Goal: Task Accomplishment & Management: Manage account settings

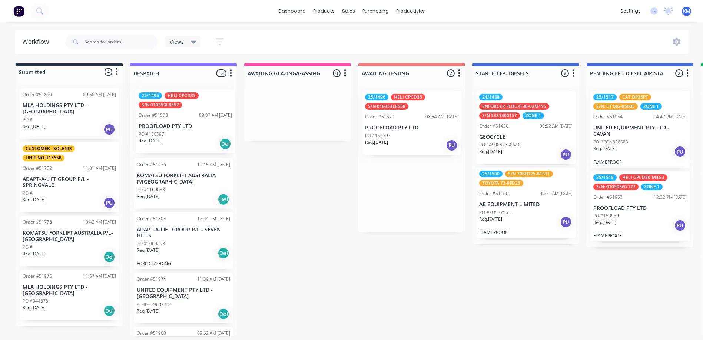
drag, startPoint x: 388, startPoint y: 129, endPoint x: 157, endPoint y: 127, distance: 231.6
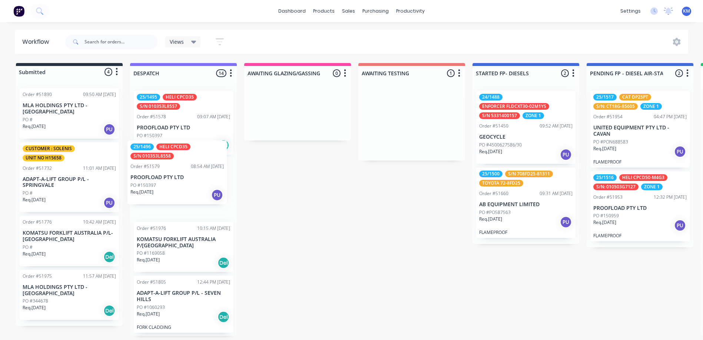
drag, startPoint x: 403, startPoint y: 124, endPoint x: 166, endPoint y: 175, distance: 242.3
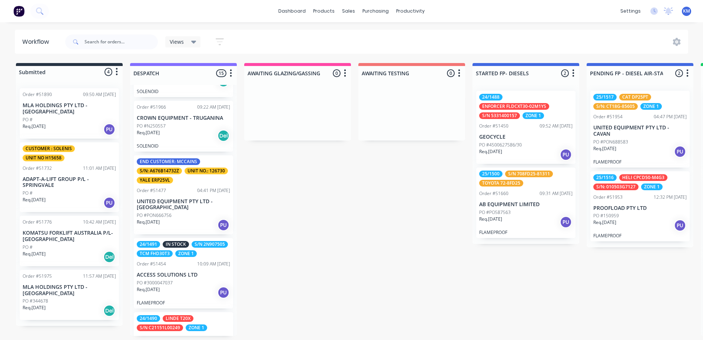
scroll to position [408, 0]
click at [214, 208] on p "UNITED EQUIPMENT PTY LTD - [GEOGRAPHIC_DATA]" at bounding box center [183, 205] width 93 height 13
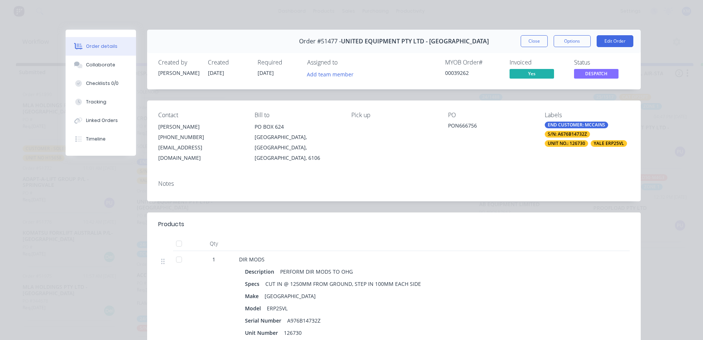
click at [601, 76] on span "DESPATCH" at bounding box center [596, 73] width 44 height 9
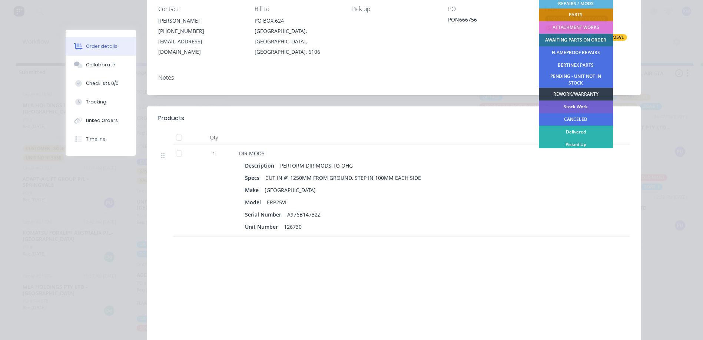
scroll to position [148, 0]
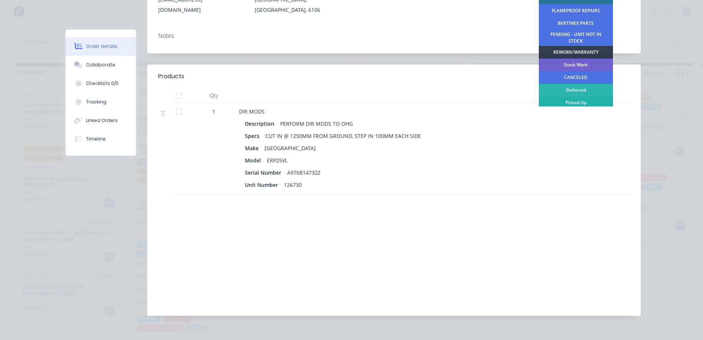
click at [566, 105] on div "Picked Up" at bounding box center [576, 102] width 74 height 13
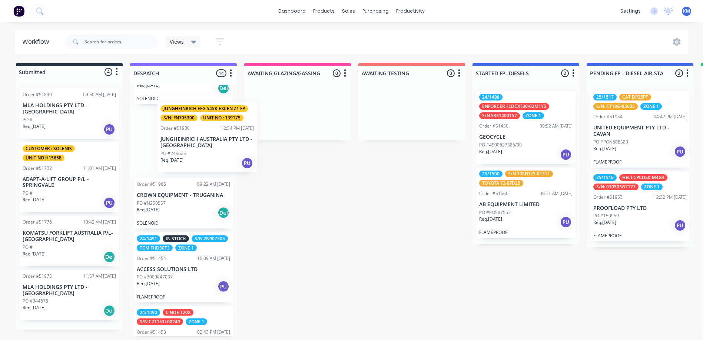
scroll to position [399, 0]
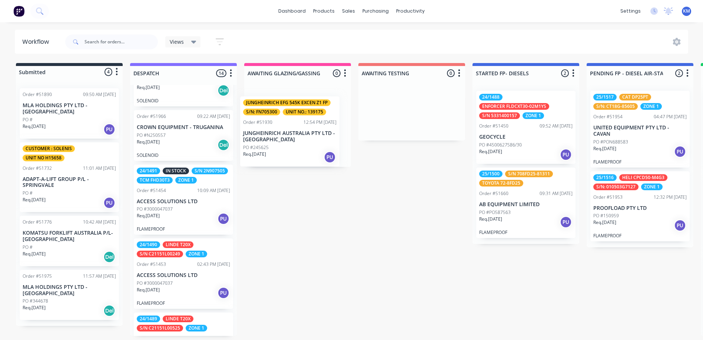
drag, startPoint x: 441, startPoint y: 142, endPoint x: 287, endPoint y: 144, distance: 153.8
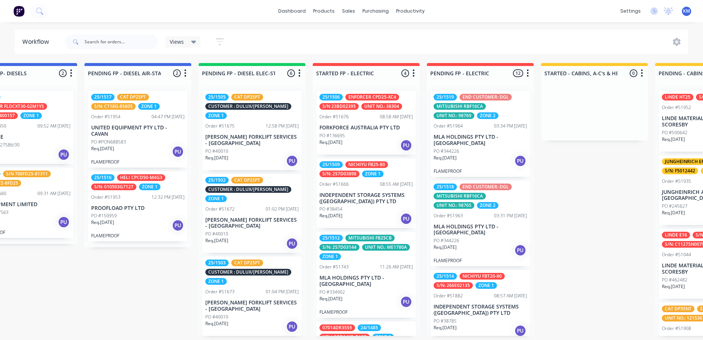
scroll to position [272, 0]
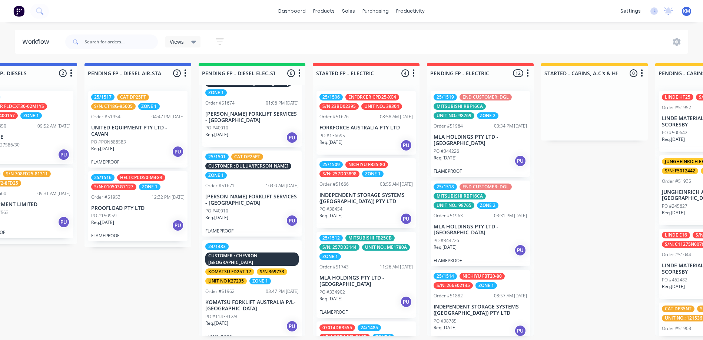
click at [272, 275] on div "24/1483 CUSTOMER : [PERSON_NAME] KOMATSU FD25T-17 S/N 369733 UNIT NO K27235 ZON…" at bounding box center [251, 263] width 93 height 41
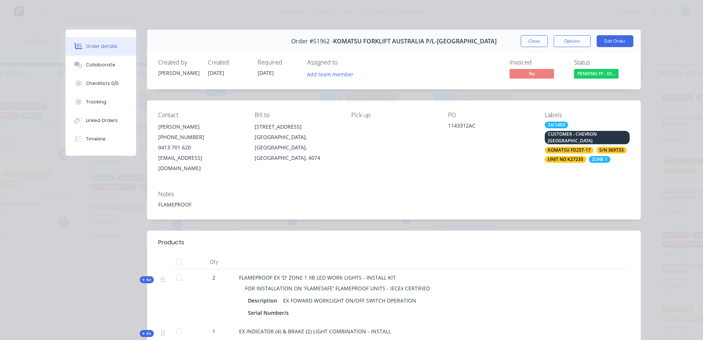
scroll to position [0, 502]
click at [533, 40] on button "Close" at bounding box center [534, 41] width 27 height 12
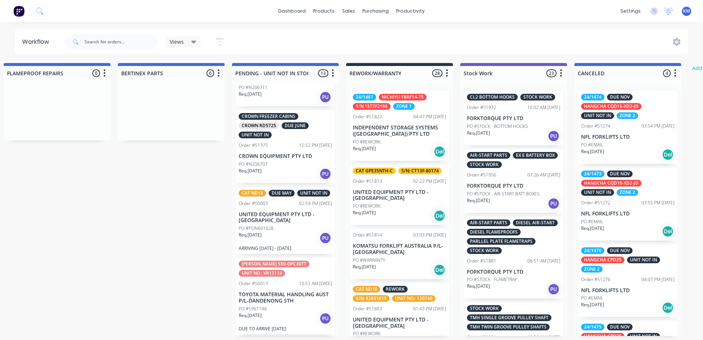
scroll to position [296, 0]
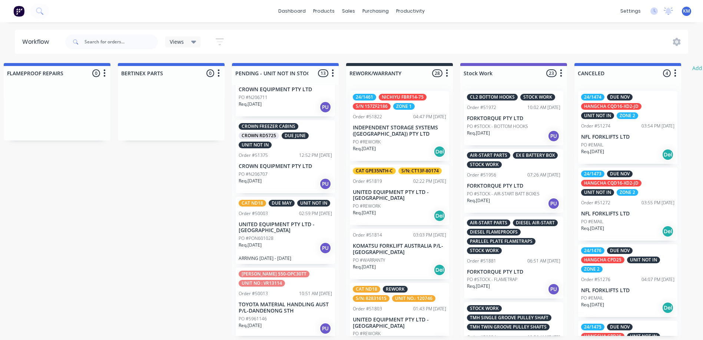
click at [286, 217] on div "Order #50003 02:59 PM [DATE]" at bounding box center [285, 213] width 93 height 7
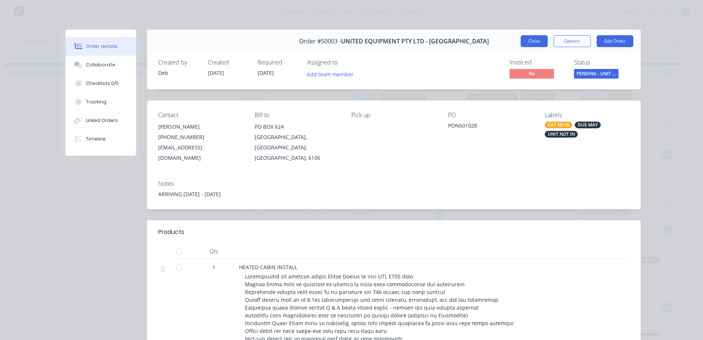
click at [535, 43] on button "Close" at bounding box center [534, 41] width 27 height 12
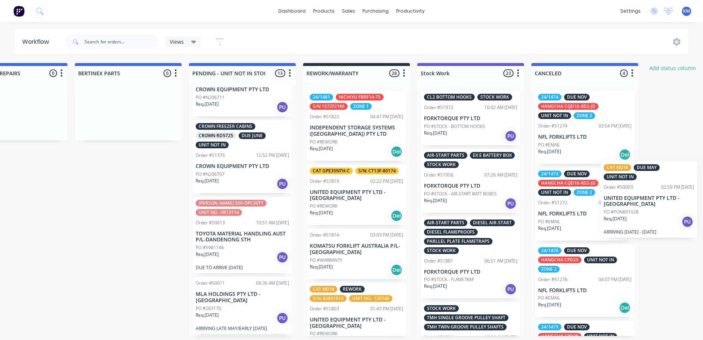
scroll to position [0, 1931]
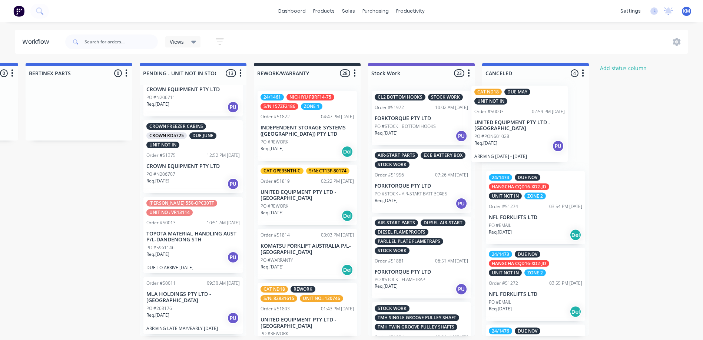
drag, startPoint x: 285, startPoint y: 230, endPoint x: 524, endPoint y: 119, distance: 263.6
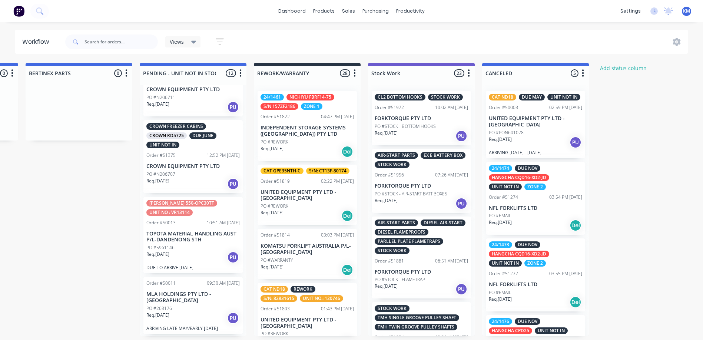
click at [195, 246] on div "CAT DP50NT END CUSTOMER: RIO TINTO UNIT NO.: 130322 Order #51765 07:15 AM [DATE…" at bounding box center [193, 210] width 107 height 251
click at [211, 235] on p "TOYOTA MATERIAL HANDLING AUST P/L-DANDENONG STH" at bounding box center [192, 237] width 93 height 13
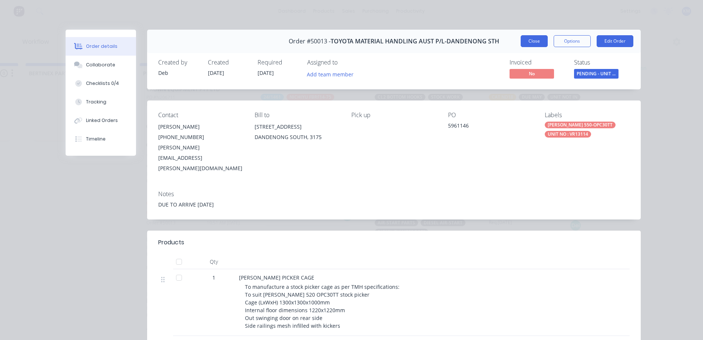
click at [530, 44] on button "Close" at bounding box center [534, 41] width 27 height 12
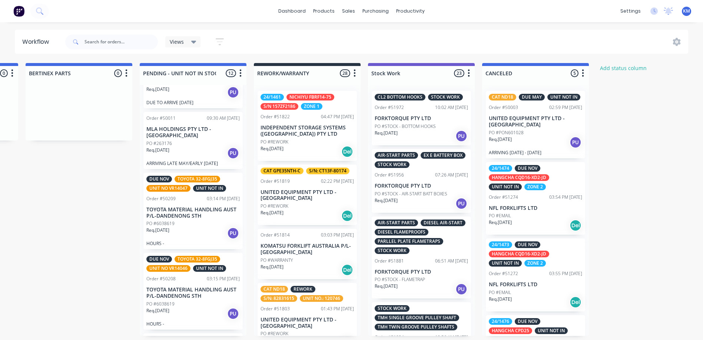
scroll to position [445, 0]
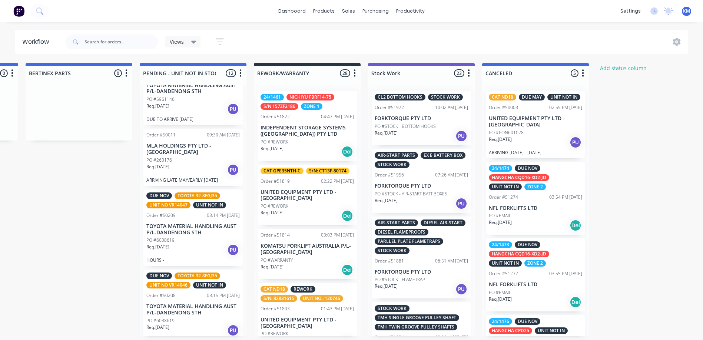
click at [202, 172] on div "Req. [DATE] PU" at bounding box center [192, 169] width 93 height 13
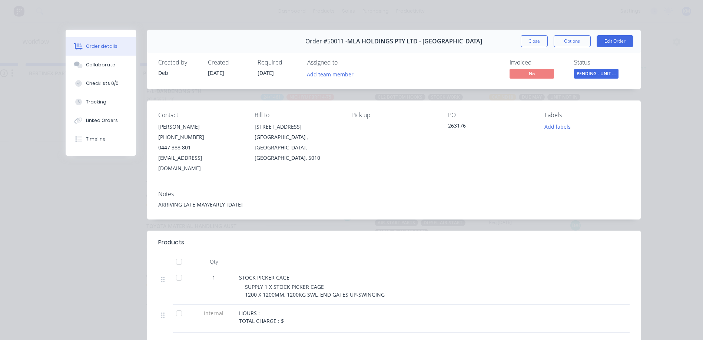
click at [538, 37] on button "Close" at bounding box center [534, 41] width 27 height 12
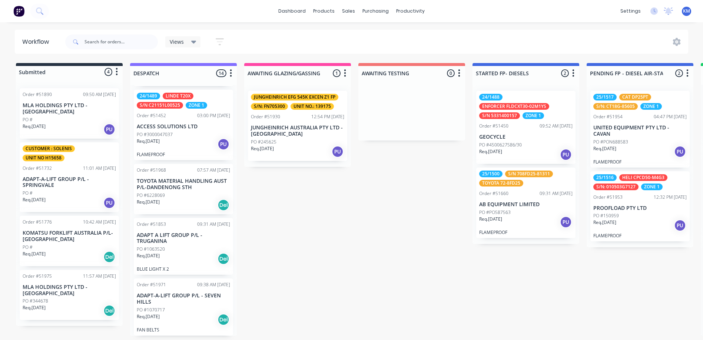
scroll to position [1, 0]
click at [174, 296] on p "ADAPT-A-LIFT GROUP P/L - SEVEN HILLS" at bounding box center [183, 298] width 93 height 13
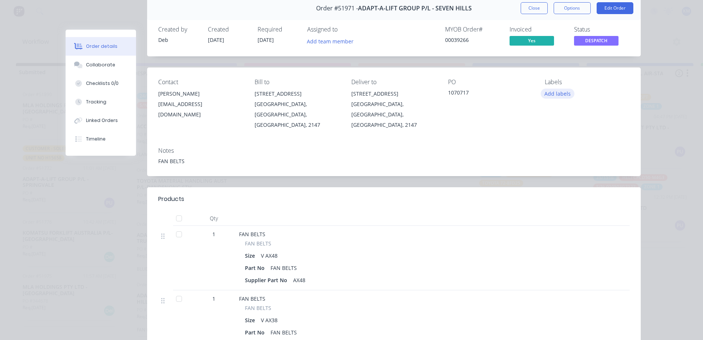
scroll to position [0, 0]
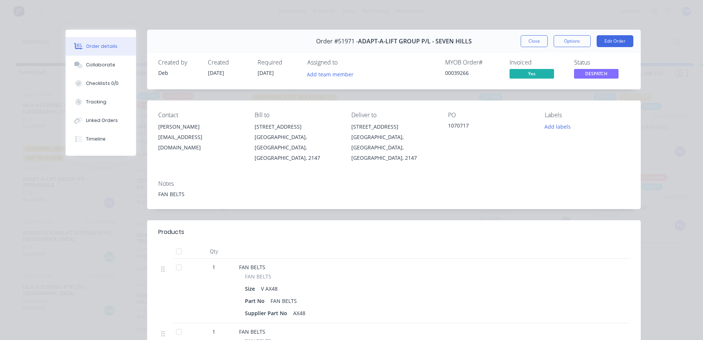
click at [593, 77] on span "DESPATCH" at bounding box center [596, 73] width 44 height 9
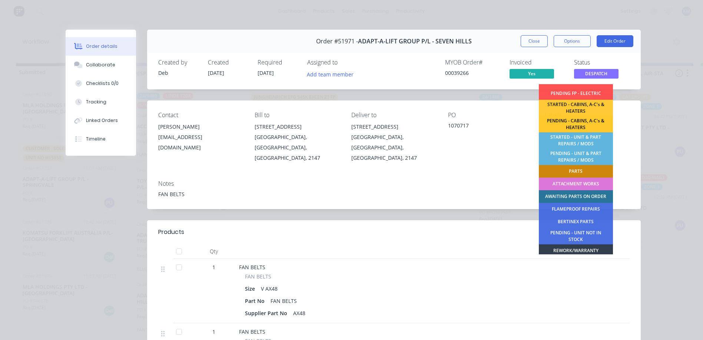
scroll to position [147, 0]
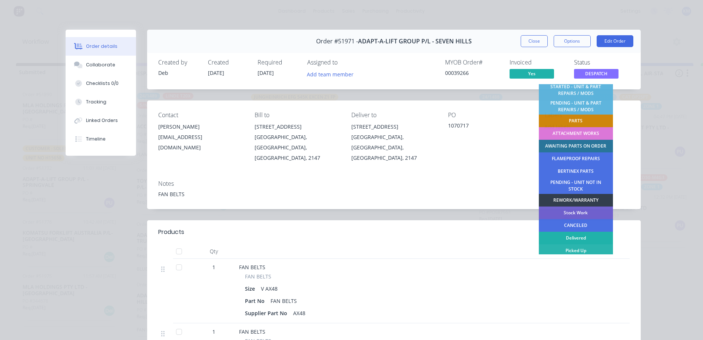
click at [582, 235] on div "Delivered" at bounding box center [576, 238] width 74 height 13
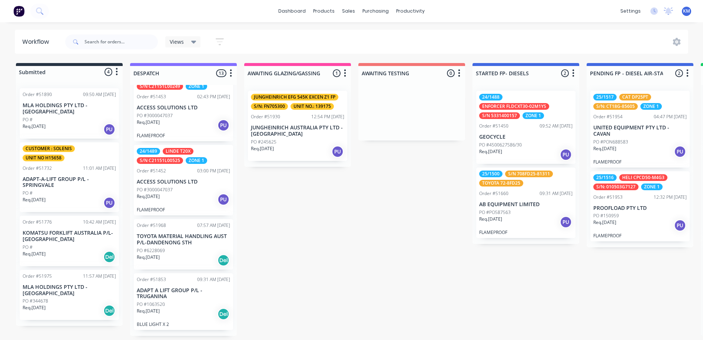
scroll to position [561, 0]
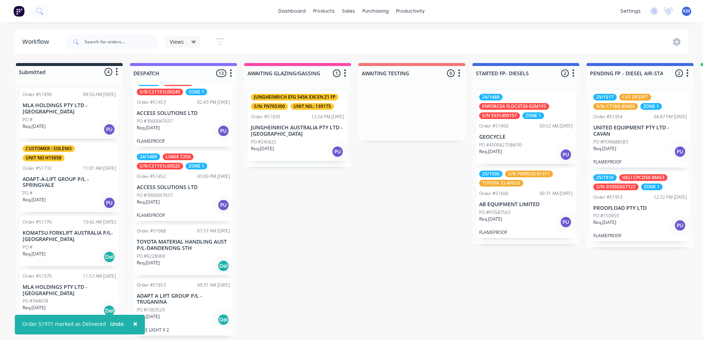
click at [183, 313] on div "Req. [DATE] Del" at bounding box center [183, 319] width 93 height 13
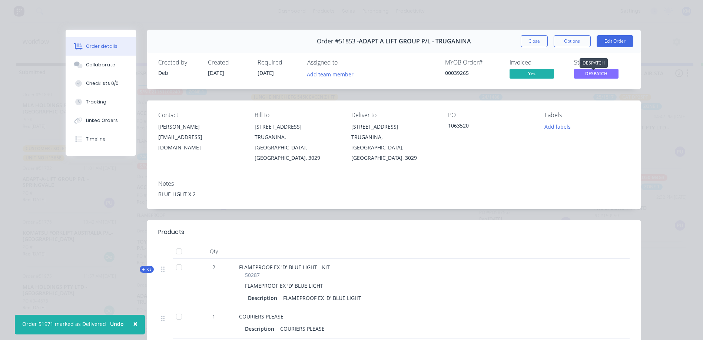
click at [584, 75] on span "DESPATCH" at bounding box center [596, 73] width 44 height 9
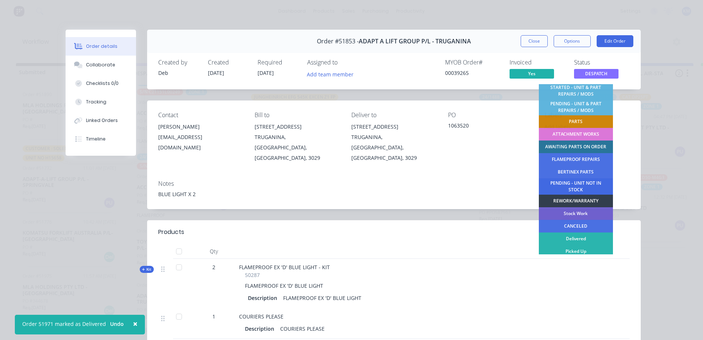
scroll to position [147, 0]
click at [581, 239] on div "Delivered" at bounding box center [576, 238] width 74 height 13
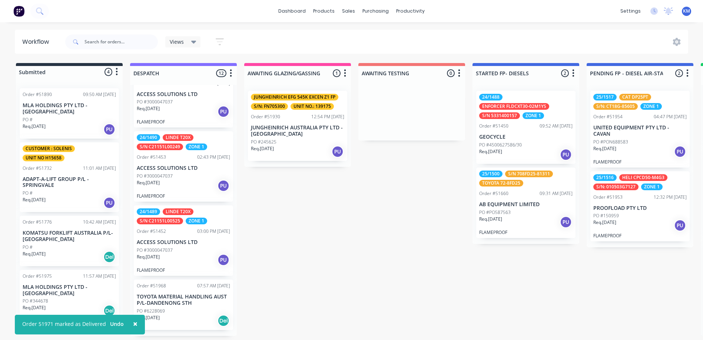
scroll to position [501, 0]
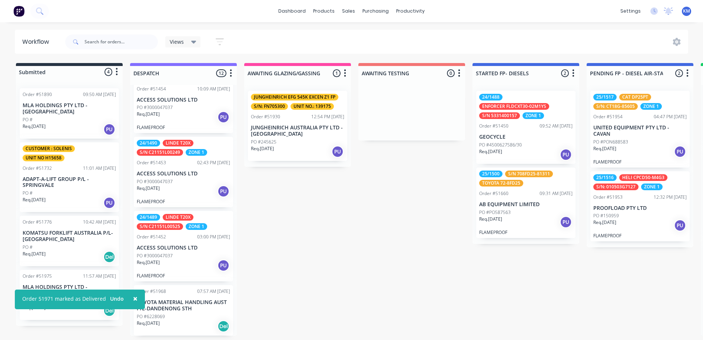
click at [184, 295] on div "Order #51968 07:57 AM [DATE] TOYOTA MATERIAL HANDLING AUST P/L-DANDENONG STH PO…" at bounding box center [183, 310] width 99 height 50
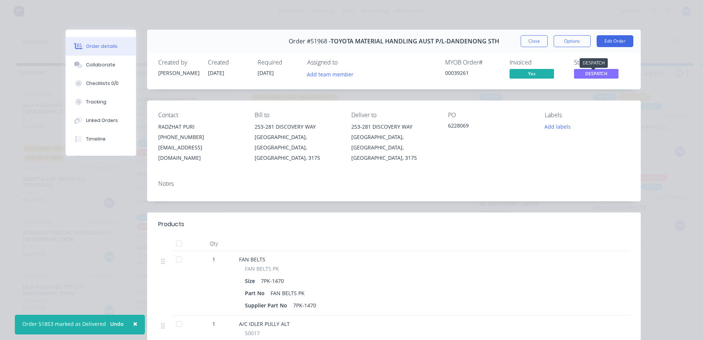
click at [587, 77] on span "DESPATCH" at bounding box center [596, 73] width 44 height 9
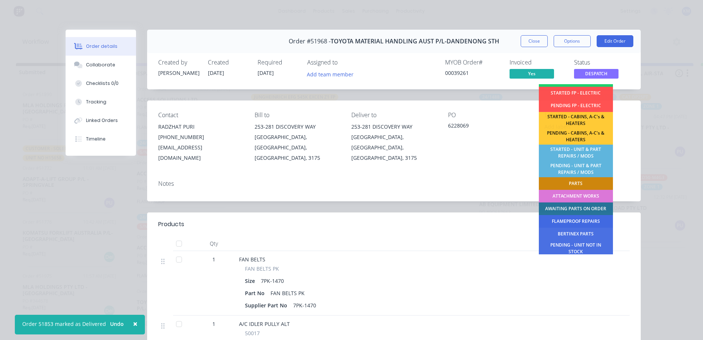
scroll to position [147, 0]
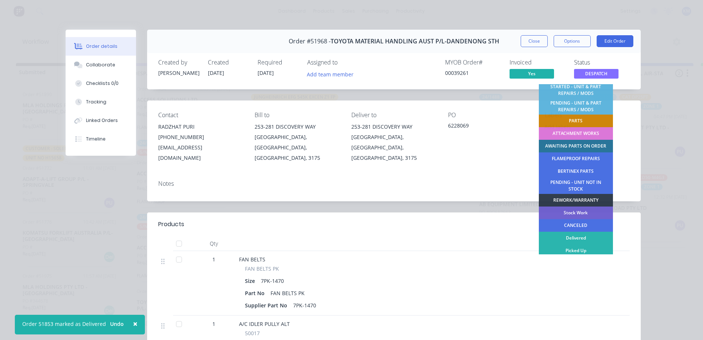
click at [567, 238] on div "Delivered" at bounding box center [576, 238] width 74 height 13
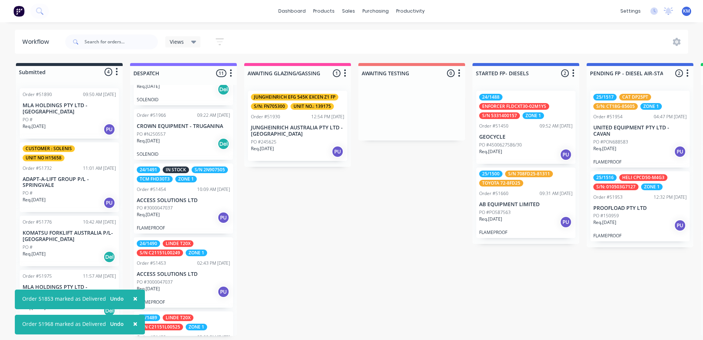
scroll to position [372, 0]
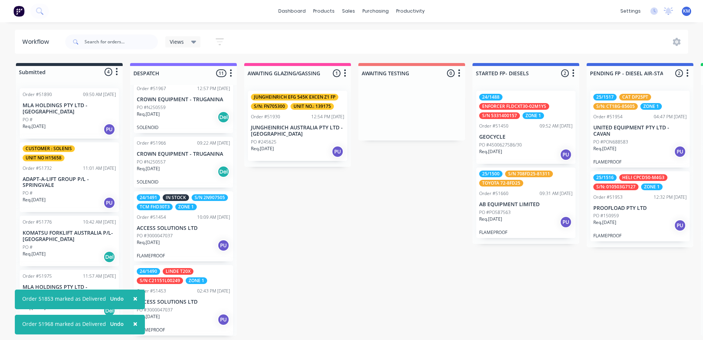
click at [169, 165] on div "Req. [DATE] Del" at bounding box center [183, 171] width 93 height 13
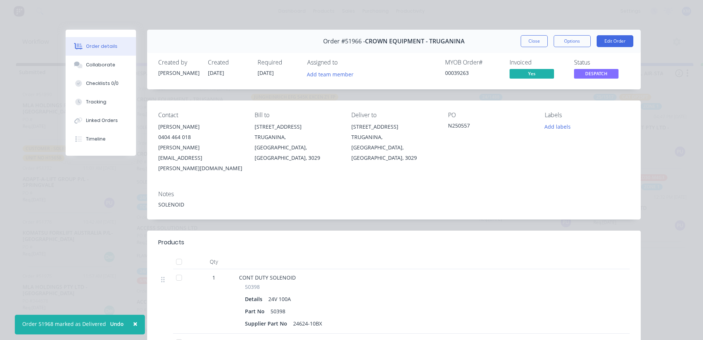
click at [599, 77] on span "DESPATCH" at bounding box center [596, 73] width 44 height 9
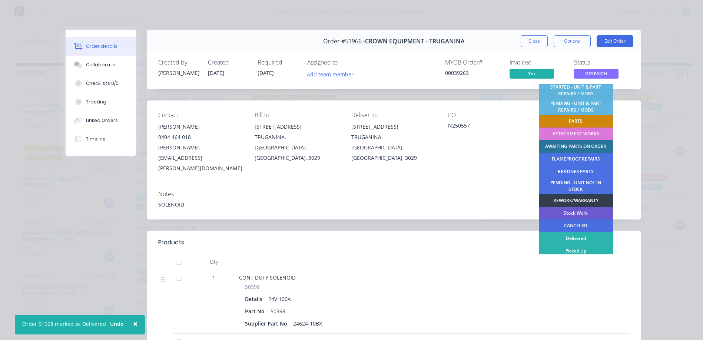
scroll to position [147, 0]
click at [592, 237] on div "Delivered" at bounding box center [576, 238] width 74 height 13
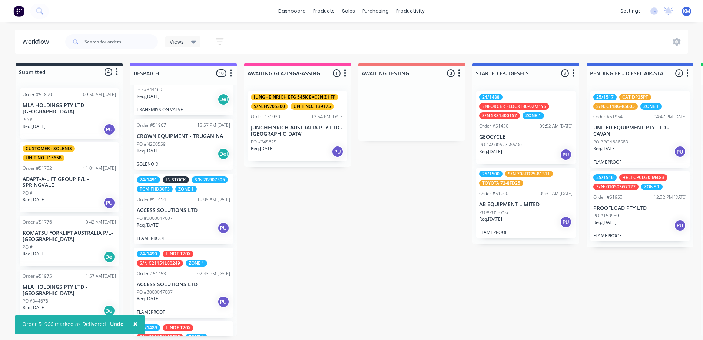
scroll to position [335, 0]
click at [189, 141] on div "PO #N250559" at bounding box center [183, 144] width 93 height 7
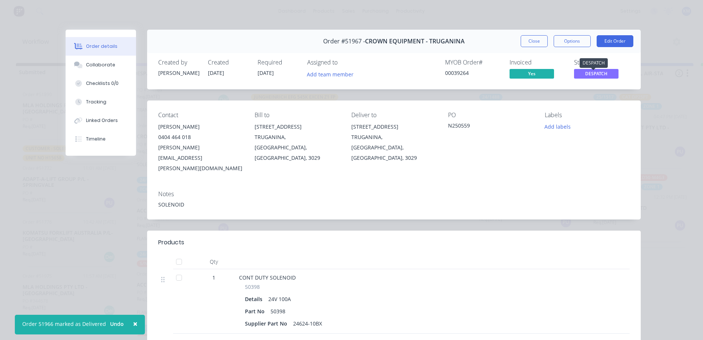
click at [587, 76] on span "DESPATCH" at bounding box center [596, 73] width 44 height 9
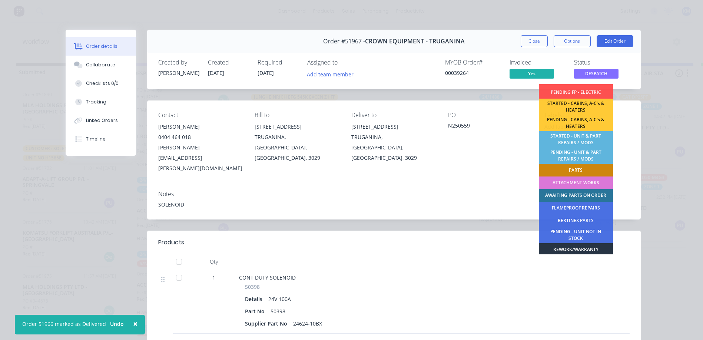
scroll to position [147, 0]
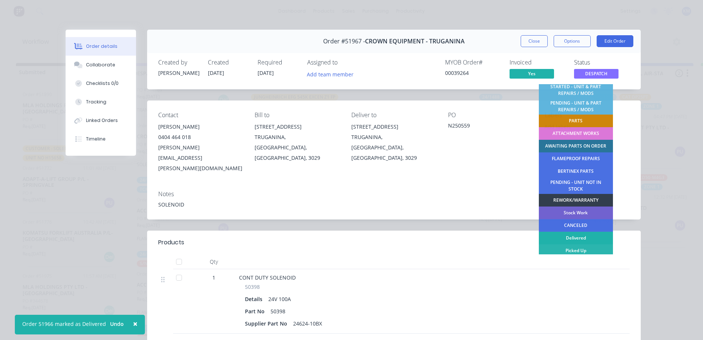
click at [579, 234] on div "Delivered" at bounding box center [576, 238] width 74 height 13
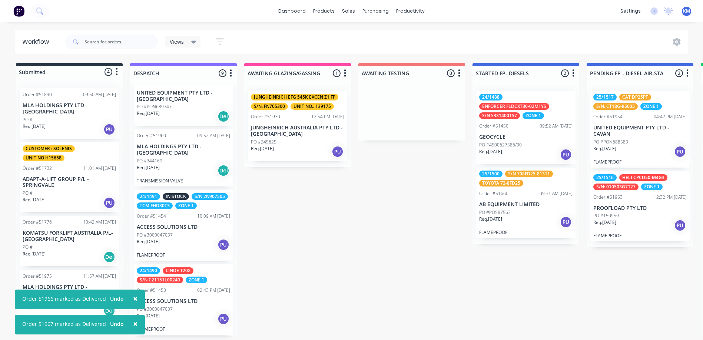
scroll to position [261, 0]
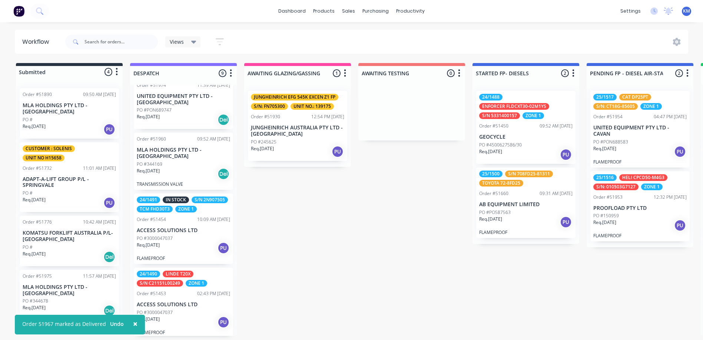
click at [200, 150] on p "MLA HOLDINGS PTY LTD - [GEOGRAPHIC_DATA]" at bounding box center [183, 153] width 93 height 13
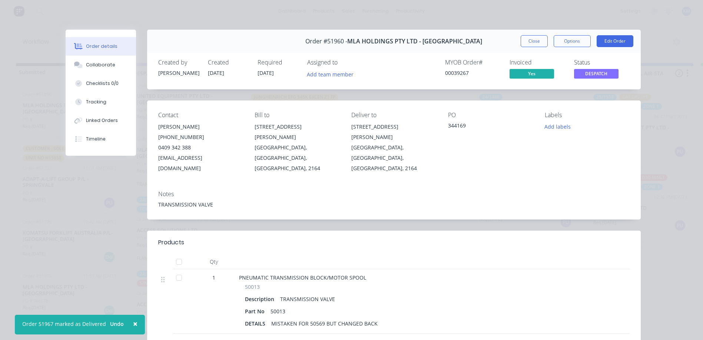
click at [587, 69] on span "DESPATCH" at bounding box center [596, 73] width 44 height 9
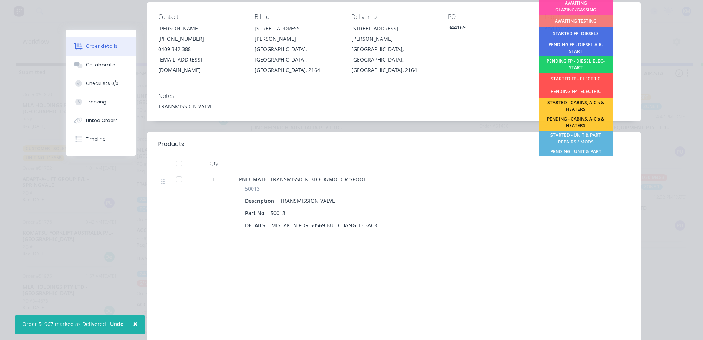
scroll to position [27, 0]
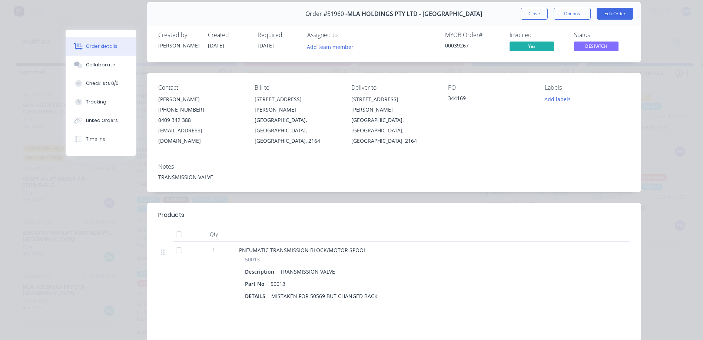
click at [409, 189] on div "Order #51960 - MLA HOLDINGS PTY LTD - [GEOGRAPHIC_DATA] Close Options Edit Orde…" at bounding box center [353, 220] width 575 height 436
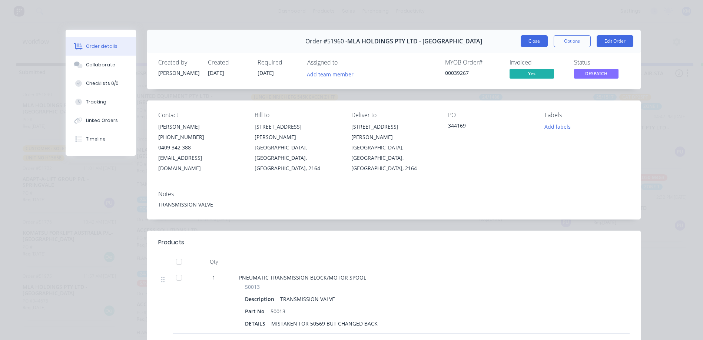
click at [529, 40] on button "Close" at bounding box center [534, 41] width 27 height 12
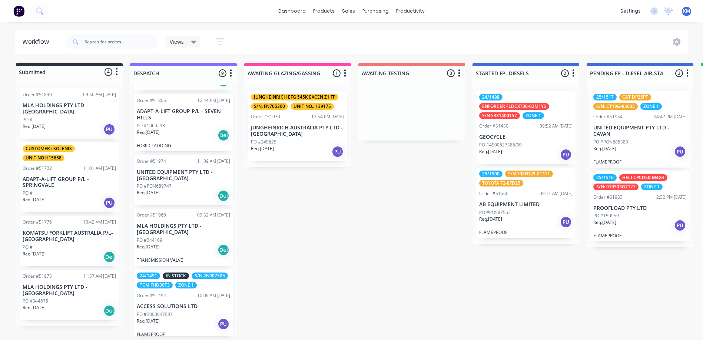
scroll to position [187, 0]
click at [180, 223] on p "MLA HOLDINGS PTY LTD - [GEOGRAPHIC_DATA]" at bounding box center [183, 227] width 93 height 13
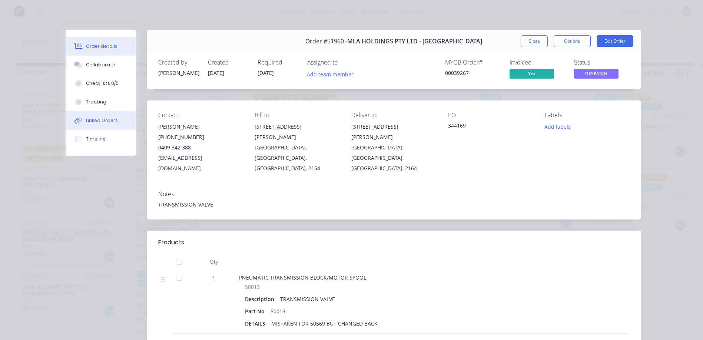
click at [78, 112] on button "Linked Orders" at bounding box center [101, 120] width 70 height 19
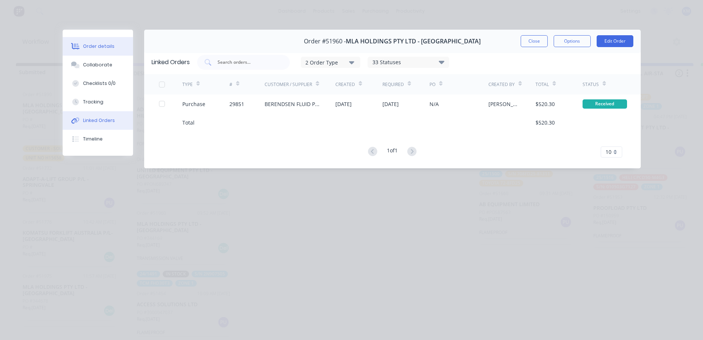
click at [110, 46] on div "Order details" at bounding box center [98, 46] width 31 height 7
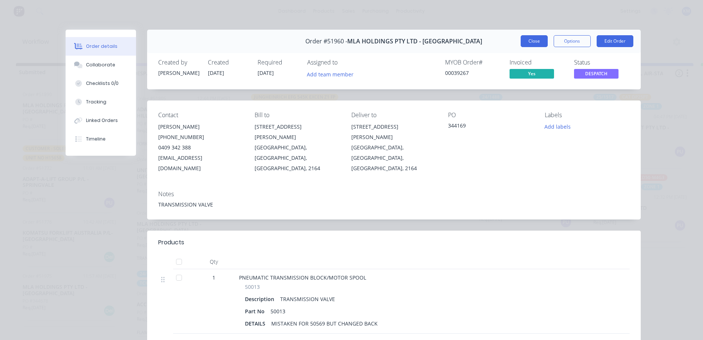
click at [535, 41] on button "Close" at bounding box center [534, 41] width 27 height 12
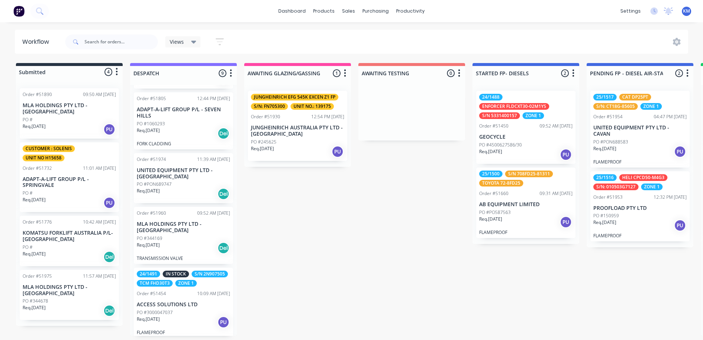
click at [201, 222] on p "MLA HOLDINGS PTY LTD - [GEOGRAPHIC_DATA]" at bounding box center [183, 227] width 93 height 13
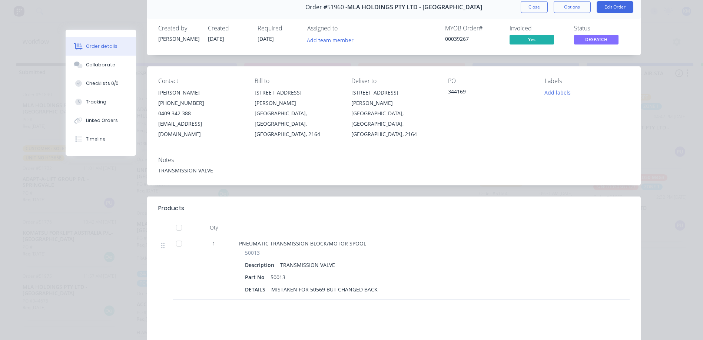
scroll to position [0, 0]
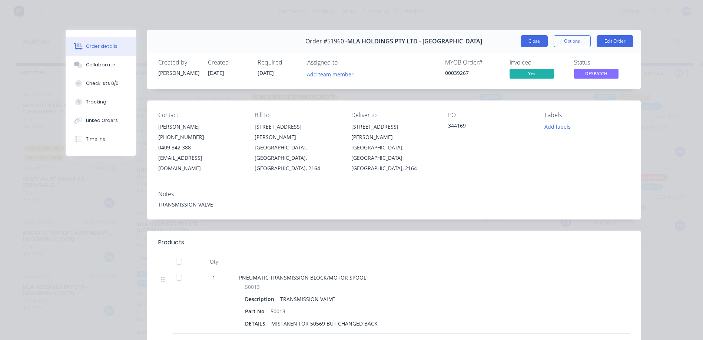
click at [528, 44] on button "Close" at bounding box center [534, 41] width 27 height 12
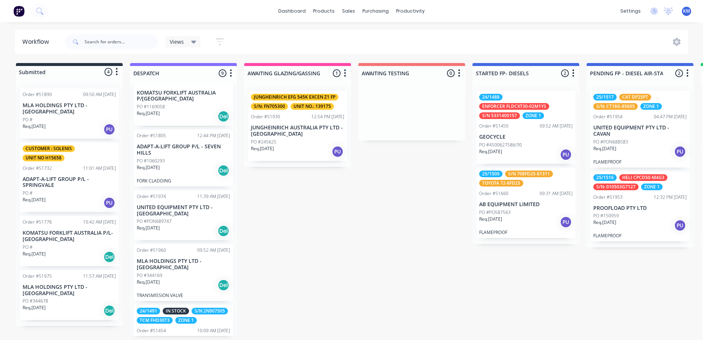
scroll to position [187, 0]
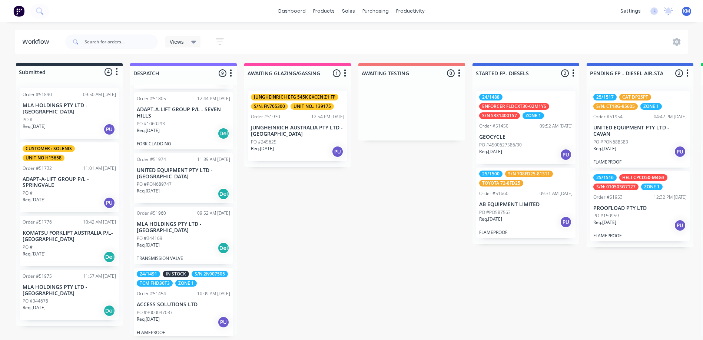
click at [186, 226] on p "MLA HOLDINGS PTY LTD - [GEOGRAPHIC_DATA]" at bounding box center [183, 227] width 93 height 13
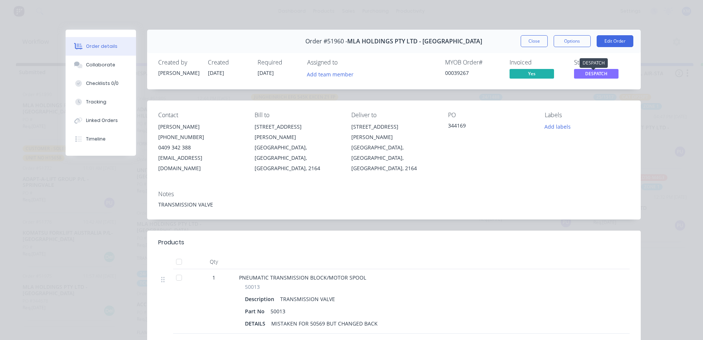
drag, startPoint x: 587, startPoint y: 74, endPoint x: 590, endPoint y: 82, distance: 8.2
click at [587, 74] on span "DESPATCH" at bounding box center [596, 73] width 44 height 9
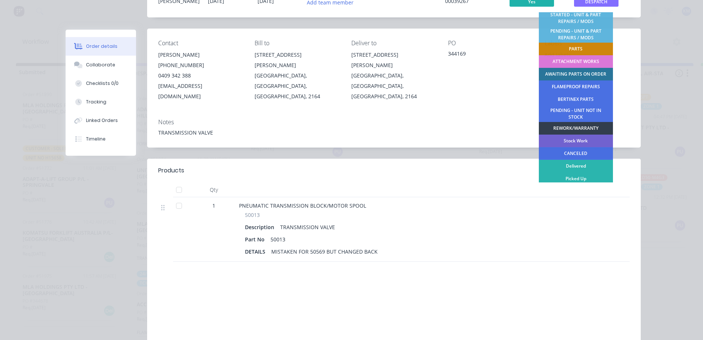
scroll to position [0, 0]
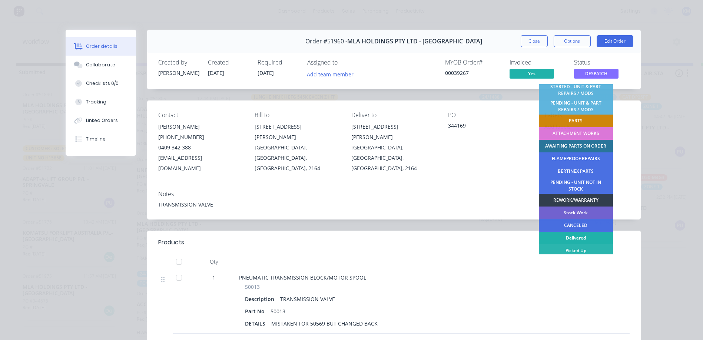
click at [569, 239] on div "Delivered" at bounding box center [576, 238] width 74 height 13
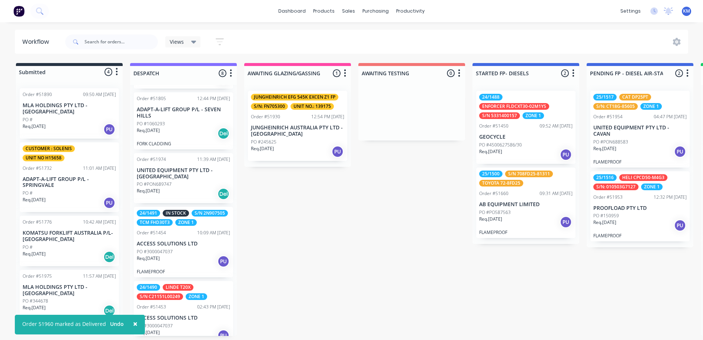
click at [172, 188] on div "Req. [DATE] Del" at bounding box center [183, 194] width 93 height 13
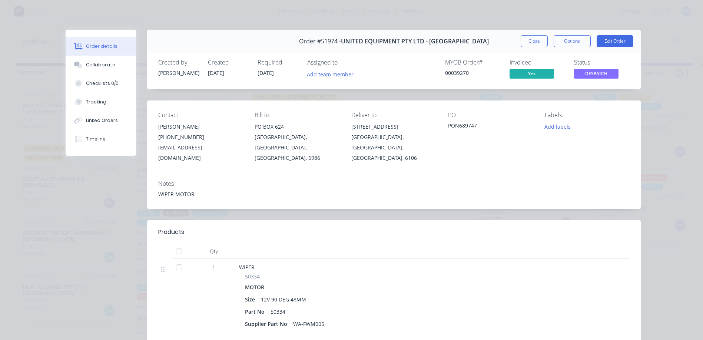
click at [617, 76] on div "Status DESPATCH" at bounding box center [602, 69] width 56 height 21
click at [610, 76] on span "DESPATCH" at bounding box center [596, 73] width 44 height 9
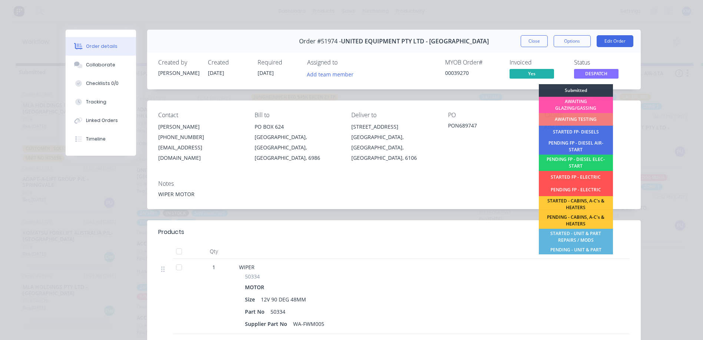
scroll to position [147, 0]
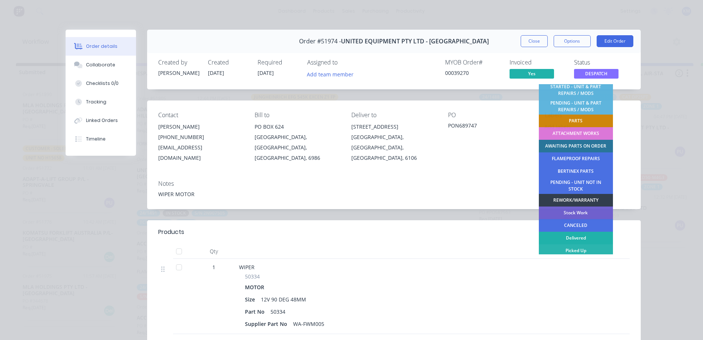
click at [569, 239] on div "Delivered" at bounding box center [576, 238] width 74 height 13
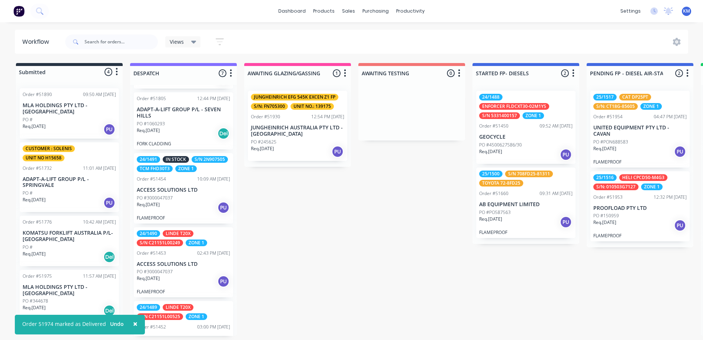
scroll to position [113, 0]
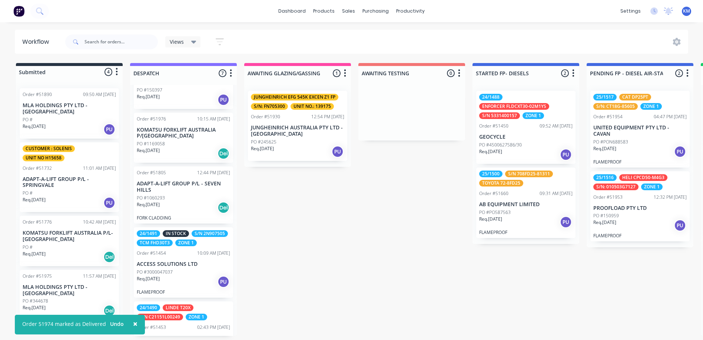
click at [182, 197] on div "PO #1060293" at bounding box center [183, 198] width 93 height 7
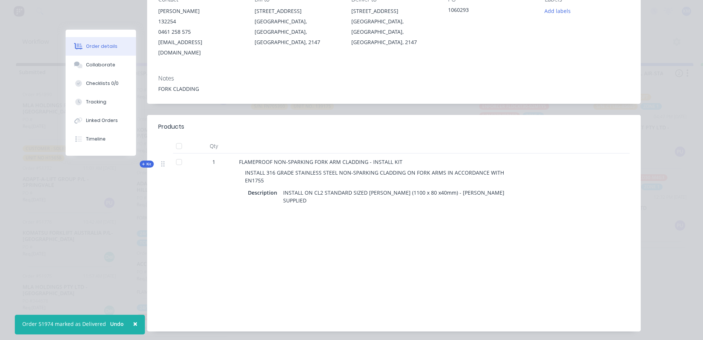
scroll to position [0, 0]
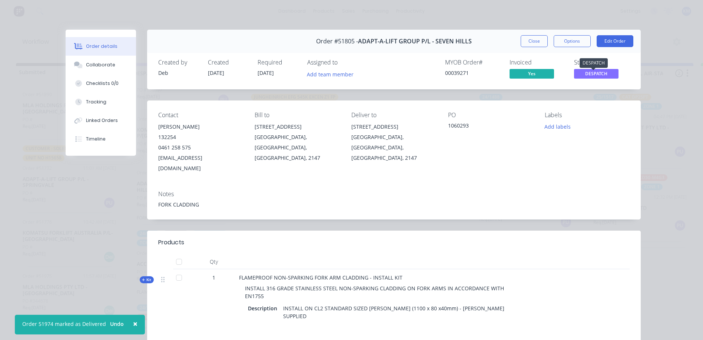
click at [596, 74] on span "DESPATCH" at bounding box center [596, 73] width 44 height 9
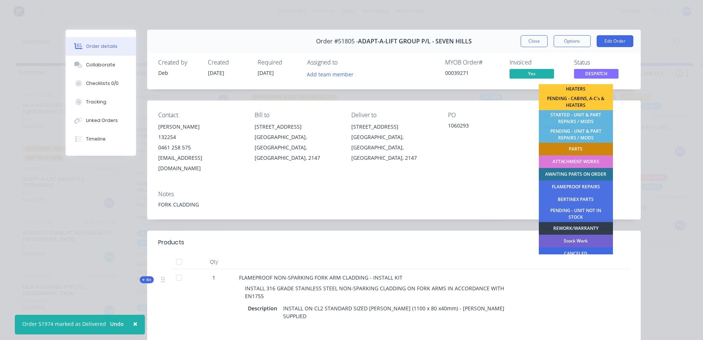
scroll to position [147, 0]
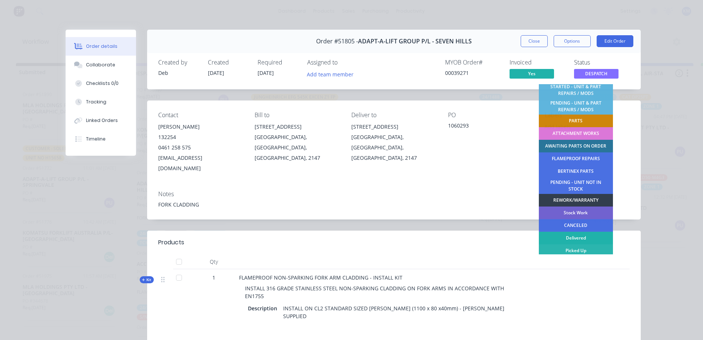
click at [571, 240] on div "Delivered" at bounding box center [576, 238] width 74 height 13
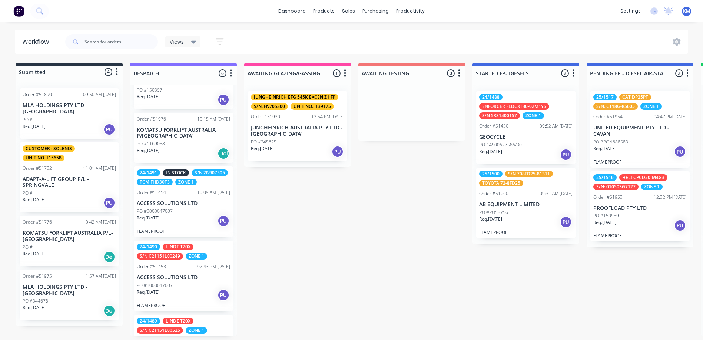
click at [195, 147] on div "Req. [DATE] Del" at bounding box center [183, 153] width 93 height 13
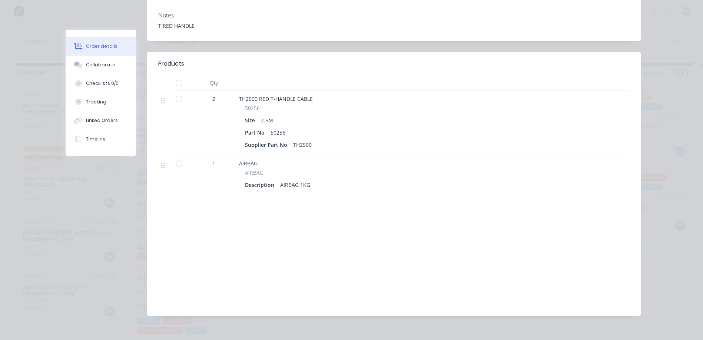
scroll to position [0, 0]
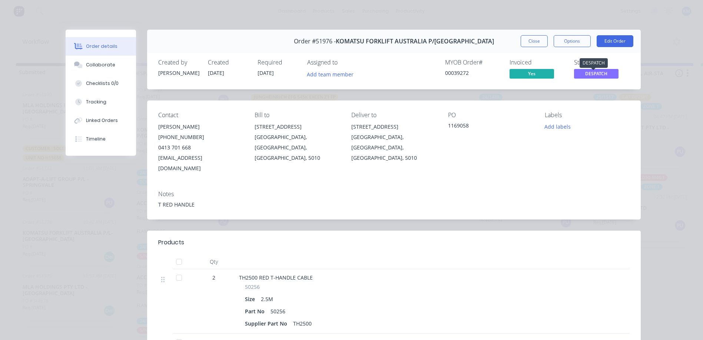
click at [585, 74] on span "DESPATCH" at bounding box center [596, 73] width 44 height 9
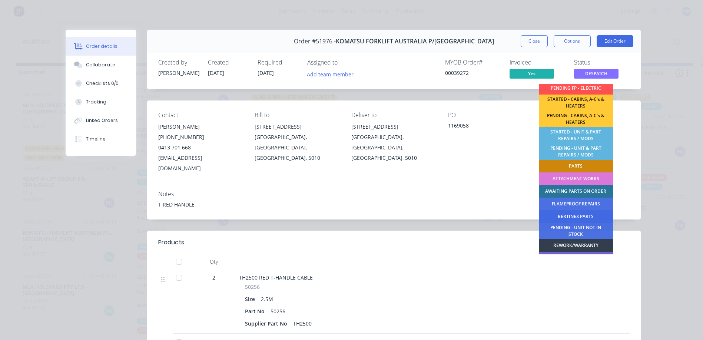
scroll to position [147, 0]
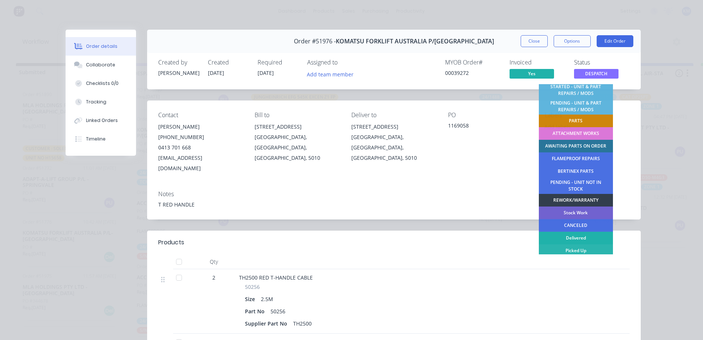
click at [581, 239] on div "Delivered" at bounding box center [576, 238] width 74 height 13
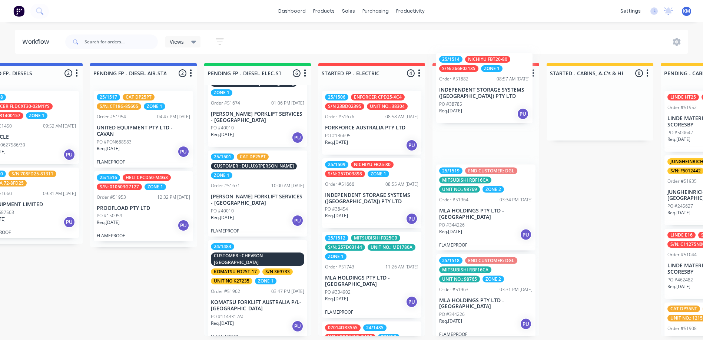
scroll to position [0, 497]
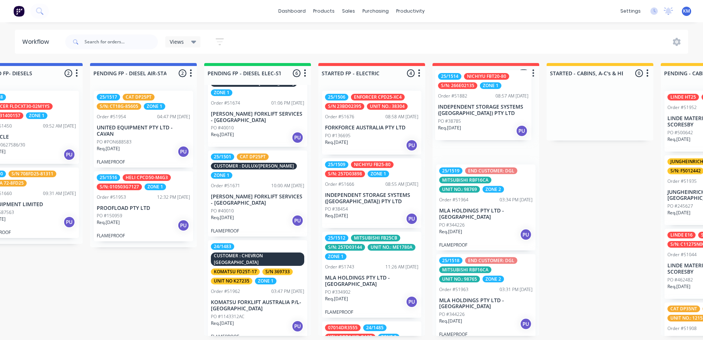
drag, startPoint x: 480, startPoint y: 207, endPoint x: 480, endPoint y: 103, distance: 103.4
click at [480, 103] on div "25/1519 END CUSTOMER: DGL MITSUBISHI RBF16CA UNIT NO.: 98769 ZONE 2 Order #5196…" at bounding box center [485, 210] width 107 height 251
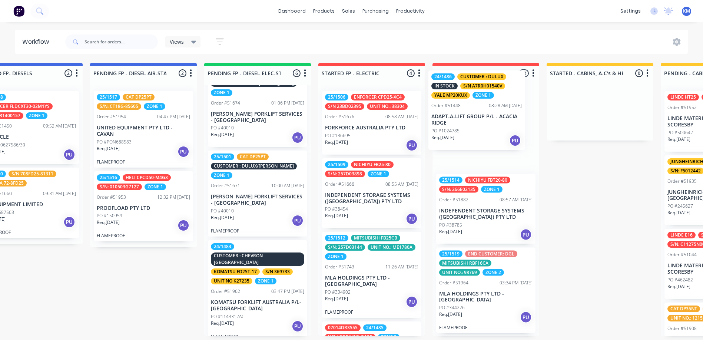
scroll to position [0, 0]
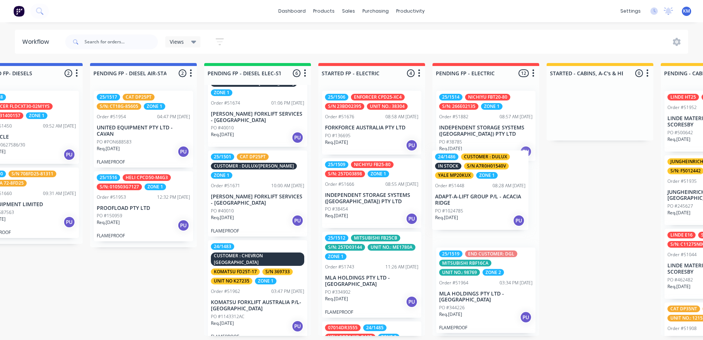
drag, startPoint x: 480, startPoint y: 196, endPoint x: 474, endPoint y: 200, distance: 7.0
click at [474, 200] on div "25/1514 NICHIYU FBT20-80 S/N: 266E02135 ZONE 1 Order #51882 08:57 AM [DATE] IND…" at bounding box center [485, 210] width 107 height 251
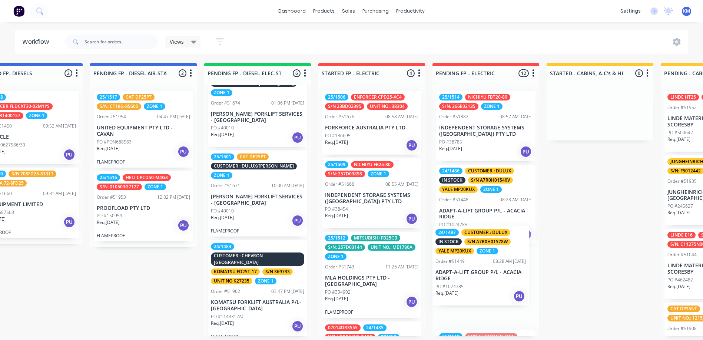
scroll to position [1, 497]
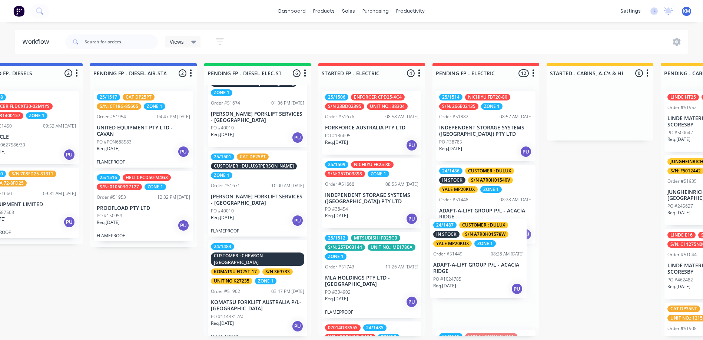
drag, startPoint x: 476, startPoint y: 212, endPoint x: 471, endPoint y: 252, distance: 40.4
click at [471, 252] on div "25/1514 NICHIYU FBT20-80 S/N: 266E02135 ZONE 1 Order #51882 08:57 AM [DATE] IND…" at bounding box center [485, 210] width 107 height 251
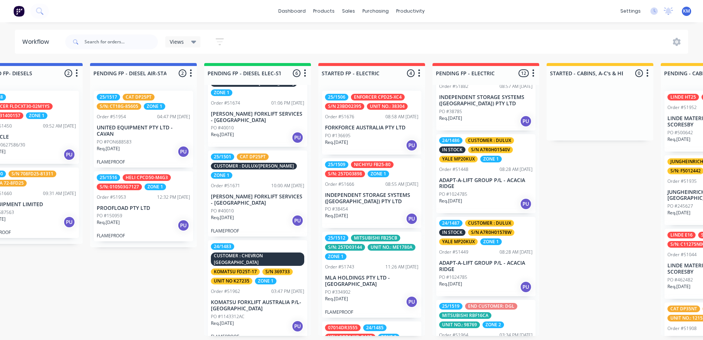
scroll to position [0, 0]
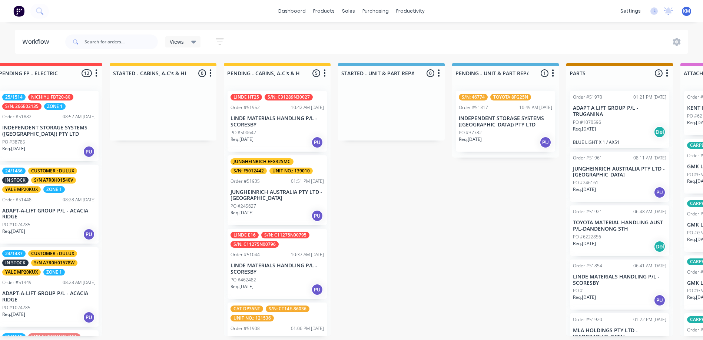
scroll to position [1, 941]
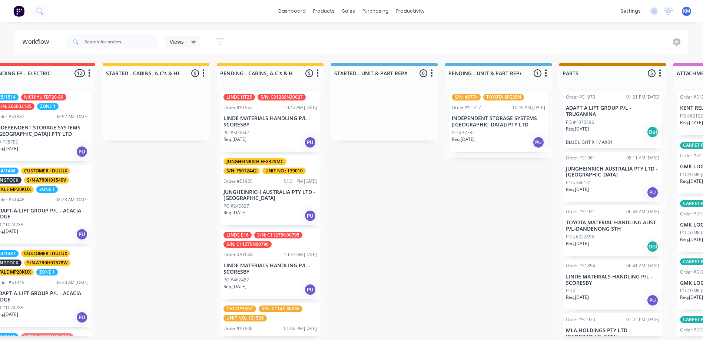
click at [512, 108] on div "10:49 AM [DATE]" at bounding box center [528, 107] width 33 height 7
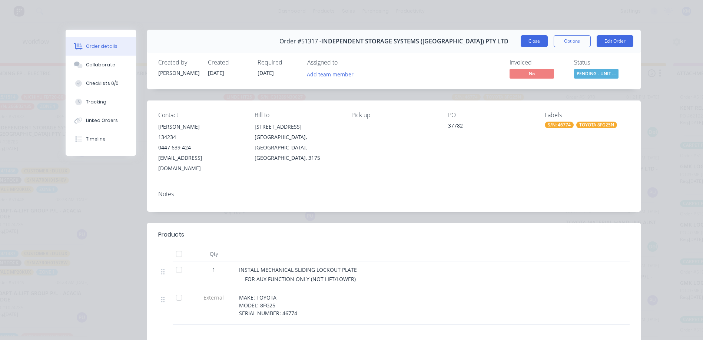
click at [531, 36] on button "Close" at bounding box center [534, 41] width 27 height 12
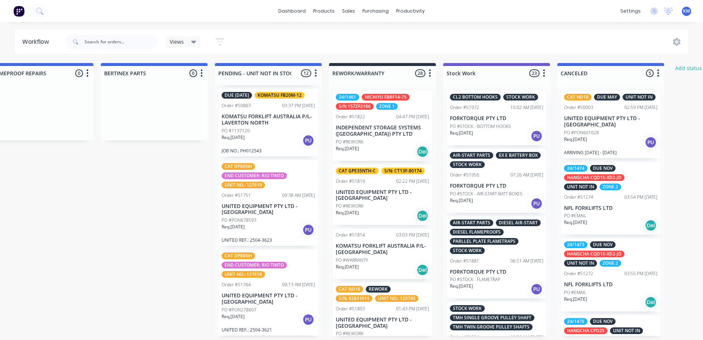
scroll to position [1, 1931]
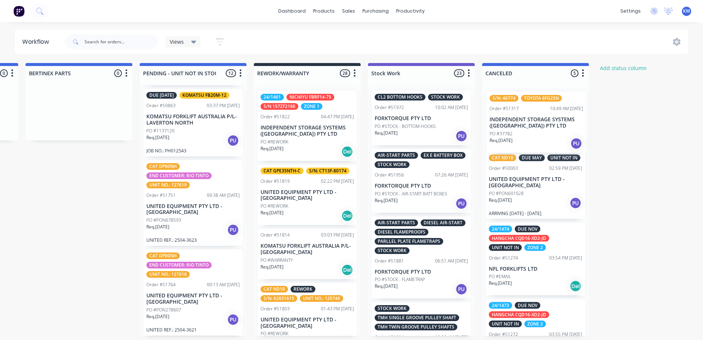
drag, startPoint x: 481, startPoint y: 124, endPoint x: 532, endPoint y: 127, distance: 50.8
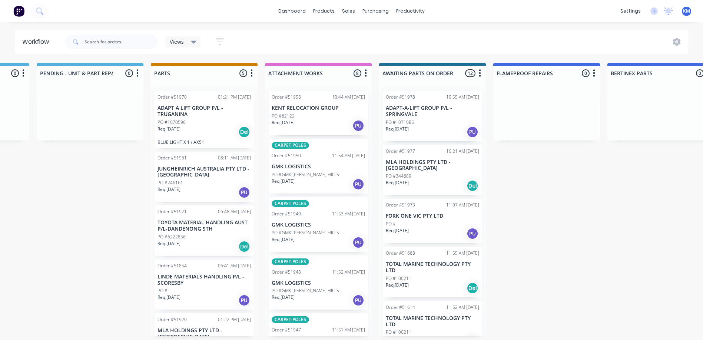
scroll to position [0, 0]
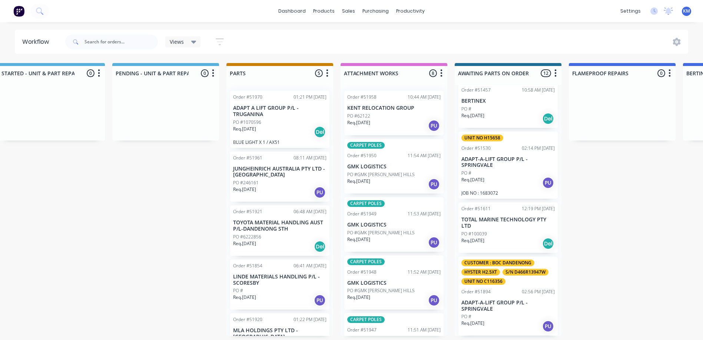
click at [513, 285] on div "CUSTOMER : BOC DANDENONG HYSTER H2.5XT S/N D466R13947W UNIT NO C116356 Order #5…" at bounding box center [507, 295] width 99 height 79
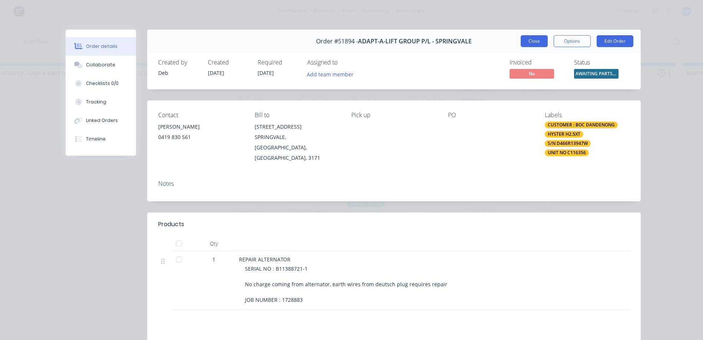
click at [527, 43] on button "Close" at bounding box center [534, 41] width 27 height 12
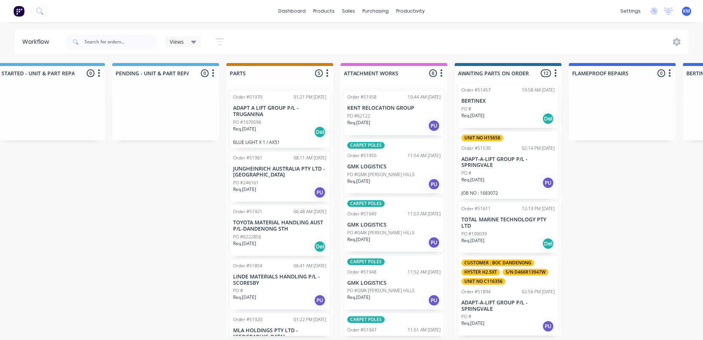
click at [494, 232] on div "PO #100039" at bounding box center [507, 234] width 93 height 7
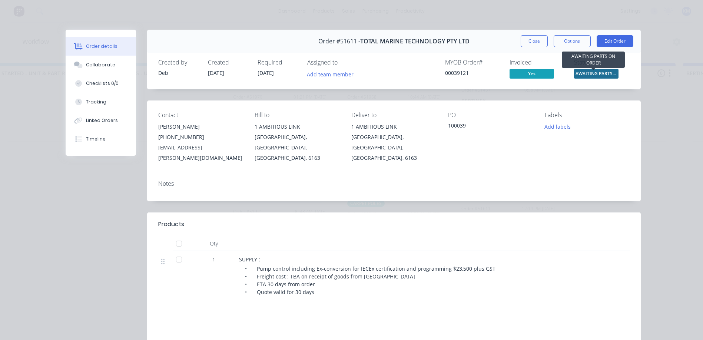
click at [582, 74] on span "AWAITING PARTS ..." at bounding box center [596, 73] width 44 height 9
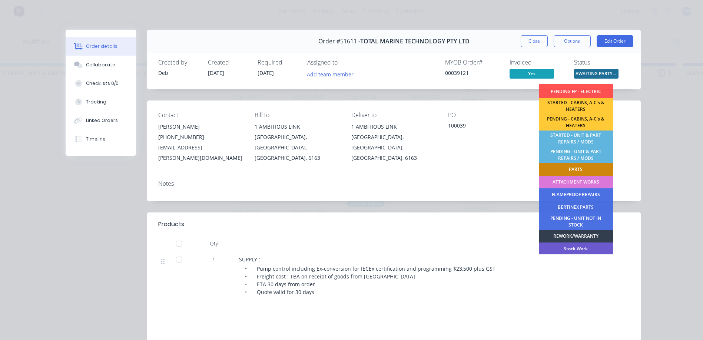
scroll to position [147, 0]
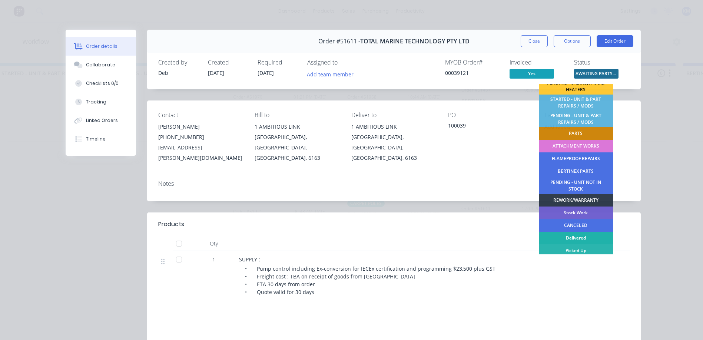
click at [566, 237] on div "Delivered" at bounding box center [576, 238] width 74 height 13
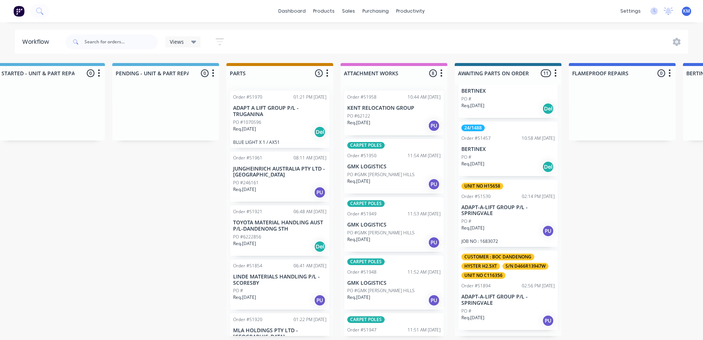
scroll to position [388, 0]
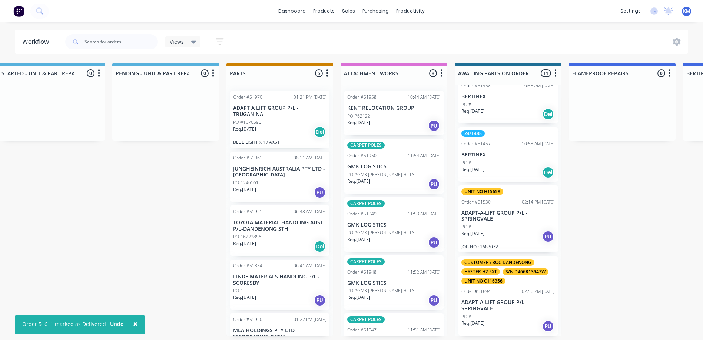
click at [510, 223] on div "PO #" at bounding box center [507, 226] width 93 height 7
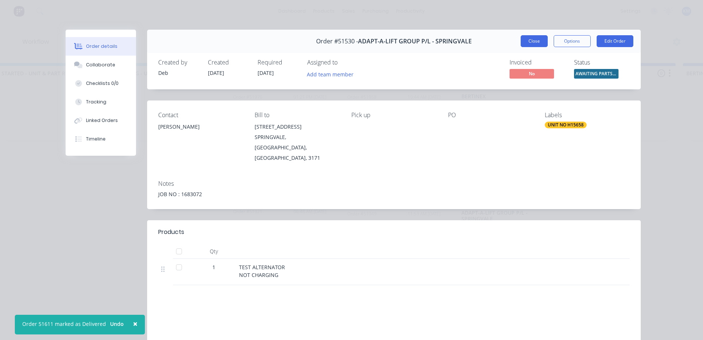
click at [532, 40] on button "Close" at bounding box center [534, 41] width 27 height 12
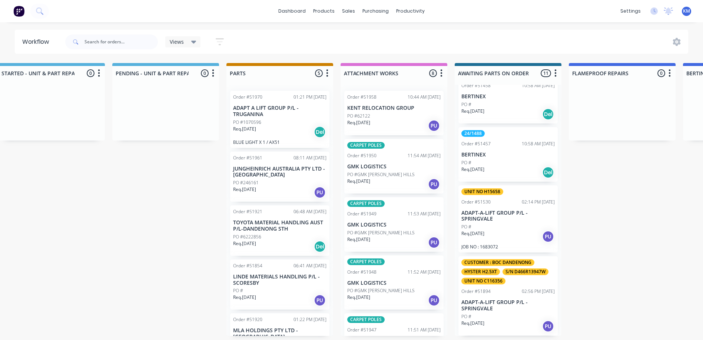
scroll to position [351, 0]
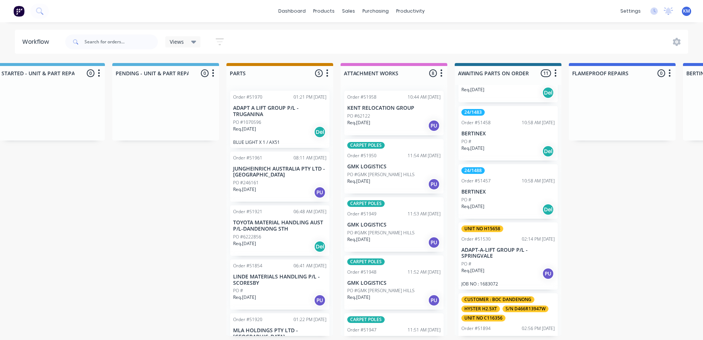
click at [505, 199] on div "PO #" at bounding box center [507, 199] width 93 height 7
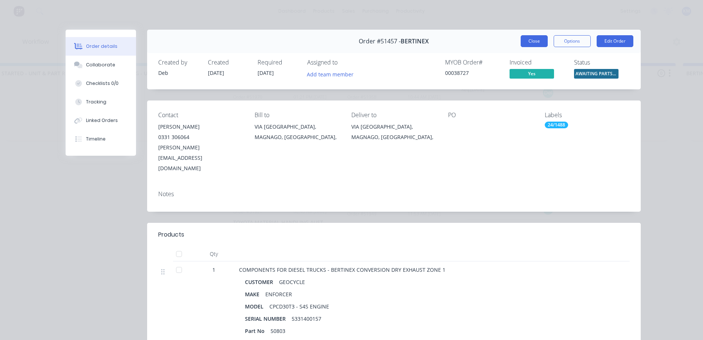
click at [533, 41] on button "Close" at bounding box center [534, 41] width 27 height 12
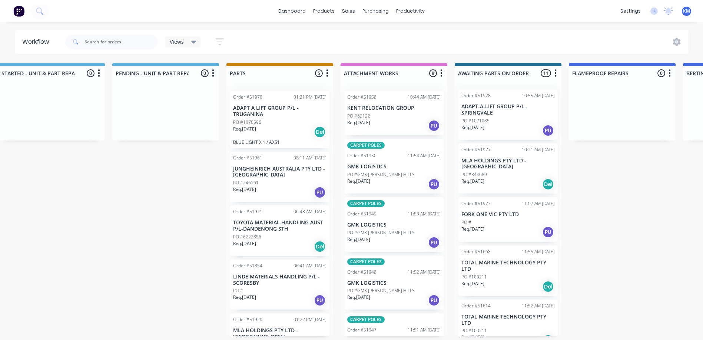
scroll to position [0, 0]
click at [484, 284] on p "Req. [DATE]" at bounding box center [472, 285] width 23 height 7
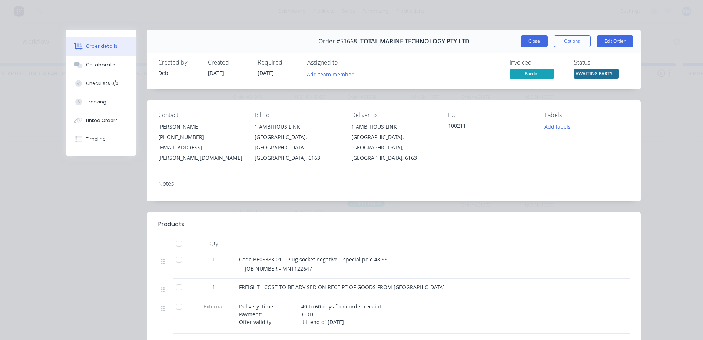
click at [532, 41] on button "Close" at bounding box center [534, 41] width 27 height 12
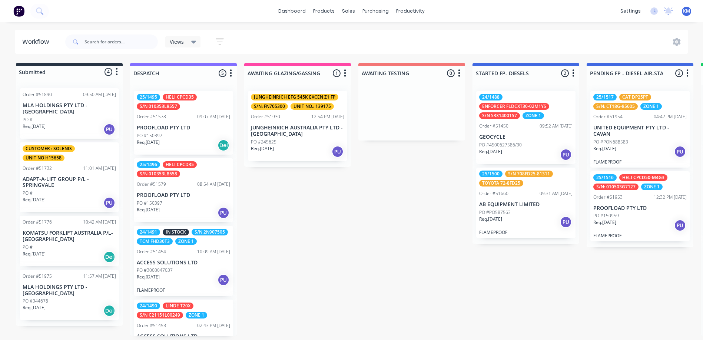
click at [76, 132] on div "Req. [DATE] PU" at bounding box center [69, 129] width 93 height 13
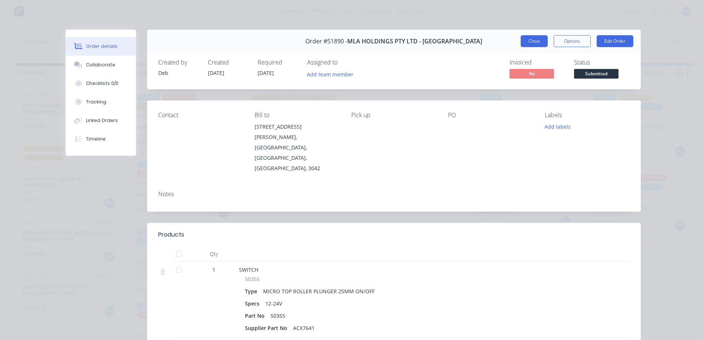
click at [528, 43] on button "Close" at bounding box center [534, 41] width 27 height 12
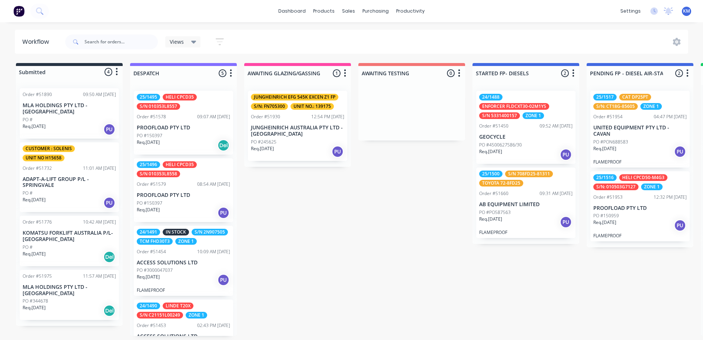
click at [51, 187] on p "ADAPT-A-LIFT GROUP P/L - SPRINGVALE" at bounding box center [69, 182] width 93 height 13
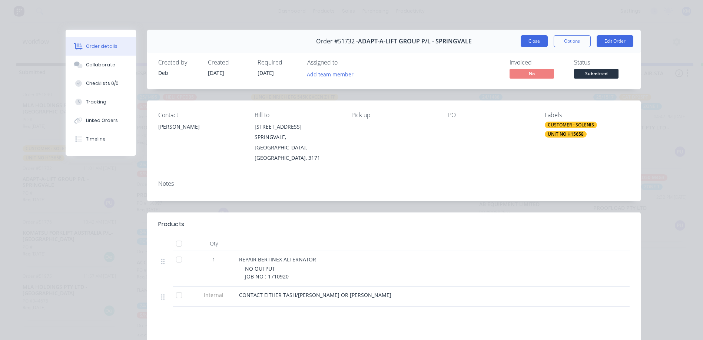
click at [529, 42] on button "Close" at bounding box center [534, 41] width 27 height 12
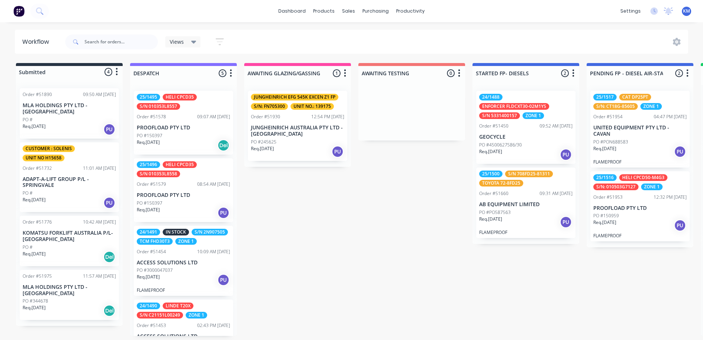
scroll to position [1, 0]
click at [85, 235] on p "KOMATSU FORKLIFT AUSTRALIA P/L-[GEOGRAPHIC_DATA]" at bounding box center [69, 236] width 93 height 13
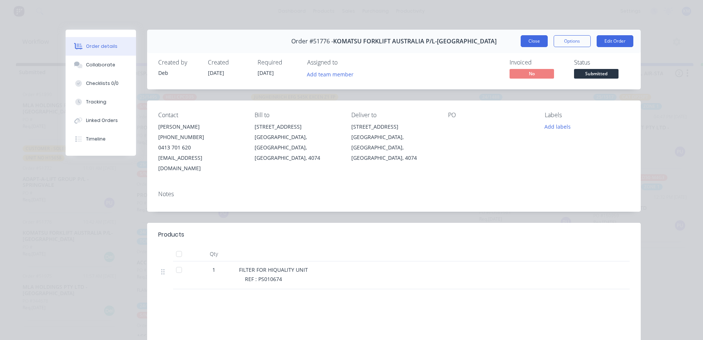
click at [537, 39] on button "Close" at bounding box center [534, 41] width 27 height 12
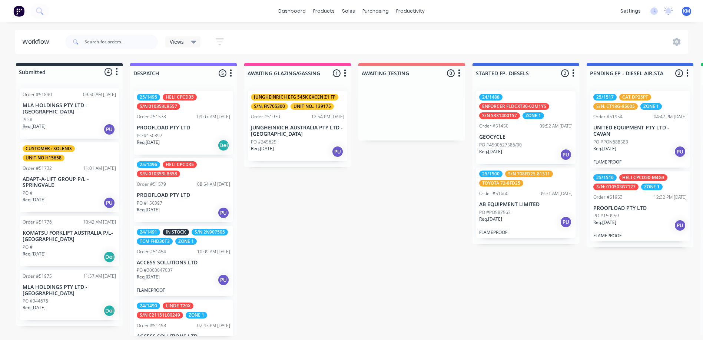
click at [81, 232] on p "KOMATSU FORKLIFT AUSTRALIA P/L-[GEOGRAPHIC_DATA]" at bounding box center [69, 236] width 93 height 13
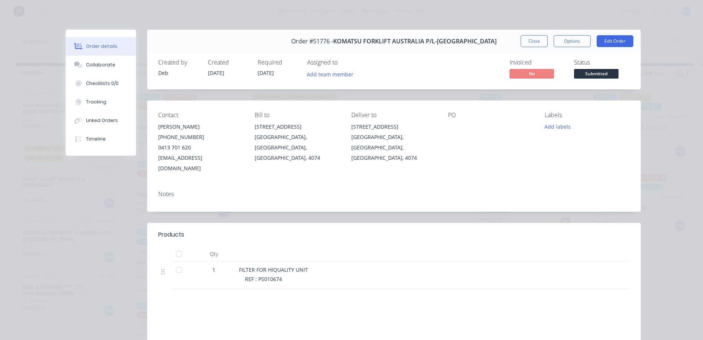
drag, startPoint x: 530, startPoint y: 39, endPoint x: 438, endPoint y: 92, distance: 106.6
click at [529, 42] on button "Close" at bounding box center [534, 41] width 27 height 12
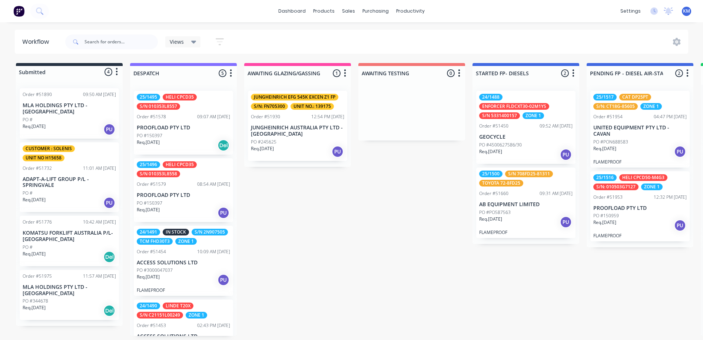
click at [63, 291] on p "MLA HOLDINGS PTY LTD - [GEOGRAPHIC_DATA]" at bounding box center [69, 290] width 93 height 13
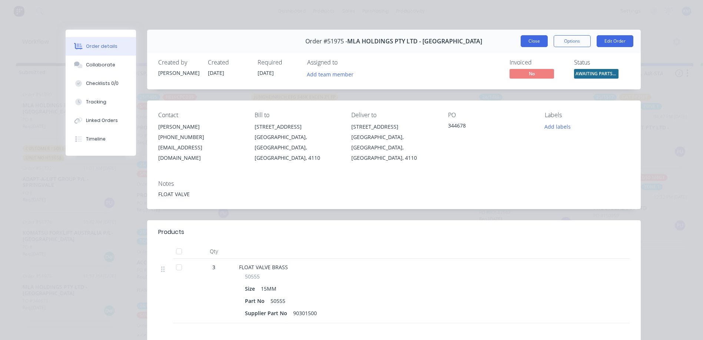
click at [521, 42] on button "Close" at bounding box center [534, 41] width 27 height 12
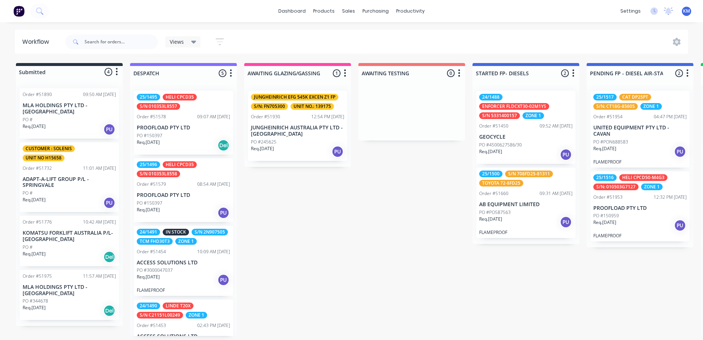
click at [70, 129] on div "Req. [DATE] PU" at bounding box center [69, 129] width 93 height 13
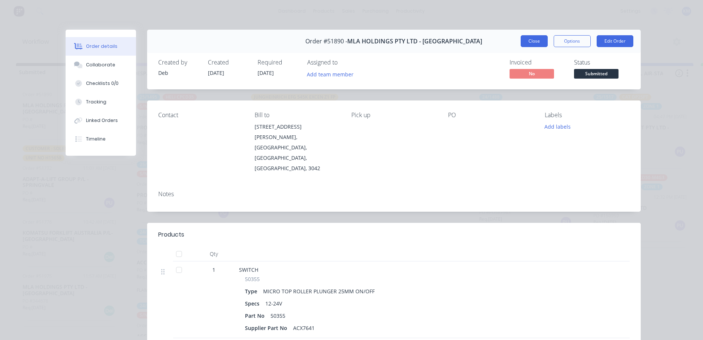
click at [522, 43] on button "Close" at bounding box center [534, 41] width 27 height 12
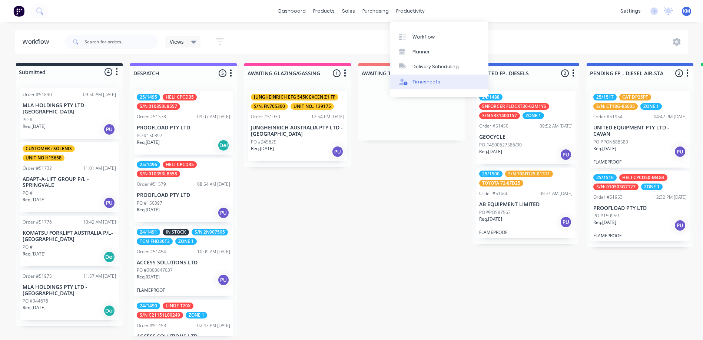
click at [424, 84] on link "Timesheets" at bounding box center [439, 81] width 98 height 15
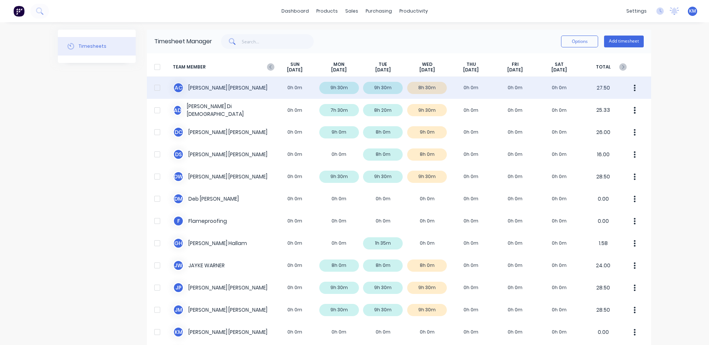
click at [413, 89] on div "A C [PERSON_NAME] 0h 0m 9h 30m 9h 30m 8h 30m 0h 0m 0h 0m 0h 0m 27.50" at bounding box center [399, 88] width 504 height 22
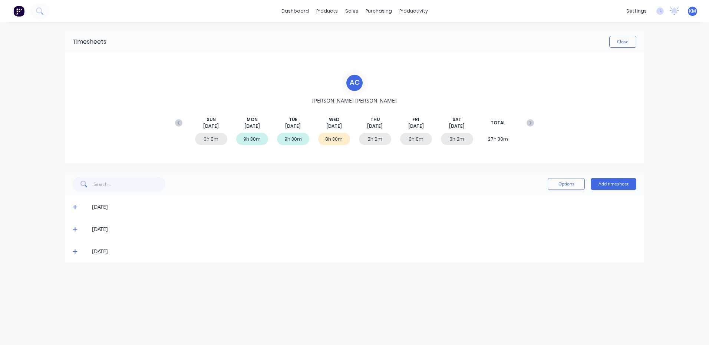
click at [75, 252] on icon at bounding box center [75, 252] width 4 height 4
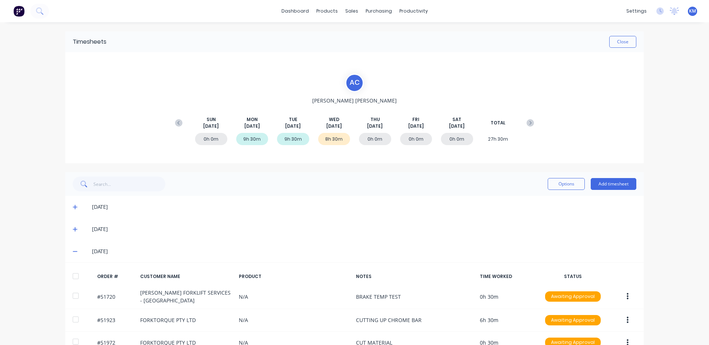
scroll to position [89, 0]
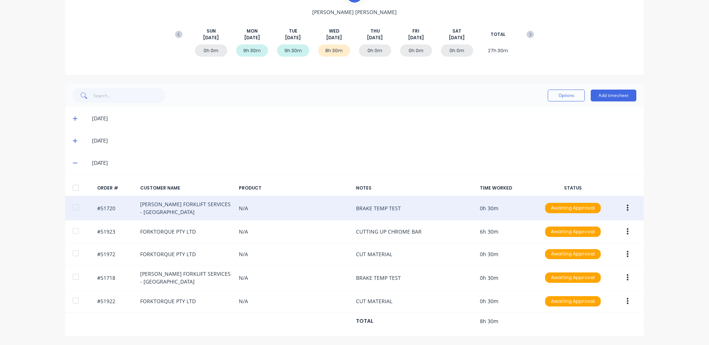
click at [619, 205] on button "button" at bounding box center [627, 208] width 17 height 13
click at [601, 259] on div "Edit" at bounding box center [600, 257] width 57 height 11
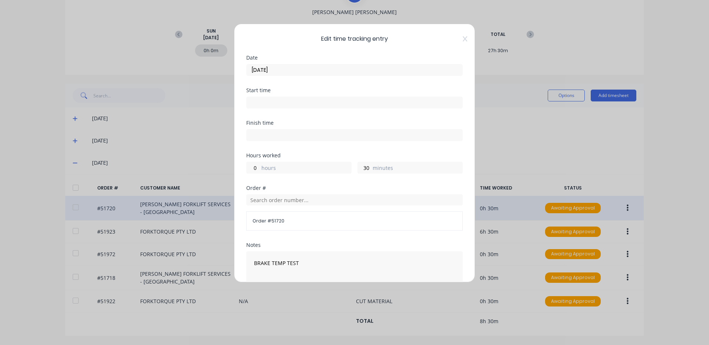
scroll to position [100, 0]
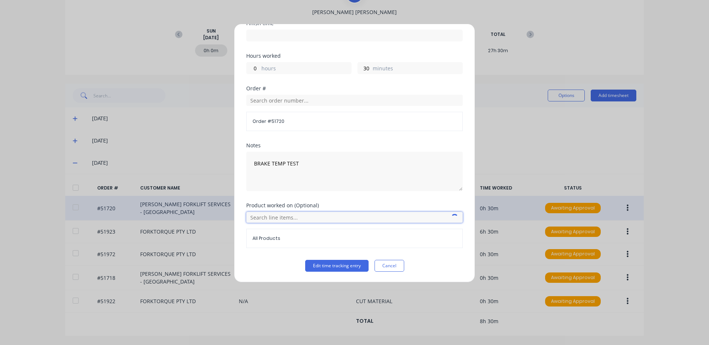
click at [318, 215] on input "text" at bounding box center [354, 217] width 216 height 11
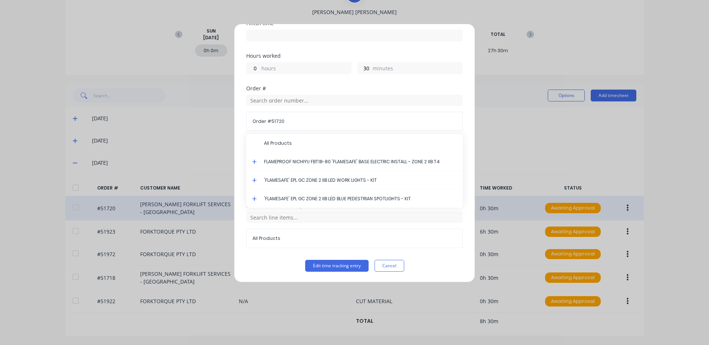
click at [253, 163] on icon at bounding box center [254, 161] width 5 height 5
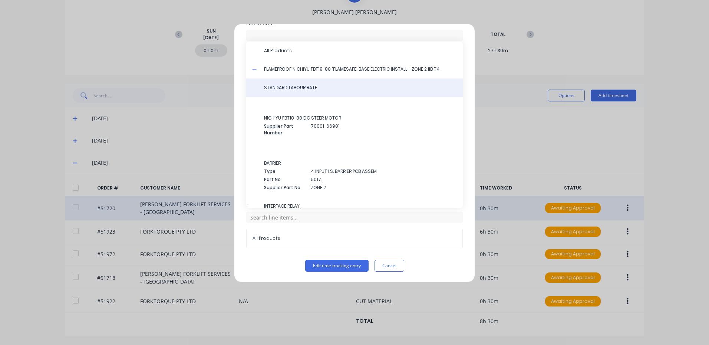
click at [318, 91] on span "STANDARD LABOUR RATE" at bounding box center [360, 87] width 193 height 7
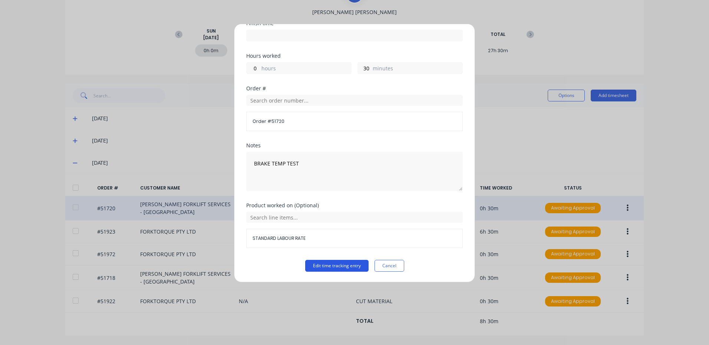
click at [351, 265] on button "Edit time tracking entry" at bounding box center [336, 266] width 63 height 12
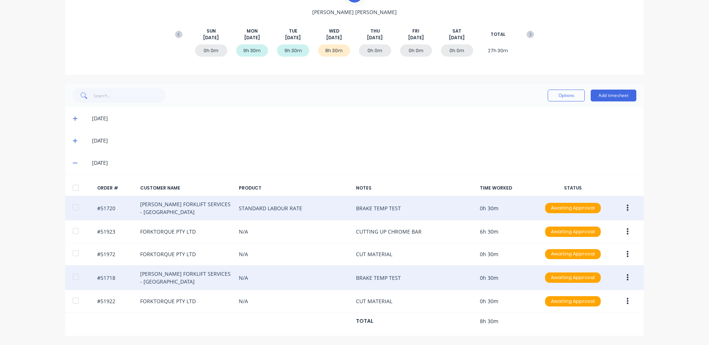
click at [628, 277] on button "button" at bounding box center [627, 277] width 17 height 13
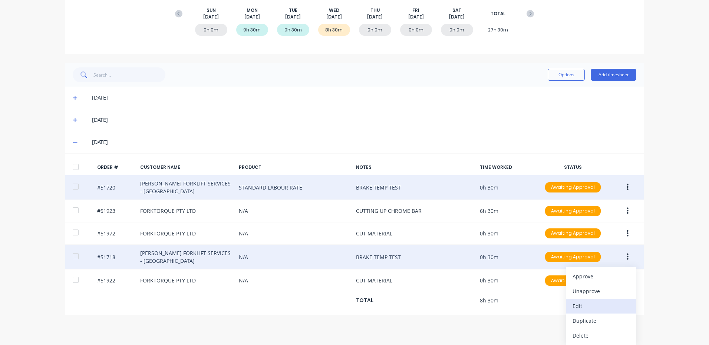
click at [590, 309] on div "Edit" at bounding box center [600, 306] width 57 height 11
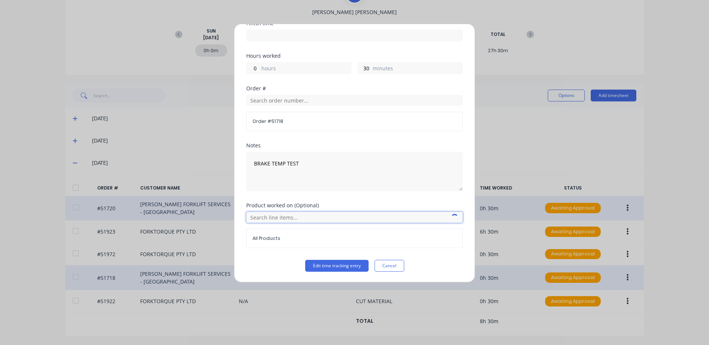
click at [308, 215] on input "text" at bounding box center [354, 217] width 216 height 11
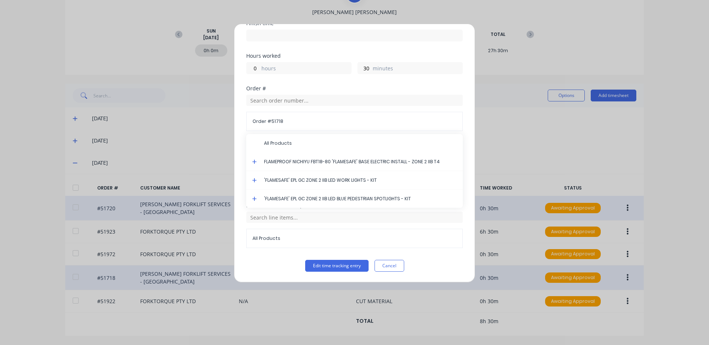
click at [253, 162] on icon at bounding box center [254, 162] width 4 height 4
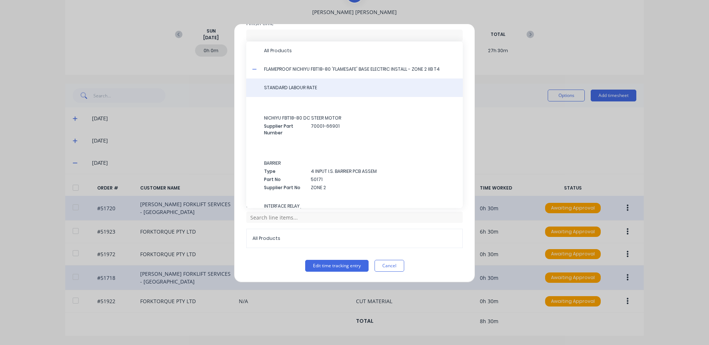
click at [314, 93] on div "STANDARD LABOUR RATE" at bounding box center [354, 88] width 216 height 19
click at [314, 94] on div "STANDARD LABOUR RATE" at bounding box center [354, 88] width 216 height 19
click at [319, 88] on span "STANDARD LABOUR RATE" at bounding box center [360, 87] width 193 height 7
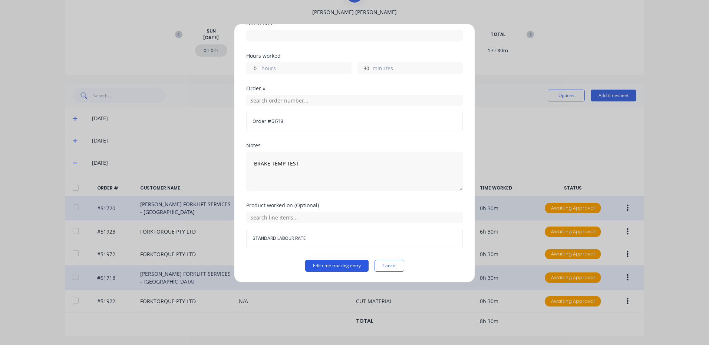
click at [351, 269] on button "Edit time tracking entry" at bounding box center [336, 266] width 63 height 12
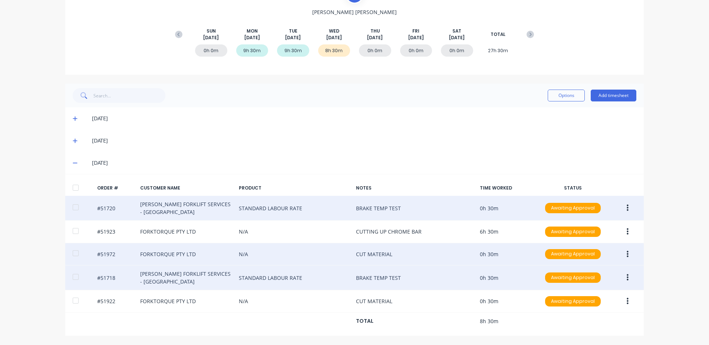
click at [621, 253] on button "button" at bounding box center [627, 254] width 17 height 13
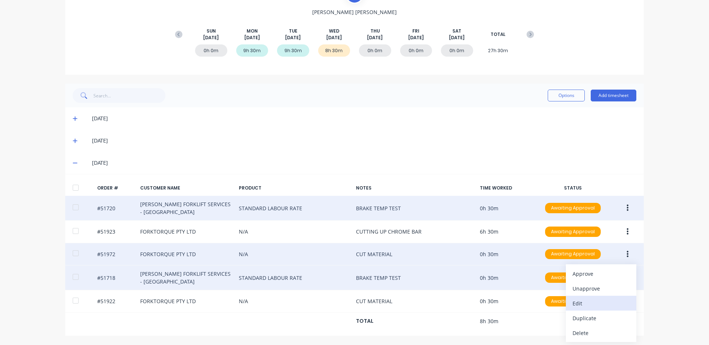
click at [587, 302] on div "Edit" at bounding box center [600, 303] width 57 height 11
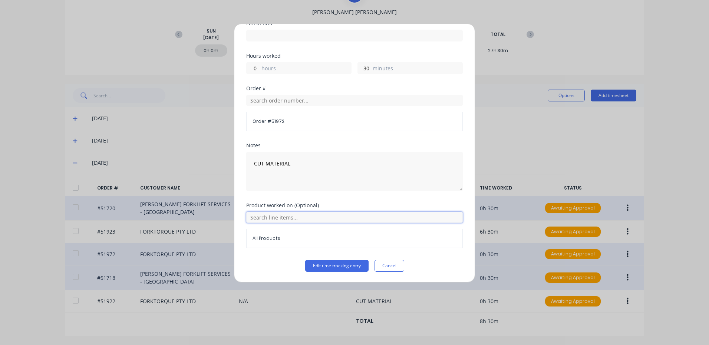
click at [342, 216] on input "text" at bounding box center [354, 217] width 216 height 11
click at [346, 200] on div "Notes CUT MATERIAL" at bounding box center [354, 173] width 216 height 60
click at [374, 262] on button "Cancel" at bounding box center [389, 266] width 30 height 12
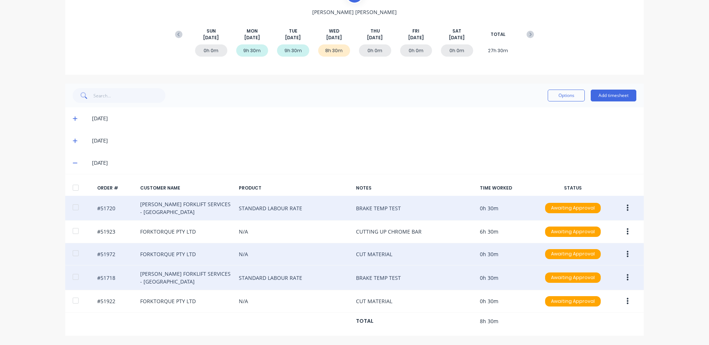
click at [74, 188] on div at bounding box center [75, 187] width 15 height 15
click at [565, 99] on button "Options" at bounding box center [565, 96] width 37 height 12
click at [545, 112] on div "Approve" at bounding box center [549, 114] width 57 height 11
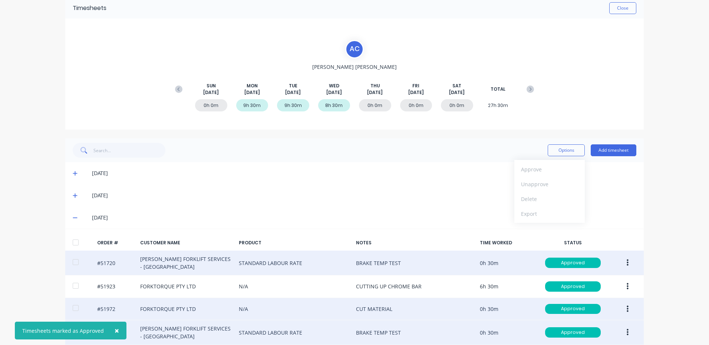
scroll to position [0, 0]
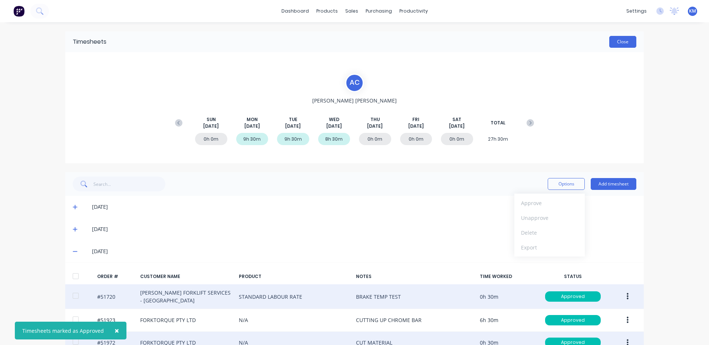
click at [620, 43] on button "Close" at bounding box center [622, 42] width 27 height 12
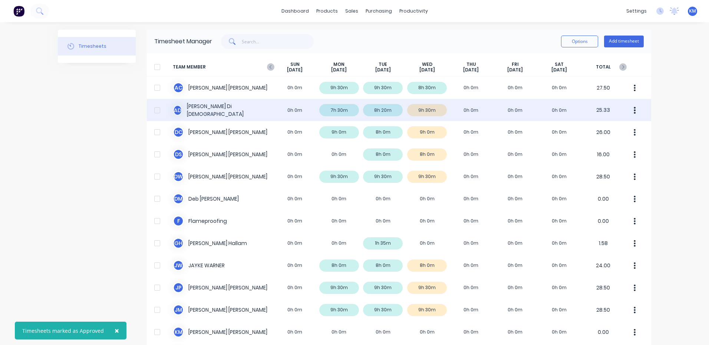
click at [444, 119] on div "A D [PERSON_NAME] 0h 0m 7h 30m 8h 20m 9h 30m 0h 0m 0h 0m 0h 0m 25.33" at bounding box center [399, 110] width 504 height 22
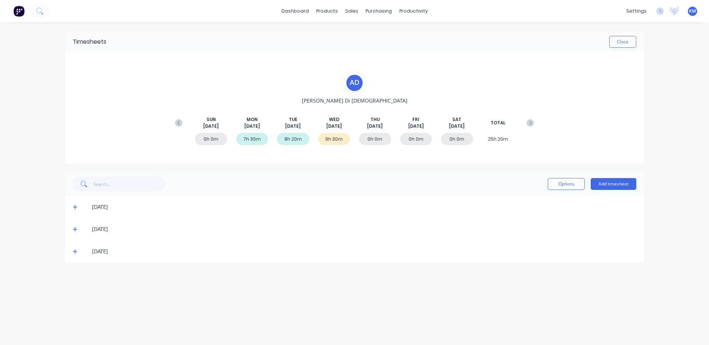
click at [76, 248] on div "[DATE]" at bounding box center [354, 252] width 578 height 22
click at [75, 249] on icon at bounding box center [75, 251] width 5 height 5
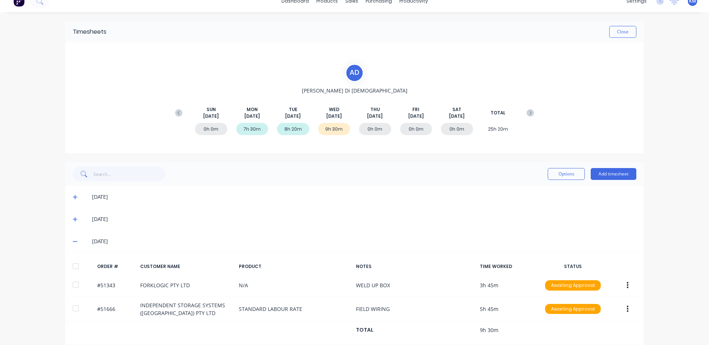
scroll to position [19, 0]
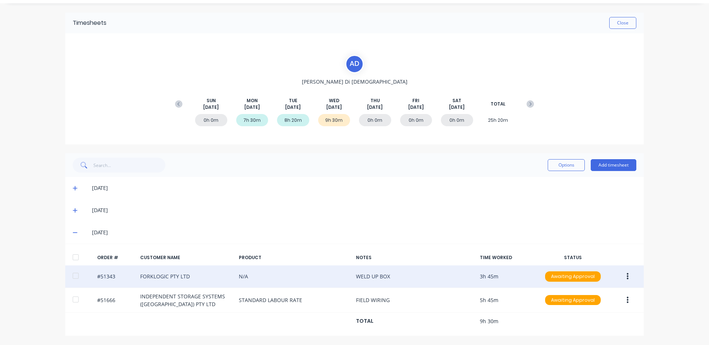
click at [626, 274] on icon "button" at bounding box center [627, 277] width 2 height 8
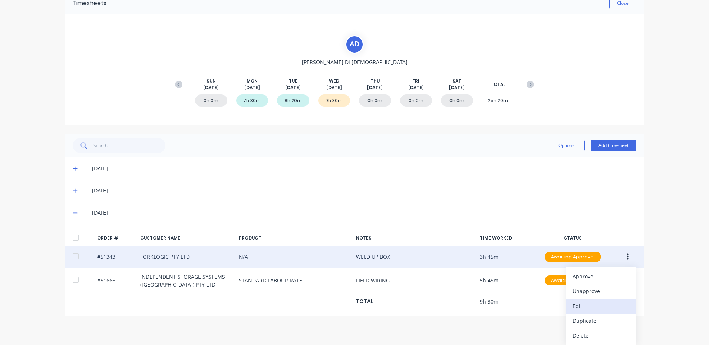
click at [587, 302] on div "Edit" at bounding box center [600, 306] width 57 height 11
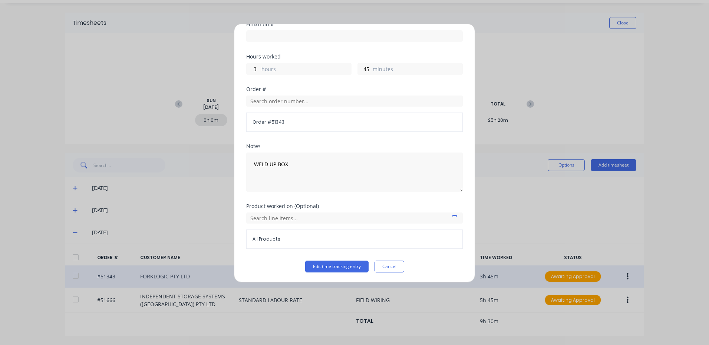
scroll to position [100, 0]
click at [301, 215] on input "text" at bounding box center [354, 217] width 216 height 11
click at [255, 254] on icon at bounding box center [254, 254] width 4 height 4
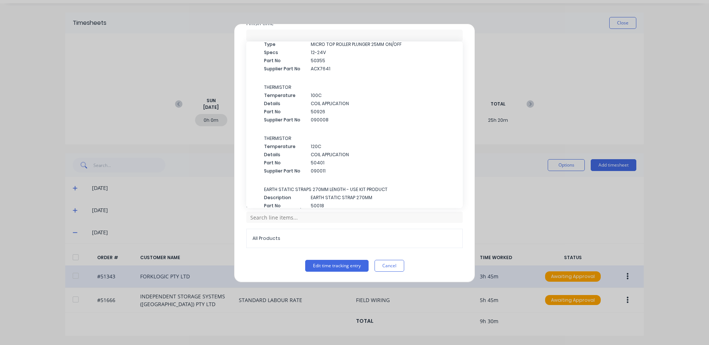
scroll to position [704, 0]
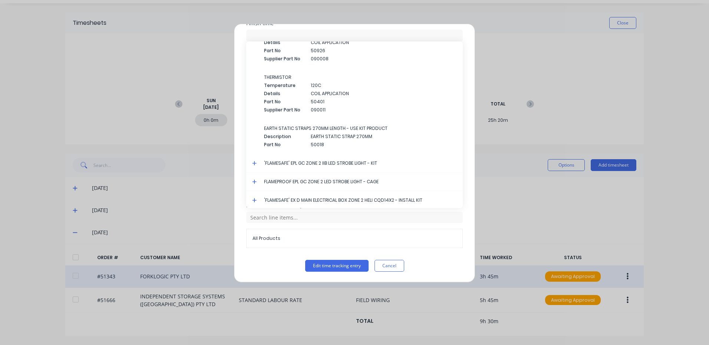
click at [256, 199] on icon at bounding box center [254, 200] width 5 height 5
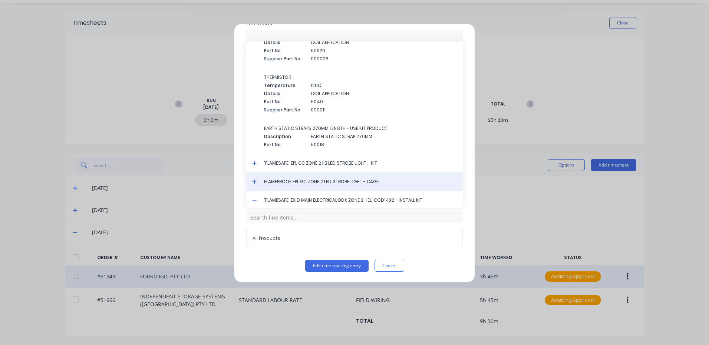
scroll to position [926, 0]
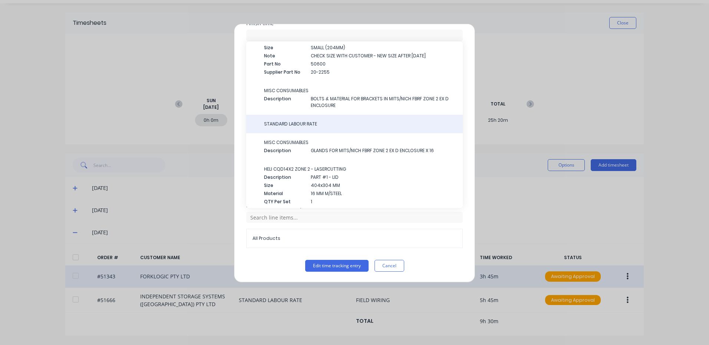
click at [300, 126] on span "STANDARD LABOUR RATE" at bounding box center [360, 124] width 193 height 7
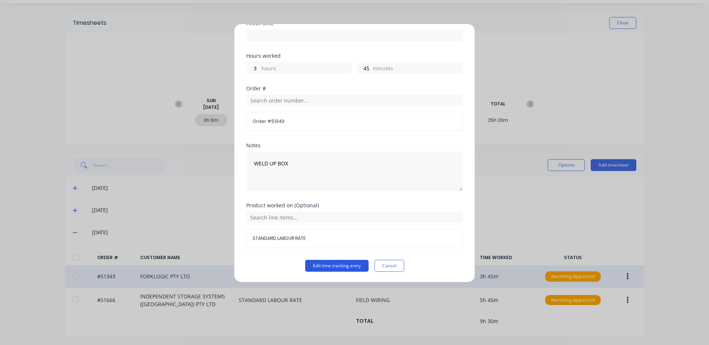
click at [324, 262] on button "Edit time tracking entry" at bounding box center [336, 266] width 63 height 12
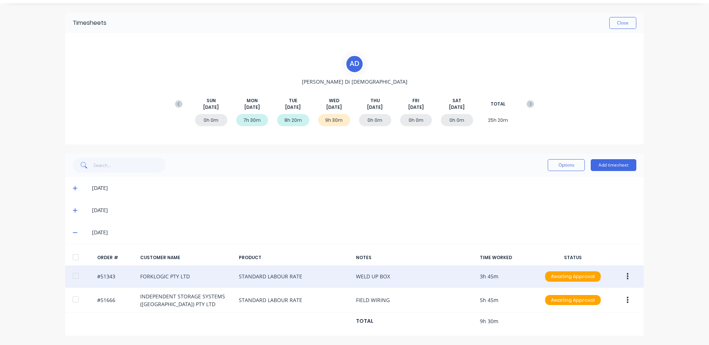
click at [73, 258] on div at bounding box center [75, 257] width 15 height 15
click at [566, 167] on button "Options" at bounding box center [565, 165] width 37 height 12
click at [541, 183] on div "Approve" at bounding box center [549, 184] width 57 height 11
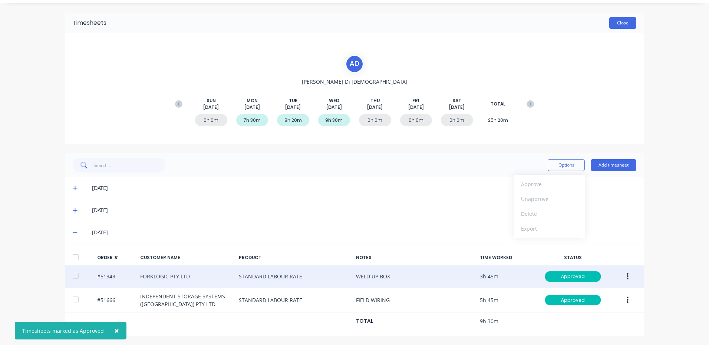
click at [610, 26] on button "Close" at bounding box center [622, 23] width 27 height 12
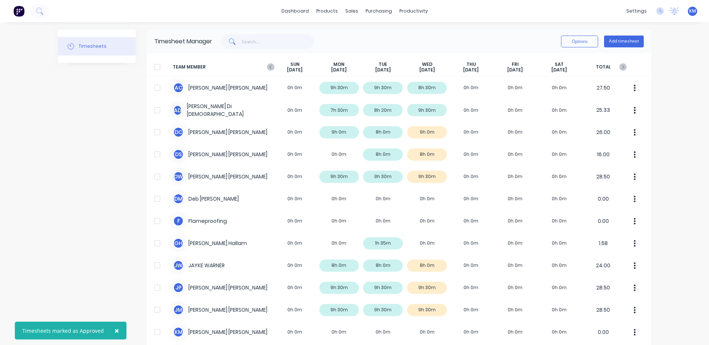
click at [432, 131] on div "D C [PERSON_NAME] 0h 0m 9h 0m 8h 0m 9h 0m 0h 0m 0h 0m 0h 0m 26.00" at bounding box center [399, 132] width 504 height 22
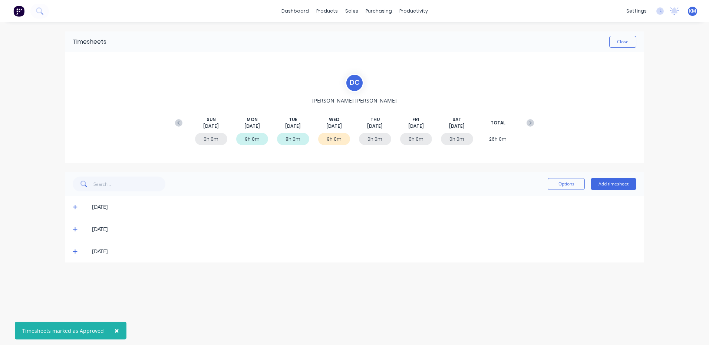
click at [75, 255] on span at bounding box center [76, 251] width 7 height 7
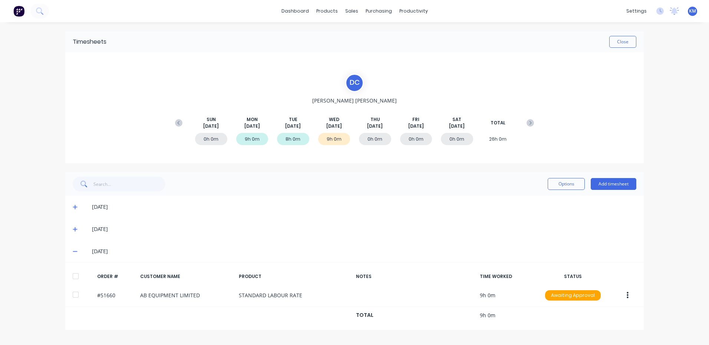
click at [75, 277] on div at bounding box center [75, 276] width 15 height 15
click at [577, 185] on button "Options" at bounding box center [565, 184] width 37 height 12
click at [560, 200] on div "Approve" at bounding box center [549, 203] width 57 height 11
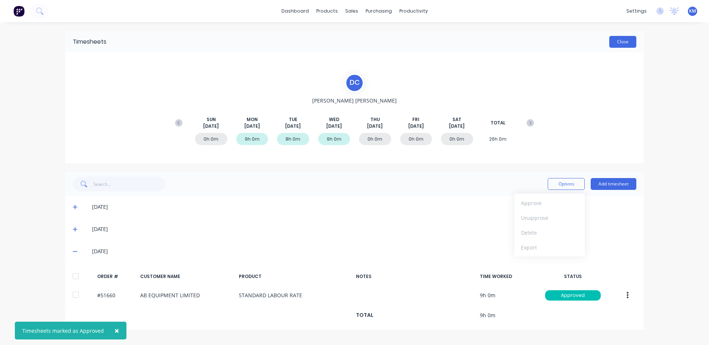
click at [615, 44] on button "Close" at bounding box center [622, 42] width 27 height 12
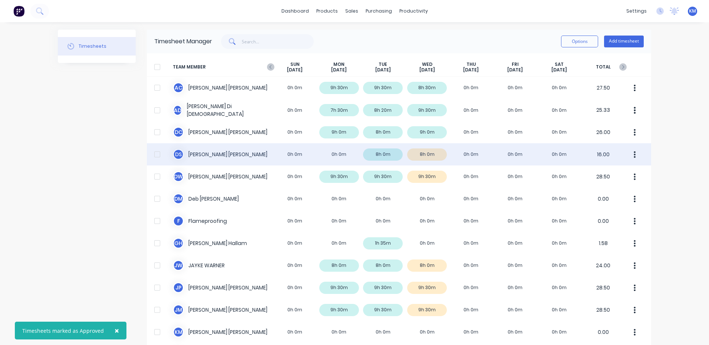
click at [445, 150] on div "D S [PERSON_NAME] 0h 0m 0h 0m 8h 0m 8h 0m 0h 0m 0h 0m 0h 0m 16.00" at bounding box center [399, 154] width 504 height 22
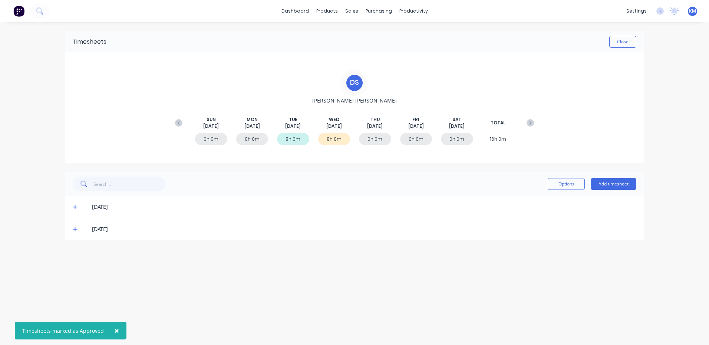
click at [76, 229] on icon at bounding box center [75, 229] width 5 height 5
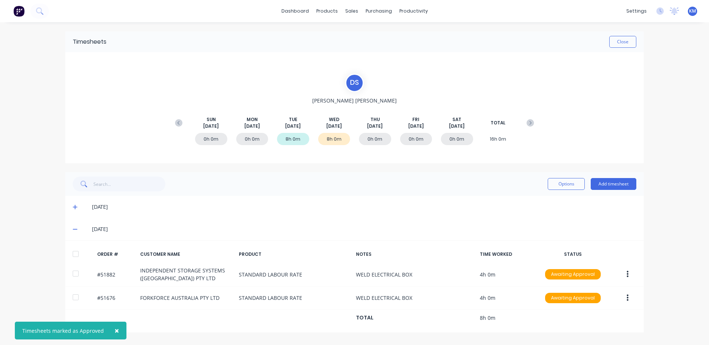
click at [76, 257] on div at bounding box center [75, 254] width 15 height 15
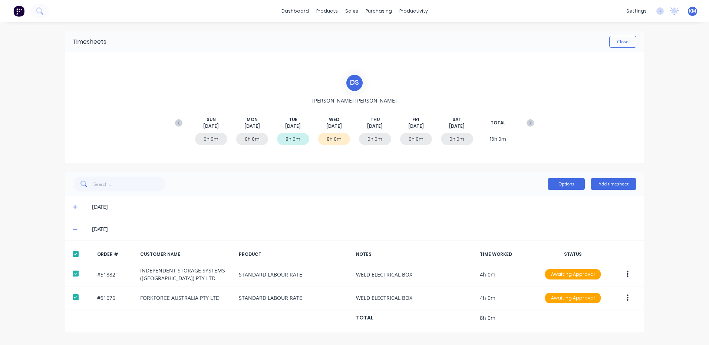
click at [553, 181] on button "Options" at bounding box center [565, 184] width 37 height 12
click at [553, 196] on button "Approve" at bounding box center [549, 203] width 70 height 15
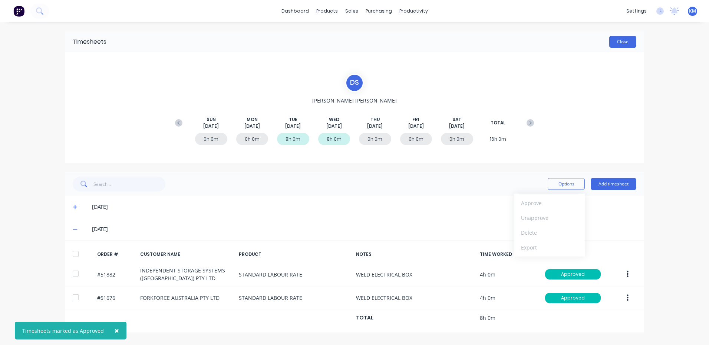
click at [622, 44] on button "Close" at bounding box center [622, 42] width 27 height 12
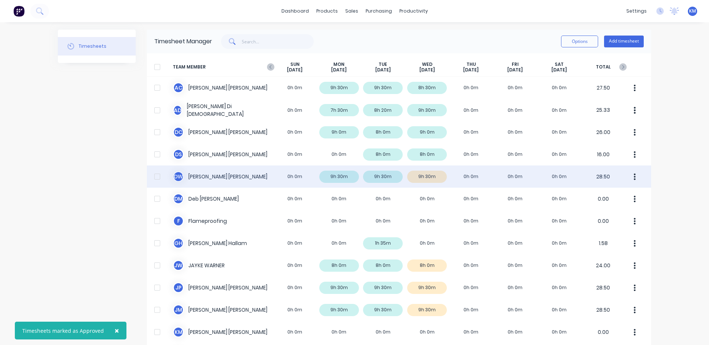
click at [429, 175] on div "D W [PERSON_NAME] 0h 0m 9h 30m 9h 30m 9h 30m 0h 0m 0h 0m 0h 0m 28.50" at bounding box center [399, 177] width 504 height 22
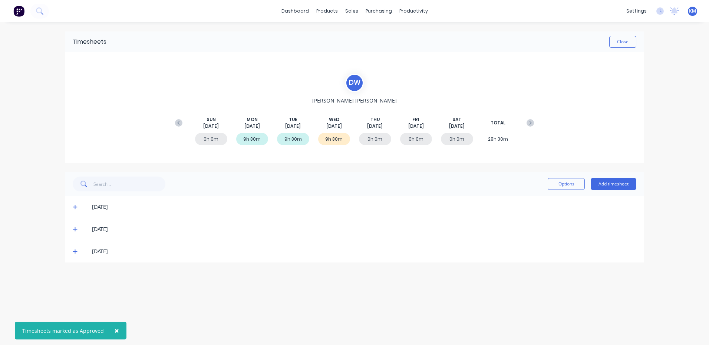
click at [76, 254] on icon at bounding box center [75, 251] width 5 height 5
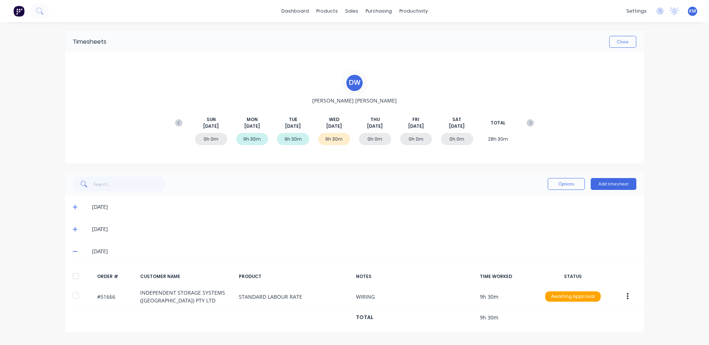
click at [67, 276] on div "ORDER # CUSTOMER NAME PRODUCT NOTES TIME WORKED STATUS" at bounding box center [354, 277] width 578 height 16
click at [80, 278] on div at bounding box center [75, 276] width 15 height 15
click at [568, 184] on button "Options" at bounding box center [565, 184] width 37 height 12
click at [550, 204] on div "Approve" at bounding box center [549, 203] width 57 height 11
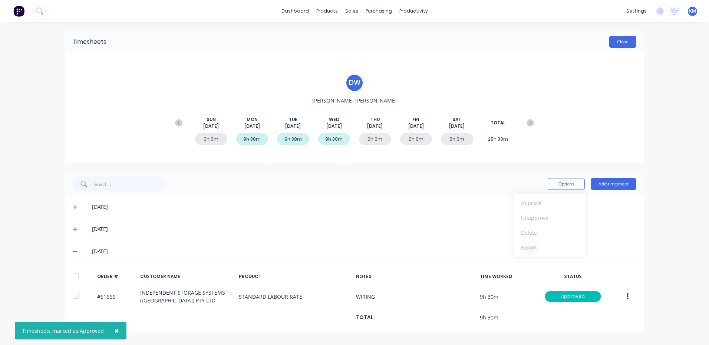
click at [627, 46] on button "Close" at bounding box center [622, 42] width 27 height 12
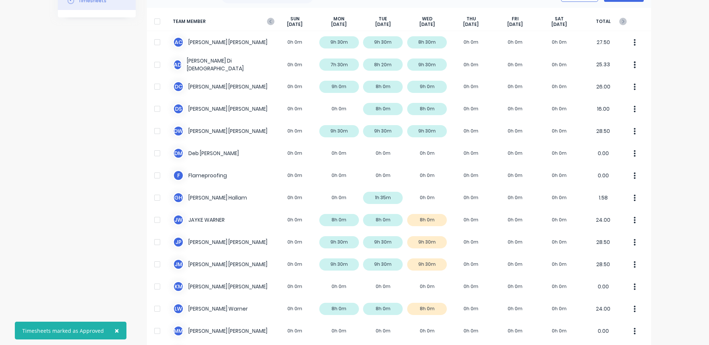
scroll to position [210, 0]
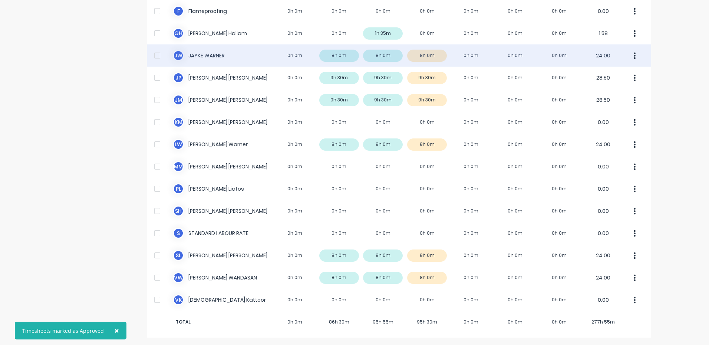
click at [487, 59] on div "[PERSON_NAME] [PERSON_NAME] 0h 0m 8h 0m 8h 0m 8h 0m 0h 0m 0h 0m 0h 0m 24.00" at bounding box center [399, 55] width 504 height 22
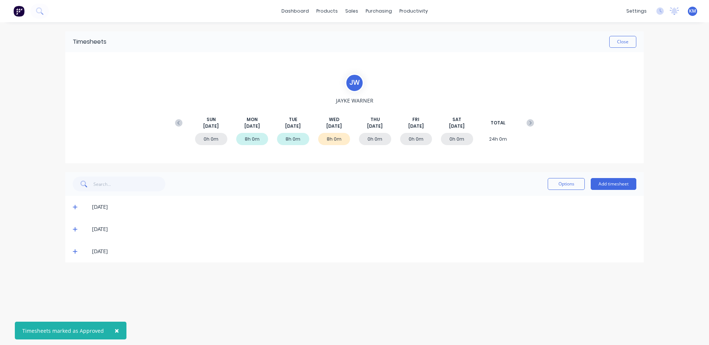
click at [74, 251] on icon at bounding box center [75, 251] width 5 height 5
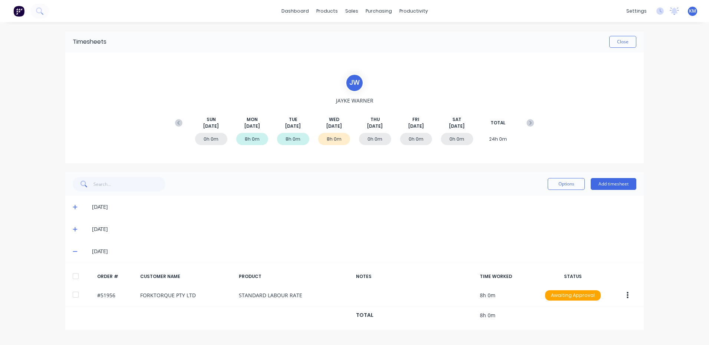
click at [75, 277] on div at bounding box center [75, 276] width 15 height 15
click at [558, 188] on button "Options" at bounding box center [565, 184] width 37 height 12
click at [553, 201] on div "Approve" at bounding box center [549, 203] width 57 height 11
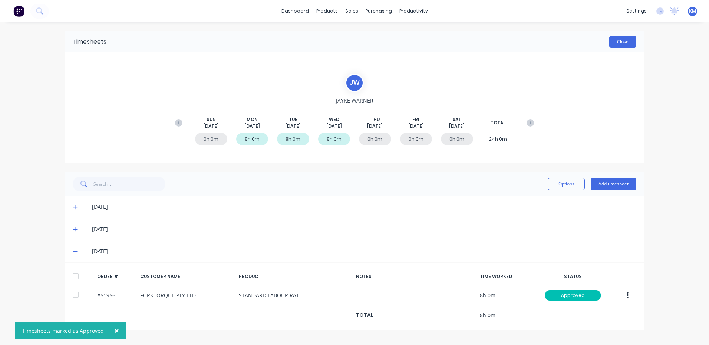
click at [630, 47] on button "Close" at bounding box center [622, 42] width 27 height 12
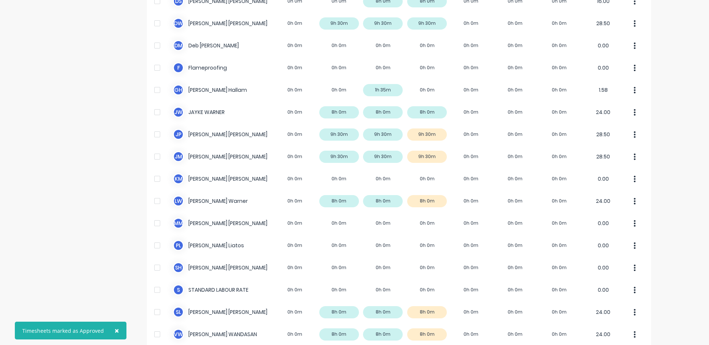
scroll to position [210, 0]
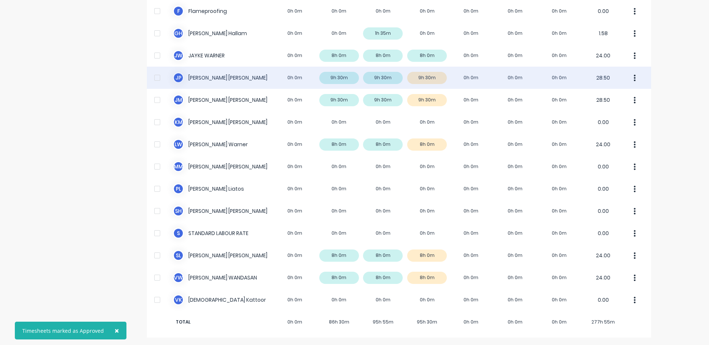
click at [395, 85] on div "J P [PERSON_NAME] 0h 0m 9h 30m 9h 30m 9h 30m 0h 0m 0h 0m 0h 0m 28.50" at bounding box center [399, 78] width 504 height 22
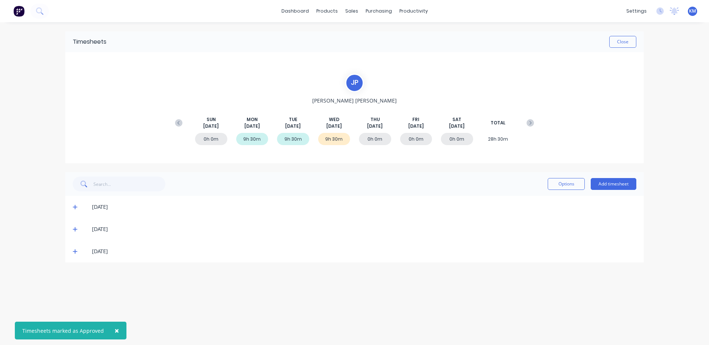
click at [72, 251] on div "[DATE]" at bounding box center [354, 252] width 578 height 22
click at [75, 251] on icon at bounding box center [75, 252] width 4 height 4
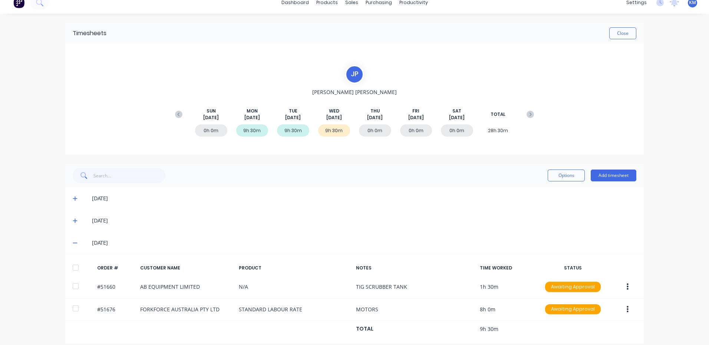
scroll to position [16, 0]
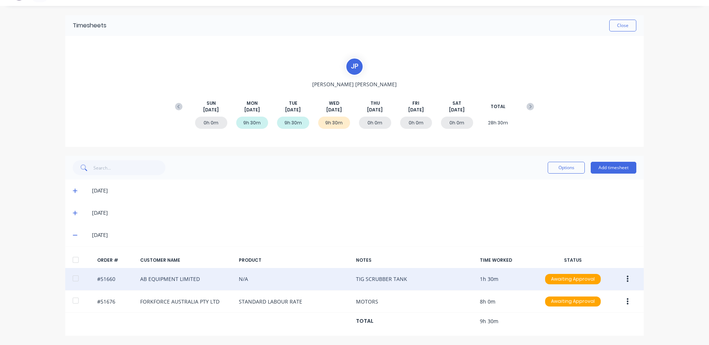
click at [620, 281] on button "button" at bounding box center [627, 279] width 17 height 13
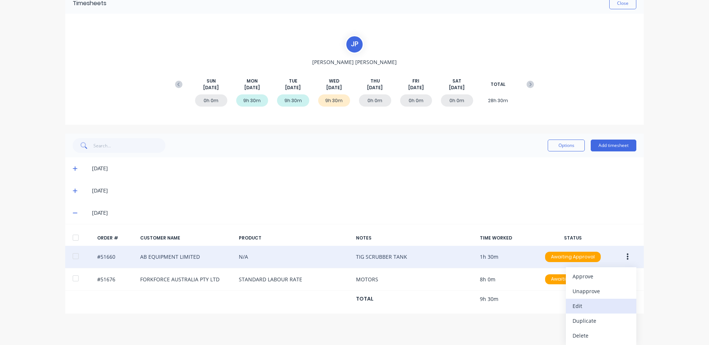
click at [598, 307] on div "Edit" at bounding box center [600, 306] width 57 height 11
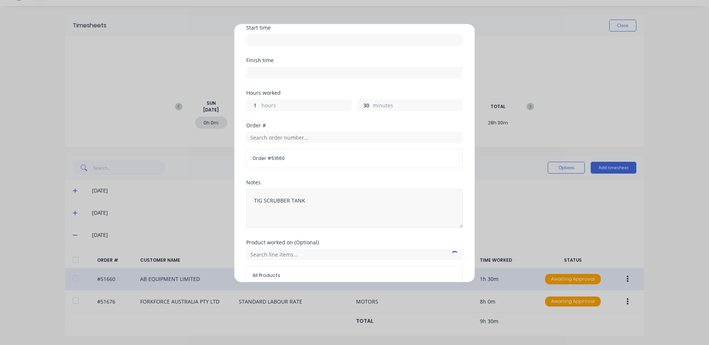
scroll to position [100, 0]
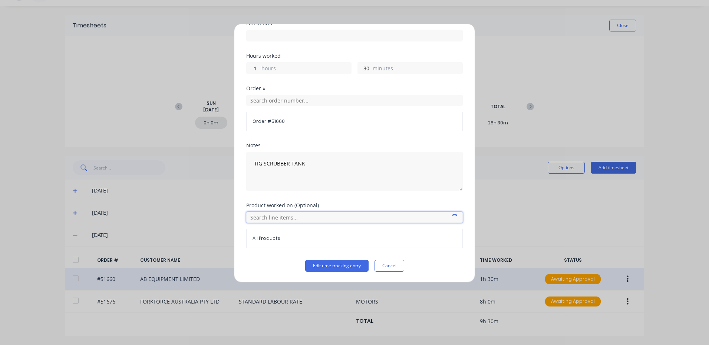
click at [283, 216] on input "text" at bounding box center [354, 217] width 216 height 11
click at [324, 162] on textarea "TIG SCRUBBER TANK" at bounding box center [354, 171] width 216 height 39
type textarea "TIG SCRUBBER TANK BRACKETS"
click at [311, 216] on input "text" at bounding box center [354, 217] width 216 height 11
click at [252, 252] on icon at bounding box center [254, 254] width 5 height 5
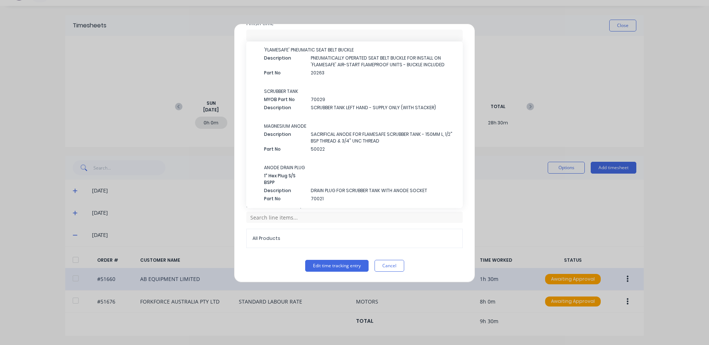
scroll to position [1808, 0]
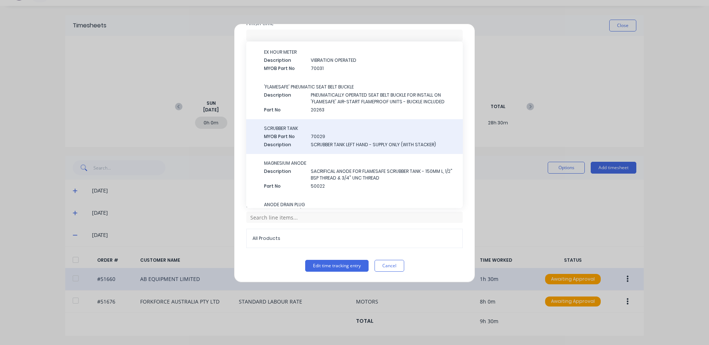
click at [311, 139] on span "70029" at bounding box center [384, 136] width 146 height 7
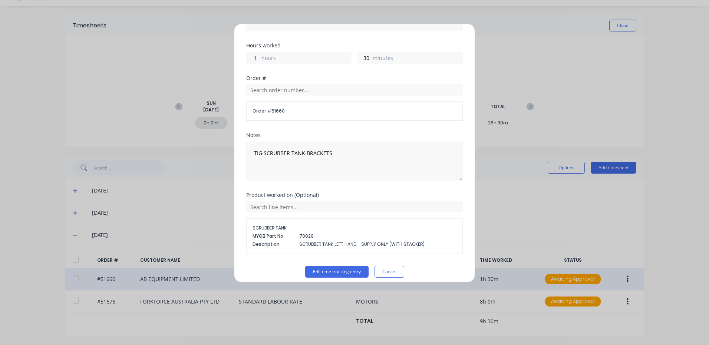
scroll to position [116, 0]
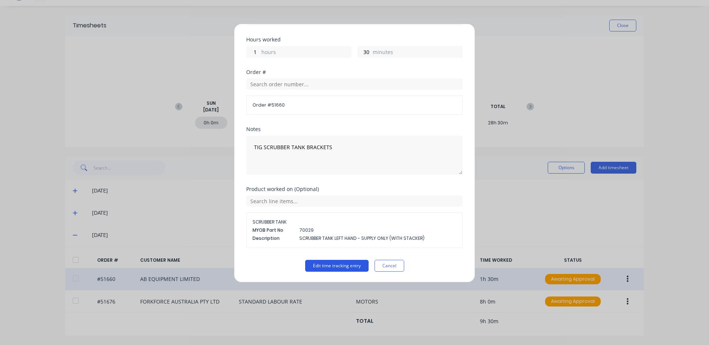
click at [331, 261] on button "Edit time tracking entry" at bounding box center [336, 266] width 63 height 12
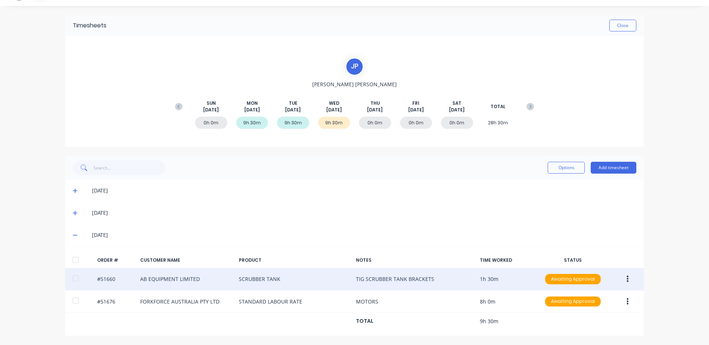
click at [73, 257] on div at bounding box center [75, 260] width 15 height 15
click at [561, 171] on button "Options" at bounding box center [565, 168] width 37 height 12
click at [551, 181] on button "Approve" at bounding box center [549, 186] width 70 height 15
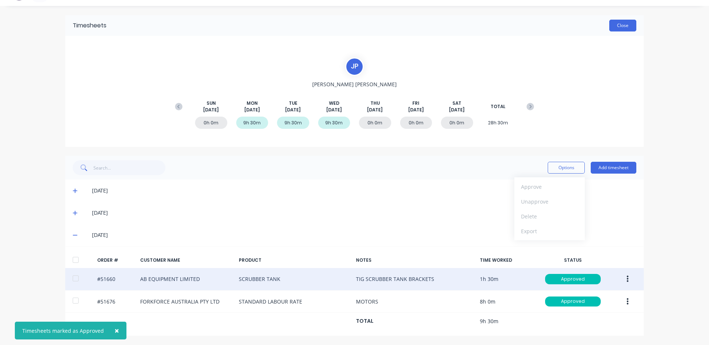
drag, startPoint x: 617, startPoint y: 31, endPoint x: 619, endPoint y: 25, distance: 6.8
click at [617, 31] on div "Timesheets Close" at bounding box center [354, 25] width 578 height 21
click at [619, 25] on button "Close" at bounding box center [622, 26] width 27 height 12
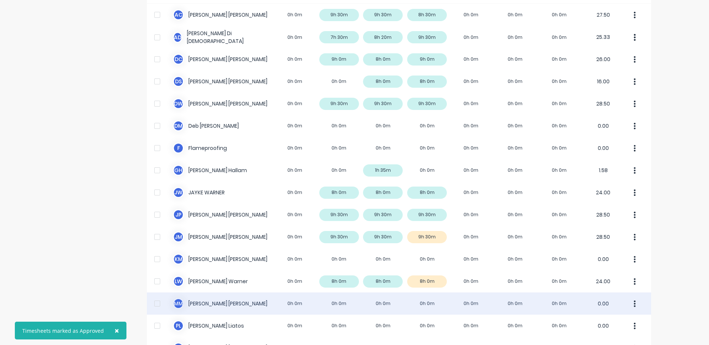
scroll to position [210, 0]
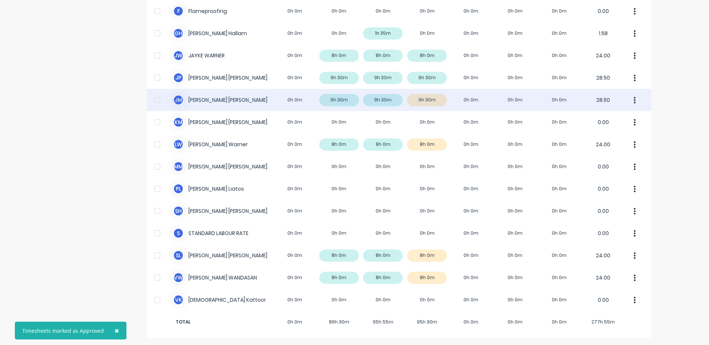
click at [455, 97] on div "[PERSON_NAME] [PERSON_NAME] 0h 0m 9h 30m 9h 30m 9h 30m 0h 0m 0h 0m 0h 0m 28.50" at bounding box center [399, 100] width 504 height 22
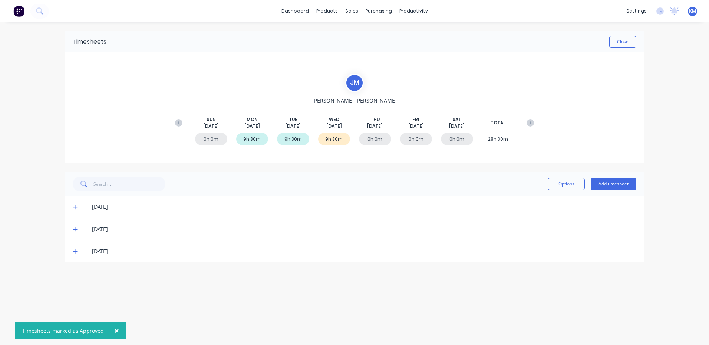
click at [75, 249] on icon at bounding box center [75, 251] width 5 height 5
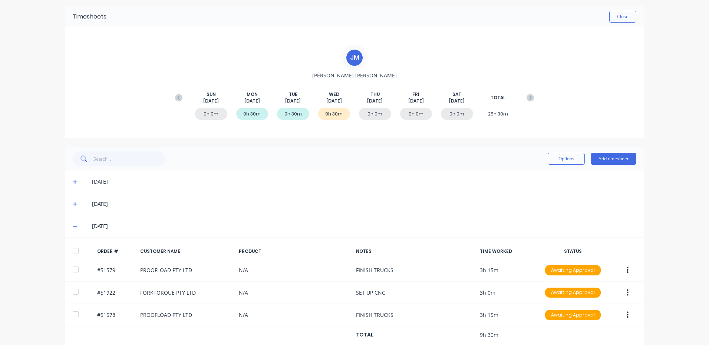
scroll to position [39, 0]
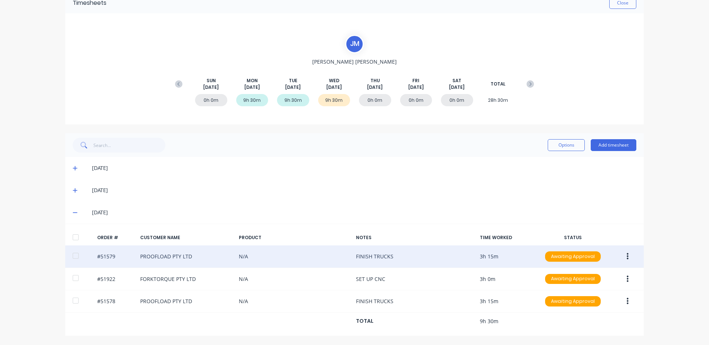
click at [620, 256] on button "button" at bounding box center [627, 256] width 17 height 13
click at [596, 306] on div "Edit" at bounding box center [600, 306] width 57 height 11
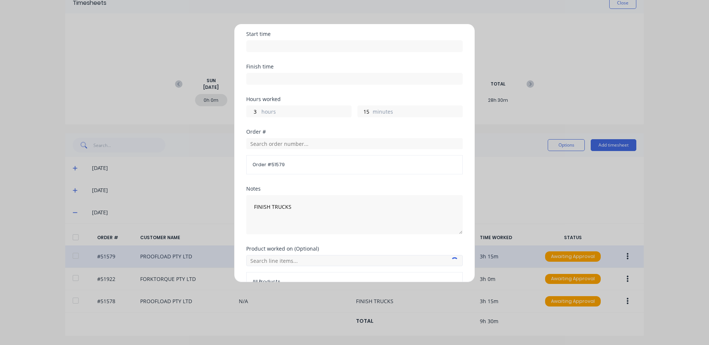
scroll to position [100, 0]
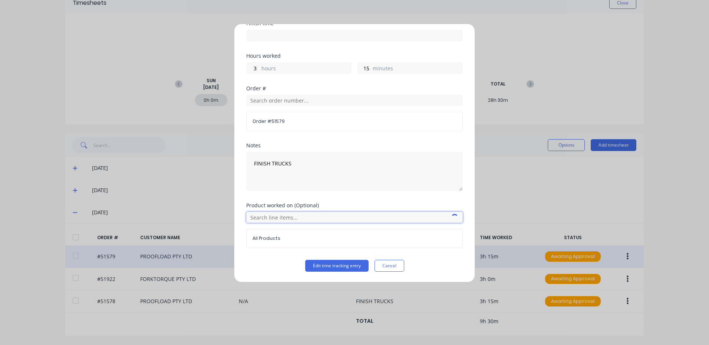
click at [309, 218] on input "text" at bounding box center [354, 217] width 216 height 11
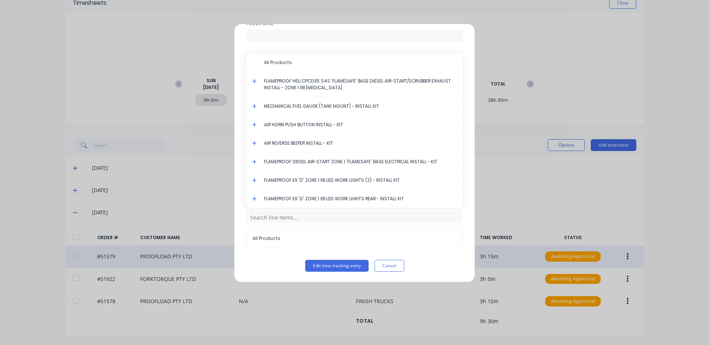
click at [254, 83] on icon at bounding box center [254, 81] width 5 height 5
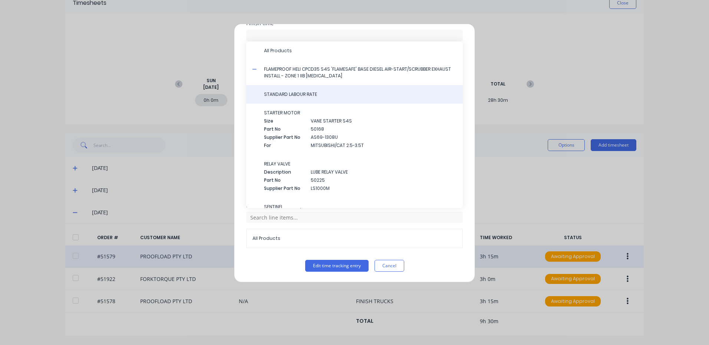
click at [292, 94] on span "STANDARD LABOUR RATE" at bounding box center [360, 94] width 193 height 7
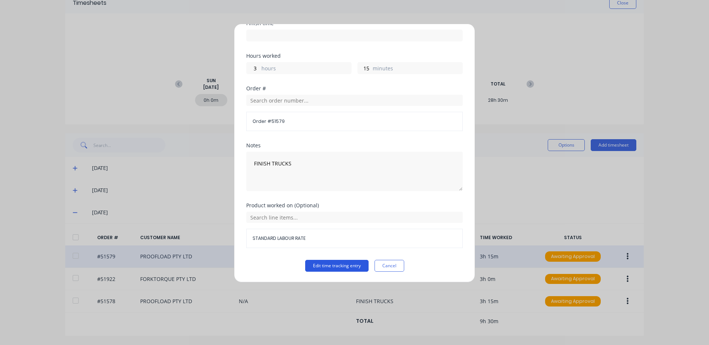
click at [336, 268] on button "Edit time tracking entry" at bounding box center [336, 266] width 63 height 12
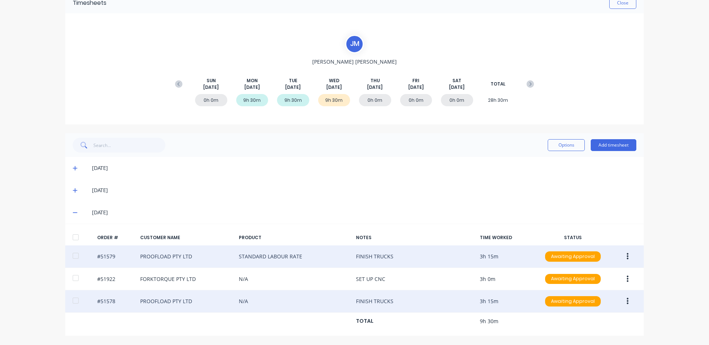
drag, startPoint x: 627, startPoint y: 302, endPoint x: 623, endPoint y: 310, distance: 8.6
click at [627, 302] on button "button" at bounding box center [627, 301] width 17 height 13
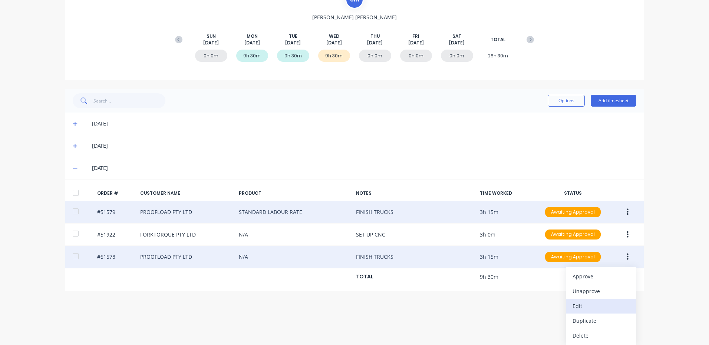
click at [588, 309] on div "Edit" at bounding box center [600, 306] width 57 height 11
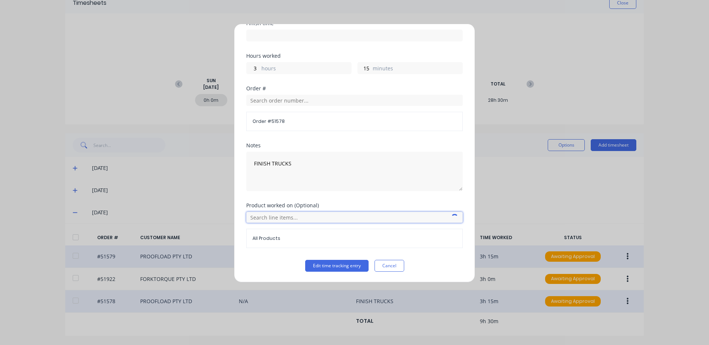
click at [282, 216] on input "text" at bounding box center [354, 217] width 216 height 11
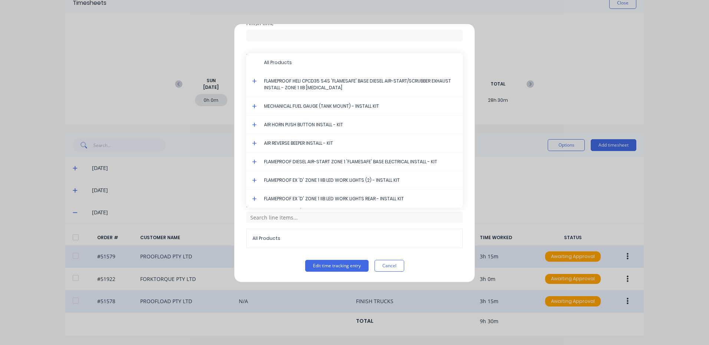
click at [253, 79] on icon at bounding box center [254, 81] width 5 height 5
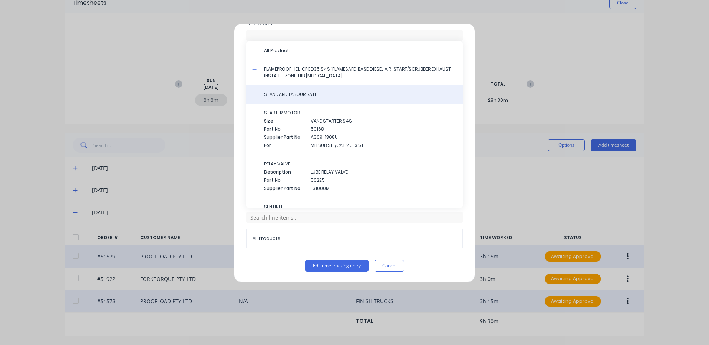
click at [279, 90] on div "STANDARD LABOUR RATE" at bounding box center [354, 94] width 216 height 19
click at [281, 97] on span "STANDARD LABOUR RATE" at bounding box center [360, 94] width 193 height 7
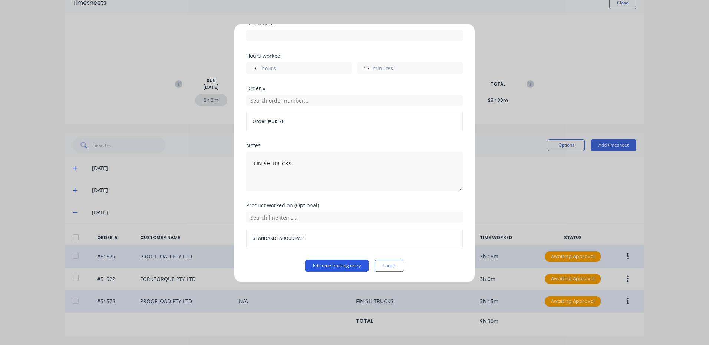
click at [334, 267] on button "Edit time tracking entry" at bounding box center [336, 266] width 63 height 12
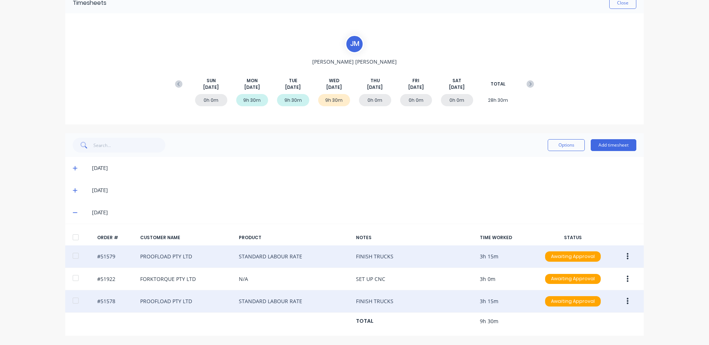
drag, startPoint x: 75, startPoint y: 235, endPoint x: 115, endPoint y: 217, distance: 44.0
click at [75, 235] on div at bounding box center [75, 237] width 15 height 15
drag, startPoint x: 550, startPoint y: 136, endPoint x: 550, endPoint y: 143, distance: 7.8
click at [550, 136] on div "Options Add timesheet" at bounding box center [354, 145] width 578 height 24
click at [550, 145] on button "Options" at bounding box center [565, 145] width 37 height 12
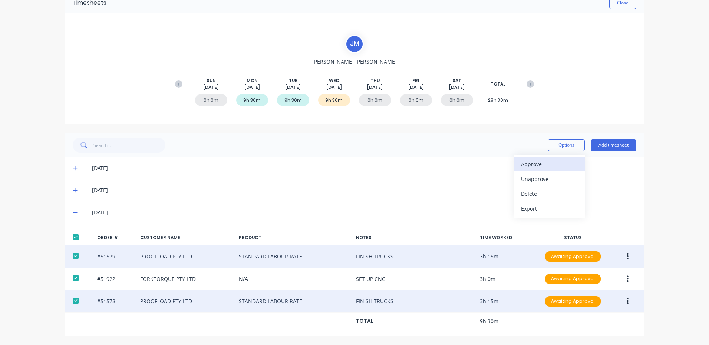
click at [547, 161] on div "Approve" at bounding box center [549, 164] width 57 height 11
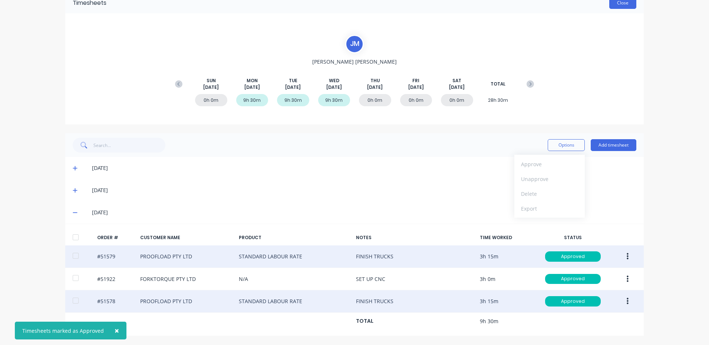
click at [618, 5] on button "Close" at bounding box center [622, 3] width 27 height 12
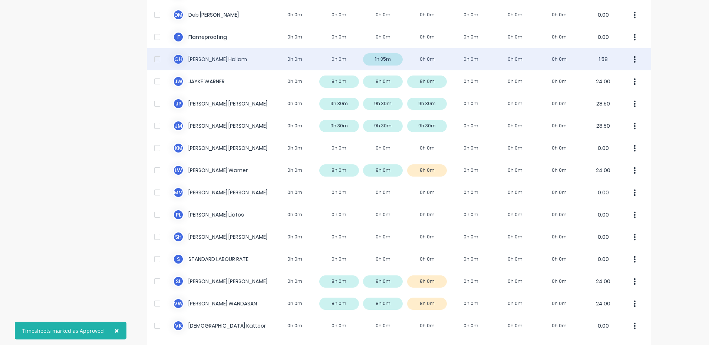
scroll to position [210, 0]
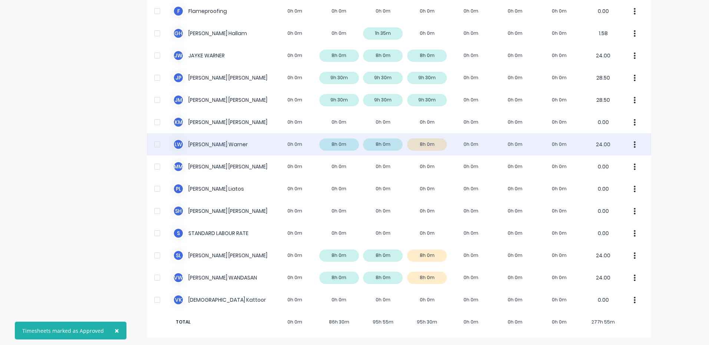
click at [428, 143] on div "[PERSON_NAME] 0h 0m 8h 0m 8h 0m 8h 0m 0h 0m 0h 0m 0h 0m 24.00" at bounding box center [399, 144] width 504 height 22
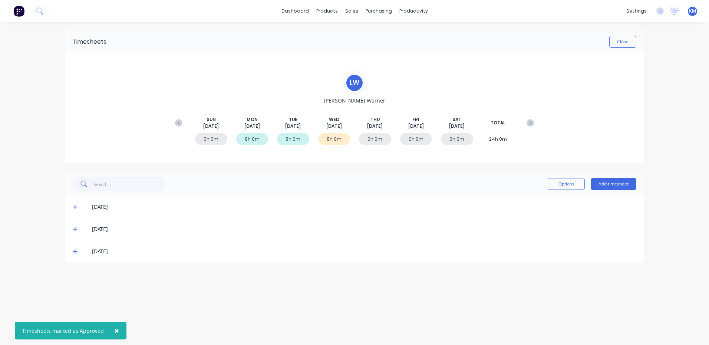
click at [78, 253] on span at bounding box center [76, 251] width 7 height 7
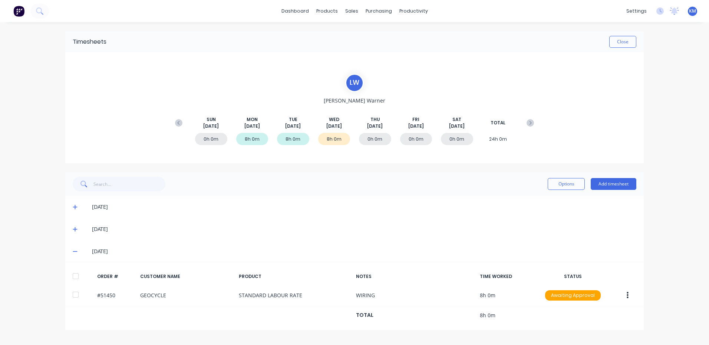
click at [74, 274] on div at bounding box center [75, 276] width 15 height 15
click at [578, 185] on button "Options" at bounding box center [565, 184] width 37 height 12
click at [565, 205] on div "Approve" at bounding box center [549, 203] width 57 height 11
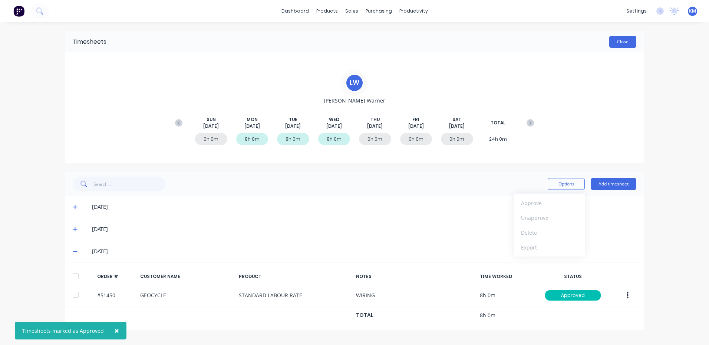
click at [630, 40] on button "Close" at bounding box center [622, 42] width 27 height 12
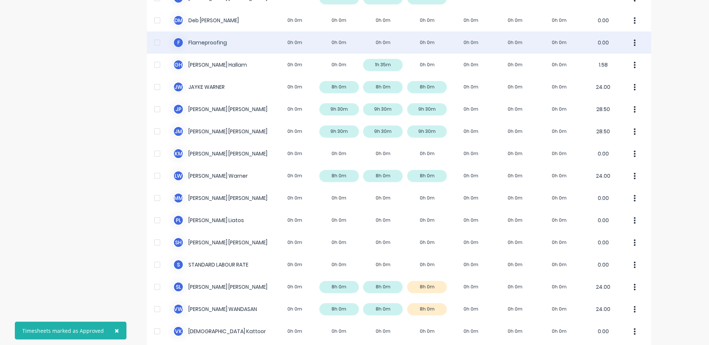
scroll to position [210, 0]
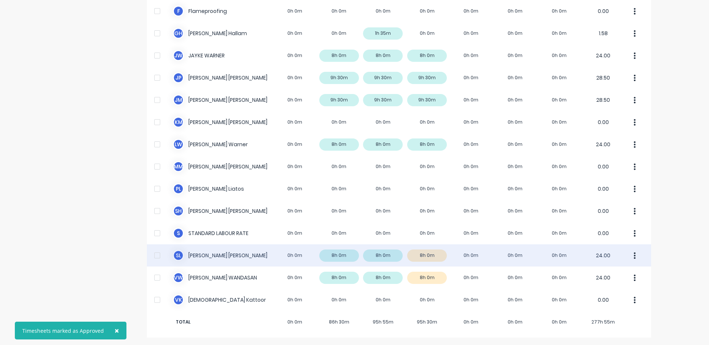
click at [336, 249] on div "S L [PERSON_NAME] 0h 0m 8h 0m 8h 0m 8h 0m 0h 0m 0h 0m 0h 0m 24.00" at bounding box center [399, 256] width 504 height 22
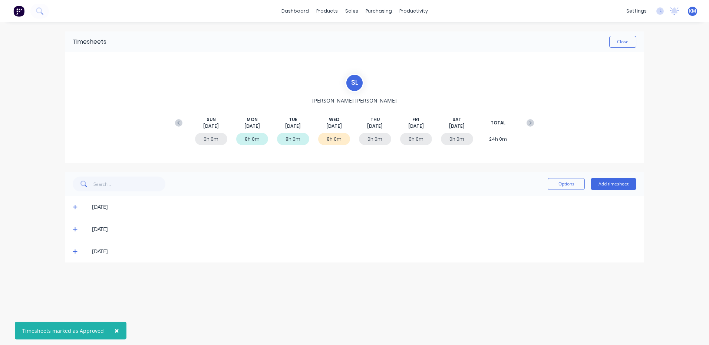
click at [75, 252] on icon at bounding box center [75, 252] width 4 height 4
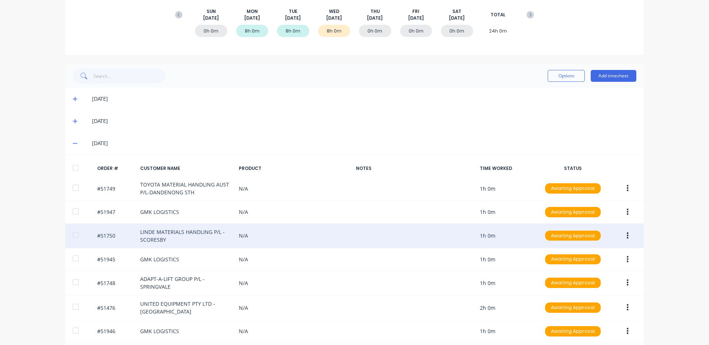
scroll to position [138, 0]
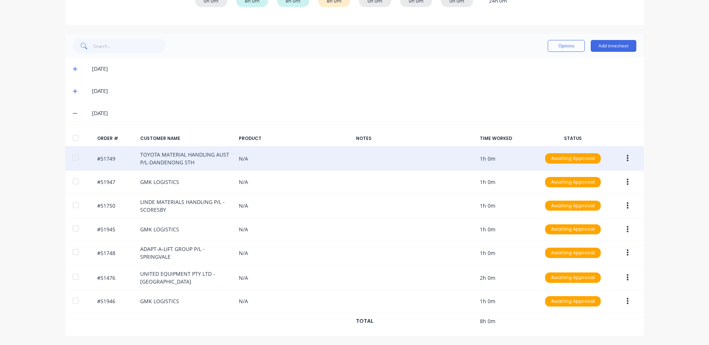
click at [626, 157] on icon "button" at bounding box center [627, 159] width 2 height 8
click at [586, 205] on div "Edit" at bounding box center [600, 207] width 57 height 11
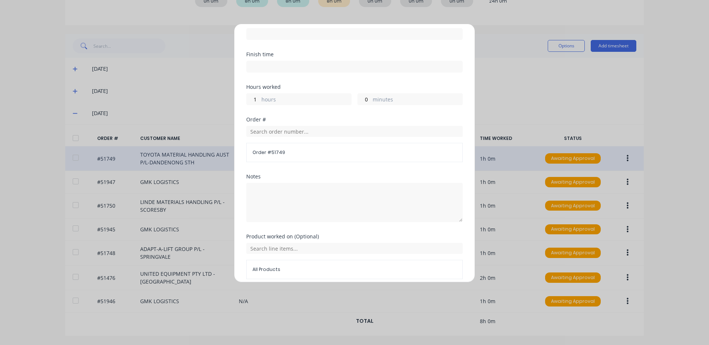
scroll to position [100, 0]
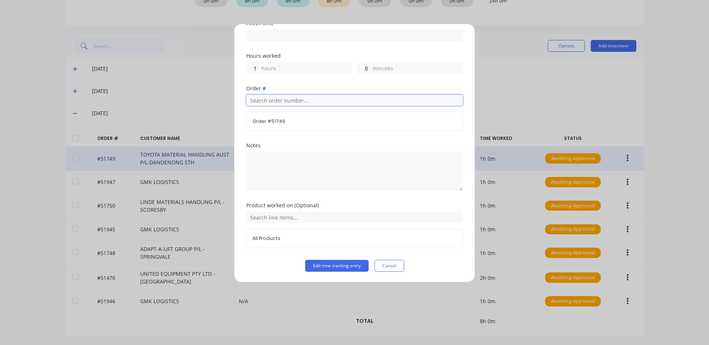
click at [319, 99] on input "text" at bounding box center [354, 100] width 216 height 11
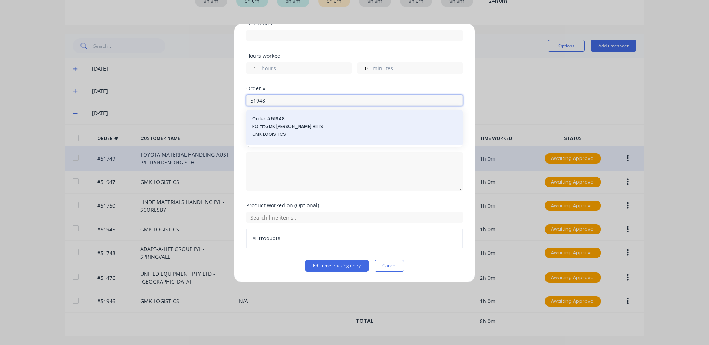
type input "51948"
click at [360, 130] on span "PO #: GMK [PERSON_NAME] HILLS" at bounding box center [354, 126] width 205 height 7
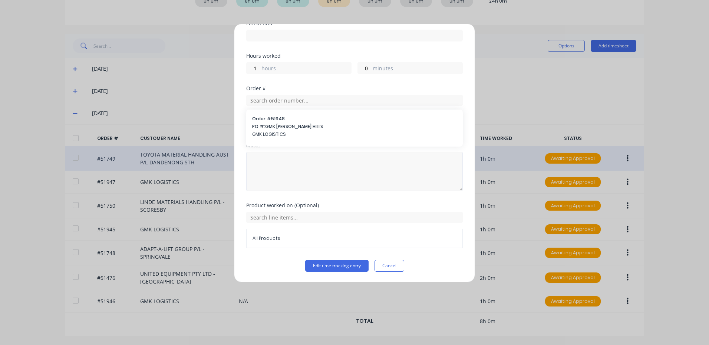
scroll to position [88, 0]
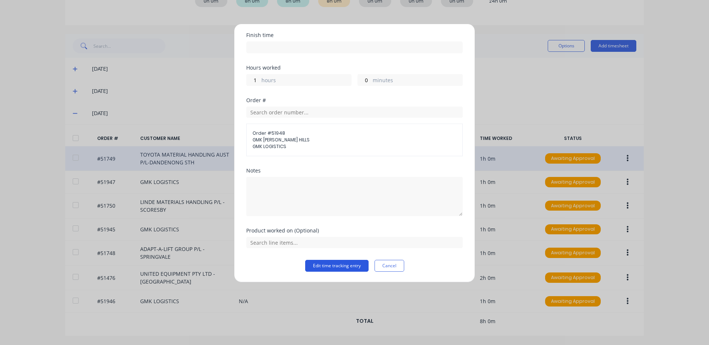
click at [323, 268] on button "Edit time tracking entry" at bounding box center [336, 266] width 63 height 12
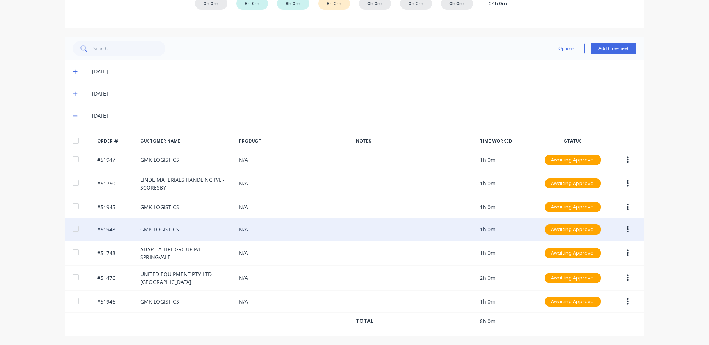
scroll to position [136, 0]
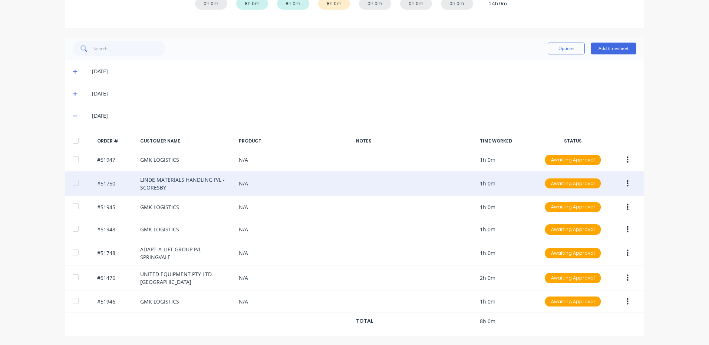
click at [619, 186] on button "button" at bounding box center [627, 183] width 17 height 13
click at [599, 229] on div "Edit" at bounding box center [600, 233] width 57 height 11
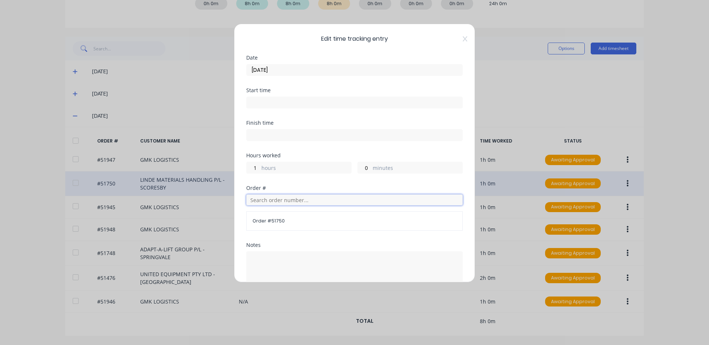
click at [298, 198] on input "text" at bounding box center [354, 200] width 216 height 11
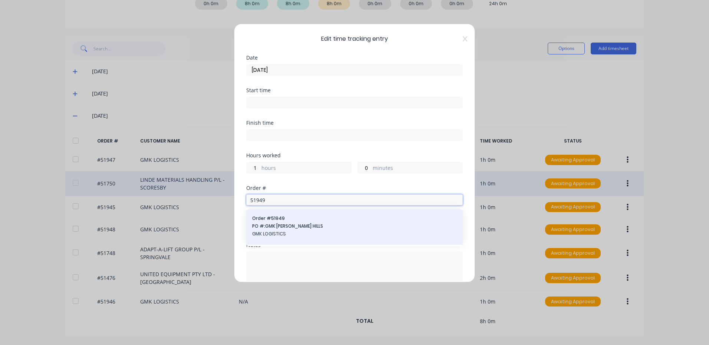
type input "51949"
click at [290, 220] on span "Order # 51949" at bounding box center [354, 218] width 205 height 7
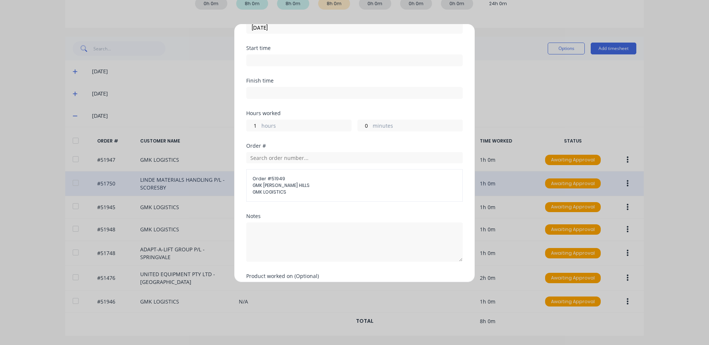
scroll to position [88, 0]
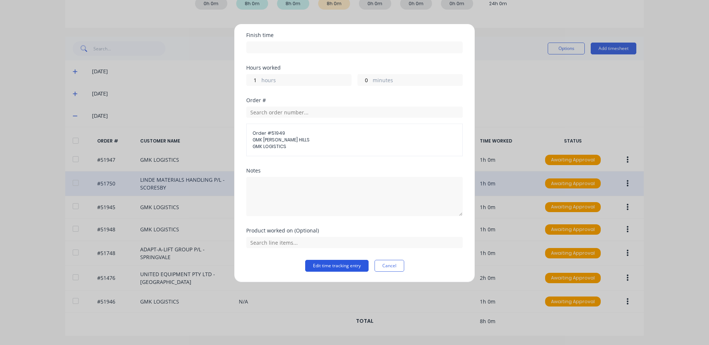
click at [317, 269] on button "Edit time tracking entry" at bounding box center [336, 266] width 63 height 12
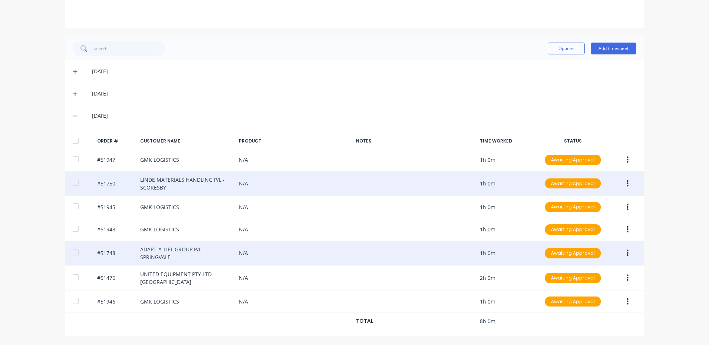
scroll to position [133, 0]
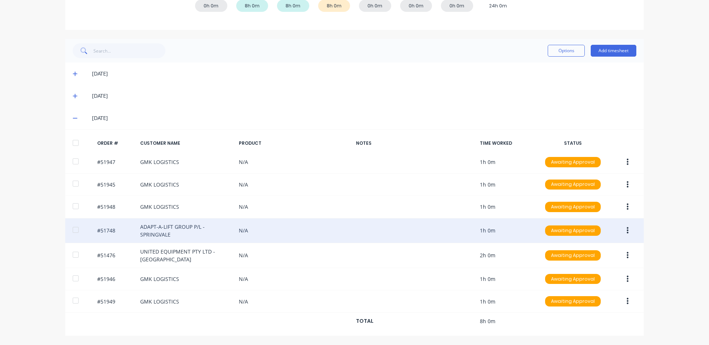
click at [619, 231] on button "button" at bounding box center [627, 230] width 17 height 13
click at [577, 286] on button "Edit" at bounding box center [601, 280] width 70 height 15
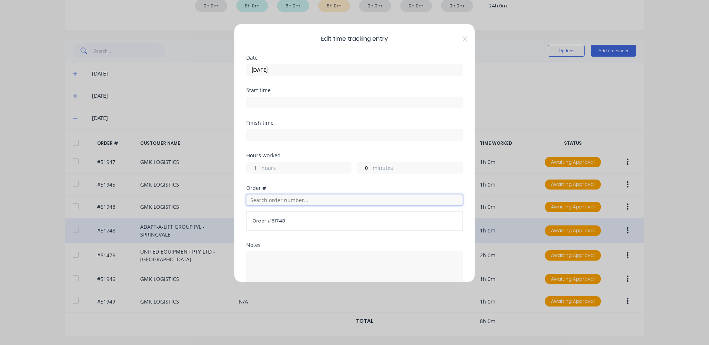
click at [264, 201] on input "text" at bounding box center [354, 200] width 216 height 11
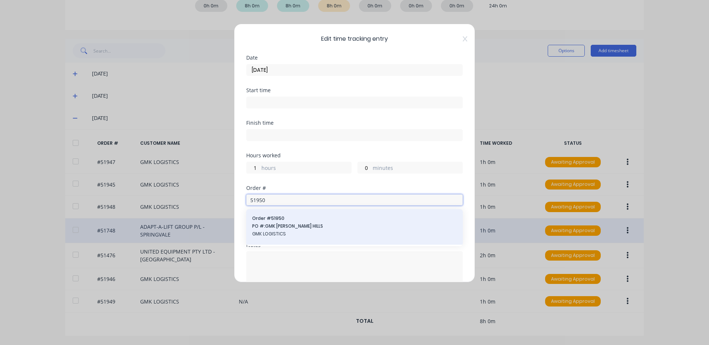
type input "51950"
click at [295, 220] on span "Order # 51950" at bounding box center [354, 218] width 205 height 7
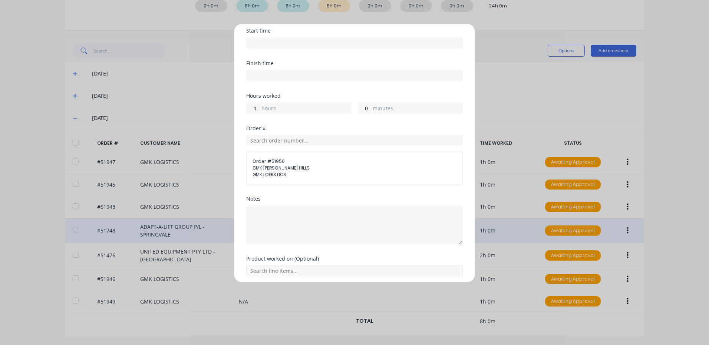
scroll to position [88, 0]
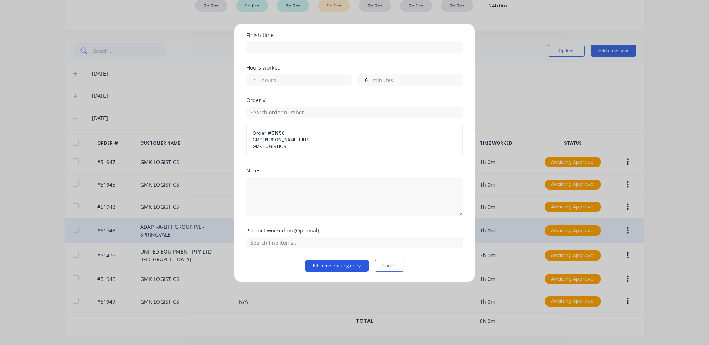
click at [319, 270] on button "Edit time tracking entry" at bounding box center [336, 266] width 63 height 12
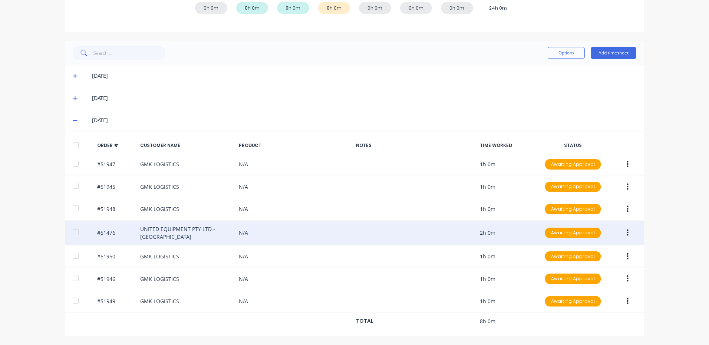
scroll to position [131, 0]
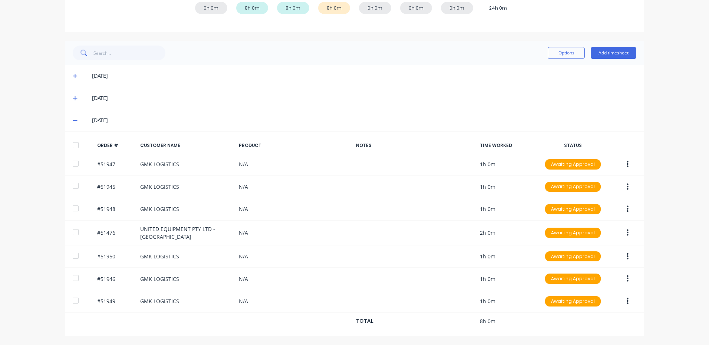
click at [73, 143] on div at bounding box center [75, 145] width 15 height 15
click at [568, 55] on button "Options" at bounding box center [565, 53] width 37 height 12
click at [554, 74] on div "Approve" at bounding box center [549, 72] width 57 height 11
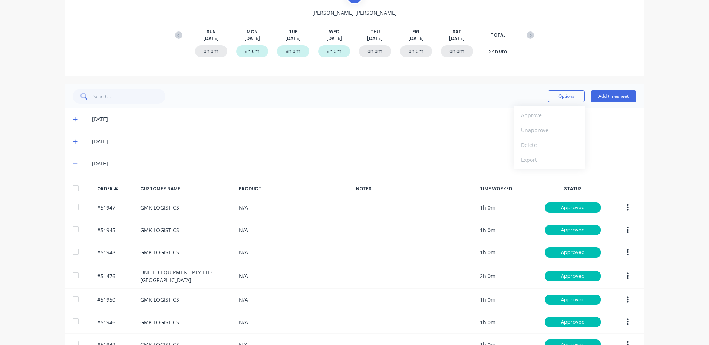
scroll to position [20, 0]
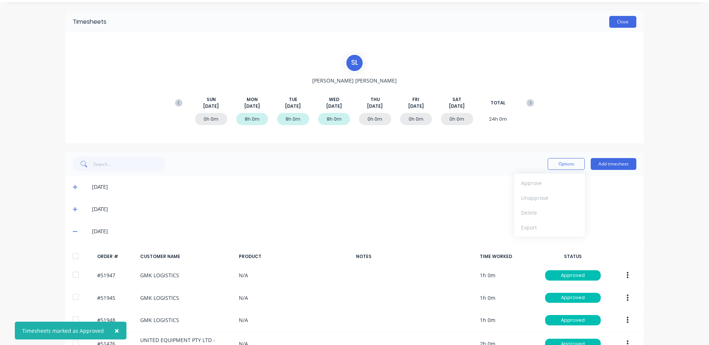
click at [622, 17] on button "Close" at bounding box center [622, 22] width 27 height 12
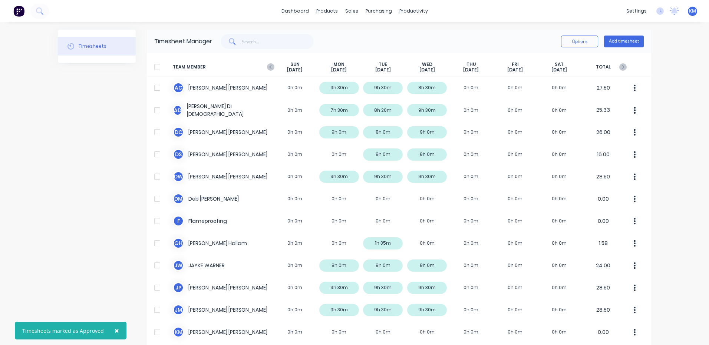
scroll to position [210, 0]
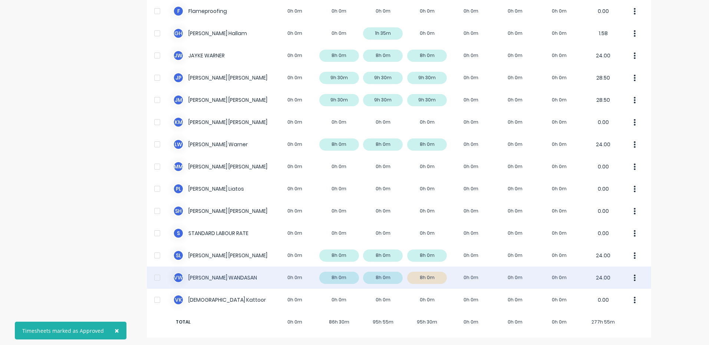
click at [403, 280] on div "V W [PERSON_NAME] 0h 0m 8h 0m 8h 0m 8h 0m 0h 0m 0h 0m 0h 0m 24.00" at bounding box center [399, 278] width 504 height 22
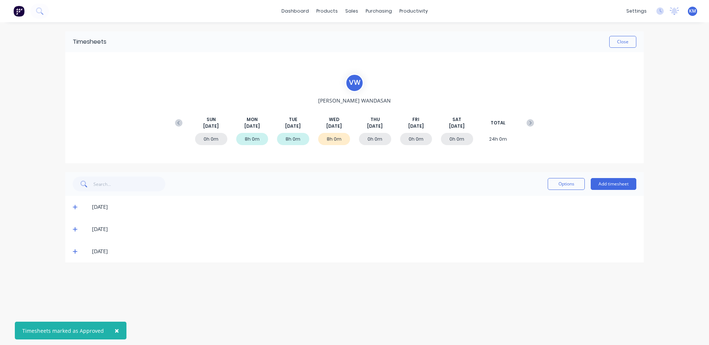
click at [74, 252] on icon at bounding box center [75, 252] width 4 height 4
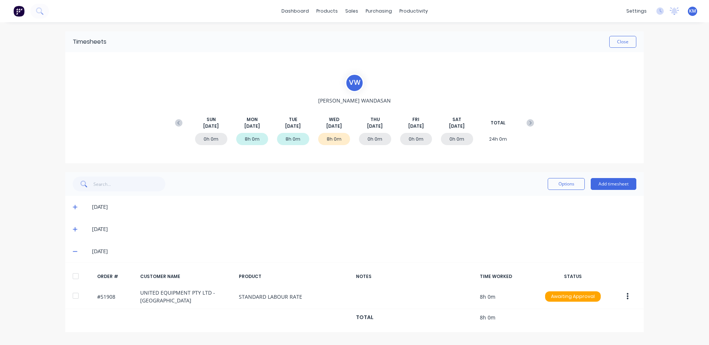
click at [76, 273] on div at bounding box center [75, 276] width 15 height 15
click at [549, 183] on button "Options" at bounding box center [565, 184] width 37 height 12
click at [536, 196] on button "Approve" at bounding box center [549, 203] width 70 height 15
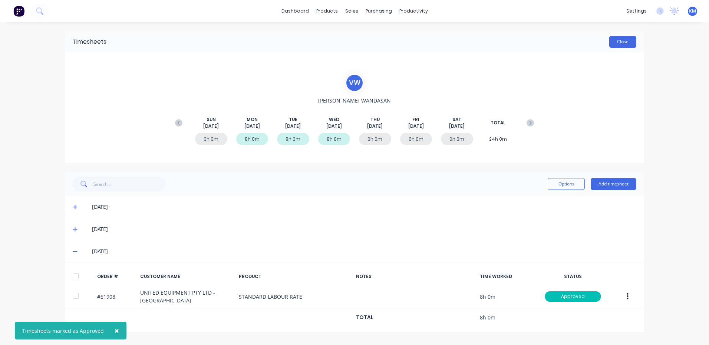
click at [616, 43] on button "Close" at bounding box center [622, 42] width 27 height 12
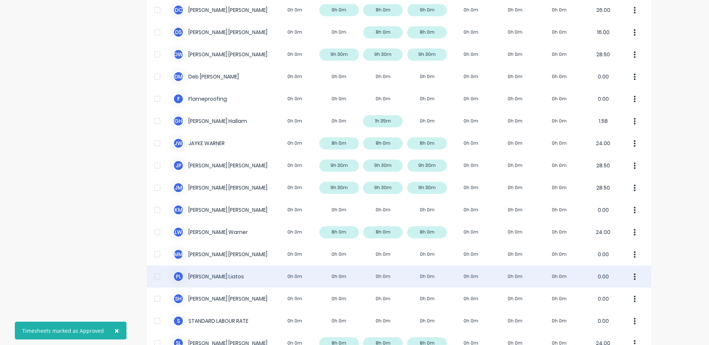
scroll to position [210, 0]
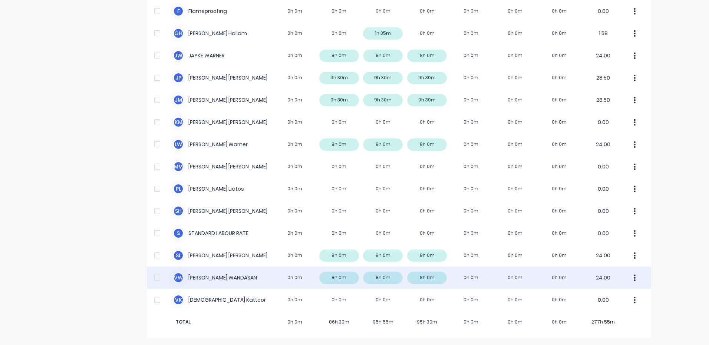
click at [257, 286] on div "V W [PERSON_NAME] 0h 0m 8h 0m 8h 0m 8h 0m 0h 0m 0h 0m 0h 0m 24.00" at bounding box center [399, 278] width 504 height 22
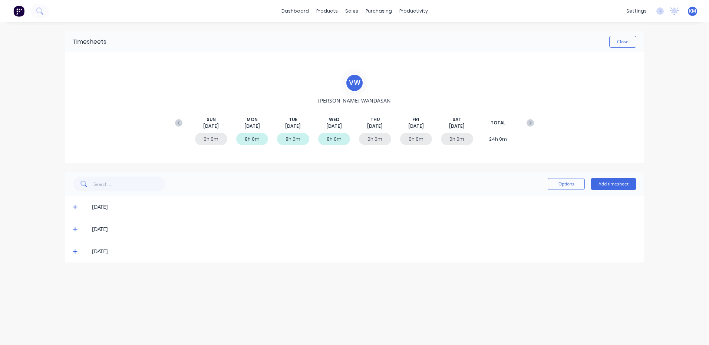
click at [74, 249] on span at bounding box center [76, 251] width 7 height 7
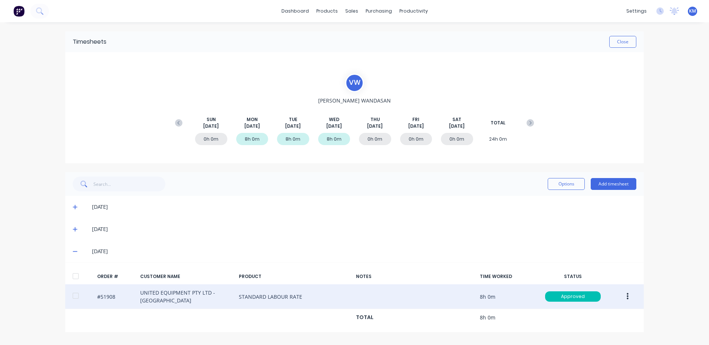
click at [624, 294] on button "button" at bounding box center [627, 296] width 17 height 13
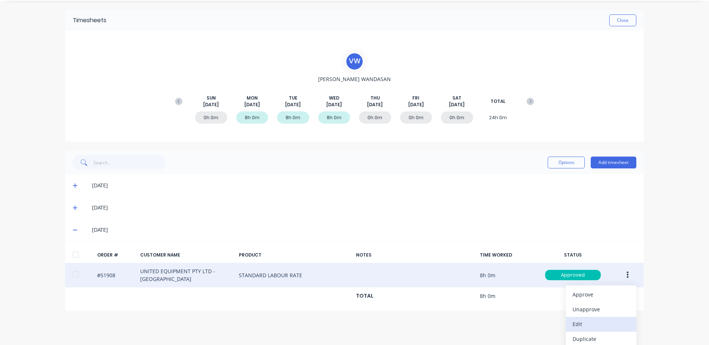
scroll to position [40, 0]
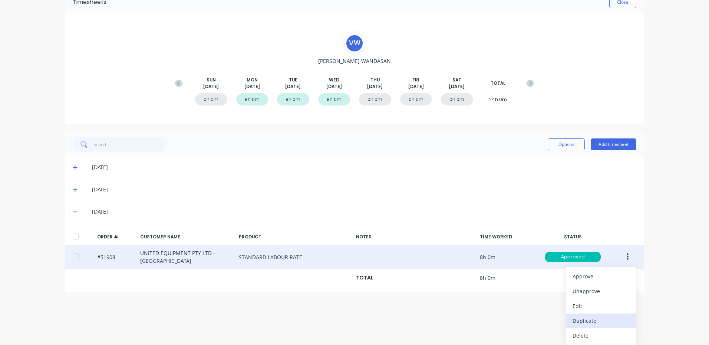
click at [588, 318] on div "Duplicate" at bounding box center [600, 321] width 57 height 11
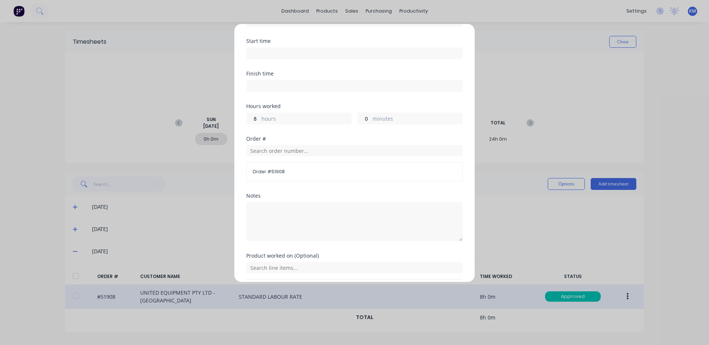
scroll to position [0, 0]
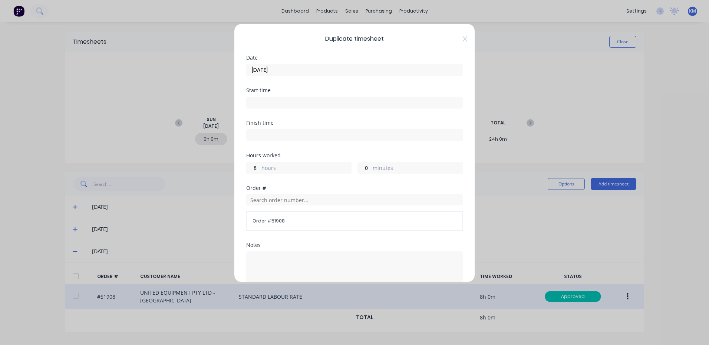
click at [315, 71] on input "[DATE]" at bounding box center [354, 69] width 216 height 11
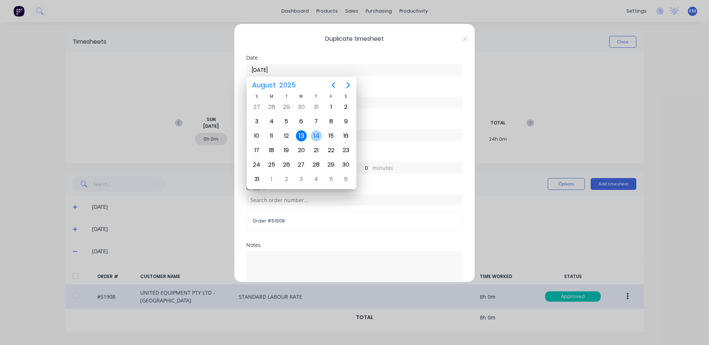
click at [315, 130] on div "14" at bounding box center [316, 135] width 11 height 11
type input "[DATE]"
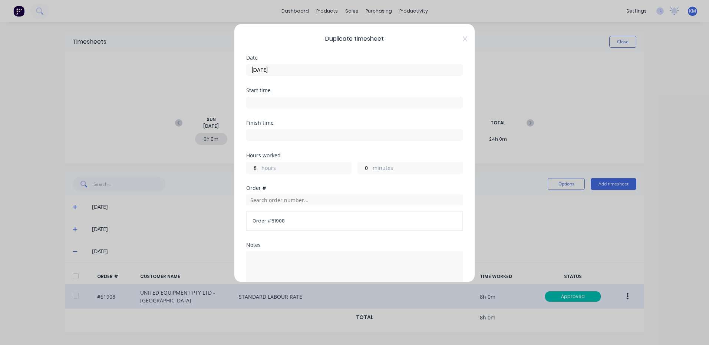
scroll to position [100, 0]
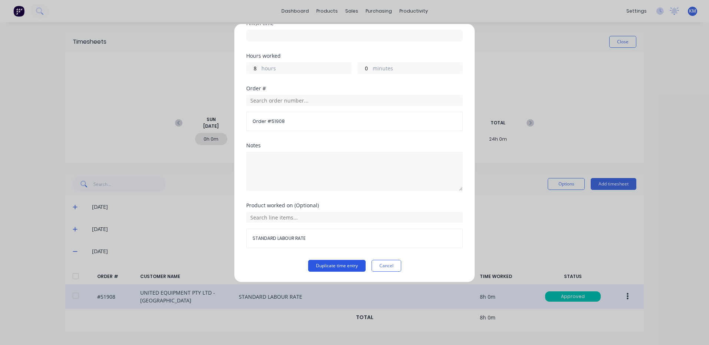
click at [328, 265] on button "Duplicate time entry" at bounding box center [336, 266] width 57 height 12
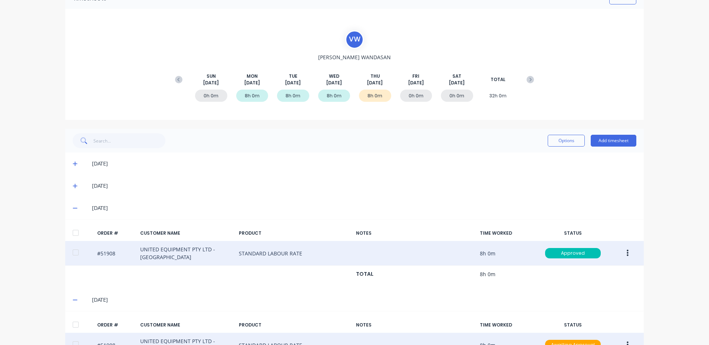
scroll to position [88, 0]
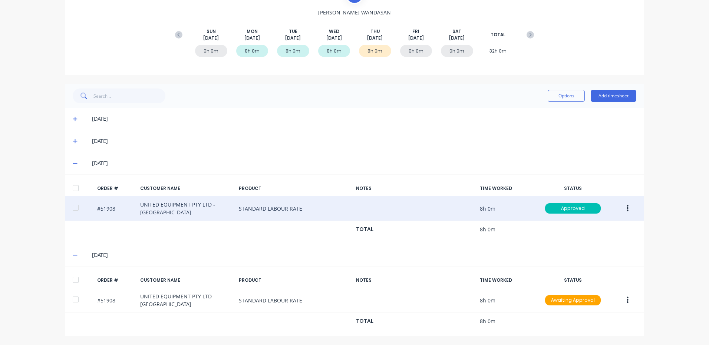
click at [69, 278] on div at bounding box center [75, 280] width 15 height 15
click at [559, 92] on button "Options" at bounding box center [565, 96] width 37 height 12
drag, startPoint x: 558, startPoint y: 103, endPoint x: 554, endPoint y: 109, distance: 7.1
click at [554, 108] on div "Approve Unapprove Delete Export" at bounding box center [549, 137] width 70 height 63
click at [553, 109] on button "Approve" at bounding box center [549, 114] width 70 height 15
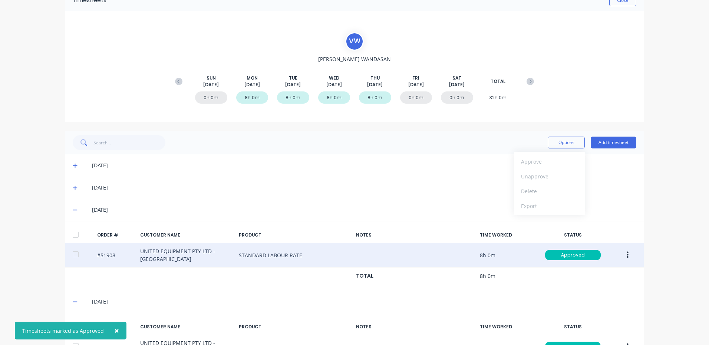
scroll to position [14, 0]
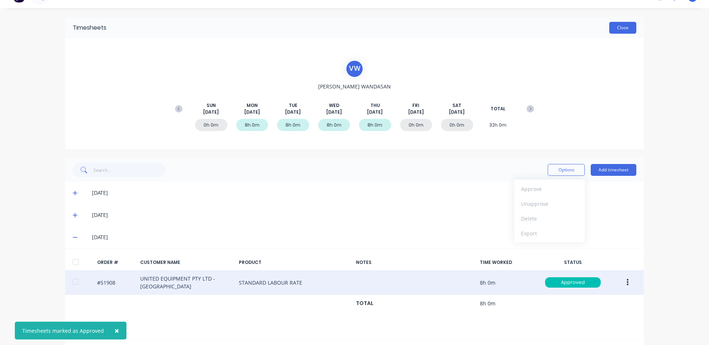
click at [623, 31] on button "Close" at bounding box center [622, 28] width 27 height 12
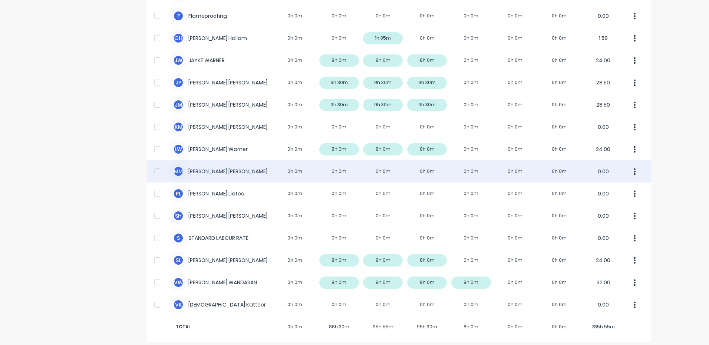
scroll to position [210, 0]
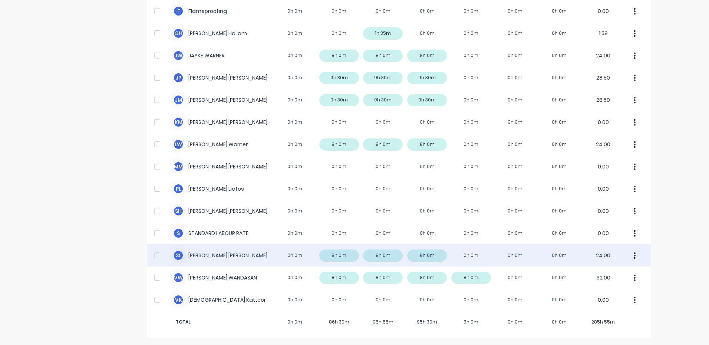
click at [296, 251] on div "S L [PERSON_NAME] 0h 0m 8h 0m 8h 0m 8h 0m 0h 0m 0h 0m 0h 0m 24.00" at bounding box center [399, 256] width 504 height 22
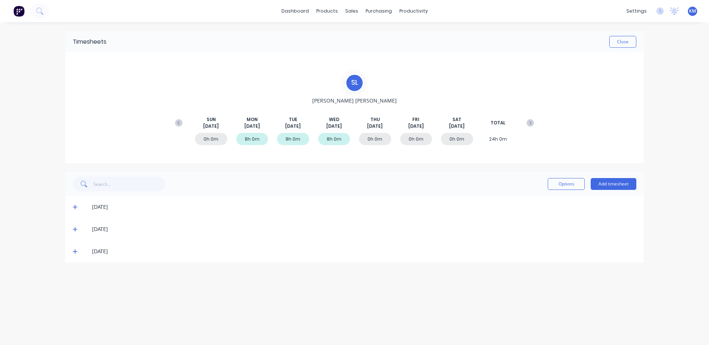
click at [77, 253] on icon at bounding box center [75, 251] width 5 height 5
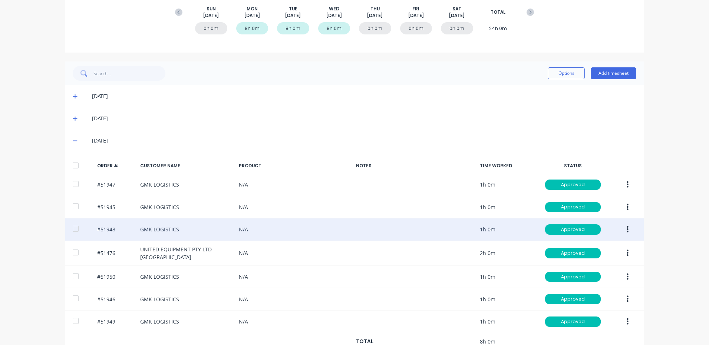
scroll to position [111, 0]
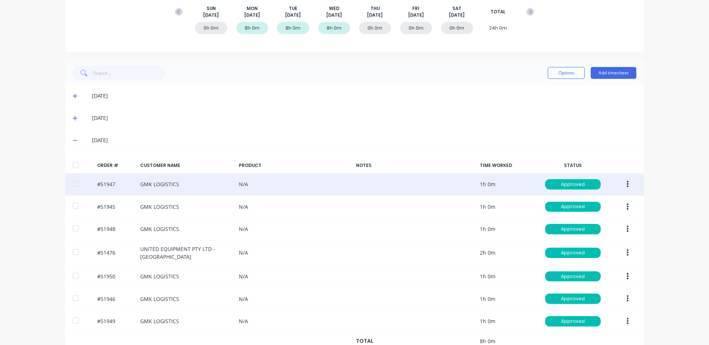
click at [626, 181] on icon "button" at bounding box center [627, 184] width 2 height 8
click at [596, 244] on div "Duplicate" at bounding box center [600, 248] width 57 height 11
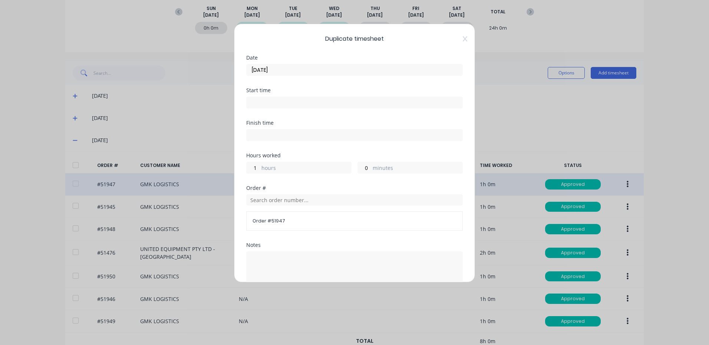
click at [405, 74] on input "[DATE]" at bounding box center [354, 69] width 216 height 11
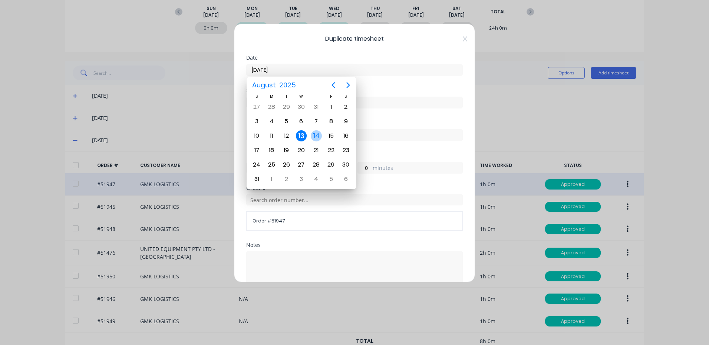
click at [320, 136] on div "14" at bounding box center [316, 135] width 11 height 11
type input "[DATE]"
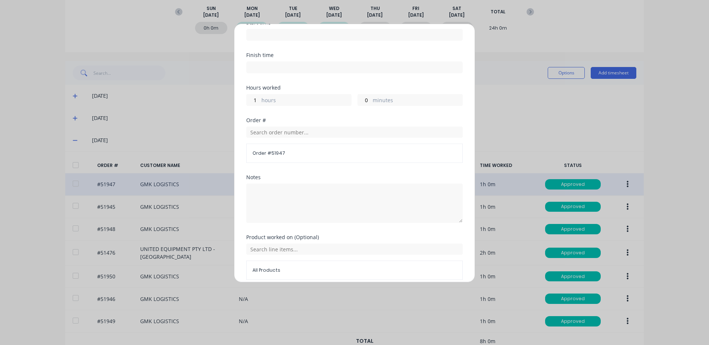
scroll to position [100, 0]
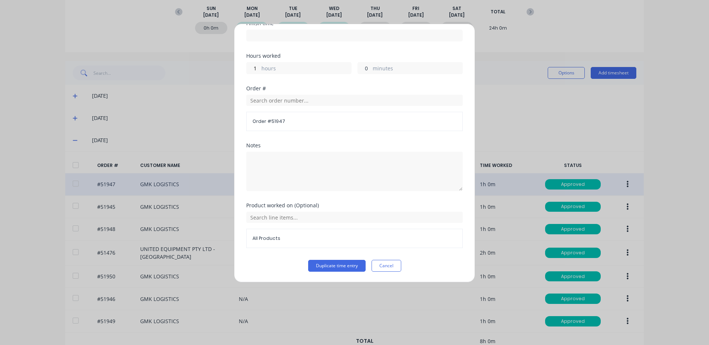
drag, startPoint x: 357, startPoint y: 68, endPoint x: 362, endPoint y: 67, distance: 5.2
click at [358, 68] on input "0" at bounding box center [364, 68] width 13 height 11
click at [348, 262] on button "Duplicate time entry" at bounding box center [336, 266] width 57 height 12
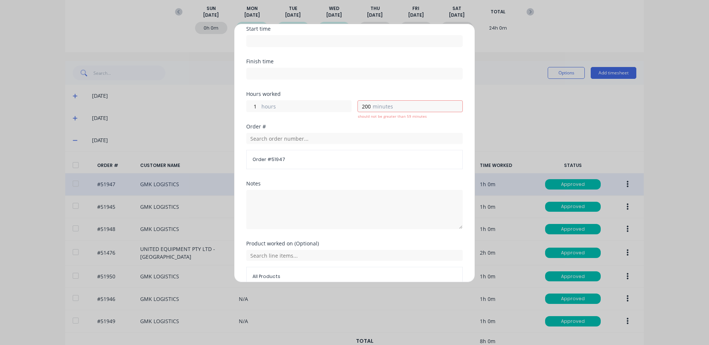
scroll to position [26, 0]
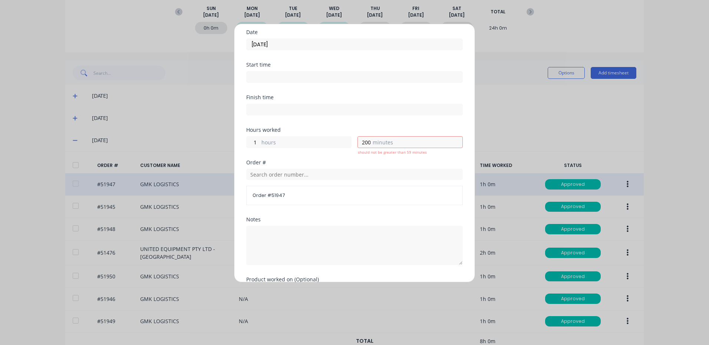
click at [375, 141] on label "minutes" at bounding box center [417, 143] width 90 height 9
click at [371, 141] on input "200" at bounding box center [364, 142] width 13 height 11
type input "20"
click at [367, 131] on div "Hours worked" at bounding box center [354, 129] width 216 height 5
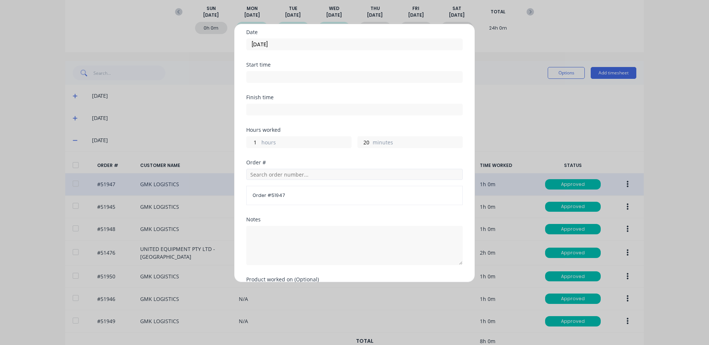
scroll to position [100, 0]
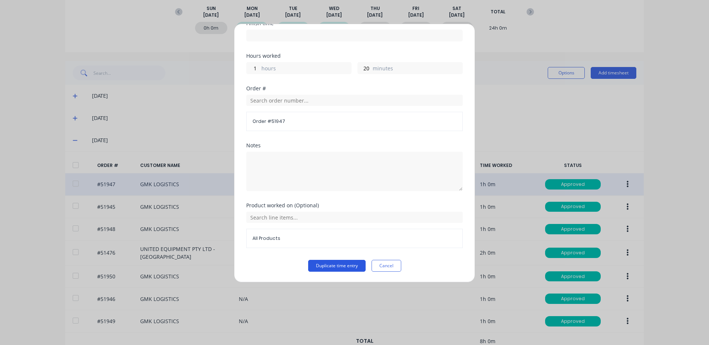
click at [342, 264] on button "Duplicate time entry" at bounding box center [336, 266] width 57 height 12
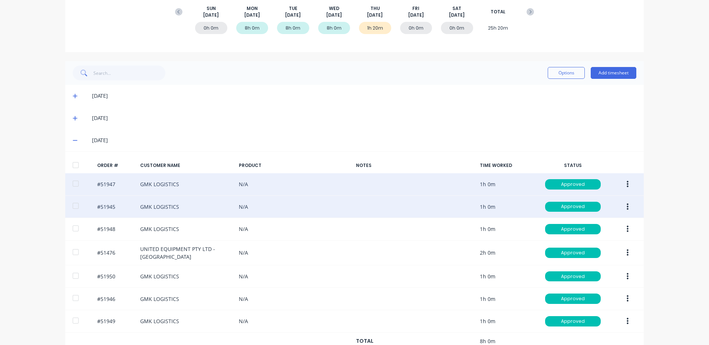
click at [626, 204] on icon "button" at bounding box center [627, 206] width 2 height 7
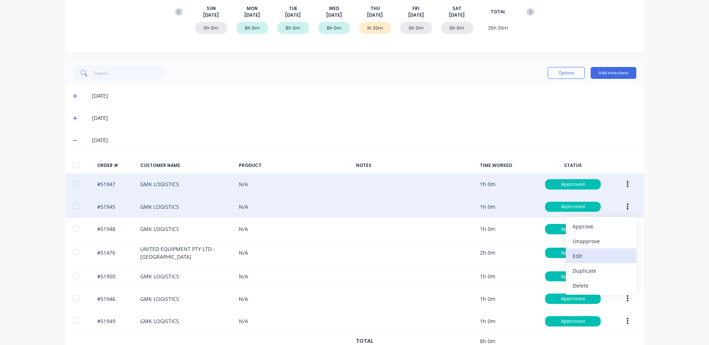
click at [586, 258] on div "Edit" at bounding box center [600, 256] width 57 height 11
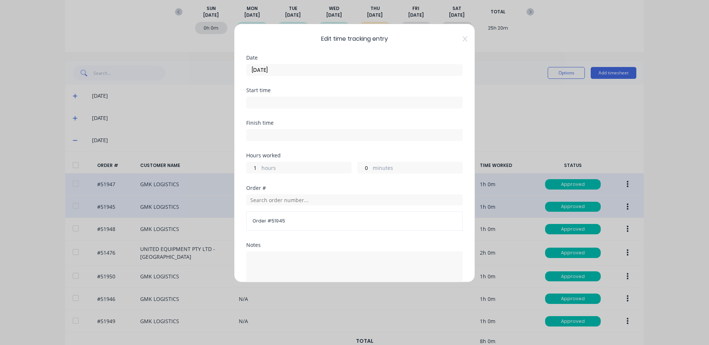
click at [377, 72] on input "[DATE]" at bounding box center [354, 69] width 216 height 11
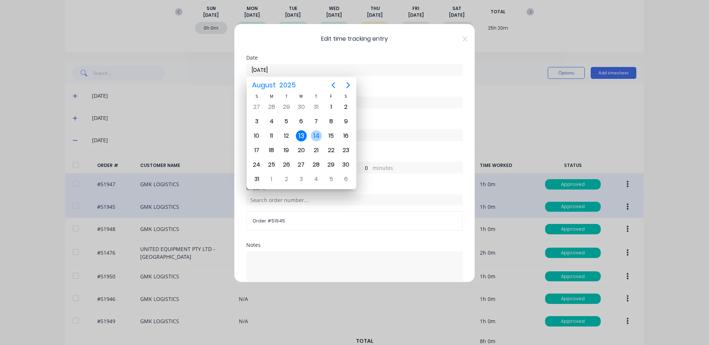
click at [320, 132] on div "14" at bounding box center [316, 135] width 11 height 11
type input "[DATE]"
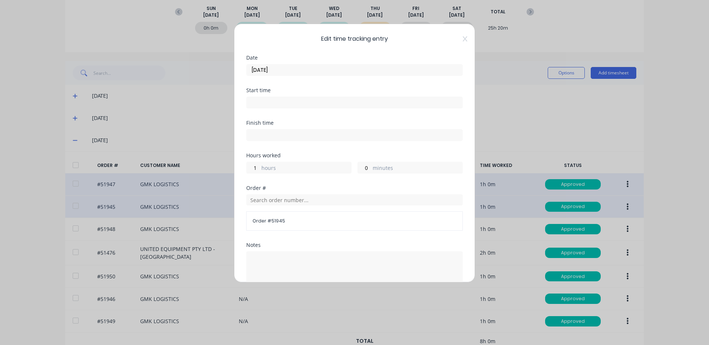
click at [380, 163] on div "0 minutes" at bounding box center [409, 168] width 105 height 12
click at [376, 166] on label "minutes" at bounding box center [417, 168] width 90 height 9
click at [371, 166] on input "0" at bounding box center [364, 167] width 13 height 11
type input "20"
drag, startPoint x: 384, startPoint y: 153, endPoint x: 385, endPoint y: 157, distance: 3.7
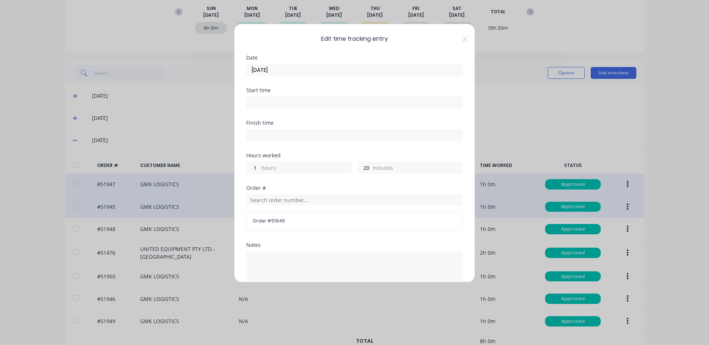
click at [384, 153] on div "Hours worked" at bounding box center [354, 155] width 216 height 5
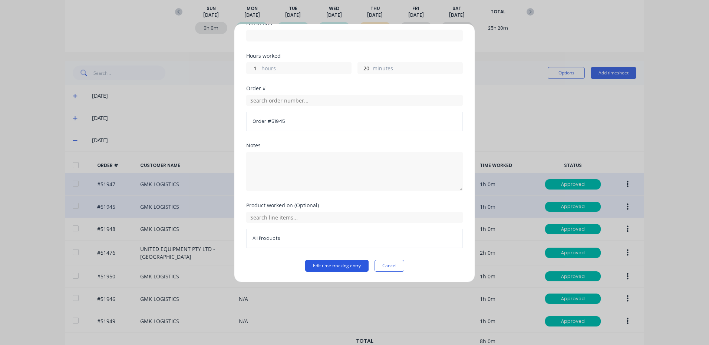
click at [358, 264] on button "Edit time tracking entry" at bounding box center [336, 266] width 63 height 12
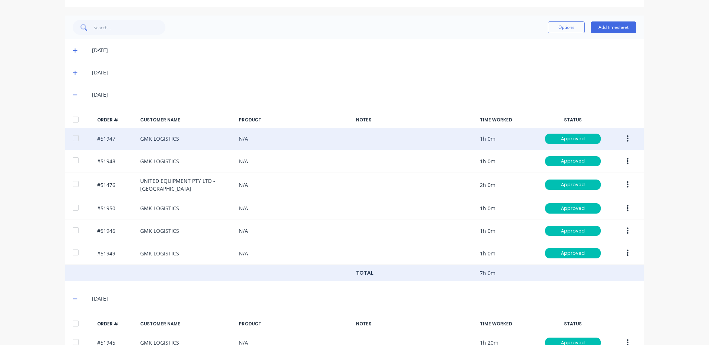
scroll to position [220, 0]
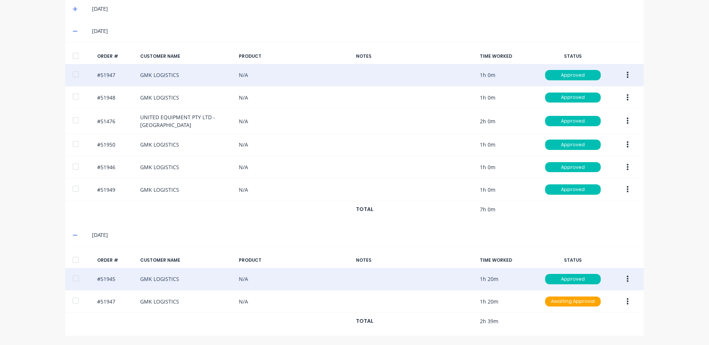
click at [626, 276] on icon "button" at bounding box center [627, 279] width 2 height 8
click at [591, 325] on div "Edit" at bounding box center [600, 328] width 57 height 11
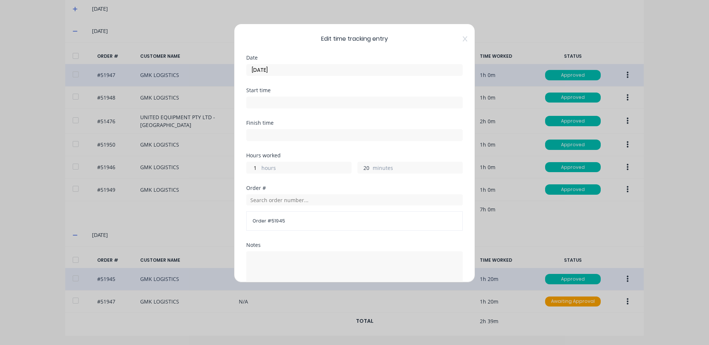
click at [366, 164] on input "20" at bounding box center [364, 167] width 13 height 11
type input "2"
click at [350, 67] on input "[DATE]" at bounding box center [354, 69] width 216 height 11
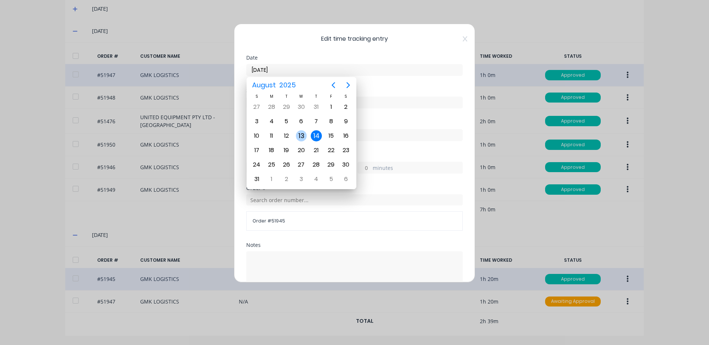
click at [302, 136] on div "13" at bounding box center [301, 135] width 11 height 11
type input "[DATE]"
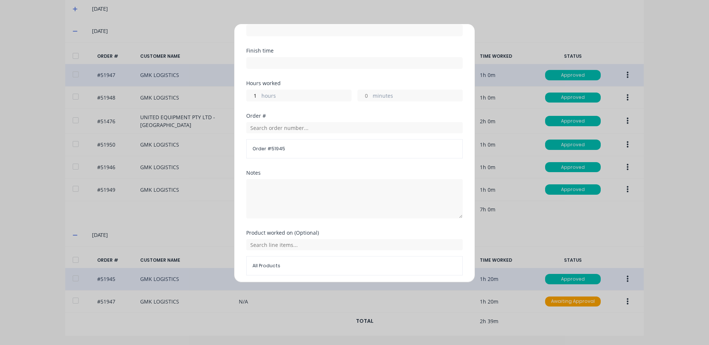
scroll to position [100, 0]
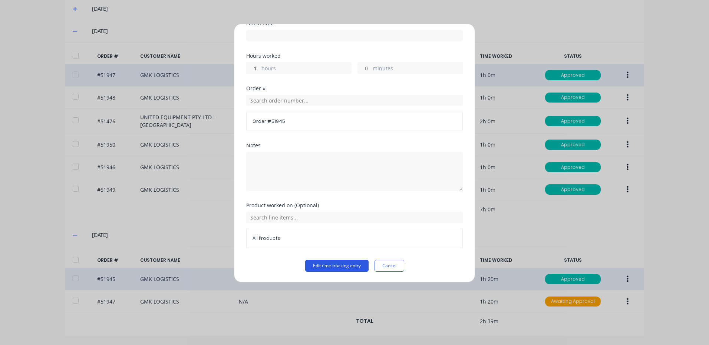
click at [340, 269] on button "Edit time tracking entry" at bounding box center [336, 266] width 63 height 12
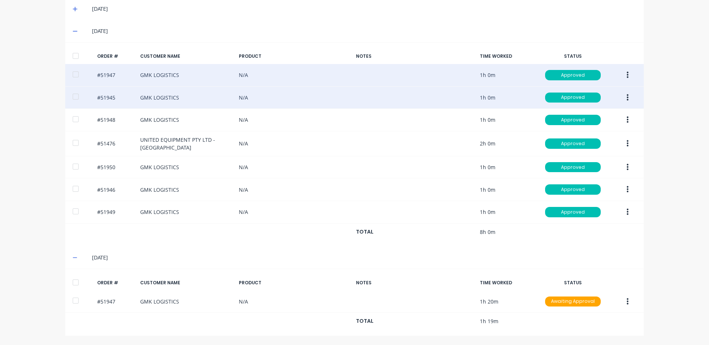
click at [624, 93] on button "button" at bounding box center [627, 97] width 17 height 13
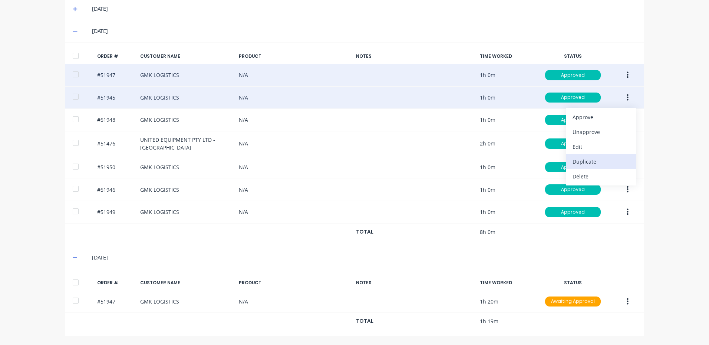
click at [595, 157] on div "Duplicate" at bounding box center [600, 161] width 57 height 11
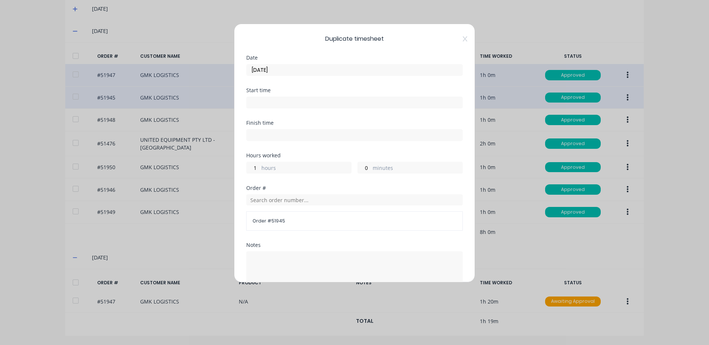
click at [338, 70] on input "[DATE]" at bounding box center [354, 69] width 216 height 11
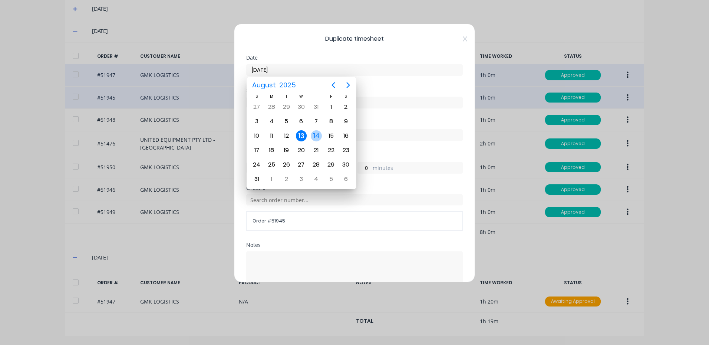
click at [312, 136] on div "14" at bounding box center [316, 135] width 11 height 11
type input "[DATE]"
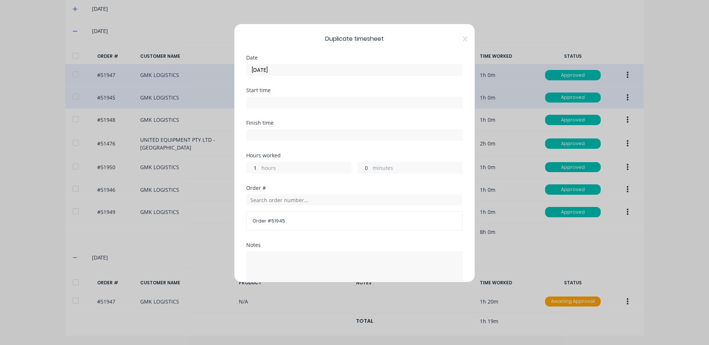
click at [361, 166] on input "0" at bounding box center [364, 167] width 13 height 11
type input "20"
click at [352, 157] on div "Hours worked" at bounding box center [354, 155] width 216 height 5
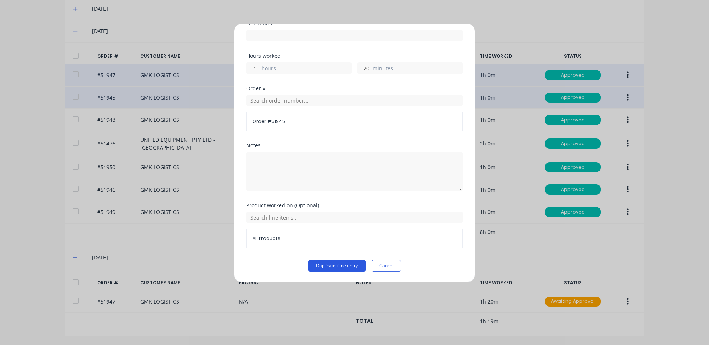
click at [354, 263] on button "Duplicate time entry" at bounding box center [336, 266] width 57 height 12
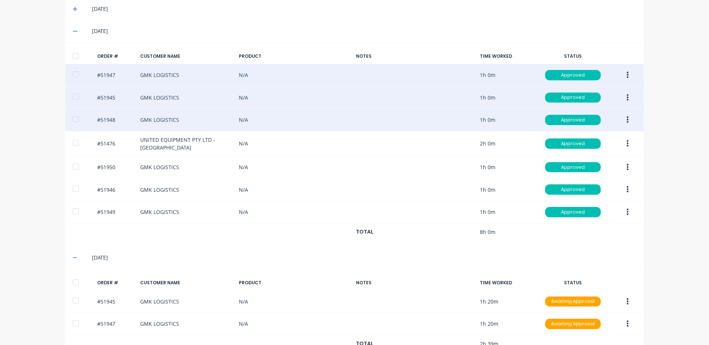
click at [626, 117] on icon "button" at bounding box center [627, 120] width 2 height 8
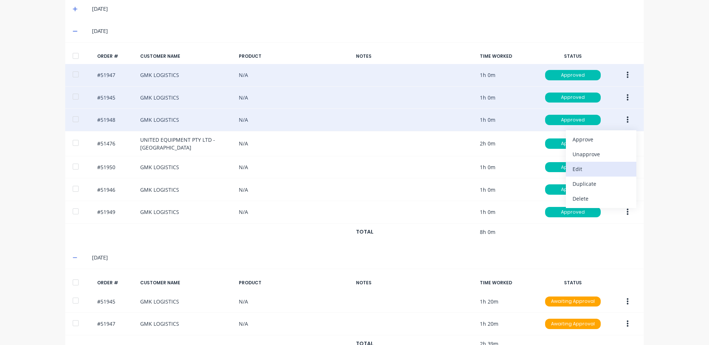
click at [601, 171] on div "Edit" at bounding box center [600, 169] width 57 height 11
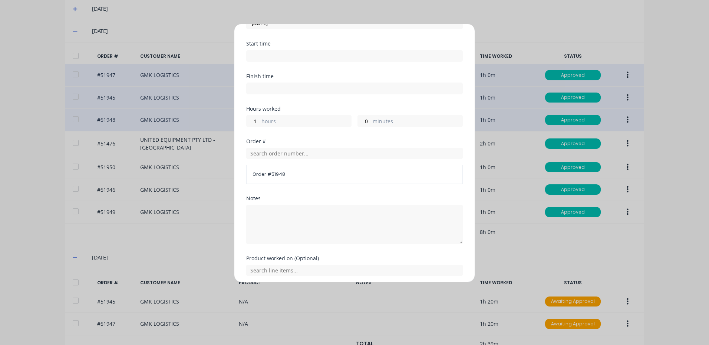
scroll to position [0, 0]
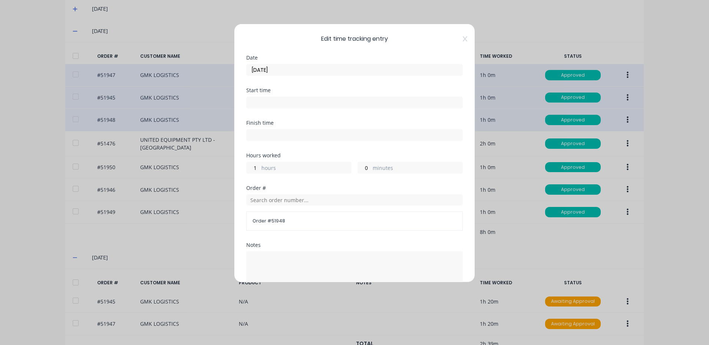
click at [372, 168] on label "minutes" at bounding box center [417, 168] width 90 height 9
click at [370, 168] on input "0" at bounding box center [364, 167] width 13 height 11
type input "20"
click at [340, 70] on input "[DATE]" at bounding box center [354, 69] width 216 height 11
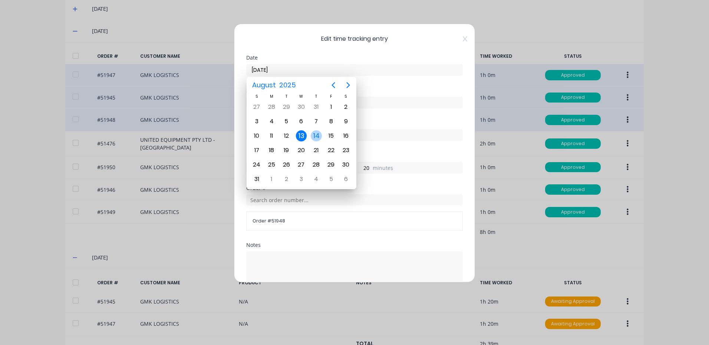
click at [319, 136] on div "14" at bounding box center [316, 135] width 11 height 11
type input "[DATE]"
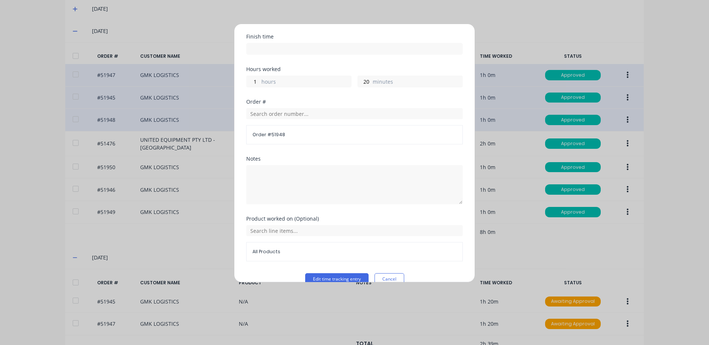
scroll to position [100, 0]
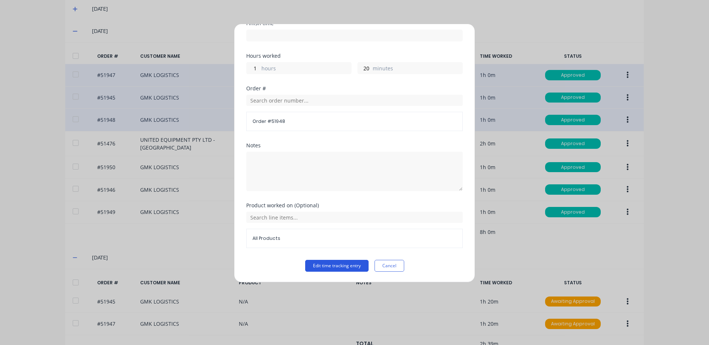
click at [355, 264] on button "Edit time tracking entry" at bounding box center [336, 266] width 63 height 12
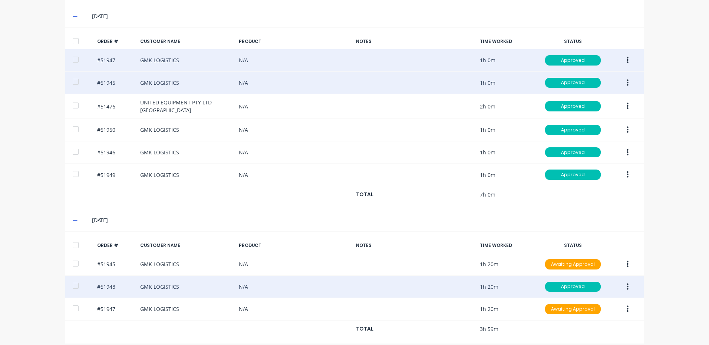
scroll to position [243, 0]
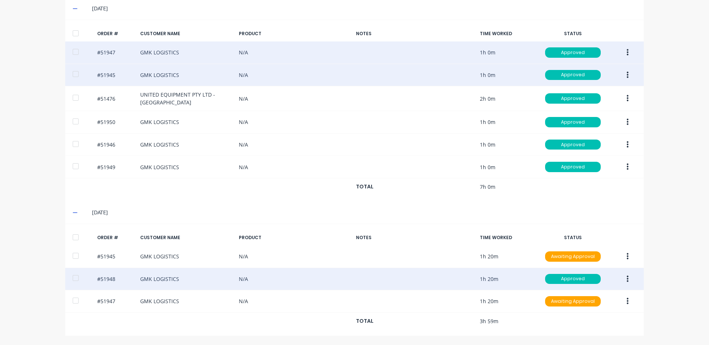
click at [626, 276] on icon "button" at bounding box center [627, 279] width 2 height 7
click at [587, 322] on button "Edit" at bounding box center [601, 328] width 70 height 15
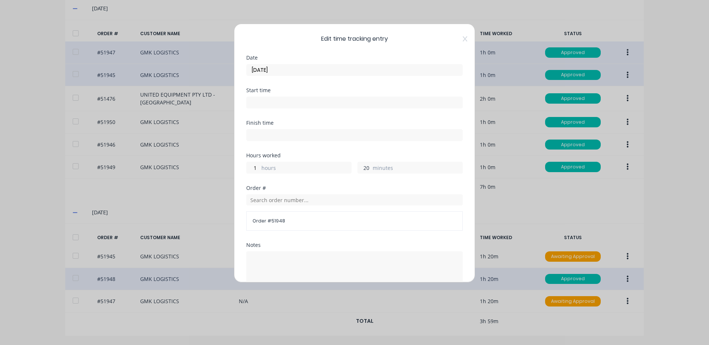
click at [365, 168] on input "20" at bounding box center [364, 167] width 13 height 11
type input "0"
click at [295, 65] on input "[DATE]" at bounding box center [354, 69] width 216 height 11
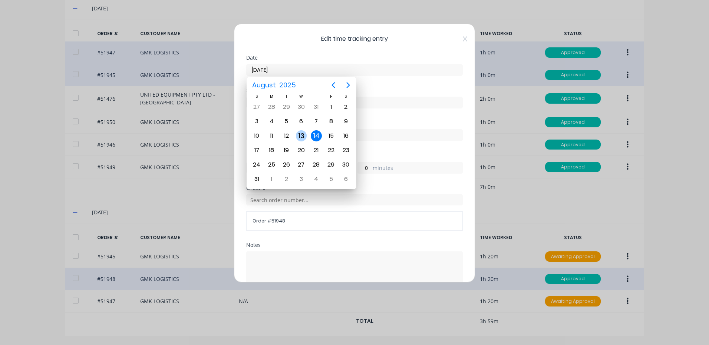
click at [304, 137] on div "13" at bounding box center [301, 135] width 11 height 11
type input "[DATE]"
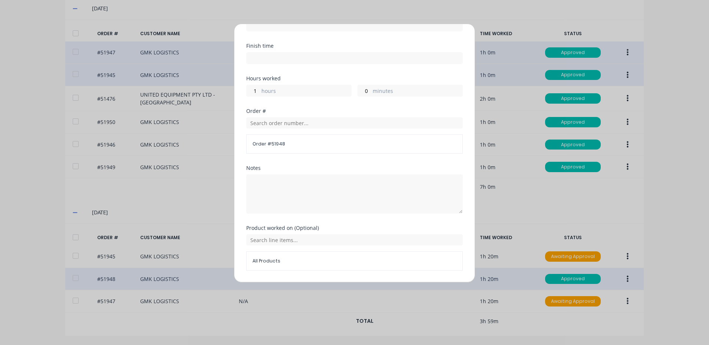
scroll to position [100, 0]
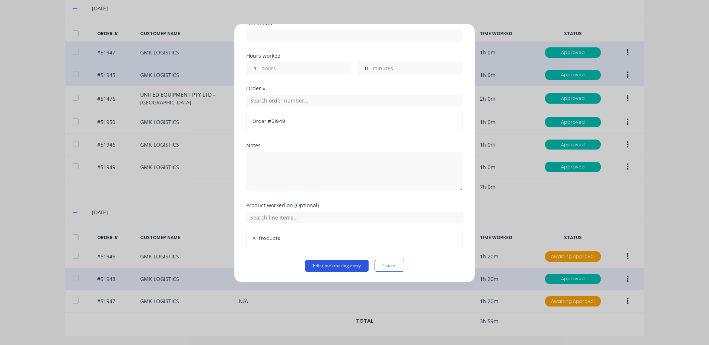
click at [315, 262] on button "Edit time tracking entry" at bounding box center [336, 266] width 63 height 12
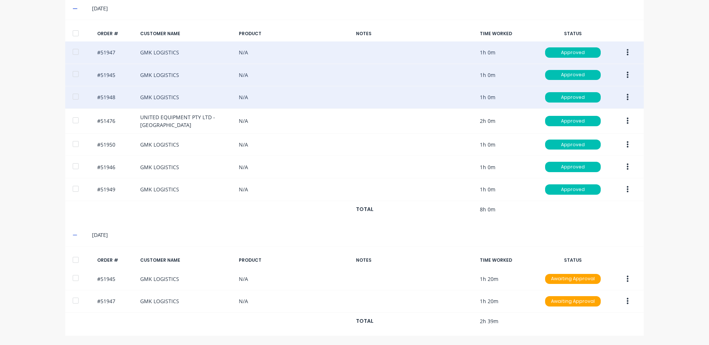
click at [626, 97] on icon "button" at bounding box center [627, 97] width 2 height 8
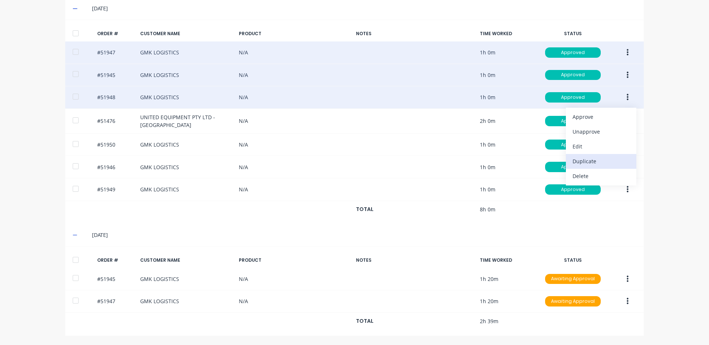
click at [586, 158] on div "Duplicate" at bounding box center [600, 161] width 57 height 11
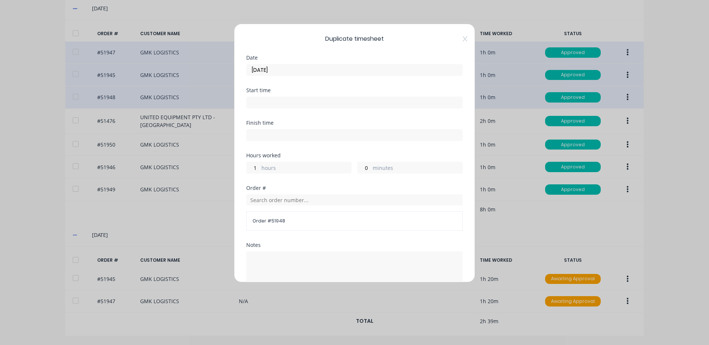
click at [349, 63] on div "[DATE]" at bounding box center [354, 69] width 216 height 14
click at [345, 70] on input "[DATE]" at bounding box center [354, 69] width 216 height 11
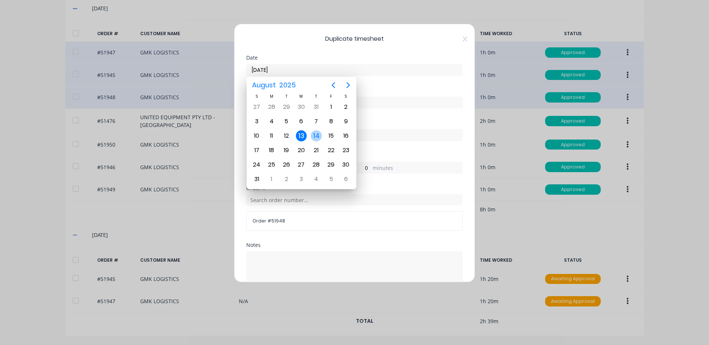
click at [320, 135] on div "14" at bounding box center [316, 135] width 11 height 11
type input "[DATE]"
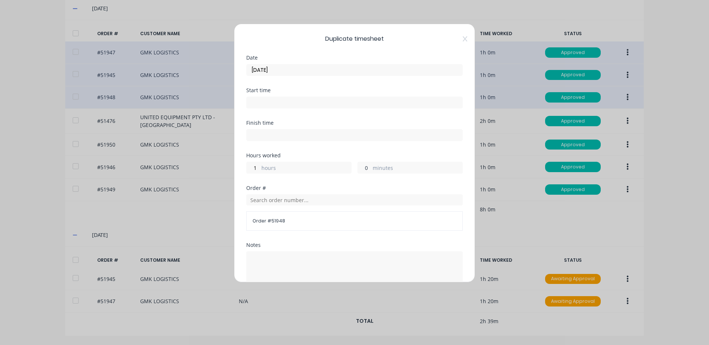
click at [362, 164] on input "0" at bounding box center [364, 167] width 13 height 11
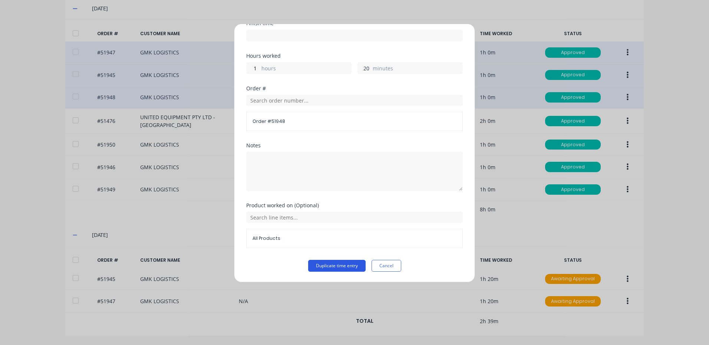
type input "20"
click at [335, 268] on button "Duplicate time entry" at bounding box center [336, 266] width 57 height 12
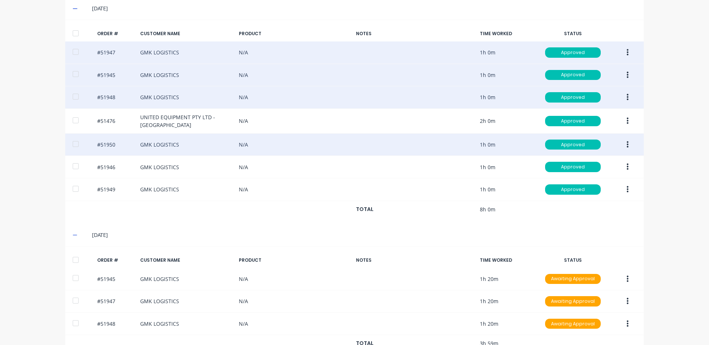
click at [626, 149] on icon "button" at bounding box center [627, 145] width 2 height 8
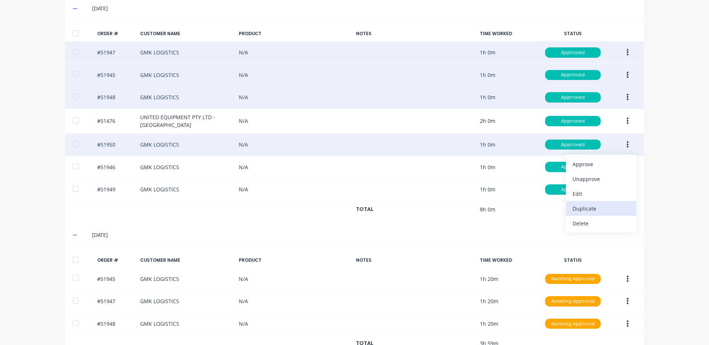
click at [596, 206] on div "Duplicate" at bounding box center [600, 208] width 57 height 11
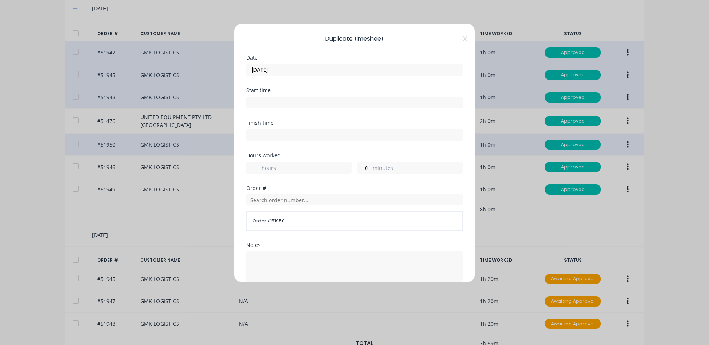
click at [296, 73] on input "[DATE]" at bounding box center [354, 69] width 216 height 11
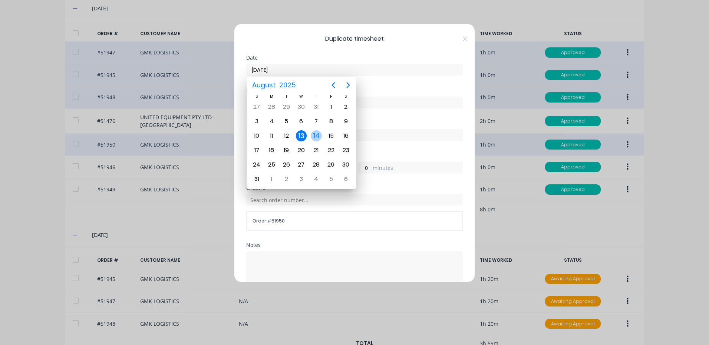
click at [319, 136] on div "14" at bounding box center [316, 135] width 11 height 11
type input "[DATE]"
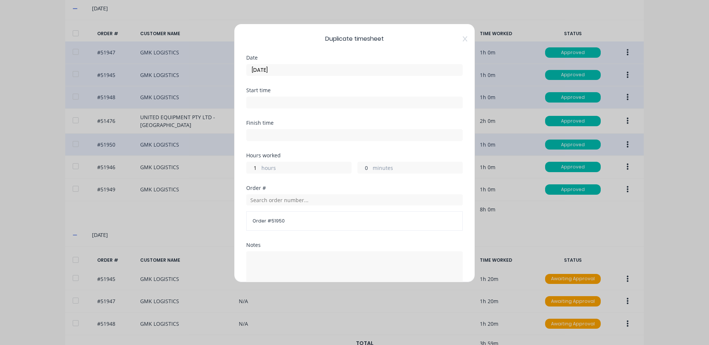
click at [365, 166] on input "0" at bounding box center [364, 167] width 13 height 11
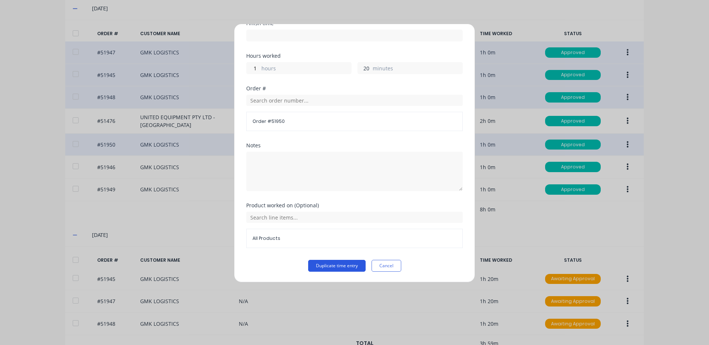
type input "20"
click at [351, 262] on button "Duplicate time entry" at bounding box center [336, 266] width 57 height 12
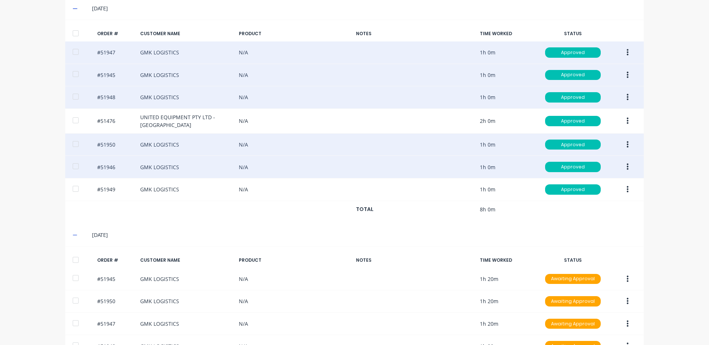
click at [626, 166] on icon "button" at bounding box center [627, 167] width 2 height 7
click at [593, 229] on div "Duplicate" at bounding box center [600, 231] width 57 height 11
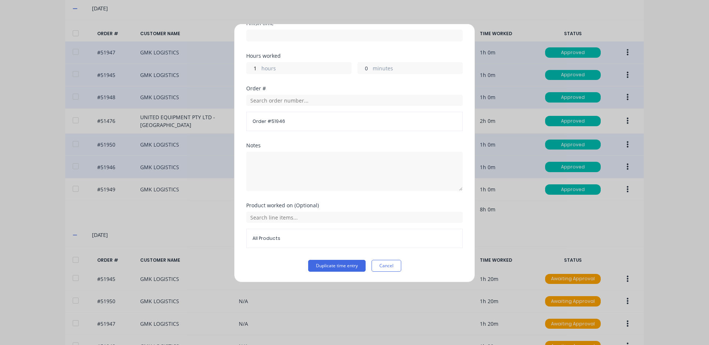
click at [358, 66] on input "0" at bounding box center [364, 68] width 13 height 11
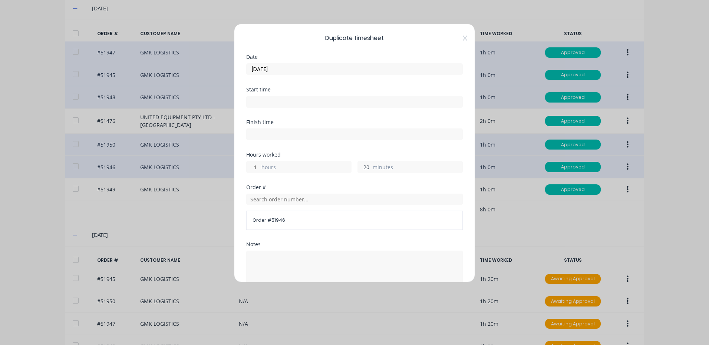
scroll to position [0, 0]
type input "20"
click at [302, 68] on input "[DATE]" at bounding box center [354, 69] width 216 height 11
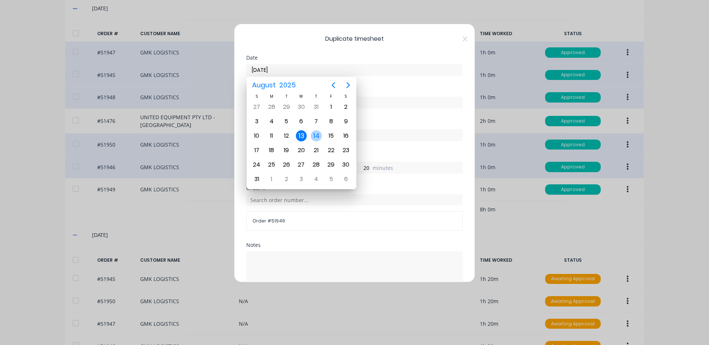
click at [316, 133] on div "14" at bounding box center [316, 135] width 11 height 11
type input "[DATE]"
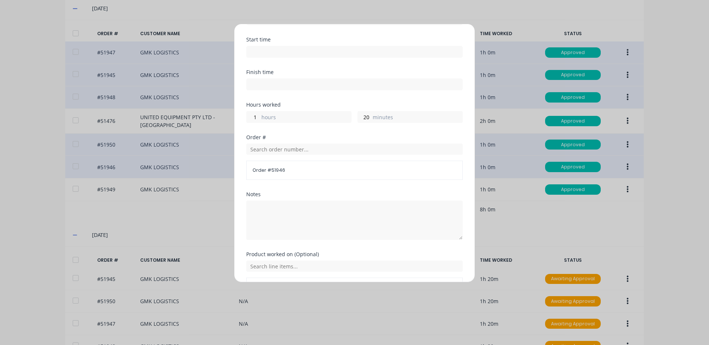
scroll to position [100, 0]
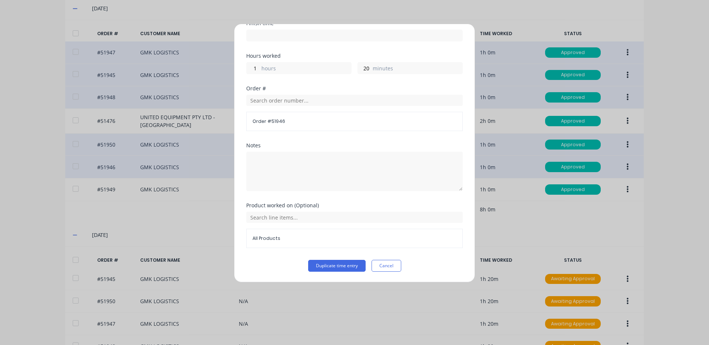
drag, startPoint x: 328, startPoint y: 263, endPoint x: 334, endPoint y: 252, distance: 13.1
click at [328, 263] on button "Duplicate time entry" at bounding box center [336, 266] width 57 height 12
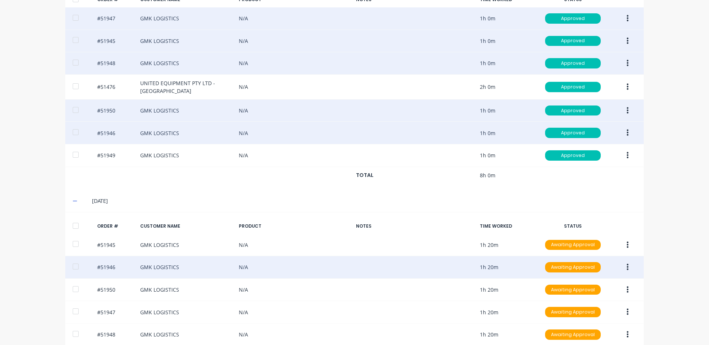
scroll to position [311, 0]
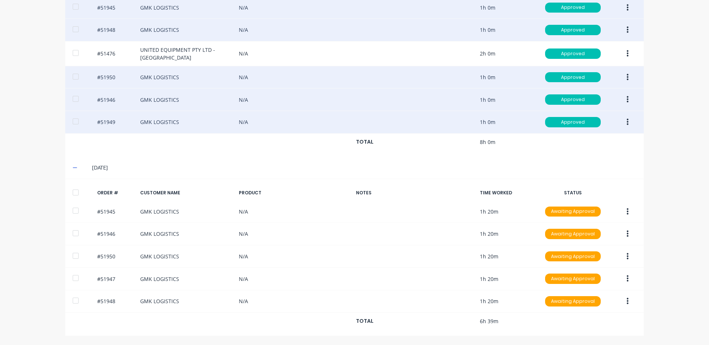
click at [625, 117] on button "button" at bounding box center [627, 122] width 17 height 13
click at [597, 181] on button "Duplicate" at bounding box center [601, 186] width 70 height 15
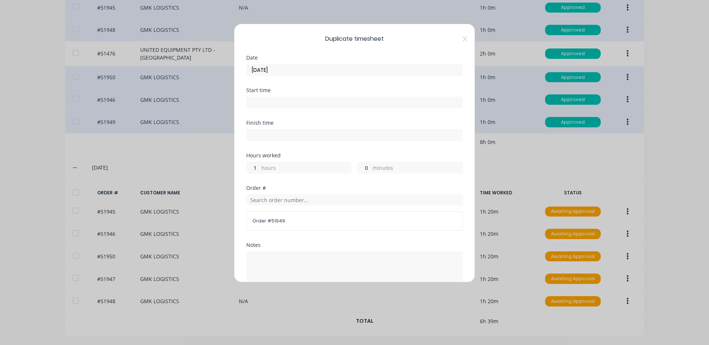
click at [286, 74] on input "[DATE]" at bounding box center [354, 69] width 216 height 11
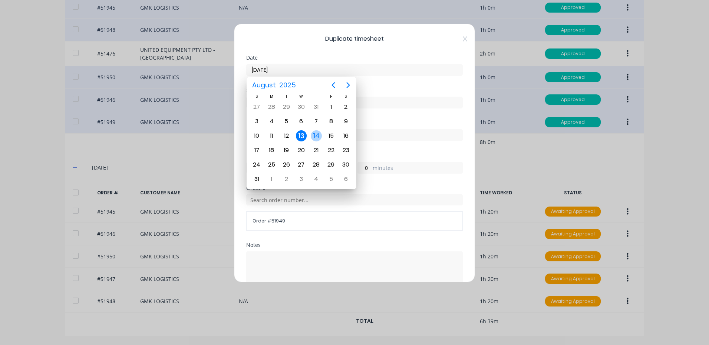
click at [318, 133] on div "14" at bounding box center [316, 135] width 11 height 11
type input "[DATE]"
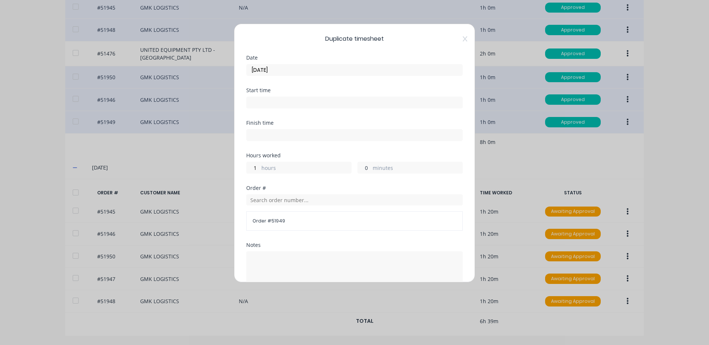
click at [358, 168] on input "0" at bounding box center [364, 167] width 13 height 11
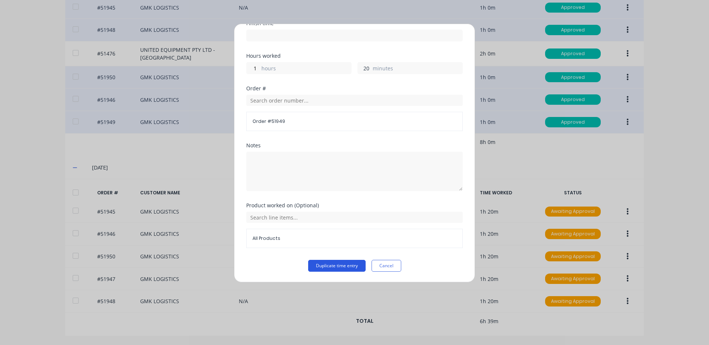
type input "20"
click at [325, 269] on button "Duplicate time entry" at bounding box center [336, 266] width 57 height 12
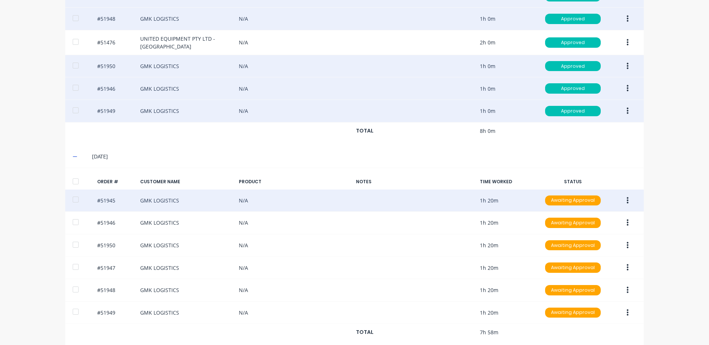
scroll to position [333, 0]
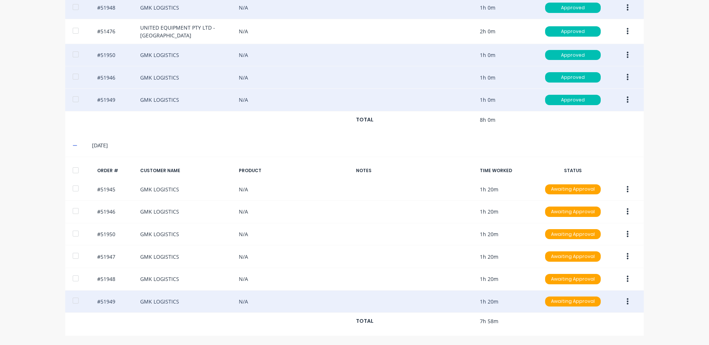
click at [496, 305] on div "#51949 GMK LOGISTICS N/A 1h 20m Awaiting Approval" at bounding box center [354, 302] width 578 height 23
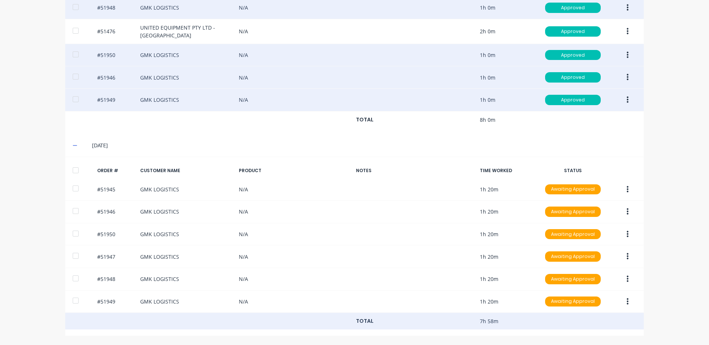
click at [489, 321] on div "TOTAL 7h 58m" at bounding box center [354, 321] width 578 height 17
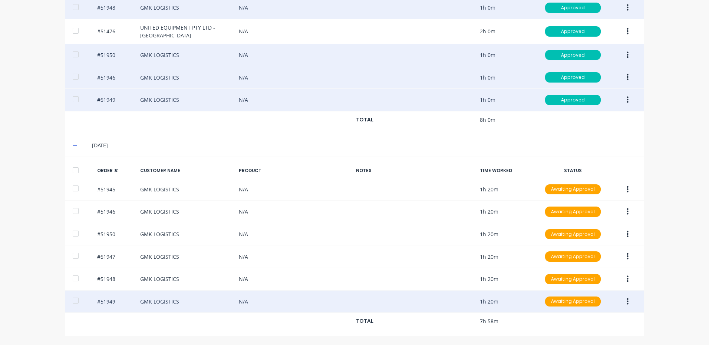
click at [619, 300] on button "button" at bounding box center [627, 301] width 17 height 13
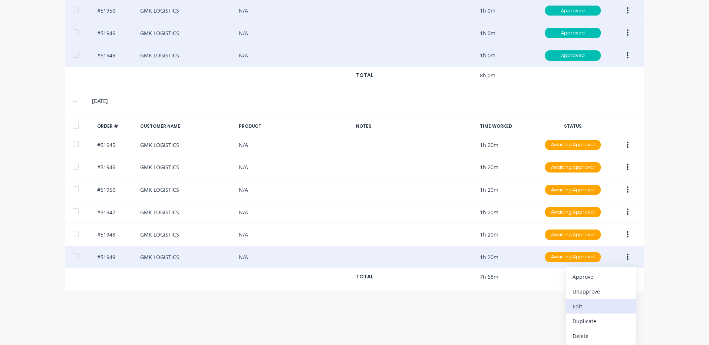
click at [593, 311] on div "Edit" at bounding box center [600, 306] width 57 height 11
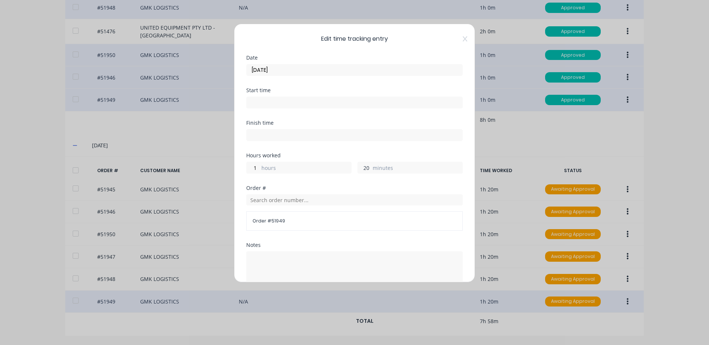
click at [363, 168] on input "20" at bounding box center [364, 167] width 13 height 11
click at [383, 146] on div "Finish time" at bounding box center [354, 136] width 216 height 33
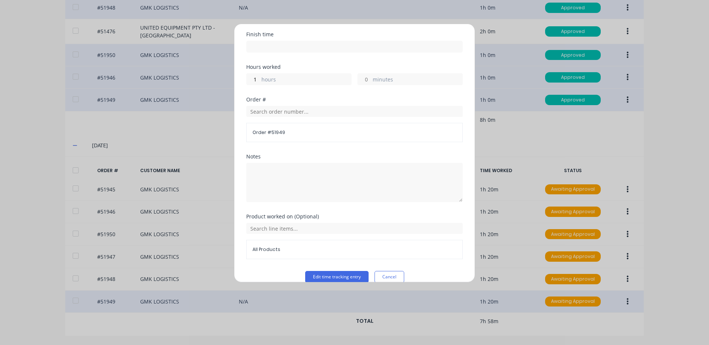
scroll to position [100, 0]
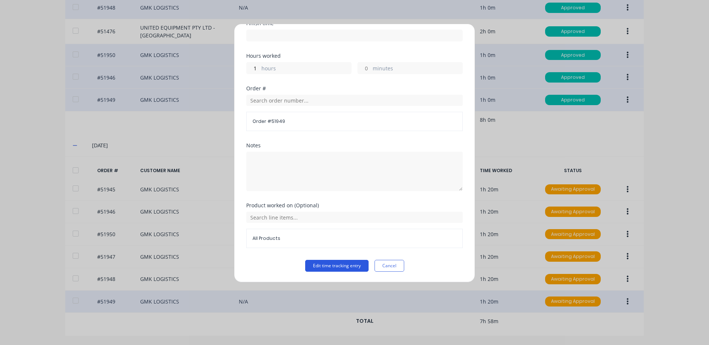
click at [340, 266] on button "Edit time tracking entry" at bounding box center [336, 266] width 63 height 12
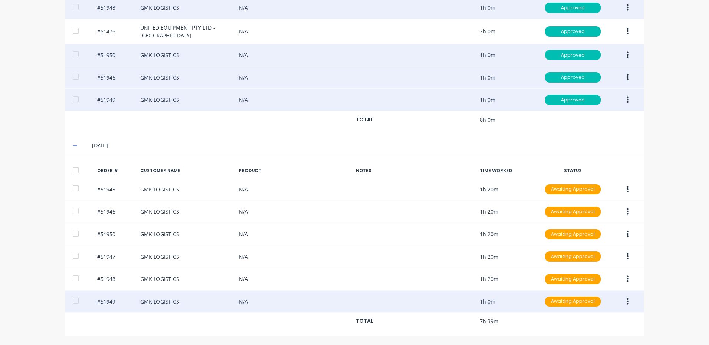
click at [621, 300] on button "button" at bounding box center [627, 301] width 17 height 13
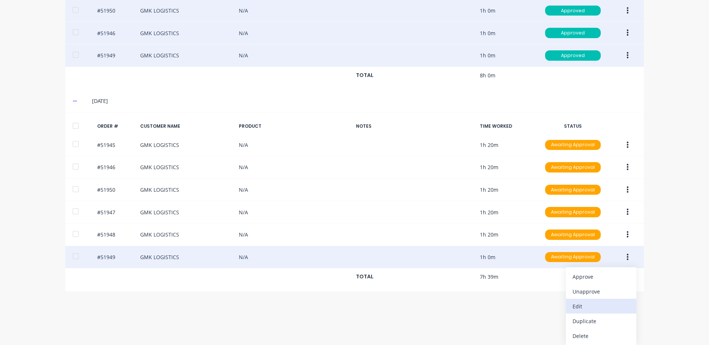
click at [591, 301] on button "Edit" at bounding box center [601, 306] width 70 height 15
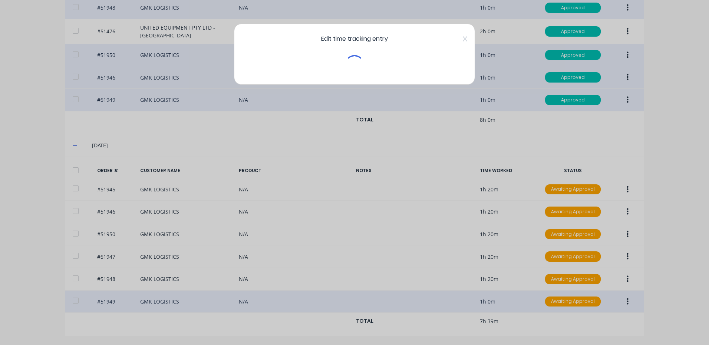
scroll to position [333, 0]
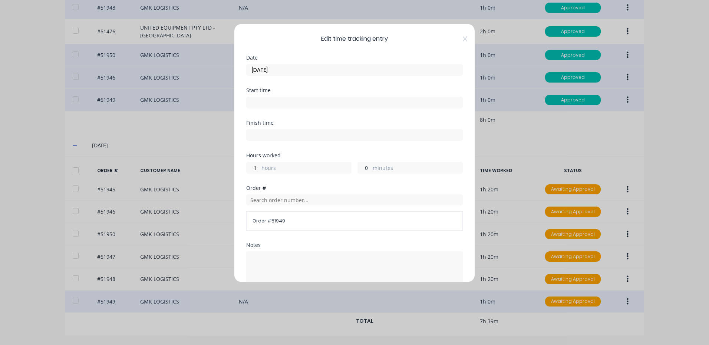
click at [362, 169] on input "0" at bounding box center [364, 167] width 13 height 11
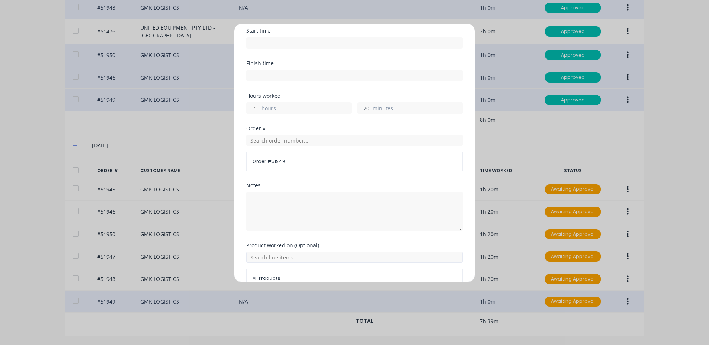
scroll to position [100, 0]
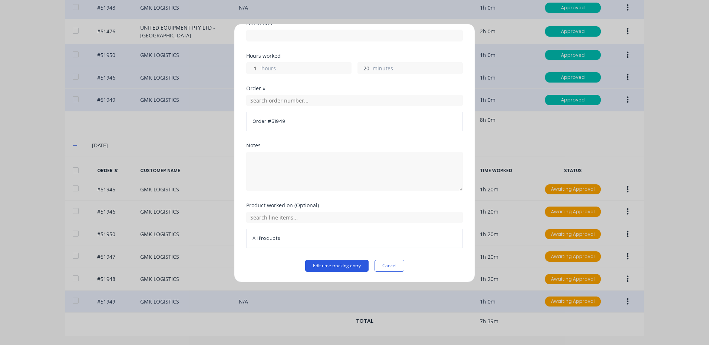
type input "20"
drag, startPoint x: 332, startPoint y: 264, endPoint x: 332, endPoint y: 260, distance: 4.1
click at [332, 265] on button "Edit time tracking entry" at bounding box center [336, 266] width 63 height 12
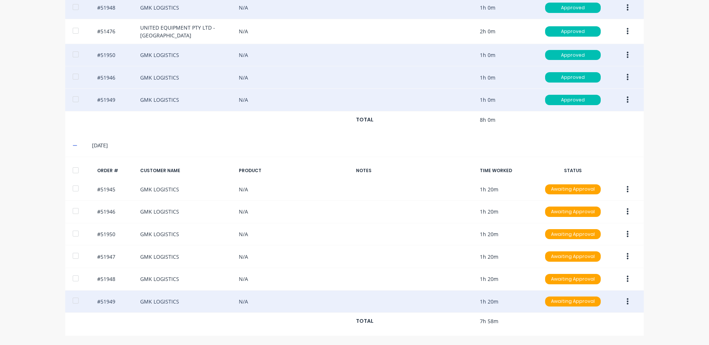
click at [246, 133] on div "ORDER # CUSTOMER NAME PRODUCT NOTES TIME WORKED STATUS #51947 GMK LOGISTICS N/A…" at bounding box center [354, 32] width 578 height 205
click at [74, 170] on div at bounding box center [75, 170] width 15 height 15
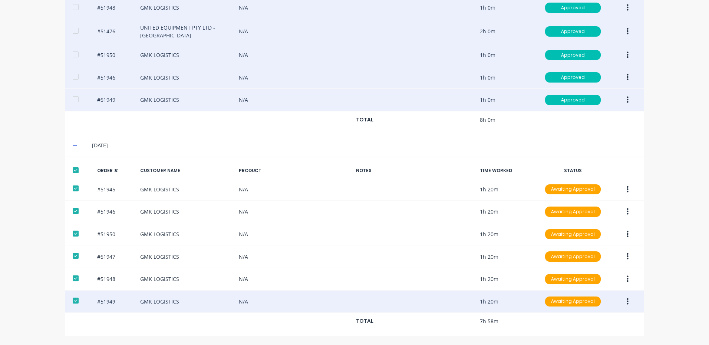
scroll to position [73, 0]
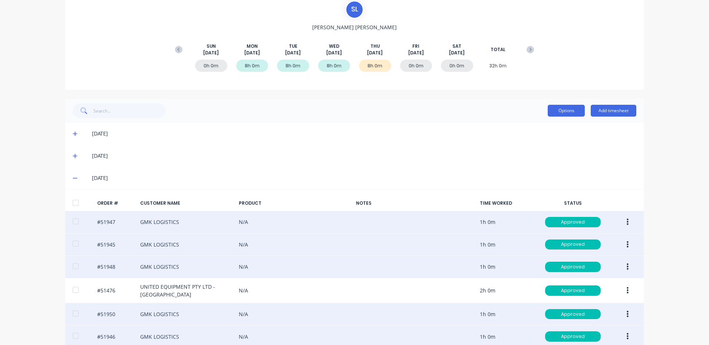
click at [554, 110] on button "Options" at bounding box center [565, 111] width 37 height 12
click at [553, 126] on div "Approve" at bounding box center [549, 130] width 57 height 11
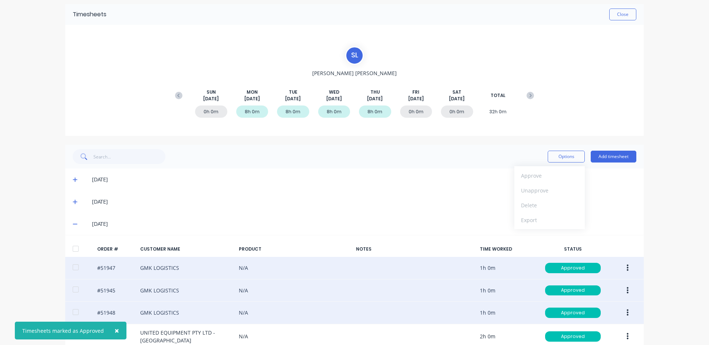
scroll to position [0, 0]
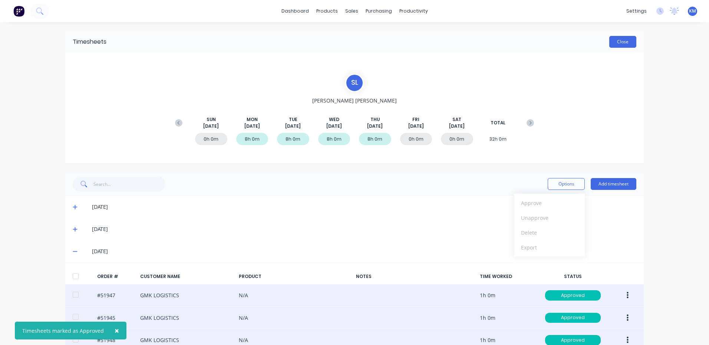
click at [620, 40] on button "Close" at bounding box center [622, 42] width 27 height 12
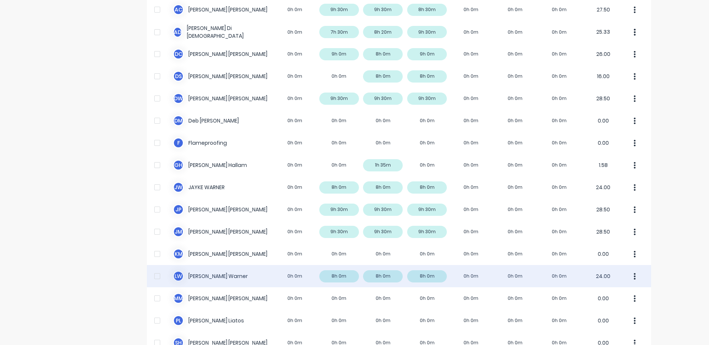
scroll to position [185, 0]
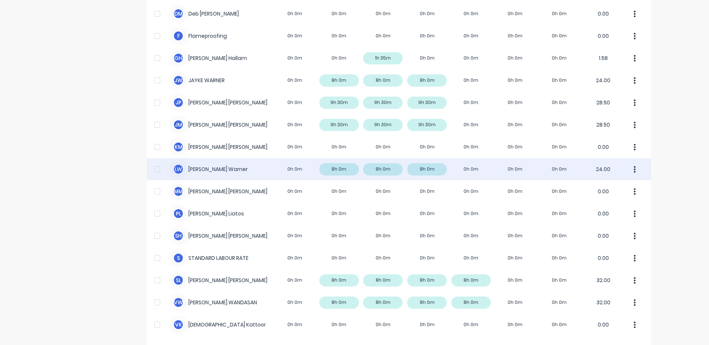
click at [353, 174] on div "[PERSON_NAME] 0h 0m 8h 0m 8h 0m 8h 0m 0h 0m 0h 0m 0h 0m 24.00" at bounding box center [399, 169] width 504 height 22
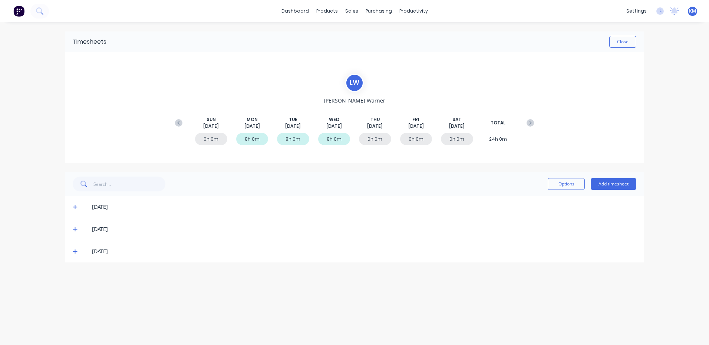
click at [74, 252] on icon at bounding box center [75, 252] width 4 height 4
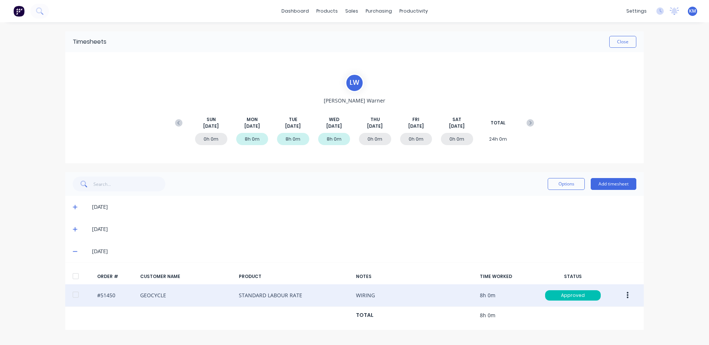
click at [630, 291] on div "#51450 GEOCYCLE STANDARD LABOUR RATE WIRING 8h 0m Approved" at bounding box center [354, 296] width 578 height 23
click at [627, 294] on icon "button" at bounding box center [627, 295] width 2 height 7
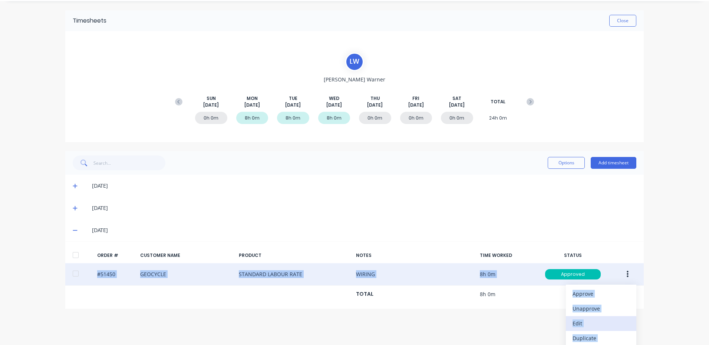
scroll to position [39, 0]
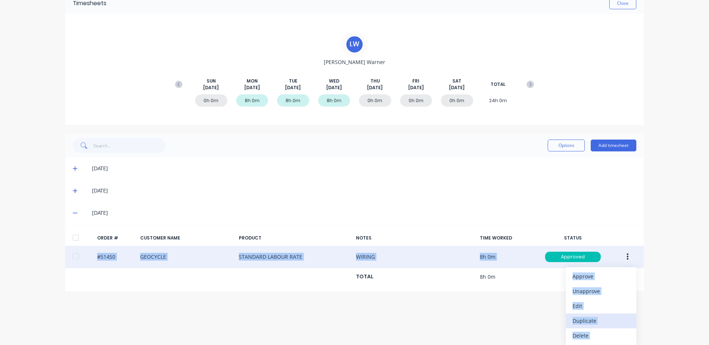
click at [591, 325] on div "Duplicate" at bounding box center [600, 321] width 57 height 11
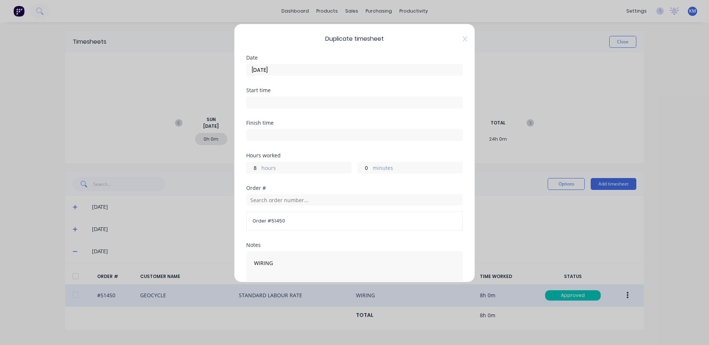
click at [402, 77] on div "Date [DATE]" at bounding box center [354, 71] width 216 height 33
click at [398, 74] on input "[DATE]" at bounding box center [354, 69] width 216 height 11
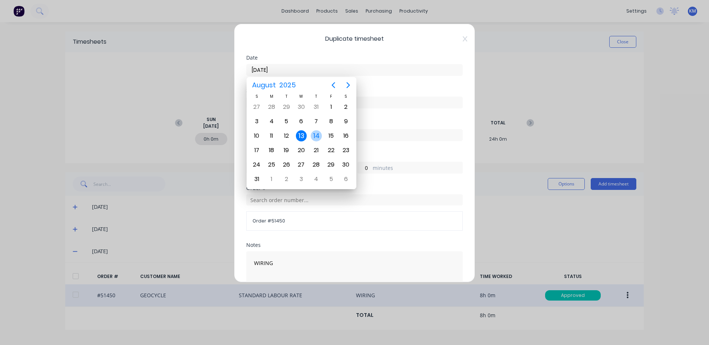
click at [309, 136] on div "14" at bounding box center [316, 136] width 15 height 14
type input "[DATE]"
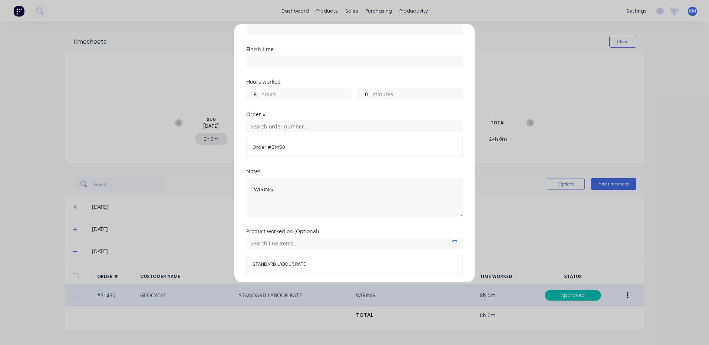
scroll to position [100, 0]
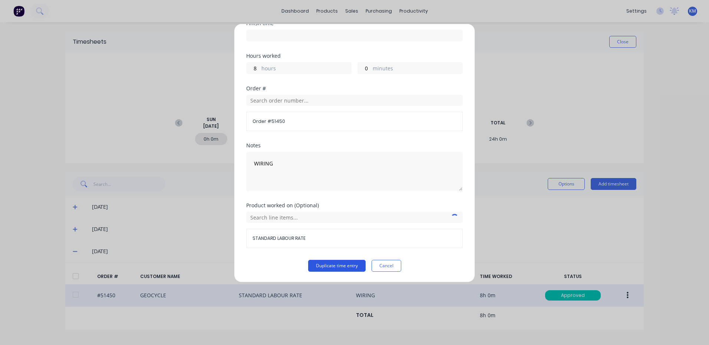
click at [323, 265] on button "Duplicate time entry" at bounding box center [336, 266] width 57 height 12
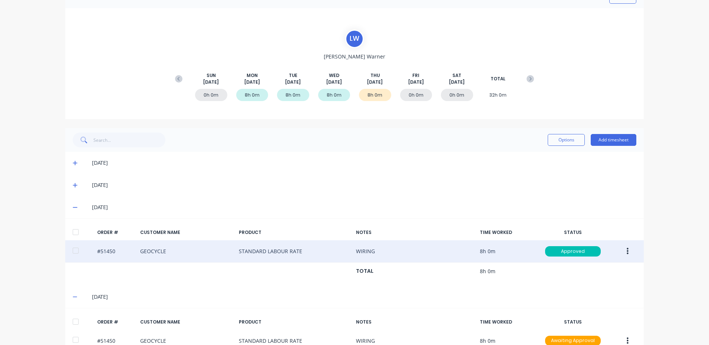
scroll to position [83, 0]
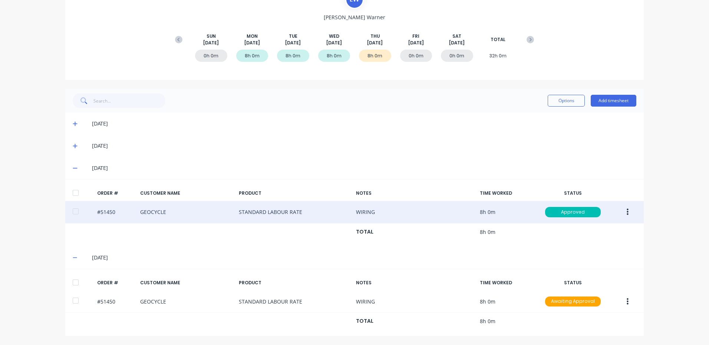
click at [74, 280] on div at bounding box center [75, 282] width 15 height 15
drag, startPoint x: 549, startPoint y: 98, endPoint x: 551, endPoint y: 104, distance: 6.6
click at [549, 98] on button "Options" at bounding box center [565, 101] width 37 height 12
click at [543, 115] on div "Approve" at bounding box center [549, 120] width 57 height 11
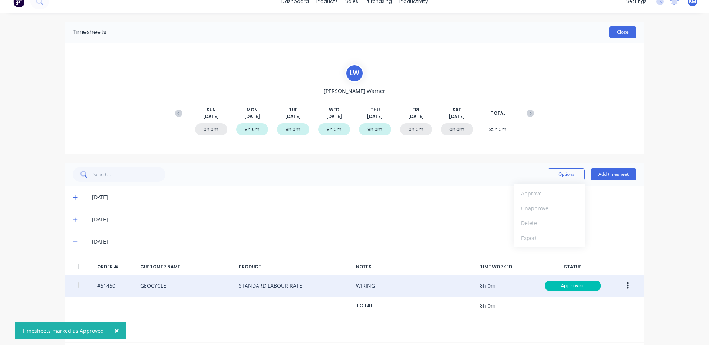
scroll to position [9, 0]
click at [615, 34] on button "Close" at bounding box center [622, 33] width 27 height 12
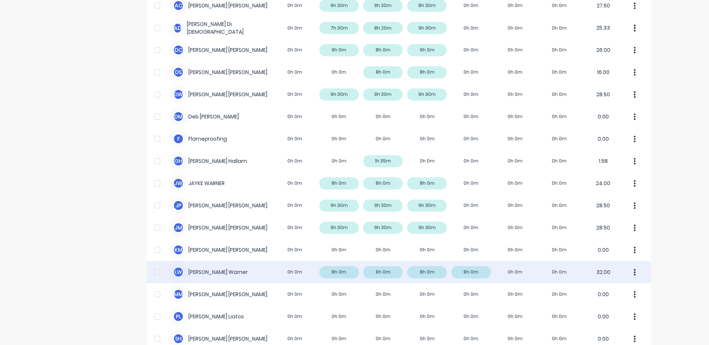
scroll to position [185, 0]
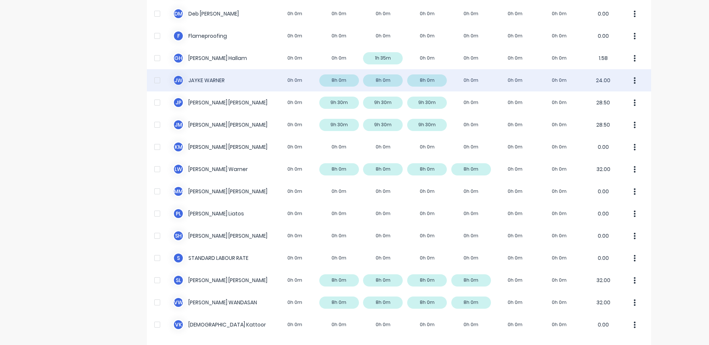
click at [381, 83] on div "[PERSON_NAME] [PERSON_NAME] 0h 0m 8h 0m 8h 0m 8h 0m 0h 0m 0h 0m 0h 0m 24.00" at bounding box center [399, 80] width 504 height 22
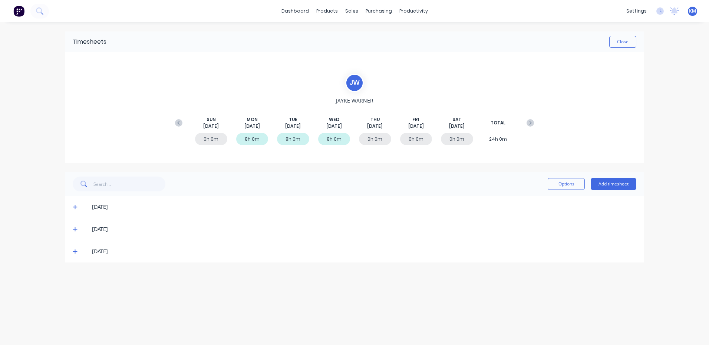
click at [74, 250] on icon at bounding box center [75, 251] width 5 height 5
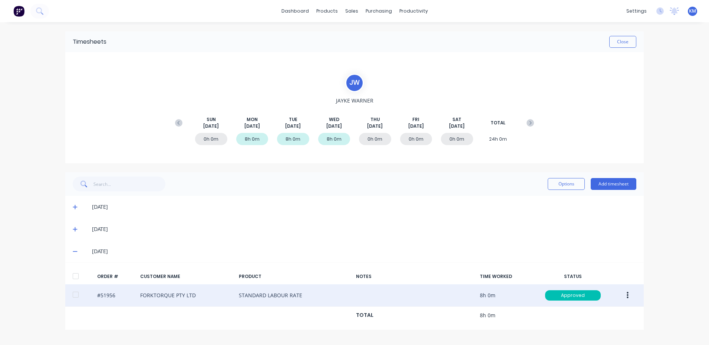
click at [629, 295] on button "button" at bounding box center [627, 295] width 17 height 13
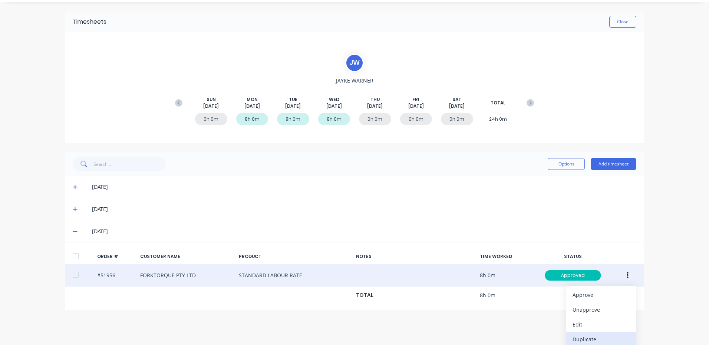
scroll to position [39, 0]
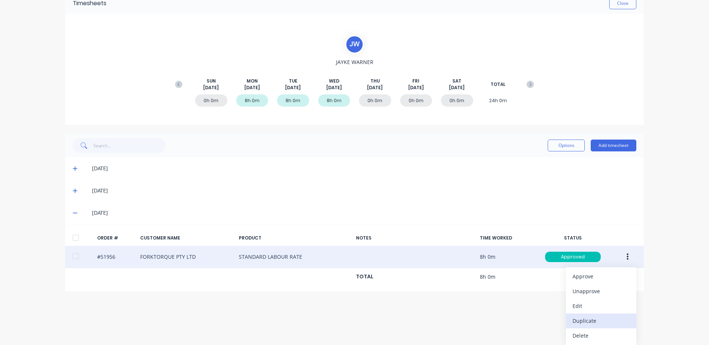
click at [597, 319] on div "Duplicate" at bounding box center [600, 321] width 57 height 11
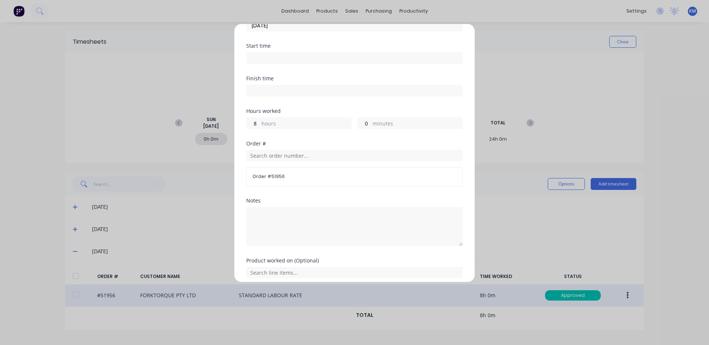
scroll to position [100, 0]
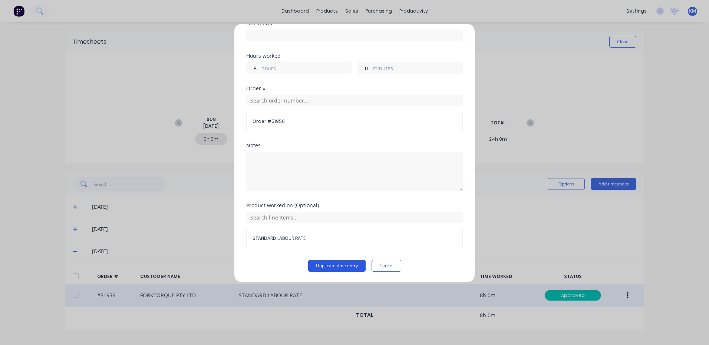
click at [332, 265] on button "Duplicate time entry" at bounding box center [336, 266] width 57 height 12
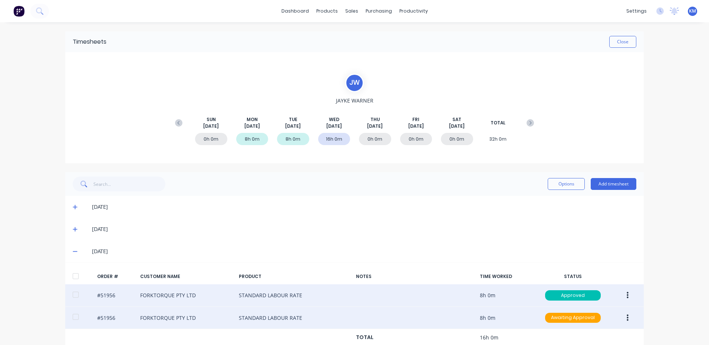
click at [73, 311] on div at bounding box center [75, 317] width 15 height 15
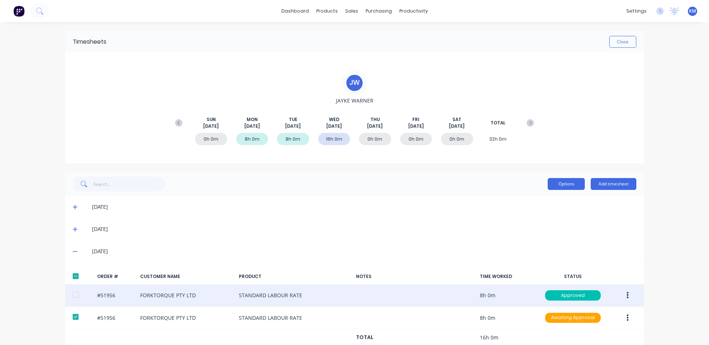
click at [558, 185] on button "Options" at bounding box center [565, 184] width 37 height 12
click at [546, 198] on div "Approve" at bounding box center [549, 203] width 57 height 11
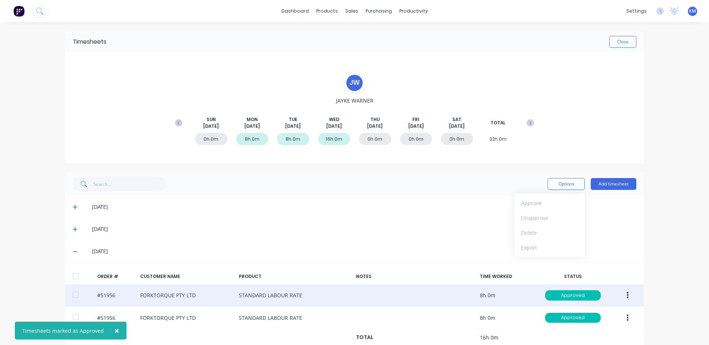
scroll to position [16, 0]
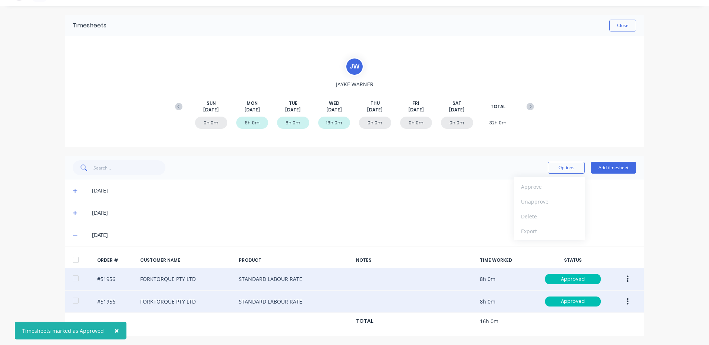
click at [619, 298] on button "button" at bounding box center [627, 301] width 17 height 13
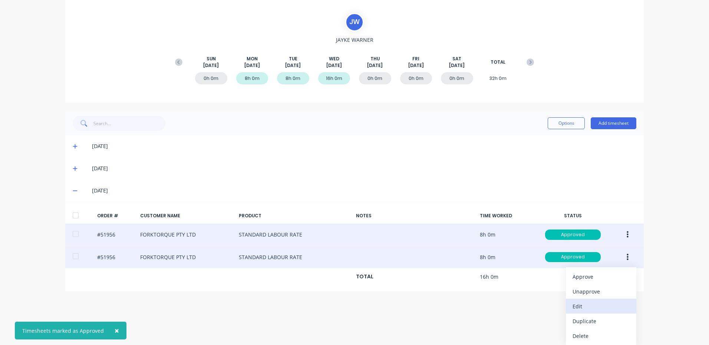
click at [590, 308] on div "Edit" at bounding box center [600, 306] width 57 height 11
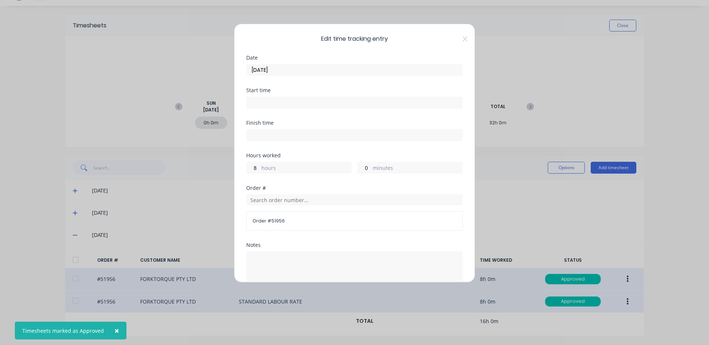
click at [370, 74] on input "[DATE]" at bounding box center [354, 69] width 216 height 11
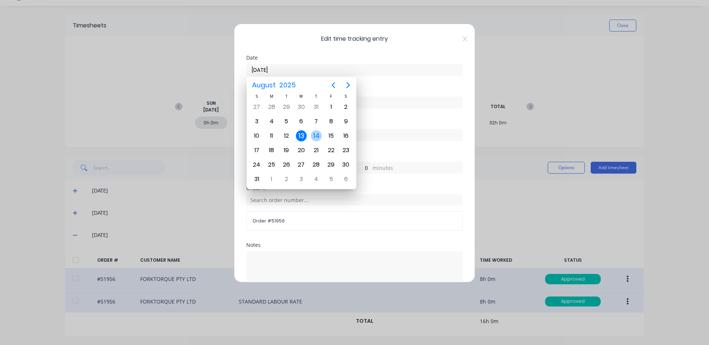
click at [318, 136] on div "14" at bounding box center [316, 135] width 11 height 11
type input "[DATE]"
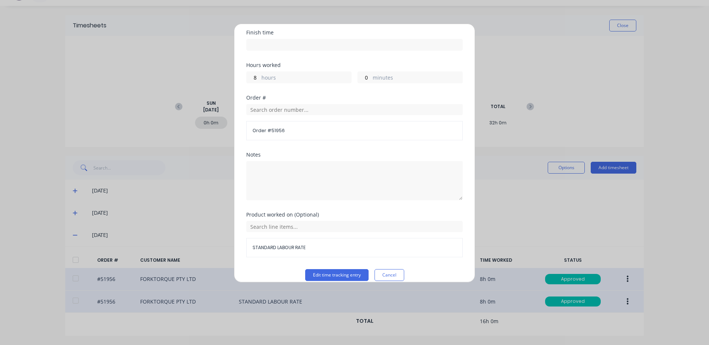
scroll to position [100, 0]
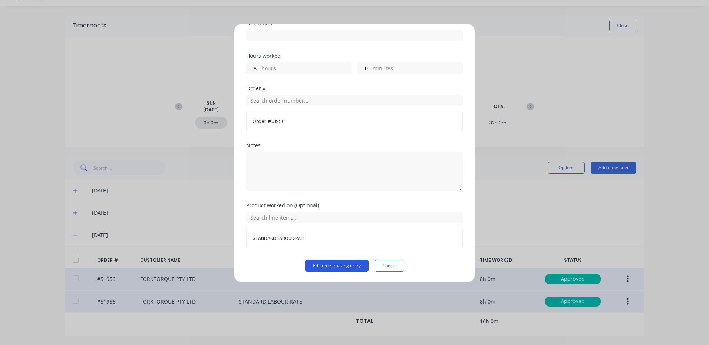
click at [313, 266] on button "Edit time tracking entry" at bounding box center [336, 266] width 63 height 12
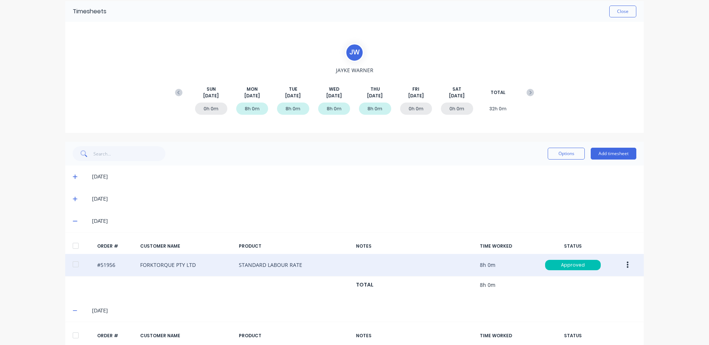
scroll to position [0, 0]
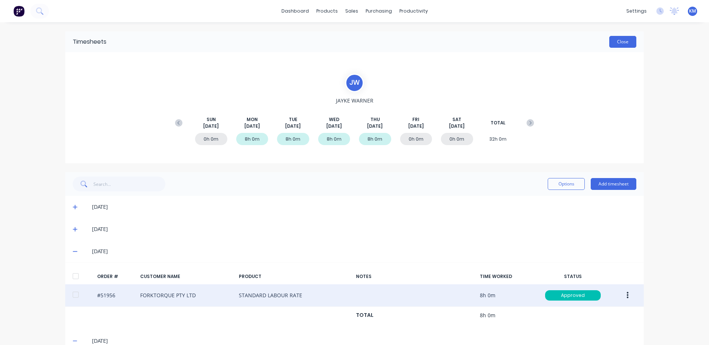
click at [614, 43] on button "Close" at bounding box center [622, 42] width 27 height 12
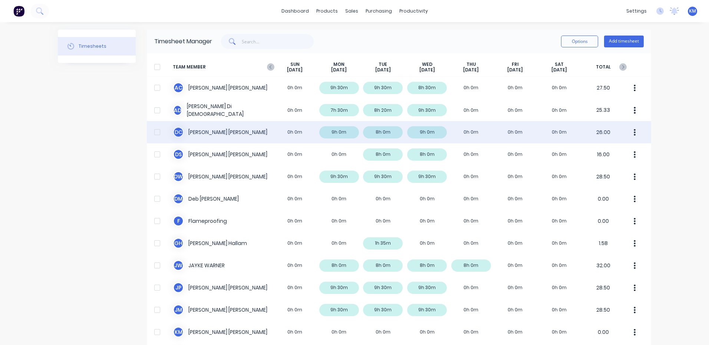
click at [442, 127] on div "D C [PERSON_NAME] 0h 0m 9h 0m 8h 0m 9h 0m 0h 0m 0h 0m 0h 0m 26.00" at bounding box center [399, 132] width 504 height 22
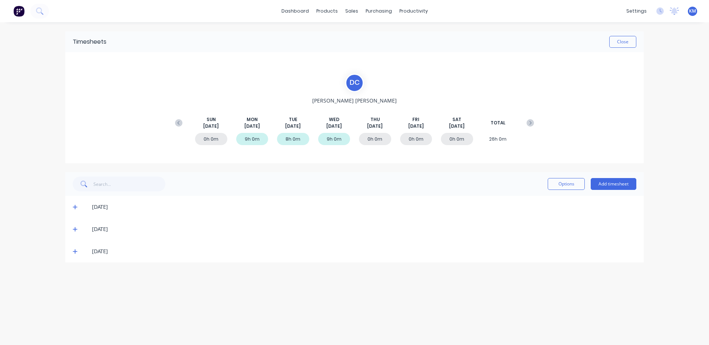
click at [74, 254] on icon at bounding box center [75, 251] width 5 height 5
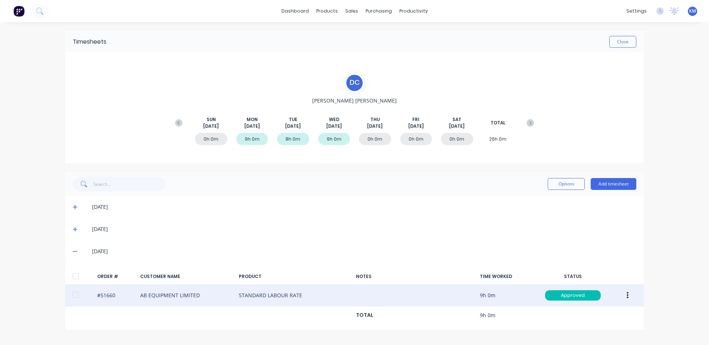
click at [631, 292] on button "button" at bounding box center [627, 295] width 17 height 13
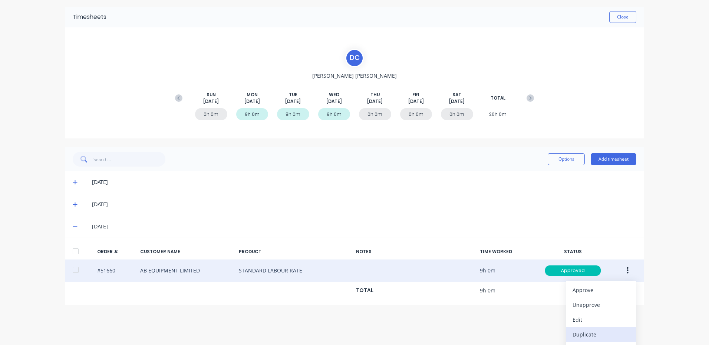
scroll to position [37, 0]
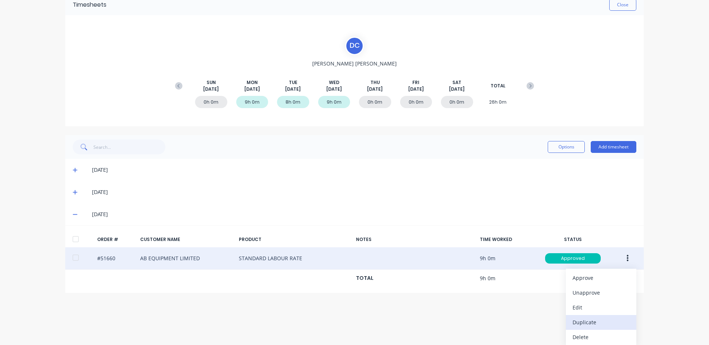
click at [596, 322] on div "Duplicate" at bounding box center [600, 322] width 57 height 11
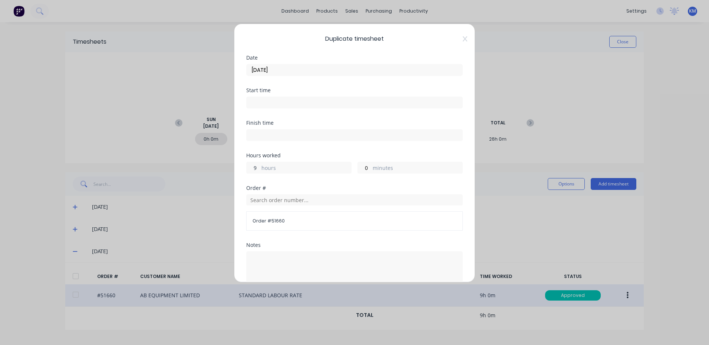
click at [259, 168] on div "9 hours" at bounding box center [298, 168] width 105 height 12
click at [256, 167] on input "9" at bounding box center [252, 167] width 13 height 11
type input "8"
click at [294, 61] on div "Date [DATE]" at bounding box center [354, 65] width 216 height 21
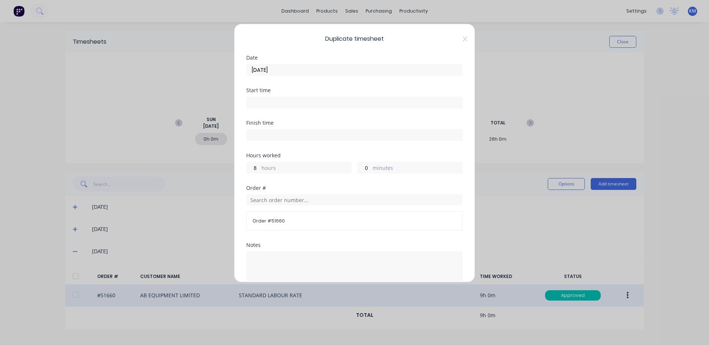
click at [291, 66] on input "[DATE]" at bounding box center [354, 69] width 216 height 11
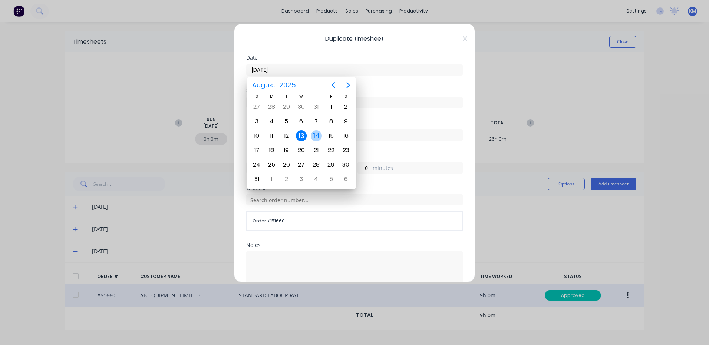
click at [314, 132] on div "14" at bounding box center [316, 135] width 11 height 11
type input "[DATE]"
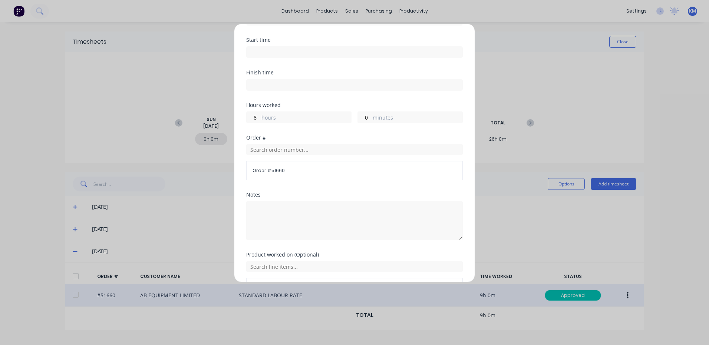
scroll to position [100, 0]
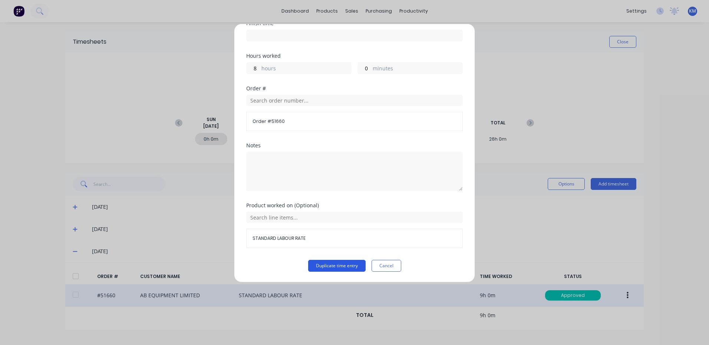
click at [341, 268] on button "Duplicate time entry" at bounding box center [336, 266] width 57 height 12
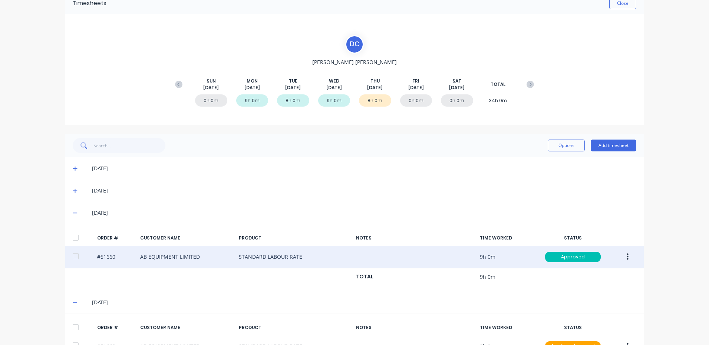
scroll to position [83, 0]
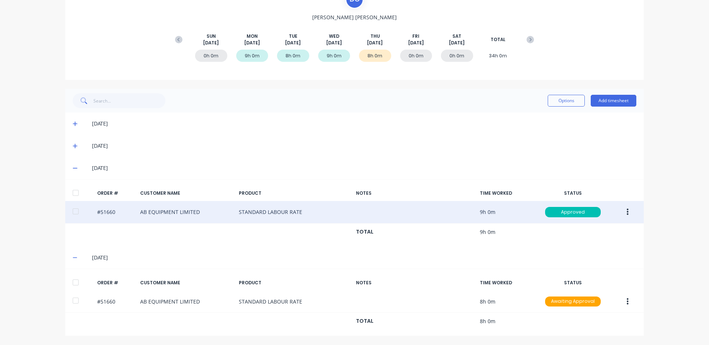
click at [75, 285] on div at bounding box center [75, 282] width 15 height 15
click at [564, 98] on button "Options" at bounding box center [565, 101] width 37 height 12
click at [554, 117] on div "Approve" at bounding box center [549, 120] width 57 height 11
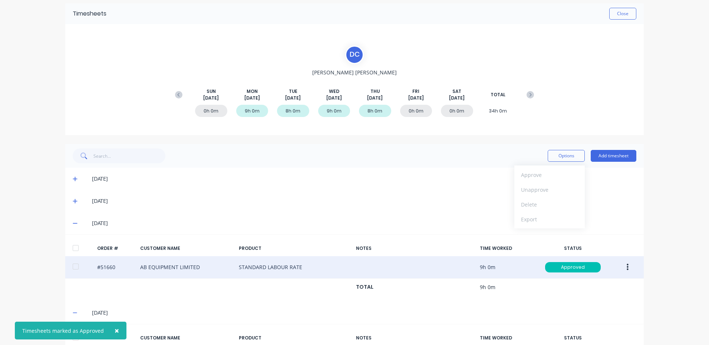
scroll to position [0, 0]
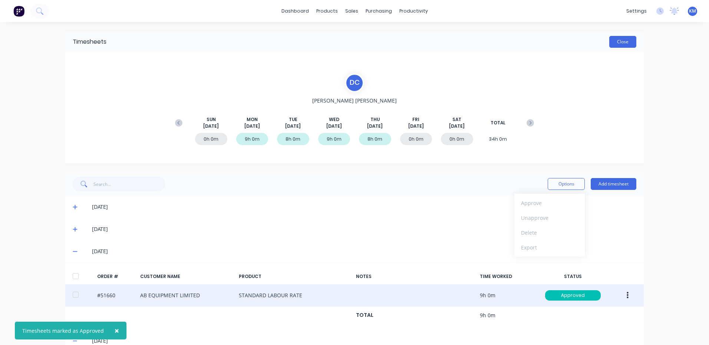
click at [617, 46] on button "Close" at bounding box center [622, 42] width 27 height 12
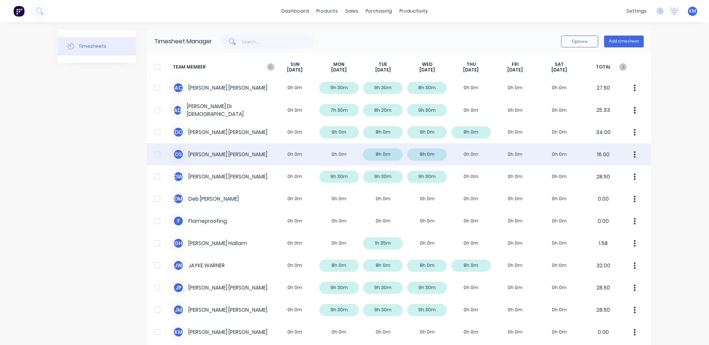
click at [362, 152] on div "D S [PERSON_NAME] 0h 0m 0h 0m 8h 0m 8h 0m 0h 0m 0h 0m 0h 0m 16.00" at bounding box center [399, 154] width 504 height 22
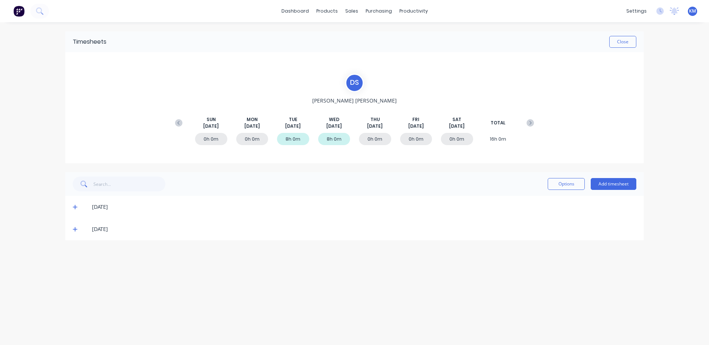
click at [74, 231] on icon at bounding box center [75, 229] width 5 height 5
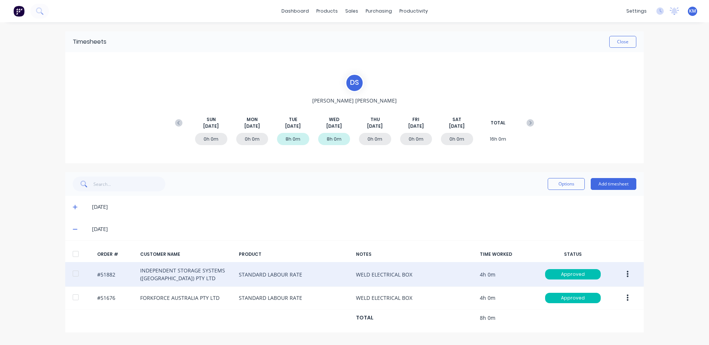
click at [623, 273] on button "button" at bounding box center [627, 274] width 17 height 13
click at [588, 332] on button "Duplicate" at bounding box center [601, 338] width 70 height 15
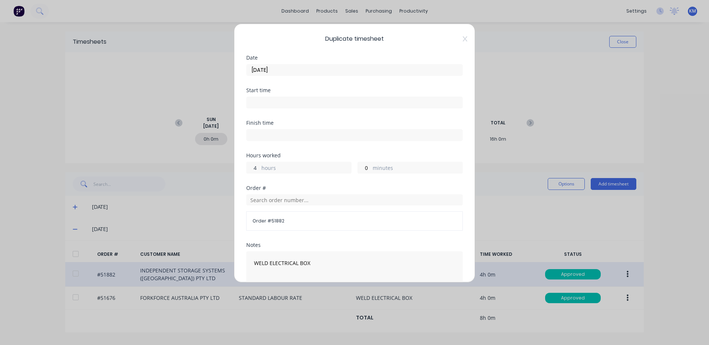
click at [256, 168] on input "4" at bounding box center [252, 167] width 13 height 11
type input "3"
click at [262, 143] on div "Finish time" at bounding box center [354, 136] width 216 height 33
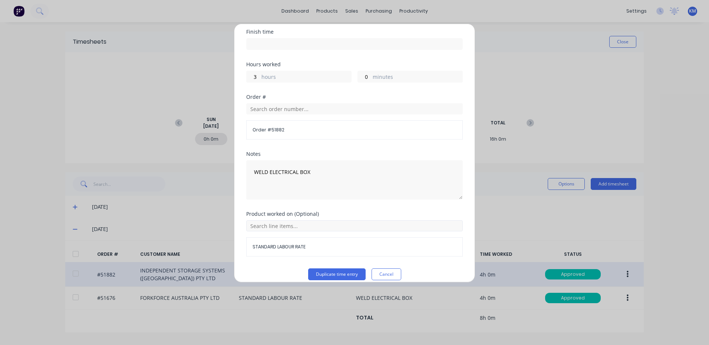
scroll to position [100, 0]
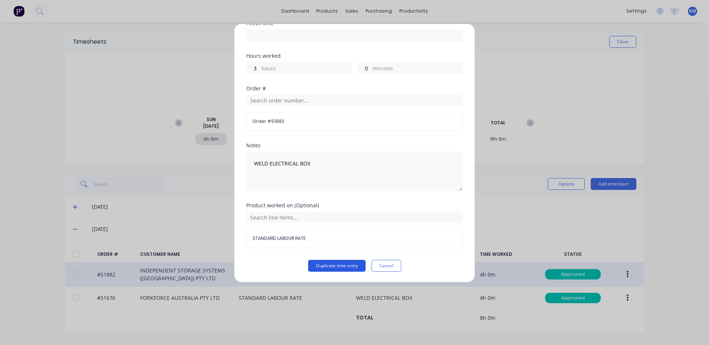
click at [316, 263] on button "Duplicate time entry" at bounding box center [336, 266] width 57 height 12
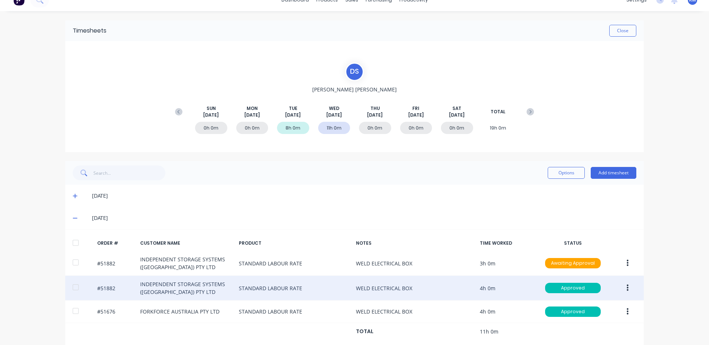
scroll to position [21, 0]
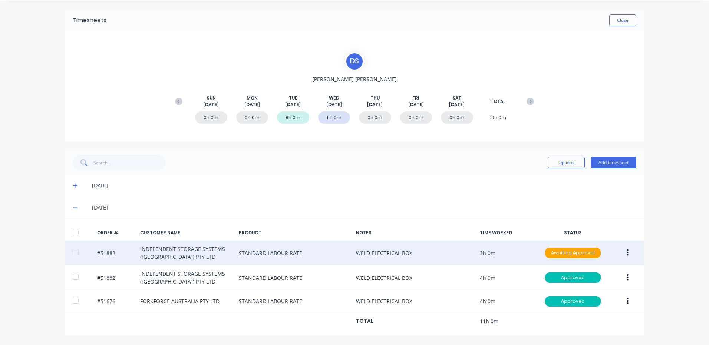
click at [626, 254] on button "button" at bounding box center [627, 252] width 17 height 13
click at [588, 299] on div "Edit" at bounding box center [600, 302] width 57 height 11
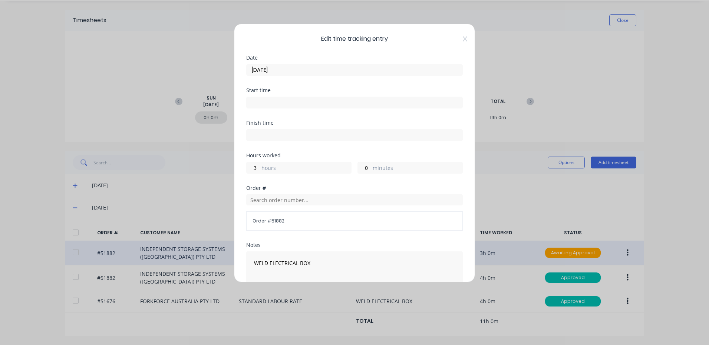
click at [405, 72] on input "[DATE]" at bounding box center [354, 69] width 216 height 11
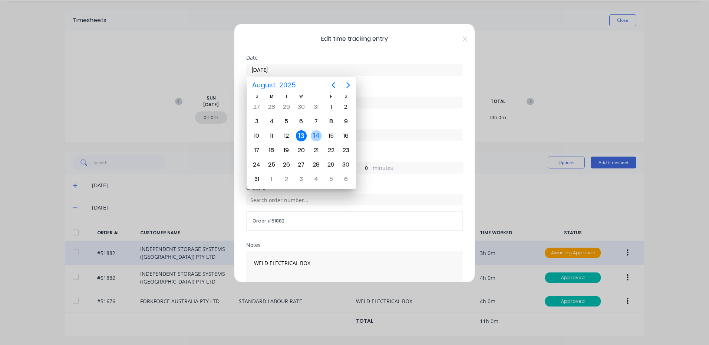
click at [319, 137] on div "14" at bounding box center [316, 135] width 11 height 11
type input "[DATE]"
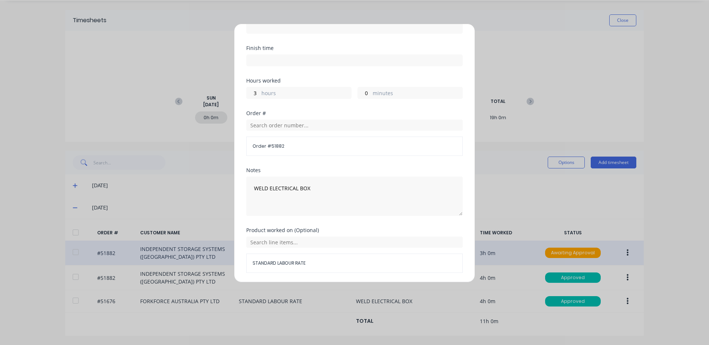
scroll to position [100, 0]
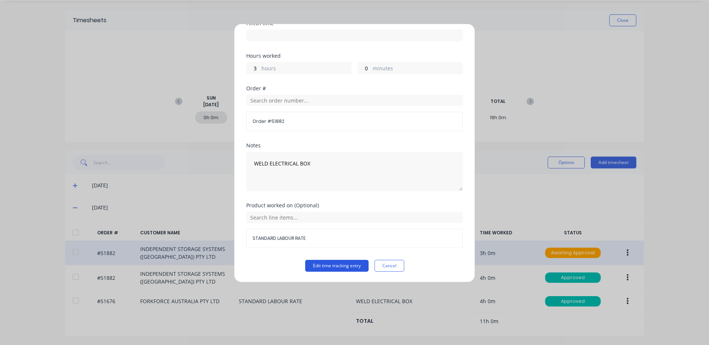
click at [333, 266] on button "Edit time tracking entry" at bounding box center [336, 266] width 63 height 12
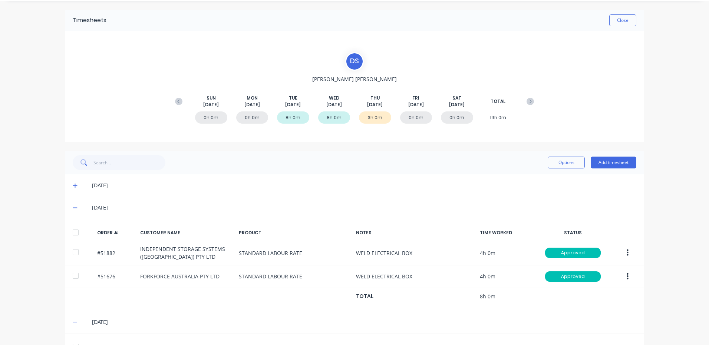
scroll to position [89, 0]
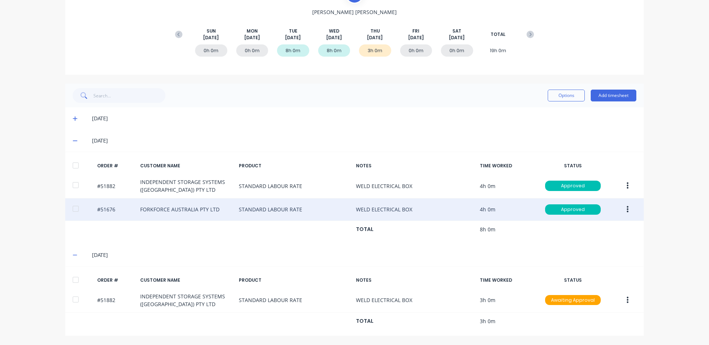
click at [626, 206] on icon "button" at bounding box center [627, 210] width 2 height 8
click at [612, 262] on div "Edit" at bounding box center [600, 258] width 57 height 11
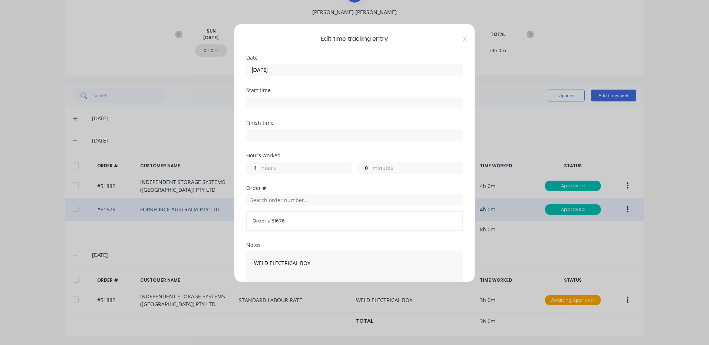
click at [307, 167] on label "hours" at bounding box center [306, 168] width 90 height 9
click at [259, 167] on input "4" at bounding box center [252, 167] width 13 height 11
click at [307, 167] on label "hours" at bounding box center [306, 168] width 90 height 9
click at [259, 167] on input "4" at bounding box center [252, 167] width 13 height 11
click at [271, 167] on label "hours" at bounding box center [306, 168] width 90 height 9
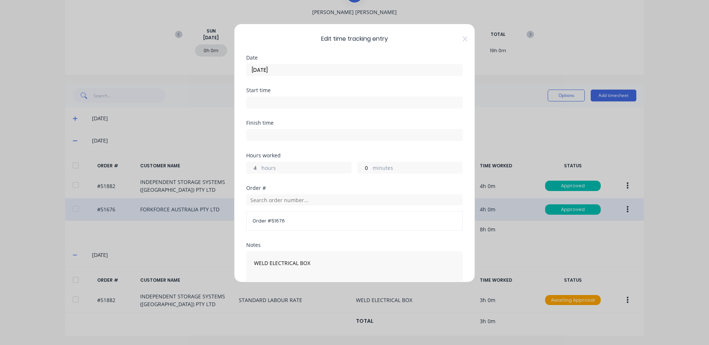
click at [259, 167] on input "4" at bounding box center [252, 167] width 13 height 11
click at [268, 168] on label "hours" at bounding box center [306, 168] width 90 height 9
click at [259, 168] on input "4" at bounding box center [252, 167] width 13 height 11
click at [262, 168] on label "hours" at bounding box center [306, 168] width 90 height 9
click at [259, 168] on input "4" at bounding box center [252, 167] width 13 height 11
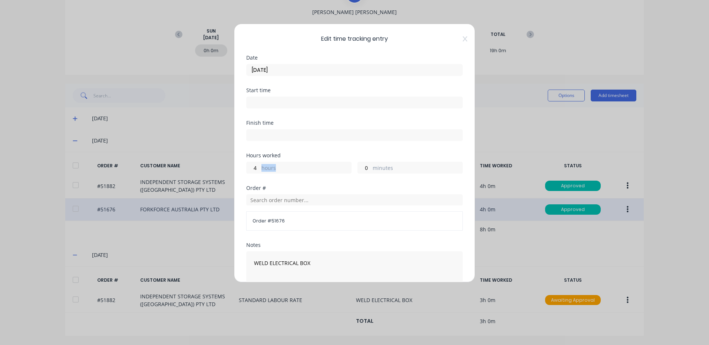
click at [262, 168] on label "hours" at bounding box center [306, 168] width 90 height 9
click at [259, 168] on input "4" at bounding box center [252, 167] width 13 height 11
click at [258, 168] on input "4" at bounding box center [252, 167] width 13 height 11
click at [256, 169] on input "4" at bounding box center [252, 167] width 13 height 11
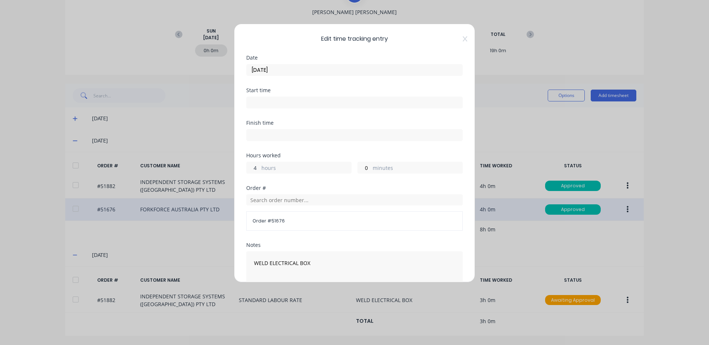
click at [256, 169] on input "4" at bounding box center [252, 167] width 13 height 11
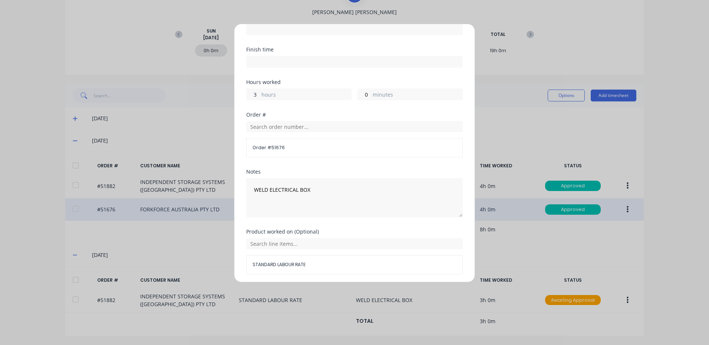
scroll to position [100, 0]
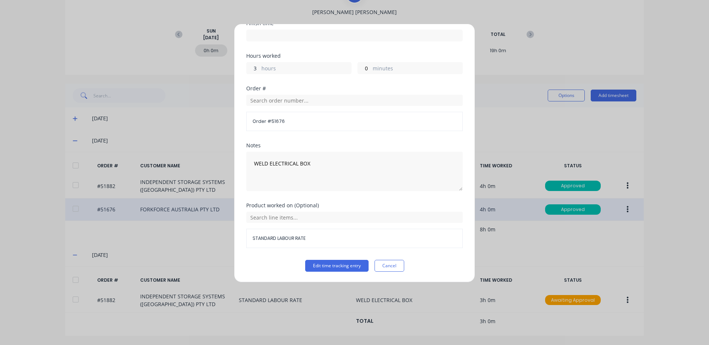
type input "3"
click at [374, 68] on label "minutes" at bounding box center [417, 68] width 90 height 9
click at [361, 67] on input "0" at bounding box center [364, 68] width 13 height 11
type input "30"
click at [353, 268] on button "Edit time tracking entry" at bounding box center [336, 266] width 63 height 12
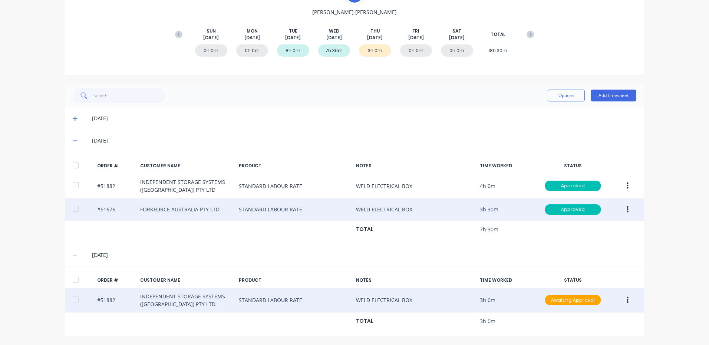
click at [629, 299] on button "button" at bounding box center [627, 300] width 17 height 13
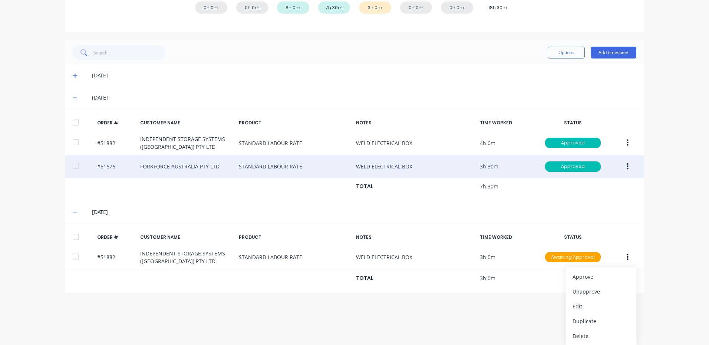
click at [609, 206] on div "Options Add timesheet [DATE] [DATE] ORDER # CUSTOMER NAME PRODUCT NOTES TIME WO…" at bounding box center [354, 167] width 578 height 252
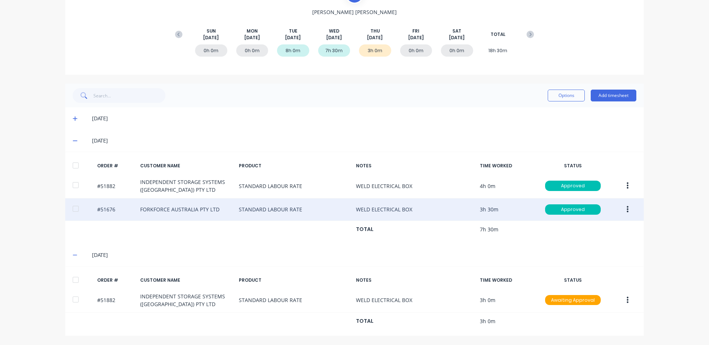
click at [621, 208] on button "button" at bounding box center [627, 209] width 17 height 13
click at [594, 261] on div "Edit" at bounding box center [600, 258] width 57 height 11
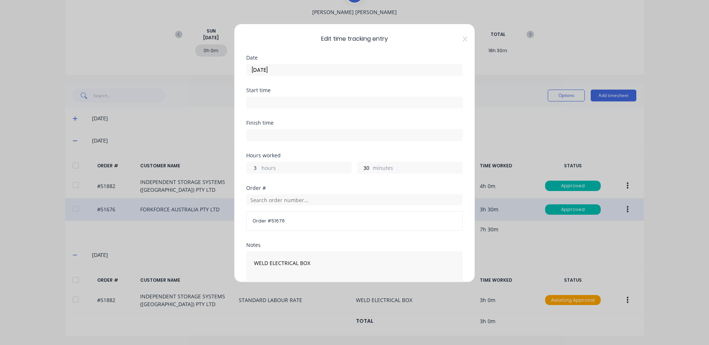
click at [256, 169] on input "3" at bounding box center [252, 167] width 13 height 11
type input "4"
click at [364, 169] on input "30" at bounding box center [364, 167] width 13 height 11
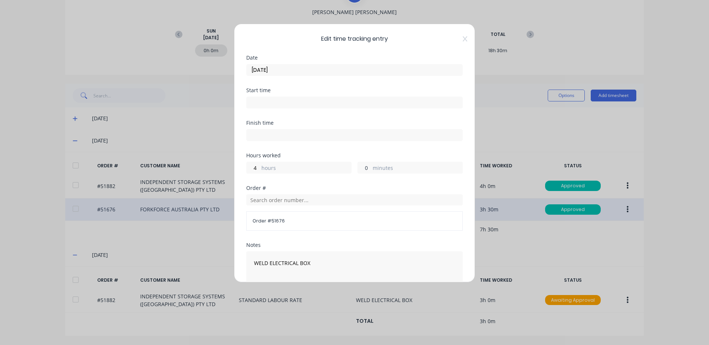
type input "0"
click at [364, 153] on div "Hours worked" at bounding box center [354, 155] width 216 height 5
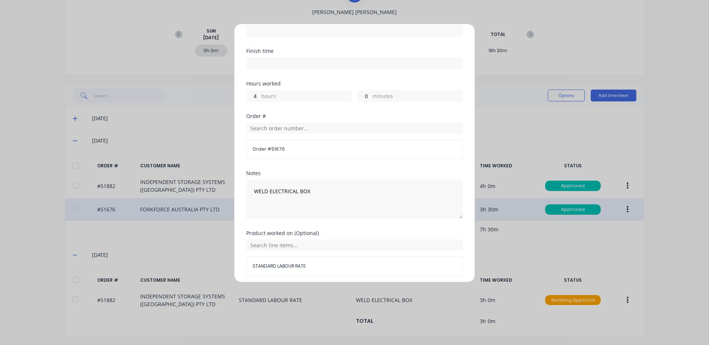
scroll to position [100, 0]
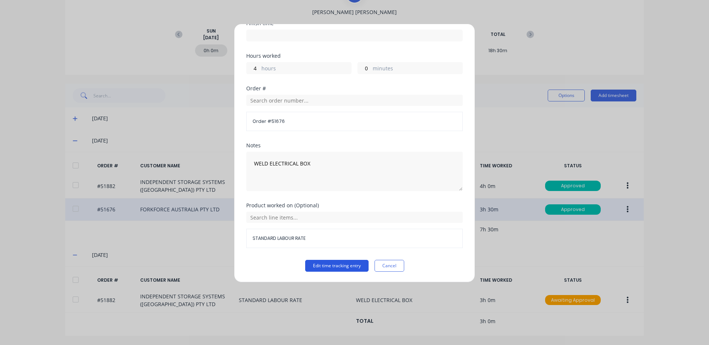
click at [358, 267] on button "Edit time tracking entry" at bounding box center [336, 266] width 63 height 12
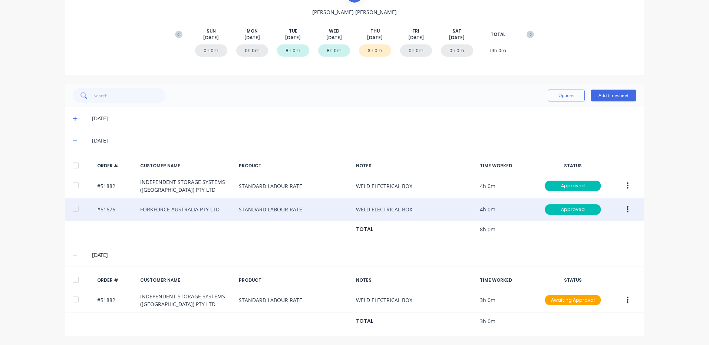
click at [621, 209] on button "button" at bounding box center [627, 209] width 17 height 13
click at [589, 271] on div "Duplicate" at bounding box center [600, 273] width 57 height 11
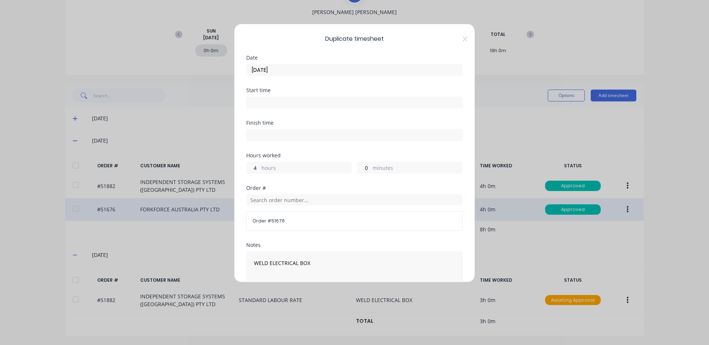
click at [257, 72] on input "[DATE]" at bounding box center [354, 69] width 216 height 11
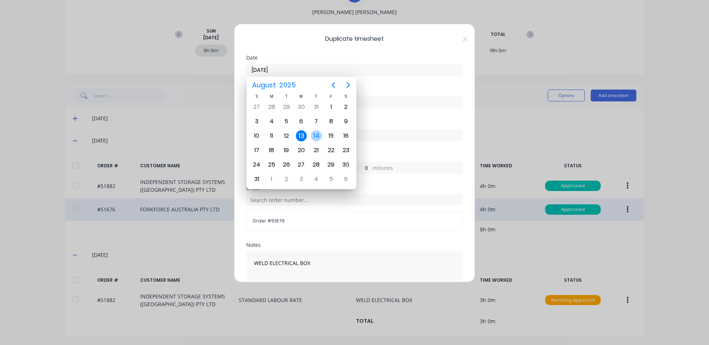
click at [315, 140] on div "14" at bounding box center [316, 135] width 11 height 11
type input "[DATE]"
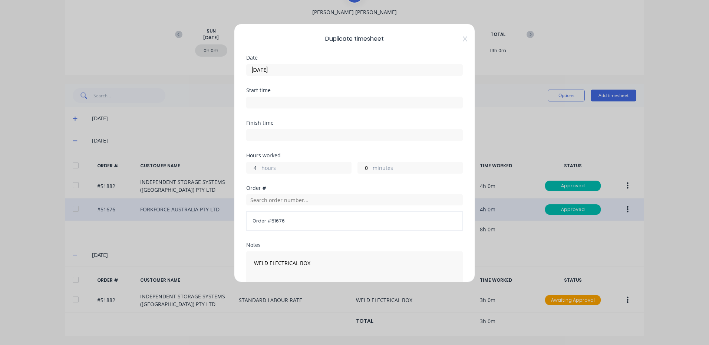
click at [255, 168] on input "4" at bounding box center [252, 167] width 13 height 11
type input "3"
click at [362, 169] on input "0" at bounding box center [364, 167] width 13 height 11
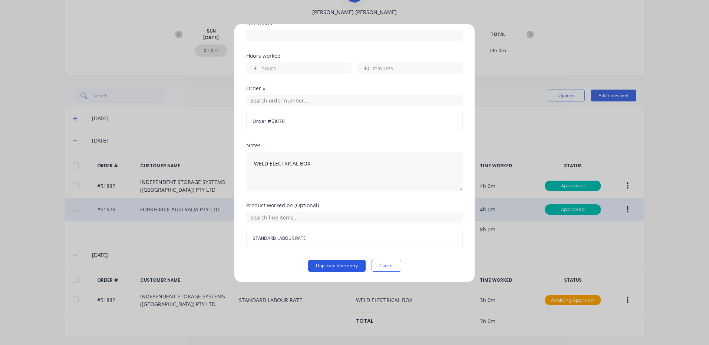
type input "30"
click at [331, 271] on button "Duplicate time entry" at bounding box center [336, 266] width 57 height 12
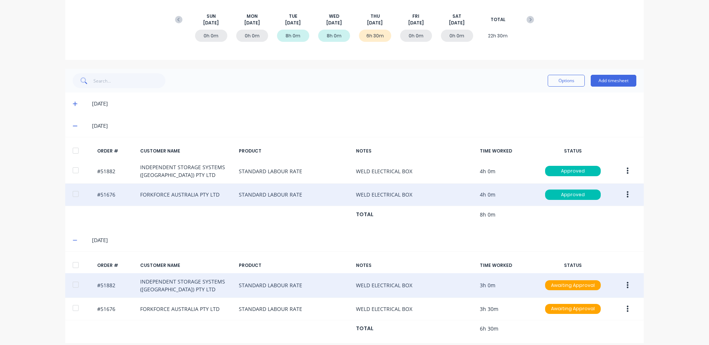
scroll to position [111, 0]
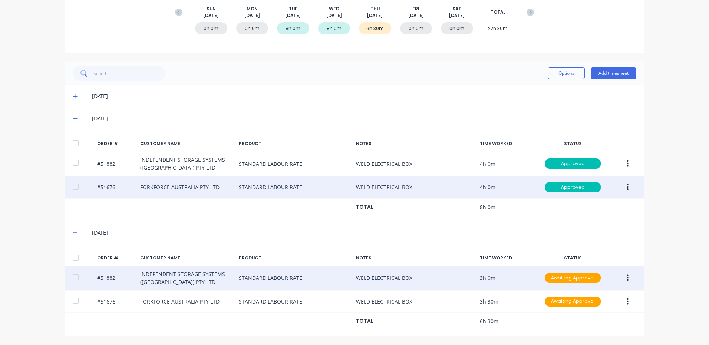
click at [623, 279] on button "button" at bounding box center [627, 278] width 17 height 13
click at [598, 324] on div "Edit" at bounding box center [600, 327] width 57 height 11
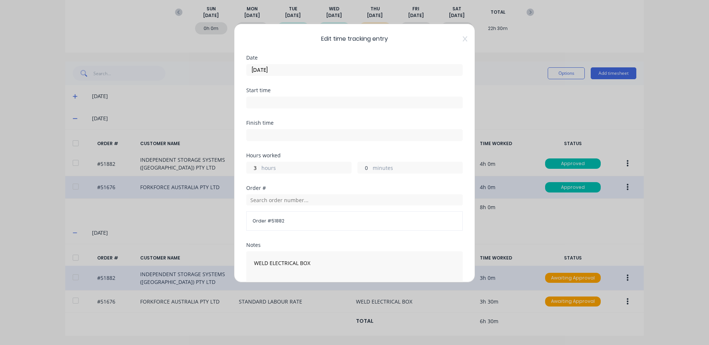
click at [361, 169] on input "0" at bounding box center [364, 167] width 13 height 11
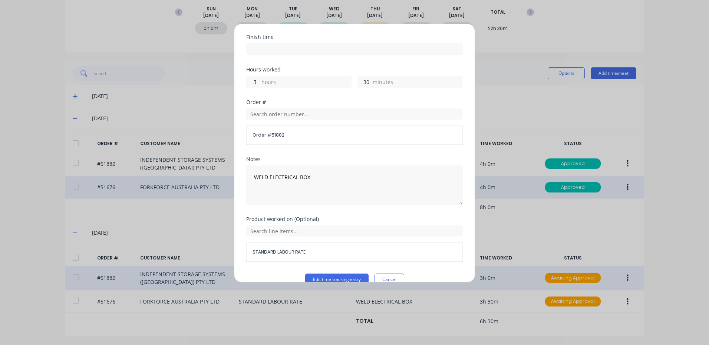
scroll to position [100, 0]
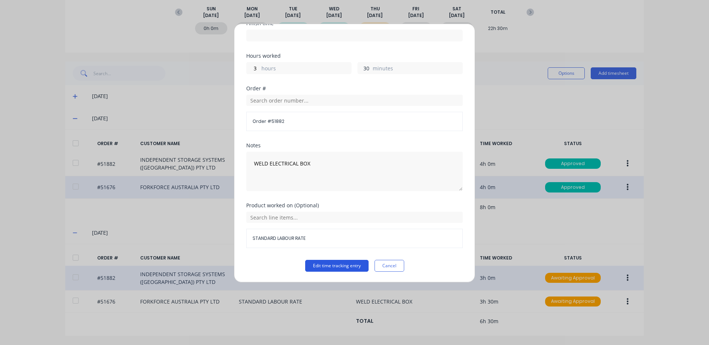
type input "30"
click at [348, 263] on button "Edit time tracking entry" at bounding box center [336, 266] width 63 height 12
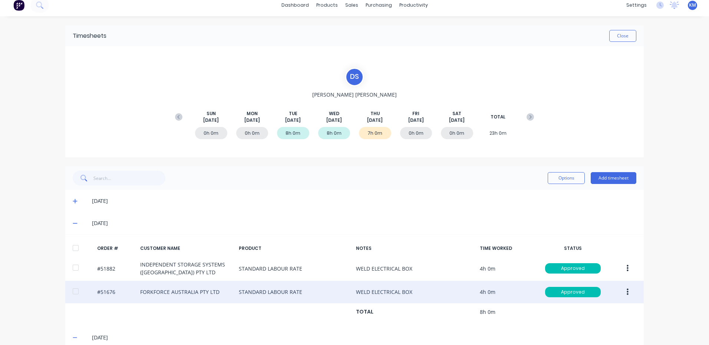
scroll to position [0, 0]
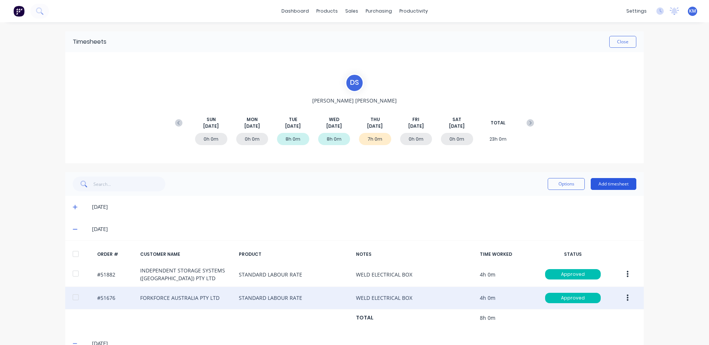
click at [617, 182] on button "Add timesheet" at bounding box center [613, 184] width 46 height 12
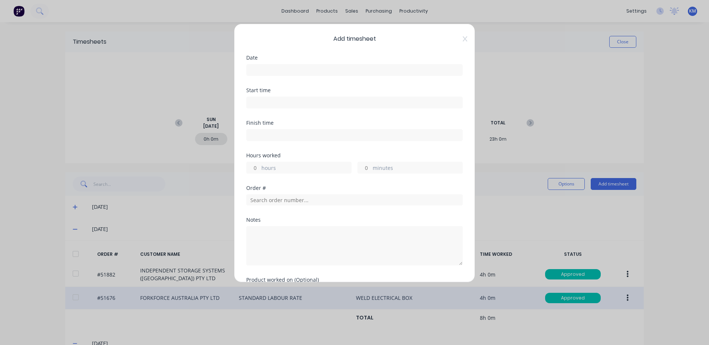
click at [369, 72] on input at bounding box center [354, 69] width 216 height 11
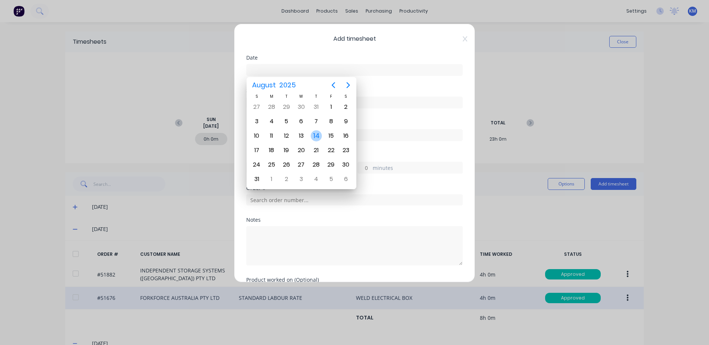
click at [318, 135] on div "14" at bounding box center [316, 135] width 11 height 11
type input "[DATE]"
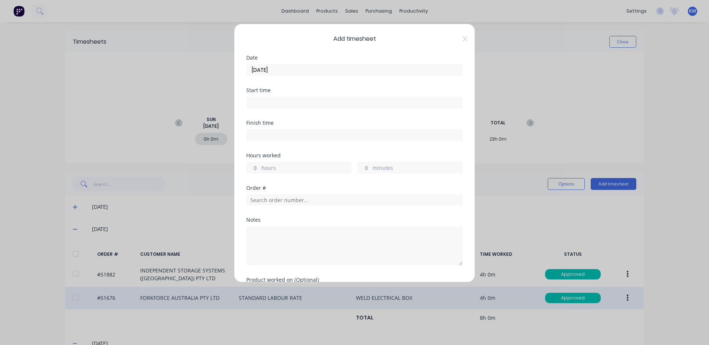
click at [260, 168] on div "hours" at bounding box center [298, 168] width 105 height 12
click at [258, 173] on input "hours" at bounding box center [252, 167] width 13 height 11
type input "1"
click at [379, 198] on input "text" at bounding box center [354, 200] width 216 height 11
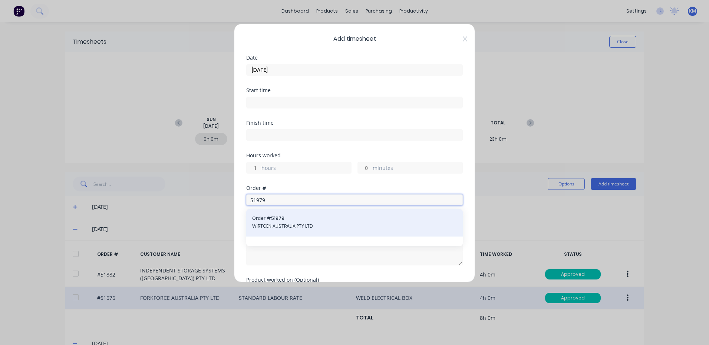
type input "51979"
click at [305, 215] on div "Order # 51979 WIRTGEN AUSTRALIA PTY LTD" at bounding box center [354, 222] width 216 height 27
click at [300, 219] on span "Order # 51979" at bounding box center [354, 218] width 205 height 7
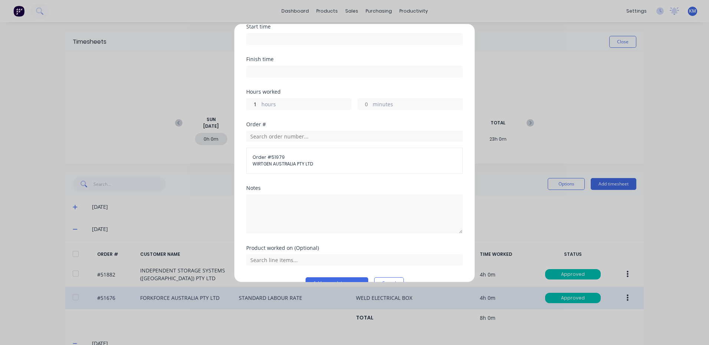
scroll to position [81, 0]
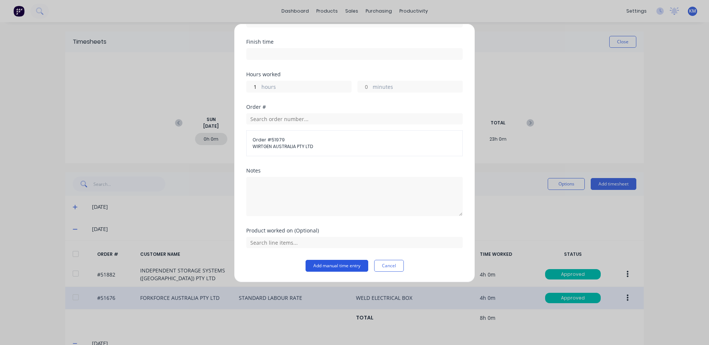
click at [327, 264] on button "Add manual time entry" at bounding box center [336, 266] width 63 height 12
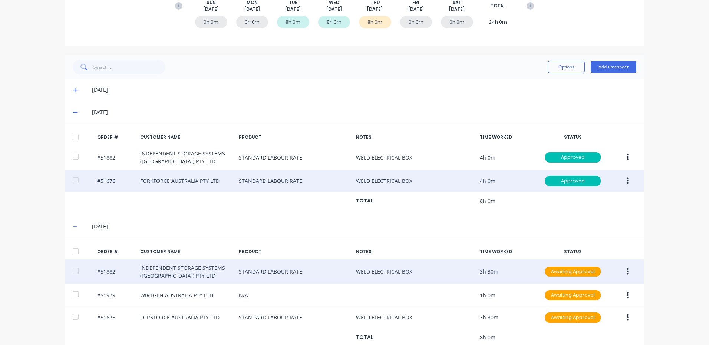
scroll to position [133, 0]
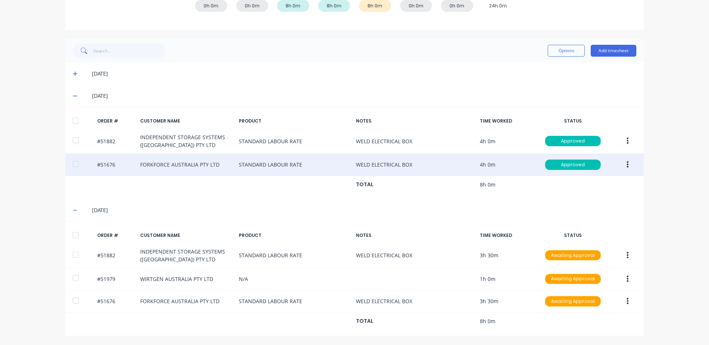
click at [75, 237] on div at bounding box center [75, 235] width 15 height 15
click at [561, 52] on button "Options" at bounding box center [565, 51] width 37 height 12
click at [553, 71] on div "Approve" at bounding box center [549, 69] width 57 height 11
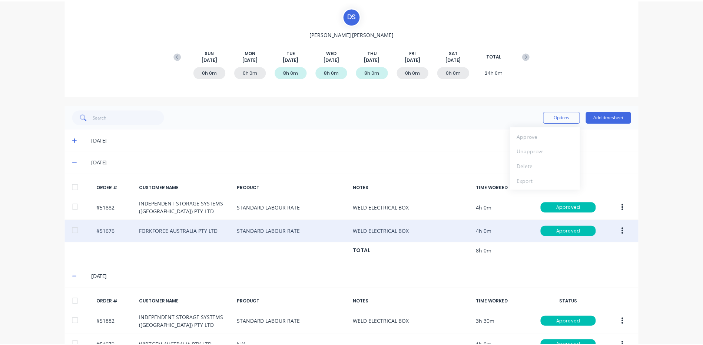
scroll to position [0, 0]
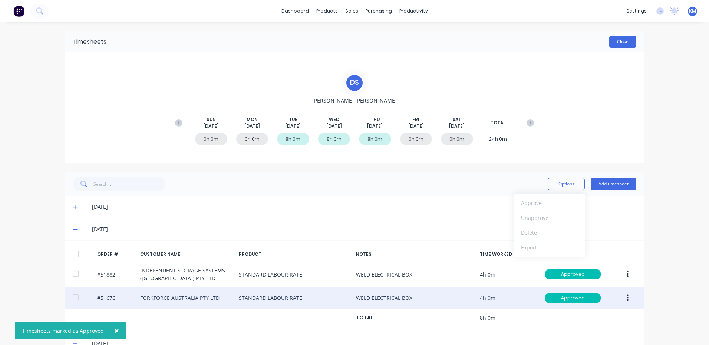
click at [619, 46] on button "Close" at bounding box center [622, 42] width 27 height 12
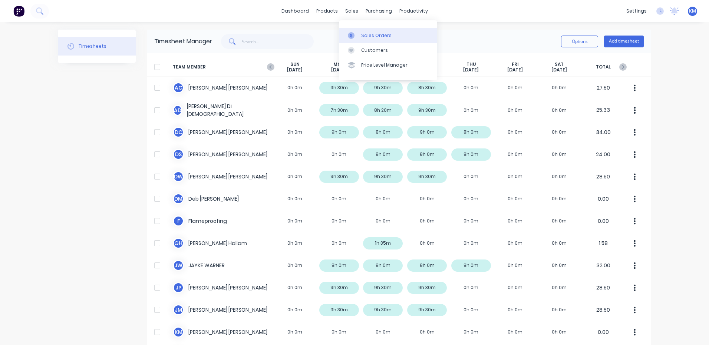
click at [356, 36] on div at bounding box center [353, 35] width 11 height 7
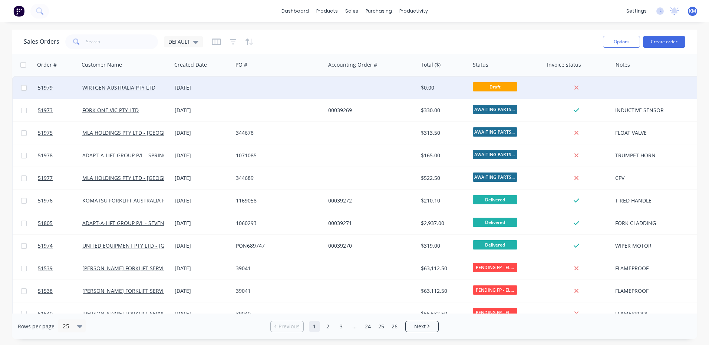
click at [251, 83] on div at bounding box center [279, 88] width 92 height 22
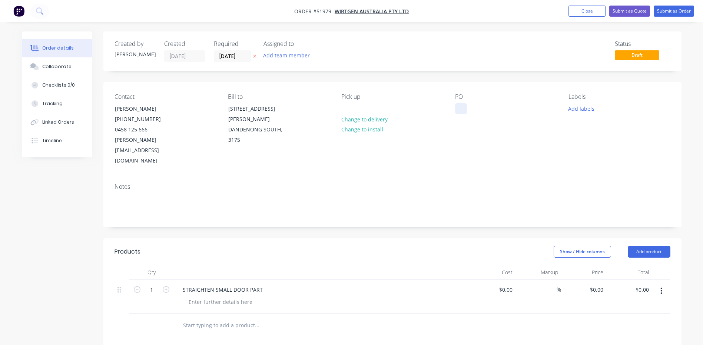
click at [458, 113] on div at bounding box center [461, 108] width 12 height 11
drag, startPoint x: 458, startPoint y: 111, endPoint x: 462, endPoint y: 109, distance: 4.3
click at [458, 111] on div at bounding box center [461, 108] width 12 height 11
click at [451, 226] on div "Created by [PERSON_NAME] Created [DATE] Required [DATE] Assigned to Add team me…" at bounding box center [392, 273] width 578 height 484
click at [596, 285] on div "0 $0.00" at bounding box center [596, 290] width 20 height 11
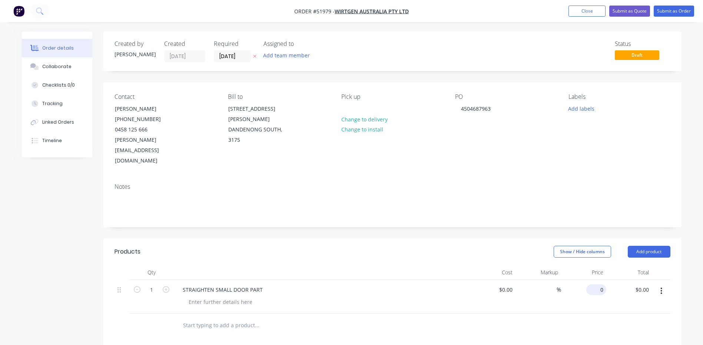
type input "0"
click at [596, 285] on div "0 $0.00" at bounding box center [596, 290] width 20 height 11
click at [50, 109] on button "Tracking" at bounding box center [57, 103] width 70 height 19
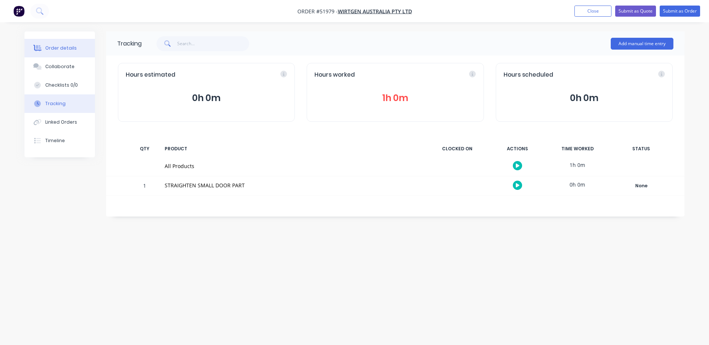
click at [58, 47] on div "Order details" at bounding box center [60, 48] width 31 height 7
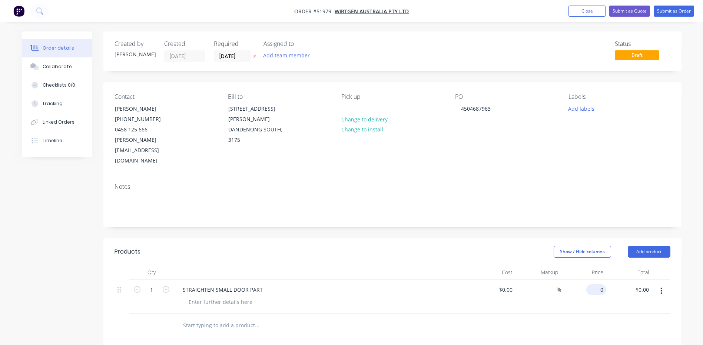
click at [599, 285] on input "0" at bounding box center [597, 290] width 17 height 11
click at [599, 285] on input "0" at bounding box center [602, 290] width 9 height 11
type input "$200.00"
click at [359, 239] on header "Products Show / Hide columns Add product" at bounding box center [392, 252] width 578 height 27
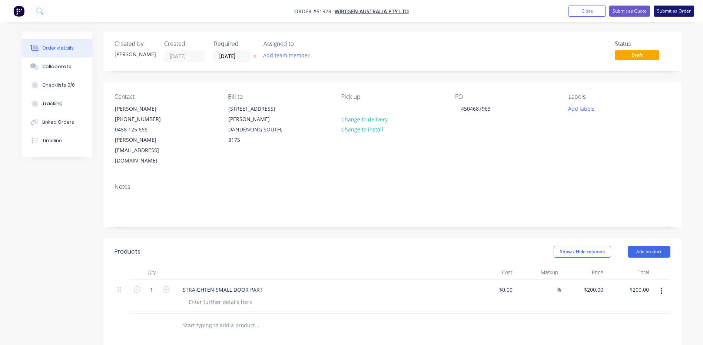
click at [678, 9] on button "Submit as Order" at bounding box center [674, 11] width 40 height 11
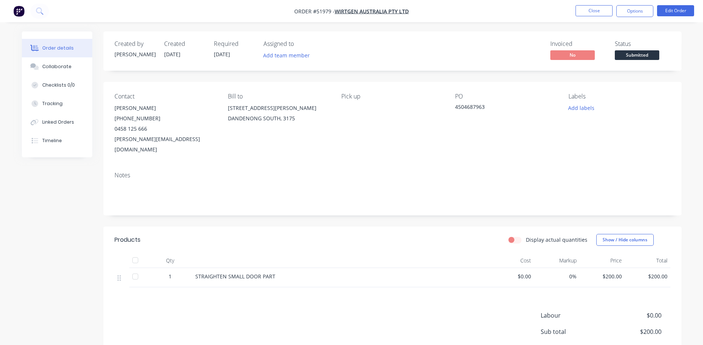
click at [638, 55] on span "Submitted" at bounding box center [637, 54] width 44 height 9
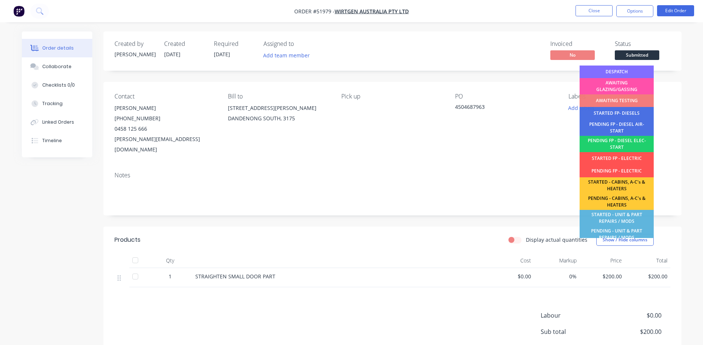
click at [629, 71] on div "DESPATCH" at bounding box center [617, 72] width 74 height 13
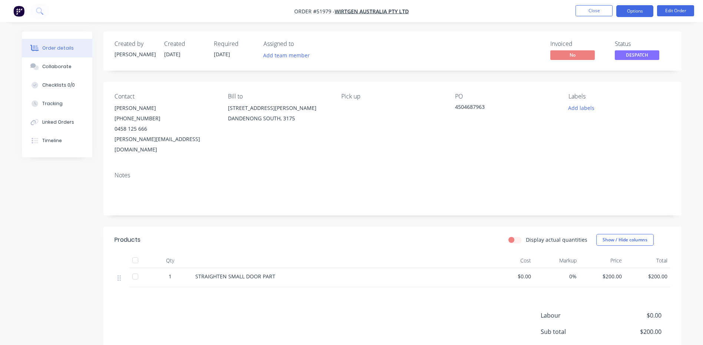
click at [633, 12] on button "Options" at bounding box center [634, 11] width 37 height 12
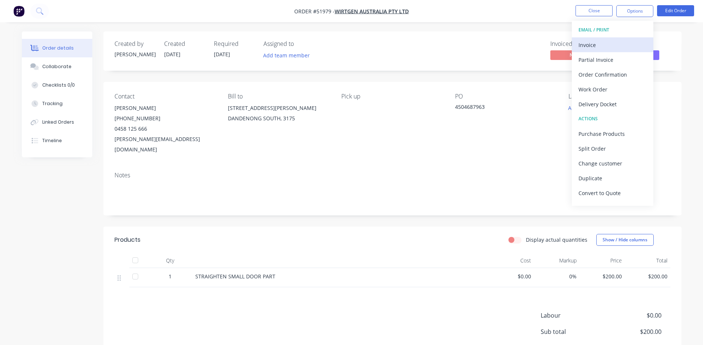
click at [613, 43] on div "Invoice" at bounding box center [612, 45] width 68 height 11
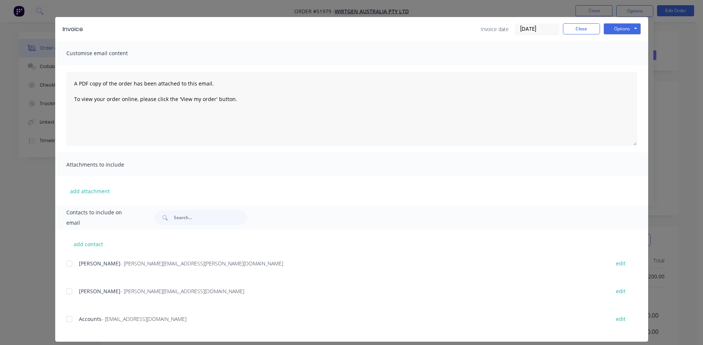
scroll to position [20, 0]
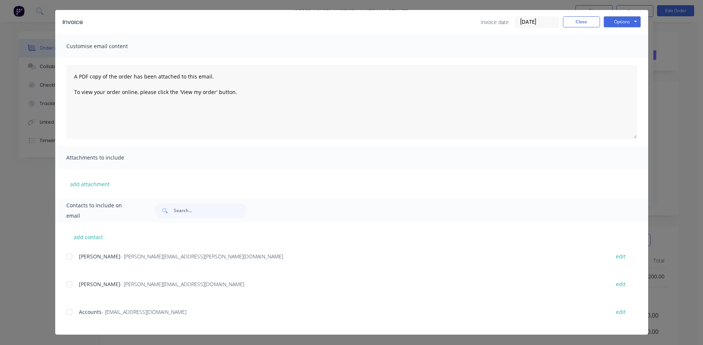
click at [71, 285] on div at bounding box center [69, 284] width 15 height 15
click at [68, 310] on div at bounding box center [69, 312] width 15 height 15
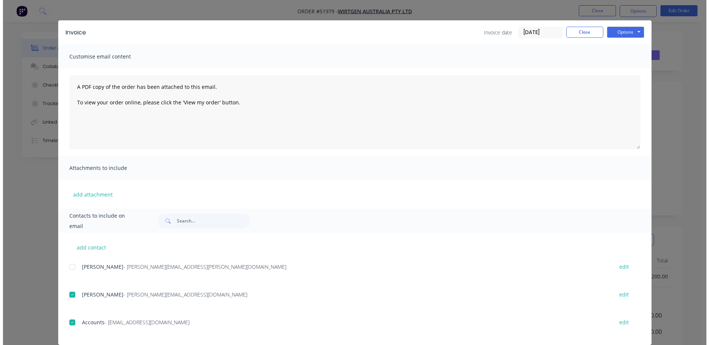
scroll to position [0, 0]
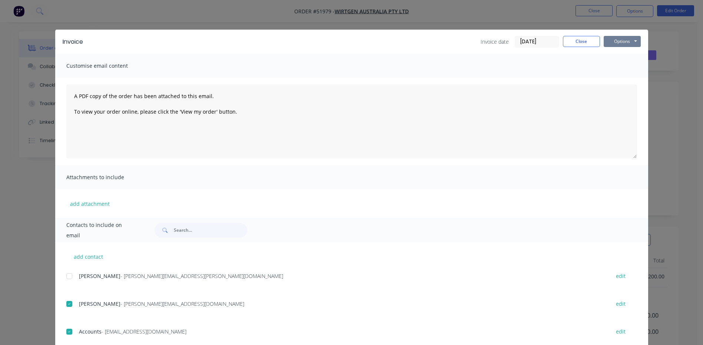
click at [608, 42] on button "Options" at bounding box center [622, 41] width 37 height 11
click at [605, 80] on button "Email" at bounding box center [627, 79] width 47 height 12
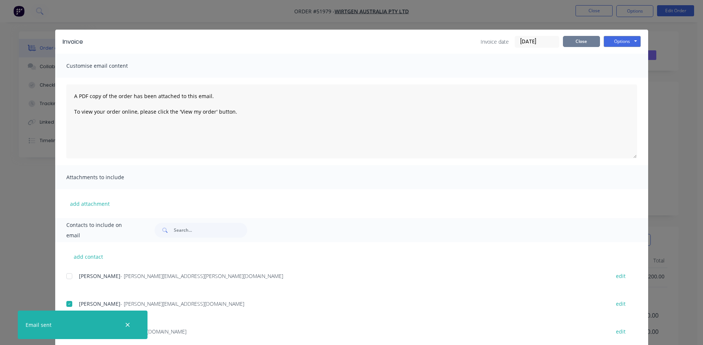
click at [563, 42] on button "Close" at bounding box center [581, 41] width 37 height 11
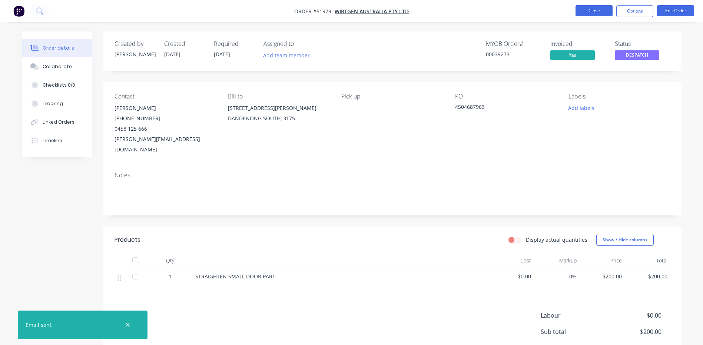
click at [586, 13] on button "Close" at bounding box center [594, 10] width 37 height 11
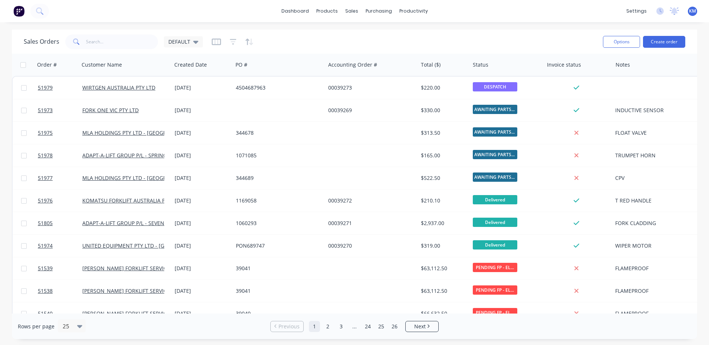
click at [526, 37] on div "Sales Orders DEFAULT" at bounding box center [310, 42] width 573 height 18
click at [420, 82] on div "Timesheets" at bounding box center [429, 80] width 28 height 7
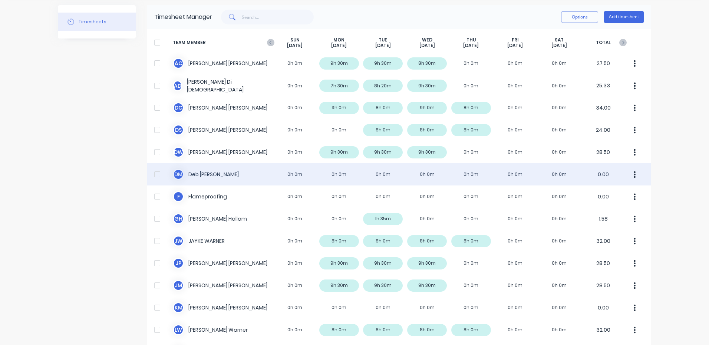
scroll to position [74, 0]
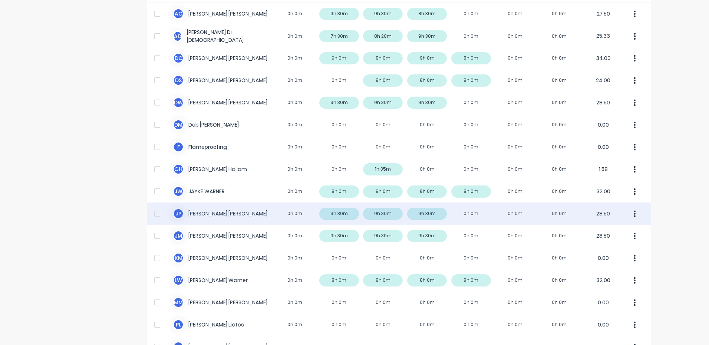
click at [315, 210] on div "J P [PERSON_NAME] 0h 0m 9h 30m 9h 30m 9h 30m 0h 0m 0h 0m 0h 0m 28.50" at bounding box center [399, 214] width 504 height 22
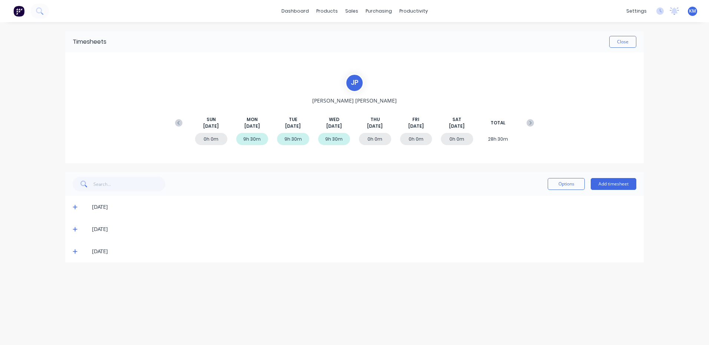
click at [72, 248] on div "[DATE]" at bounding box center [354, 252] width 578 height 22
click at [75, 248] on span at bounding box center [76, 251] width 7 height 7
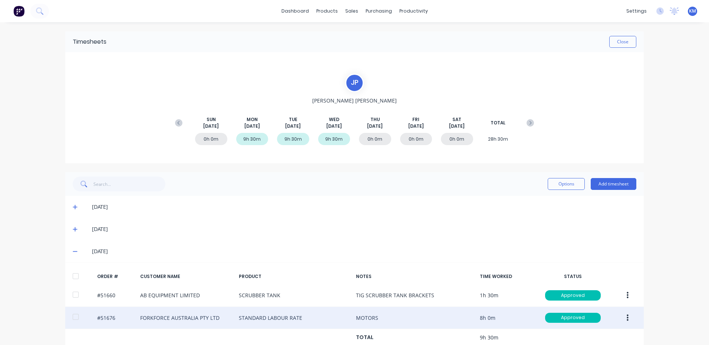
scroll to position [16, 0]
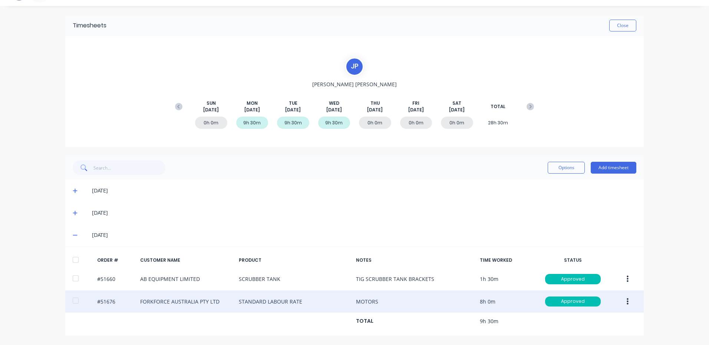
click at [623, 302] on button "button" at bounding box center [627, 301] width 17 height 13
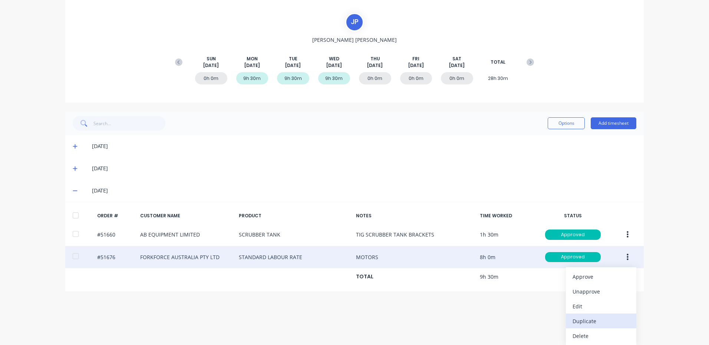
click at [596, 316] on div "Duplicate" at bounding box center [600, 321] width 57 height 11
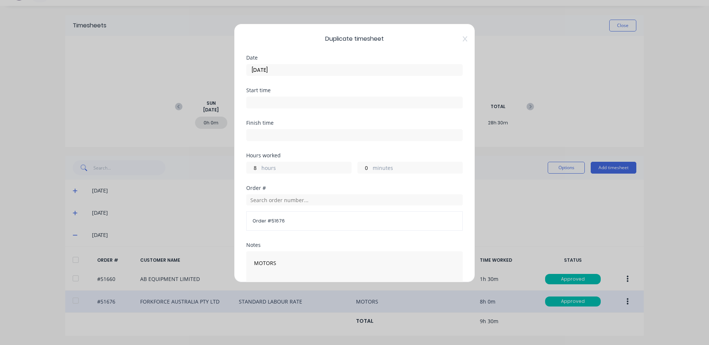
click at [369, 67] on input "[DATE]" at bounding box center [354, 69] width 216 height 11
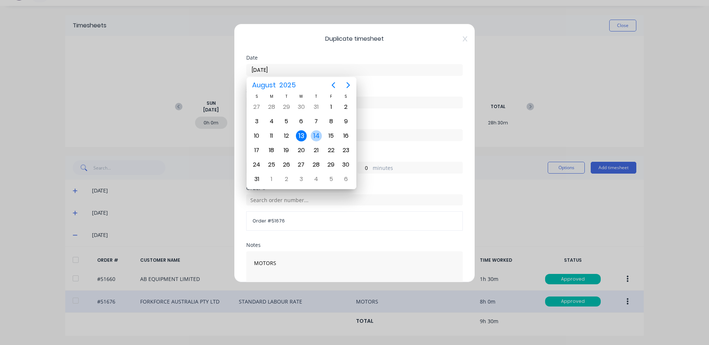
click at [317, 132] on div "14" at bounding box center [316, 135] width 11 height 11
type input "[DATE]"
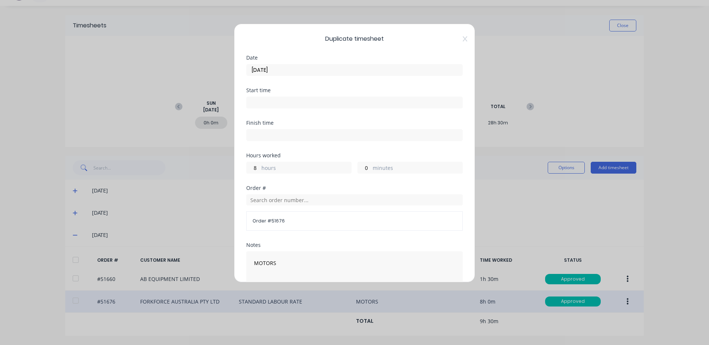
click at [291, 173] on label "hours" at bounding box center [306, 168] width 90 height 9
click at [259, 173] on input "8" at bounding box center [252, 167] width 13 height 11
click at [291, 173] on label "hours" at bounding box center [306, 168] width 90 height 9
click at [259, 173] on input "8" at bounding box center [252, 167] width 13 height 11
click at [287, 170] on label "hours" at bounding box center [306, 168] width 90 height 9
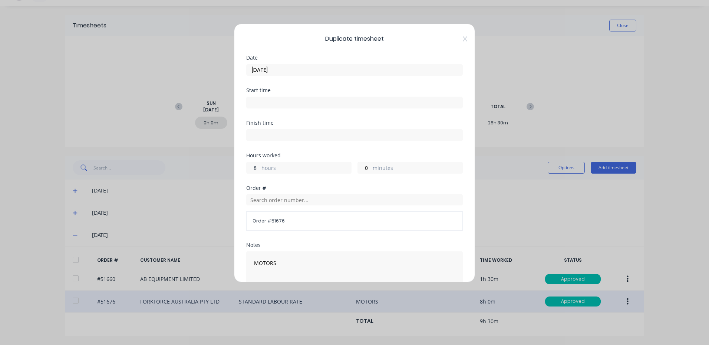
click at [259, 170] on input "8" at bounding box center [252, 167] width 13 height 11
click at [285, 170] on label "hours" at bounding box center [306, 168] width 90 height 9
click at [259, 170] on input "8" at bounding box center [252, 167] width 13 height 11
type input "9"
type input "30"
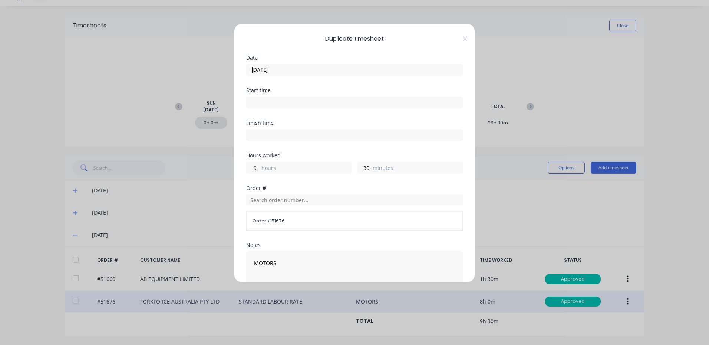
click at [268, 182] on div "Hours worked 9 hours 30 minutes" at bounding box center [354, 169] width 216 height 33
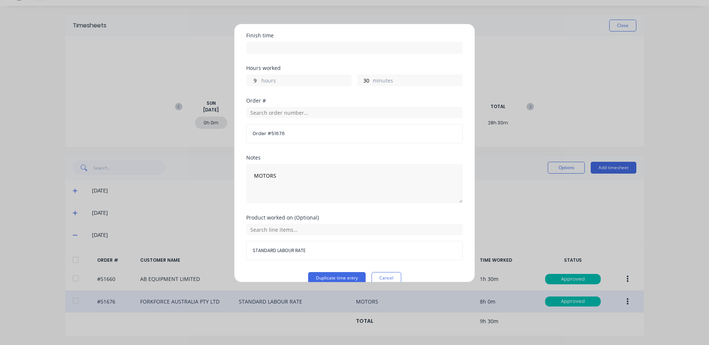
scroll to position [100, 0]
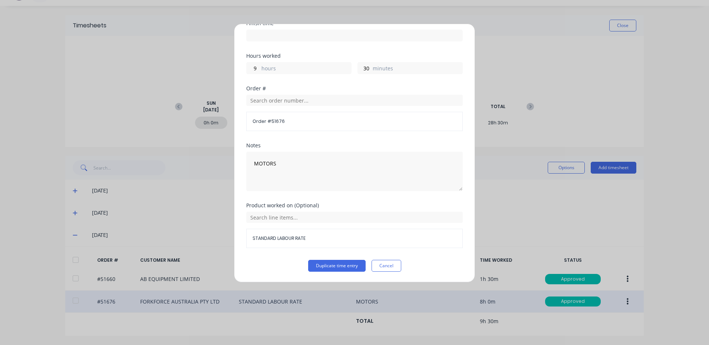
click at [327, 259] on div "Product worked on (Optional) STANDARD LABOUR RATE" at bounding box center [354, 231] width 216 height 57
click at [328, 262] on button "Duplicate time entry" at bounding box center [336, 266] width 57 height 12
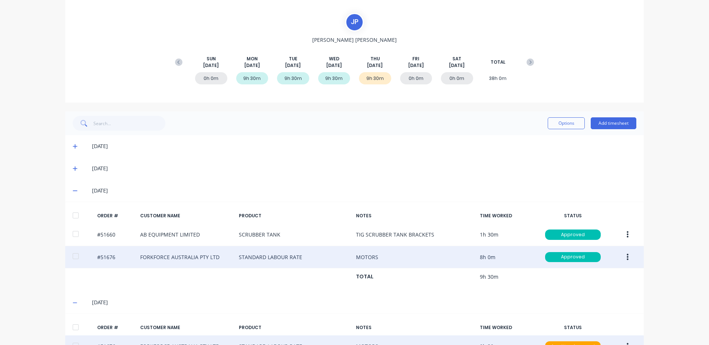
scroll to position [106, 0]
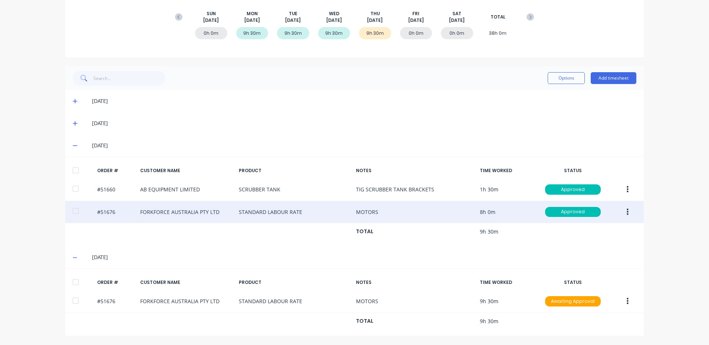
click at [72, 281] on div at bounding box center [75, 282] width 15 height 15
click at [561, 76] on button "Options" at bounding box center [565, 78] width 37 height 12
drag, startPoint x: 556, startPoint y: 84, endPoint x: 551, endPoint y: 97, distance: 14.5
click at [551, 97] on div "Approve" at bounding box center [549, 97] width 57 height 11
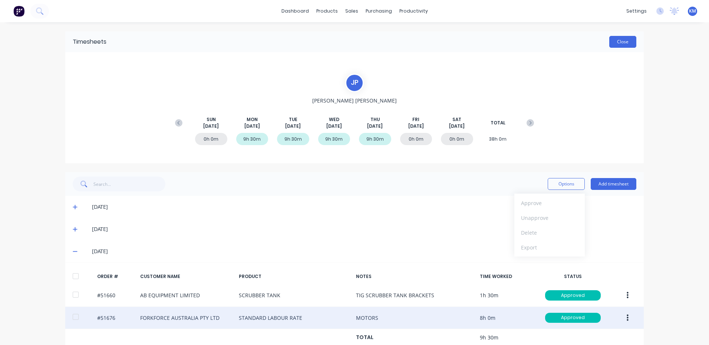
click at [620, 37] on button "Close" at bounding box center [622, 42] width 27 height 12
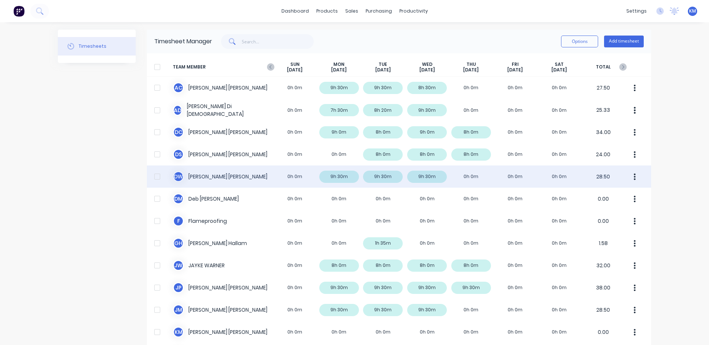
click at [251, 181] on div "D W [PERSON_NAME] 0h 0m 9h 30m 9h 30m 9h 30m 0h 0m 0h 0m 0h 0m 28.50" at bounding box center [399, 177] width 504 height 22
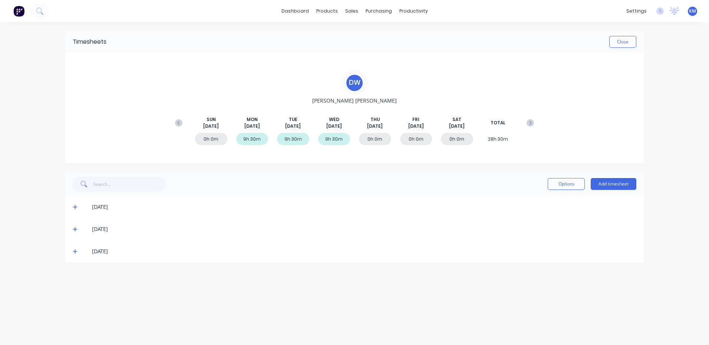
click at [77, 252] on span at bounding box center [76, 251] width 7 height 7
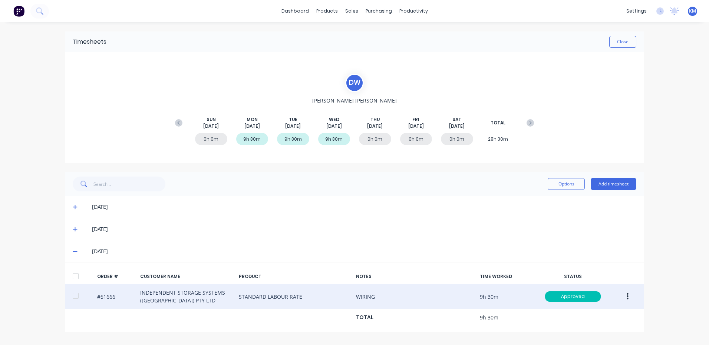
click at [626, 296] on icon "button" at bounding box center [627, 297] width 2 height 8
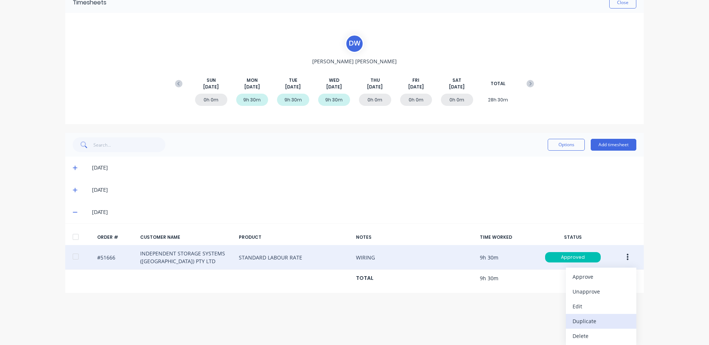
scroll to position [40, 0]
click at [591, 318] on div "Duplicate" at bounding box center [600, 321] width 57 height 11
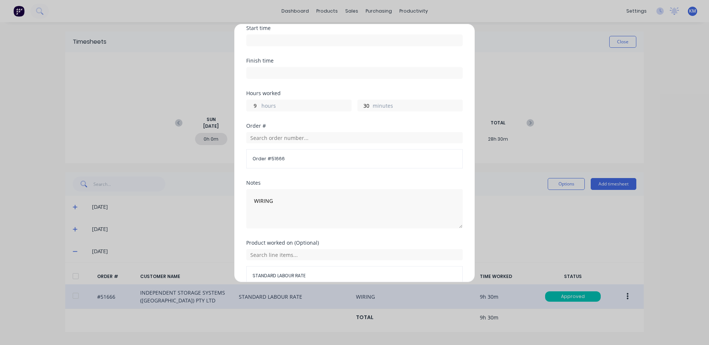
scroll to position [0, 0]
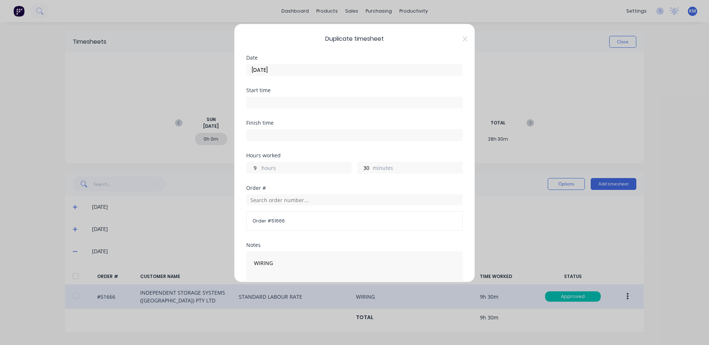
click at [322, 67] on input "[DATE]" at bounding box center [354, 69] width 216 height 11
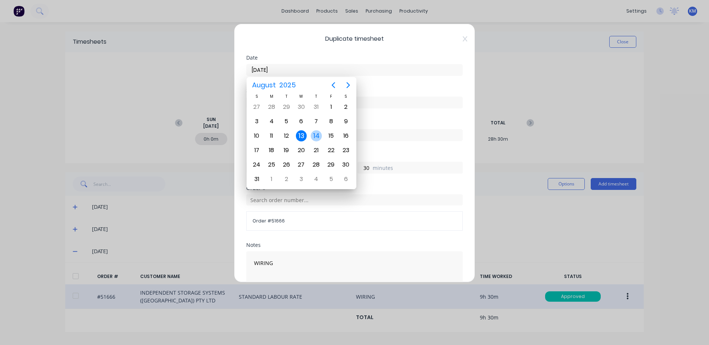
click at [316, 136] on div "14" at bounding box center [316, 135] width 11 height 11
type input "[DATE]"
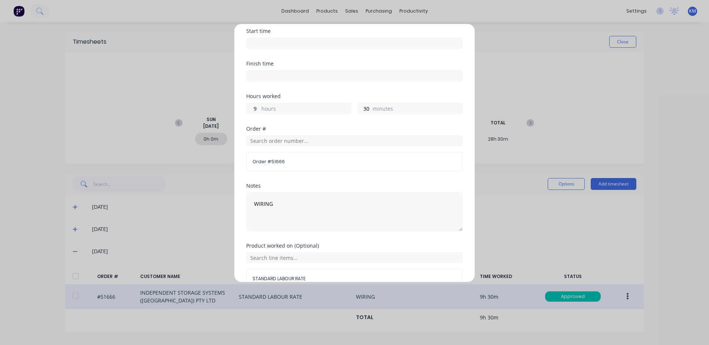
scroll to position [100, 0]
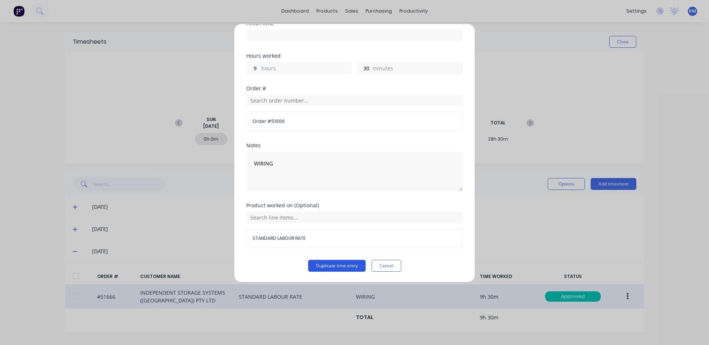
click at [328, 266] on button "Duplicate time entry" at bounding box center [336, 266] width 57 height 12
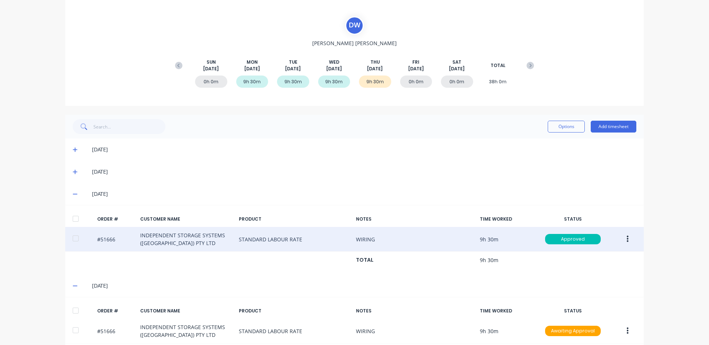
scroll to position [88, 0]
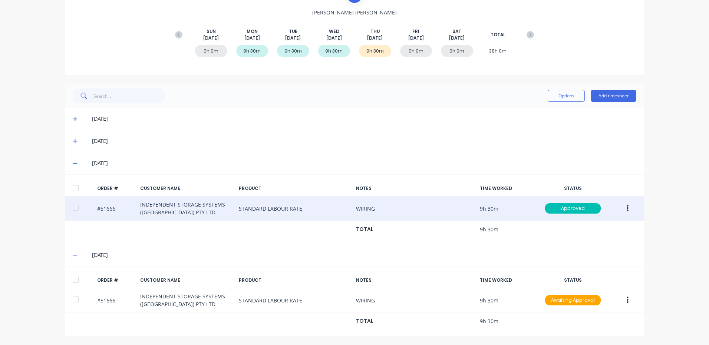
click at [78, 283] on div at bounding box center [75, 280] width 15 height 15
click at [553, 96] on button "Options" at bounding box center [565, 96] width 37 height 12
click at [553, 110] on div "Approve" at bounding box center [549, 115] width 57 height 11
click at [524, 78] on div "Timesheets Close D W [PERSON_NAME][DATE] [DATE] [DATE] [DATE] [DATE] [DATE] [DA…" at bounding box center [354, 139] width 578 height 393
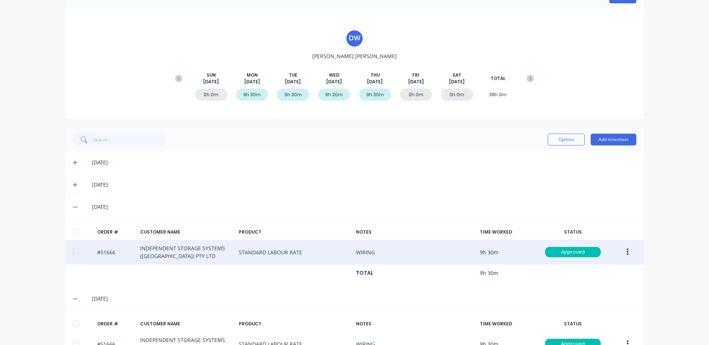
scroll to position [0, 0]
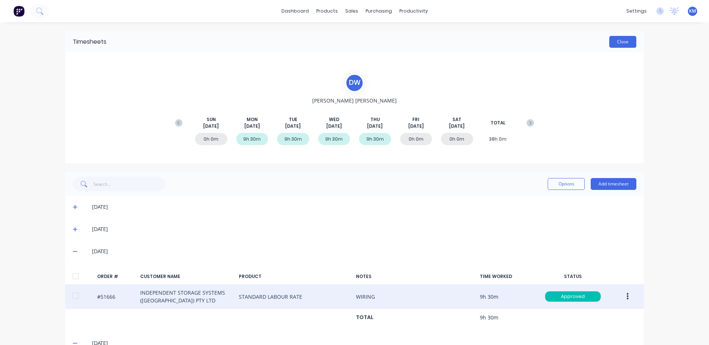
click at [615, 44] on button "Close" at bounding box center [622, 42] width 27 height 12
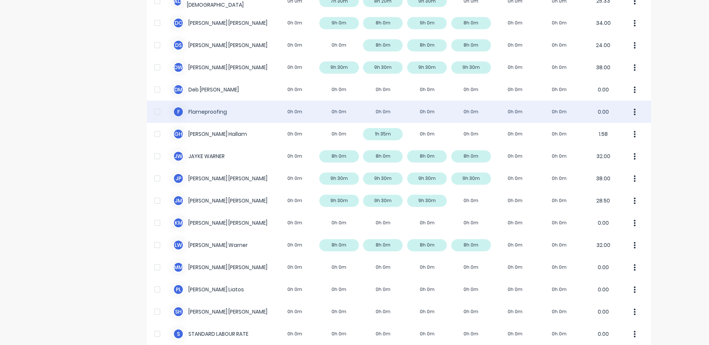
scroll to position [210, 0]
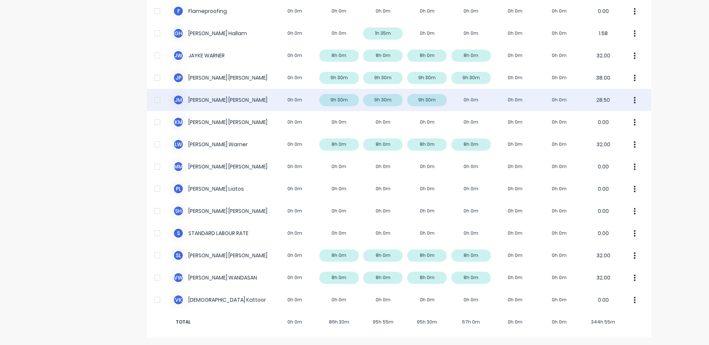
click at [295, 96] on div "[PERSON_NAME] [PERSON_NAME] 0h 0m 9h 30m 9h 30m 9h 30m 0h 0m 0h 0m 0h 0m 28.50" at bounding box center [399, 100] width 504 height 22
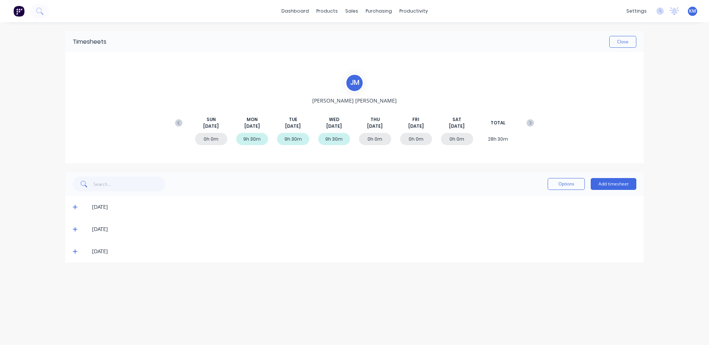
click at [72, 251] on div "[DATE]" at bounding box center [354, 252] width 578 height 22
click at [74, 251] on icon at bounding box center [75, 251] width 5 height 5
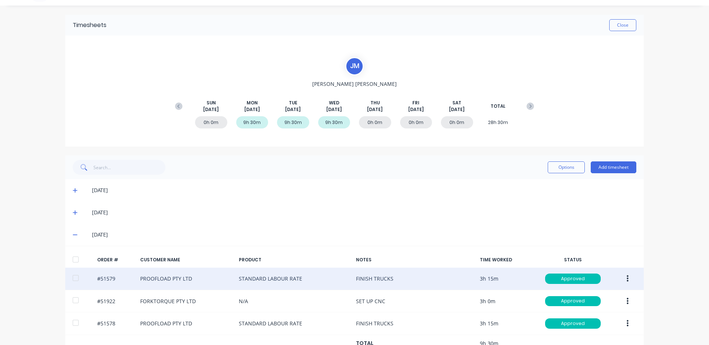
scroll to position [39, 0]
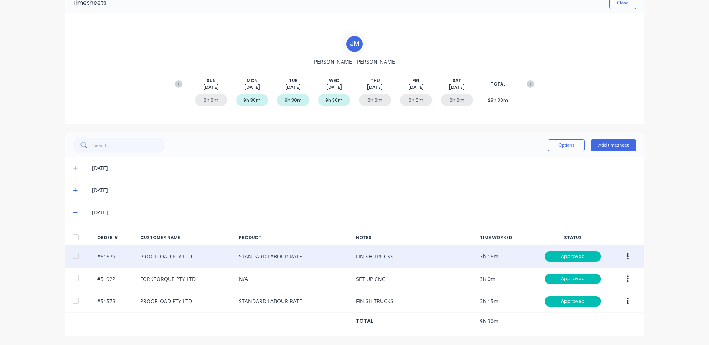
click at [626, 258] on icon "button" at bounding box center [627, 257] width 2 height 8
click at [586, 317] on div "Duplicate" at bounding box center [600, 320] width 57 height 11
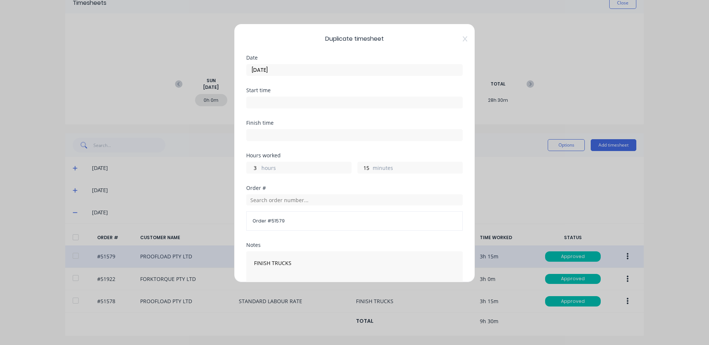
click at [262, 170] on label "hours" at bounding box center [306, 168] width 90 height 9
click at [259, 170] on input "3" at bounding box center [252, 167] width 13 height 11
click at [262, 170] on label "hours" at bounding box center [306, 168] width 90 height 9
click at [259, 170] on input "3" at bounding box center [252, 167] width 13 height 11
click at [258, 168] on input "3" at bounding box center [252, 167] width 13 height 11
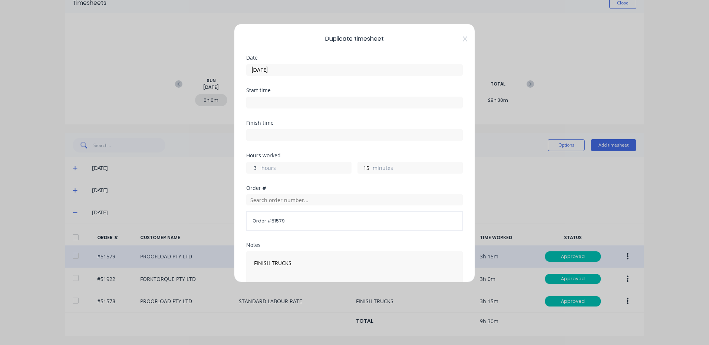
click at [258, 168] on input "3" at bounding box center [252, 167] width 13 height 11
type input "0"
type input "30"
click at [275, 71] on input "[DATE]" at bounding box center [354, 69] width 216 height 11
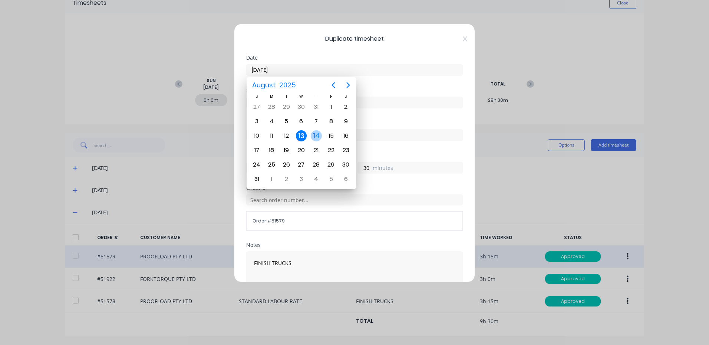
click at [318, 136] on div "14" at bounding box center [316, 135] width 11 height 11
type input "[DATE]"
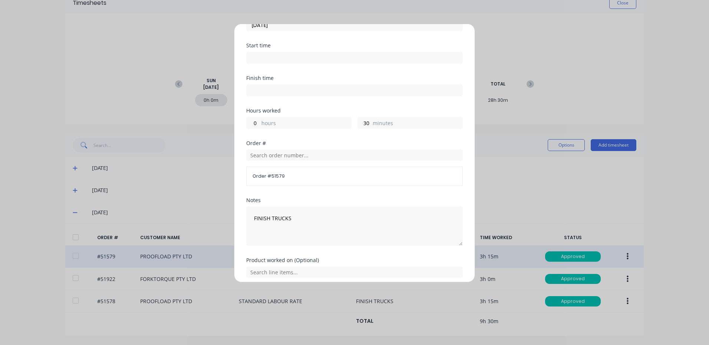
scroll to position [100, 0]
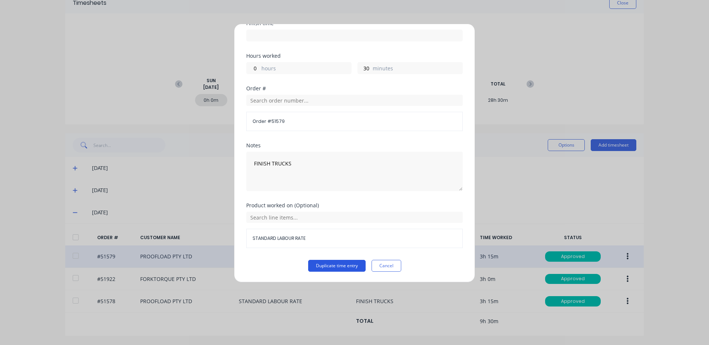
click at [321, 265] on button "Duplicate time entry" at bounding box center [336, 266] width 57 height 12
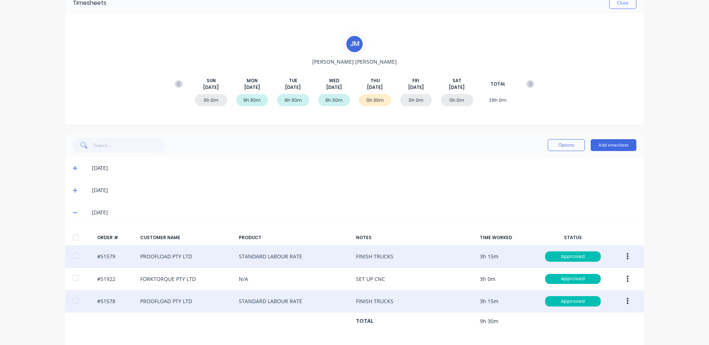
click at [626, 299] on icon "button" at bounding box center [627, 301] width 2 height 7
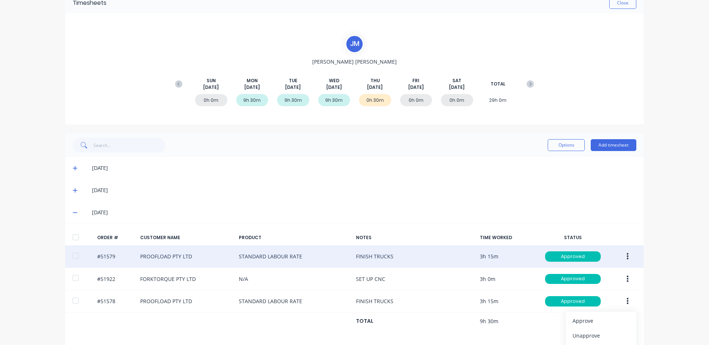
scroll to position [128, 0]
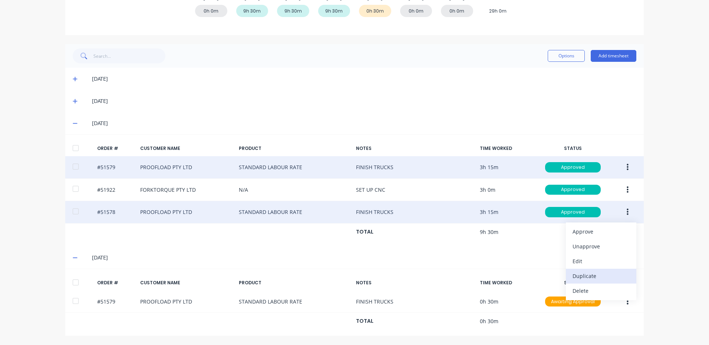
click at [598, 279] on div "Duplicate" at bounding box center [600, 276] width 57 height 11
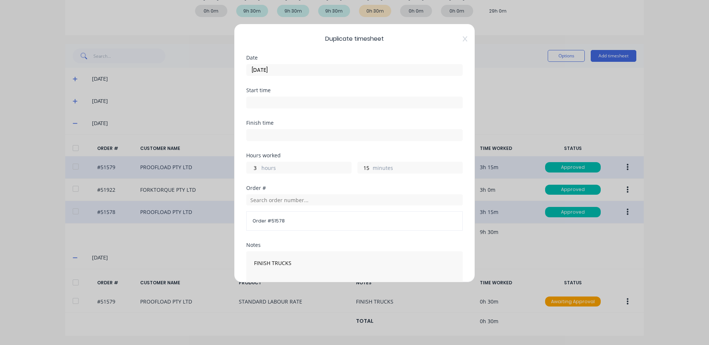
click at [319, 66] on input "[DATE]" at bounding box center [354, 69] width 216 height 11
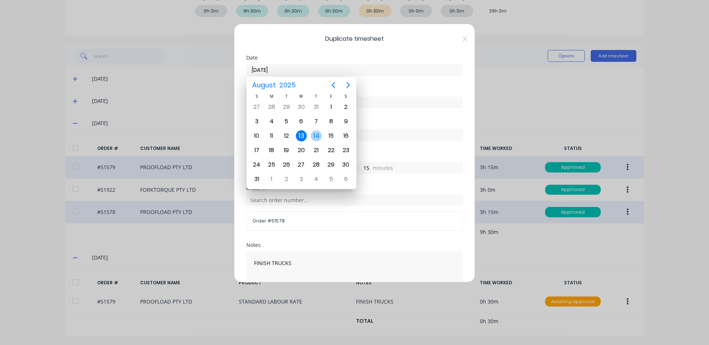
click at [315, 137] on div "14" at bounding box center [316, 135] width 11 height 11
type input "[DATE]"
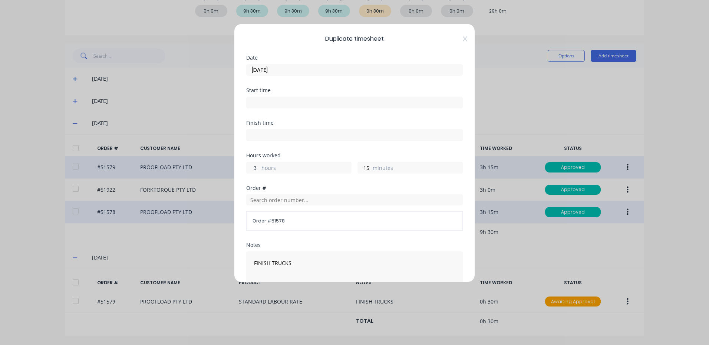
click at [256, 168] on input "3" at bounding box center [252, 167] width 13 height 11
type input "0"
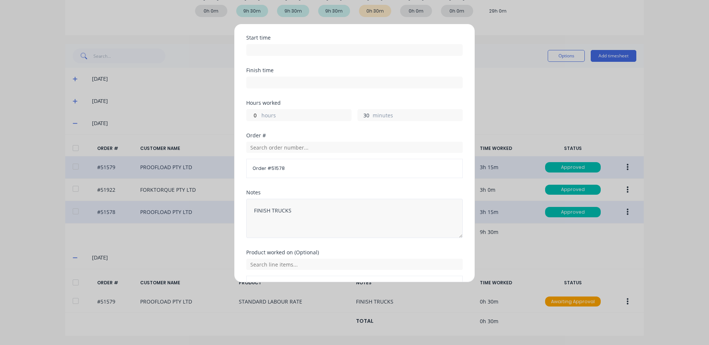
scroll to position [100, 0]
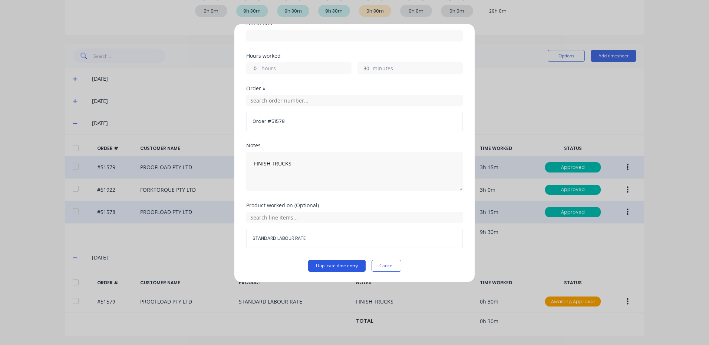
type input "30"
click at [326, 265] on button "Duplicate time entry" at bounding box center [336, 266] width 57 height 12
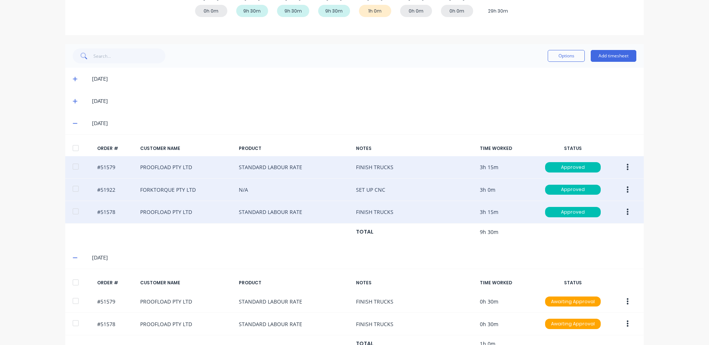
click at [626, 188] on icon "button" at bounding box center [627, 190] width 2 height 8
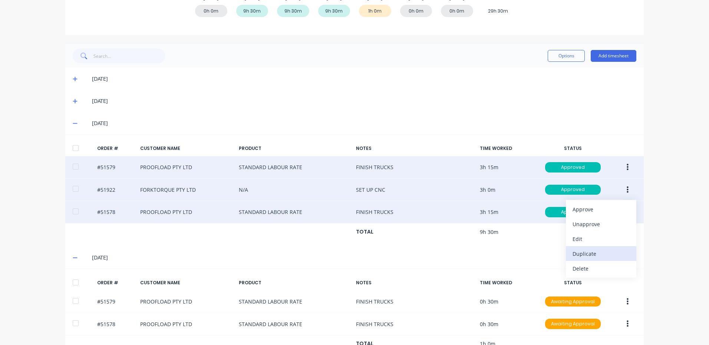
click at [589, 251] on div "Duplicate" at bounding box center [600, 254] width 57 height 11
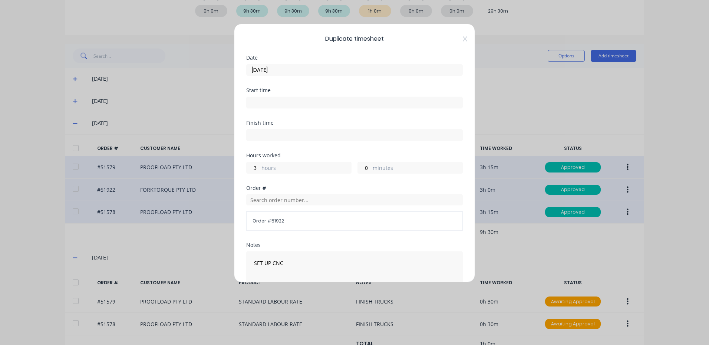
click at [295, 70] on input "[DATE]" at bounding box center [354, 69] width 216 height 11
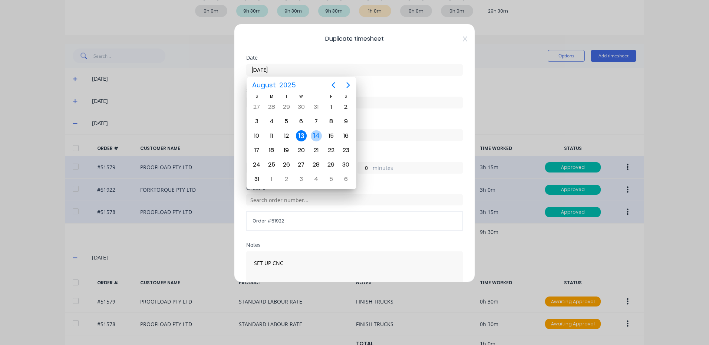
click at [314, 136] on div "14" at bounding box center [316, 135] width 11 height 11
type input "[DATE]"
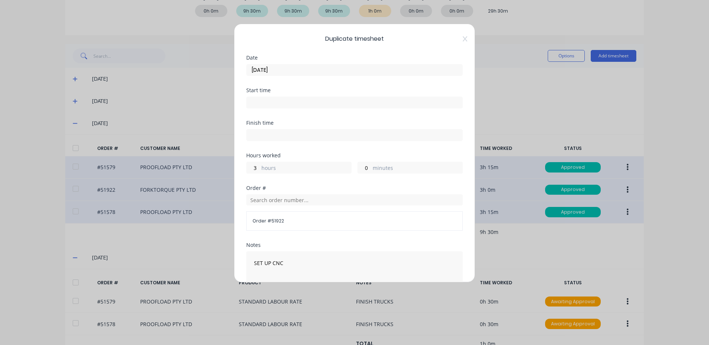
scroll to position [37, 0]
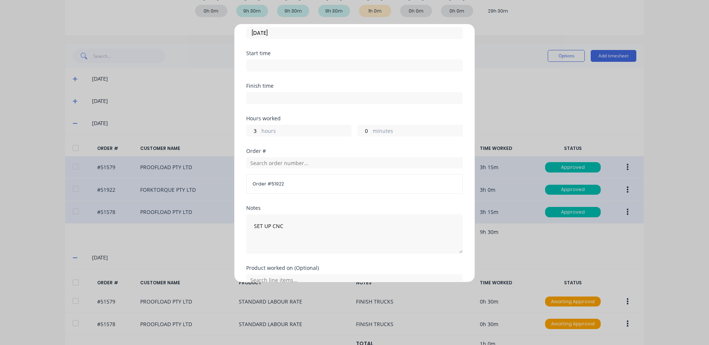
click at [288, 135] on label "hours" at bounding box center [306, 131] width 90 height 9
click at [259, 135] on input "3" at bounding box center [252, 130] width 13 height 11
click at [270, 133] on label "hours" at bounding box center [306, 131] width 90 height 9
click at [259, 133] on input "3" at bounding box center [252, 130] width 13 height 11
click at [270, 133] on label "hours" at bounding box center [306, 131] width 90 height 9
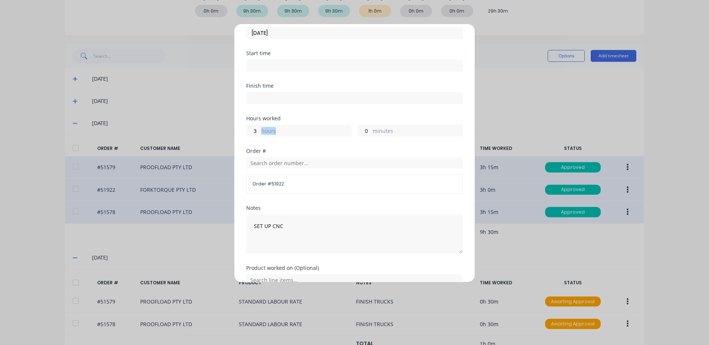
click at [259, 133] on input "3" at bounding box center [252, 130] width 13 height 11
click at [253, 131] on input "3" at bounding box center [252, 130] width 13 height 11
type input "1"
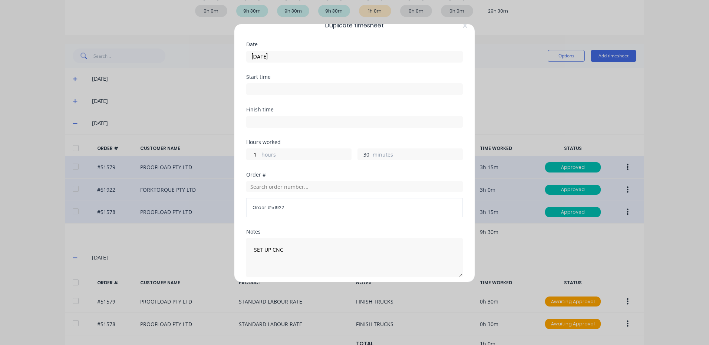
scroll to position [100, 0]
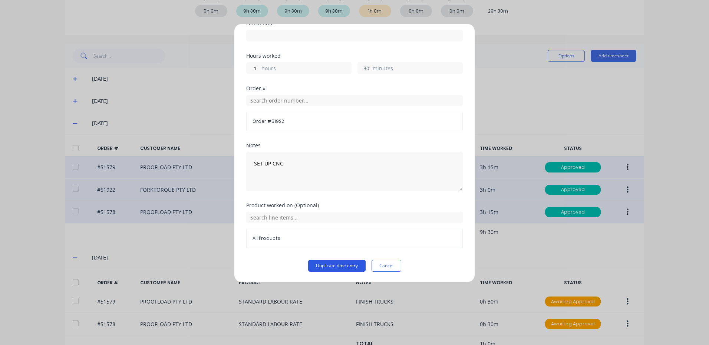
type input "30"
click at [338, 261] on button "Duplicate time entry" at bounding box center [336, 266] width 57 height 12
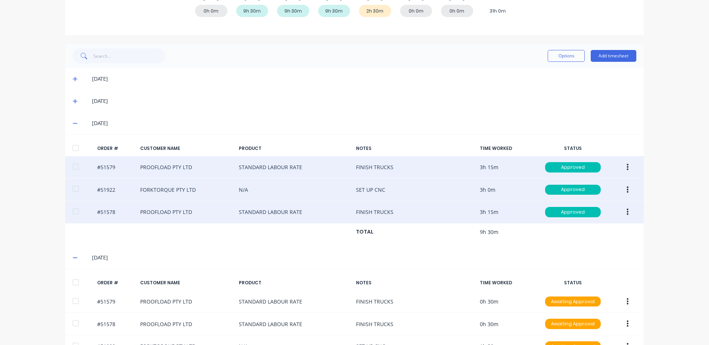
scroll to position [173, 0]
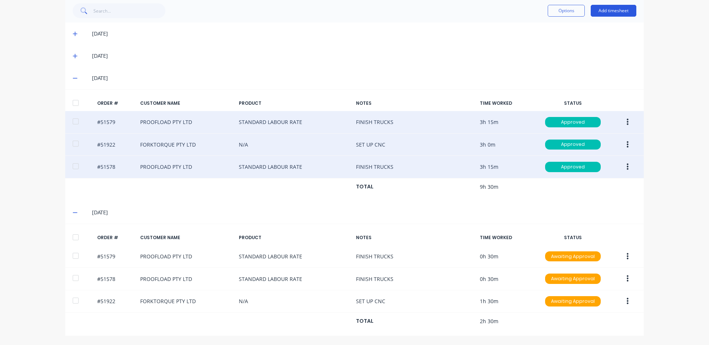
click at [607, 13] on button "Add timesheet" at bounding box center [613, 11] width 46 height 12
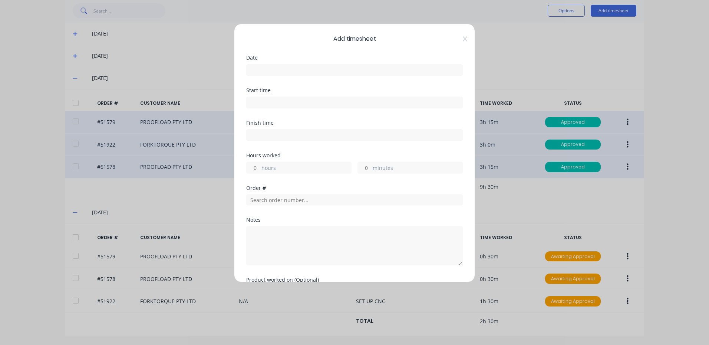
click at [309, 69] on input at bounding box center [354, 69] width 216 height 11
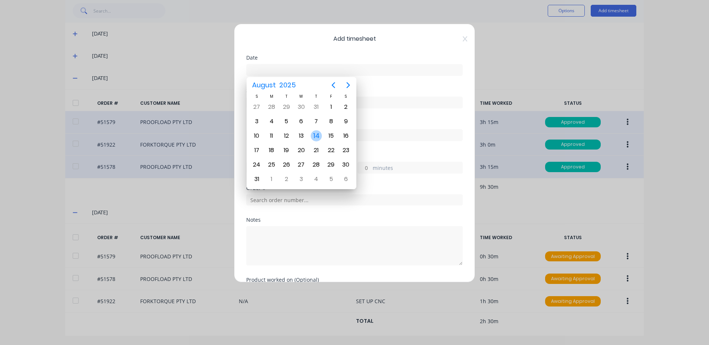
click at [320, 139] on div "14" at bounding box center [316, 135] width 11 height 11
type input "[DATE]"
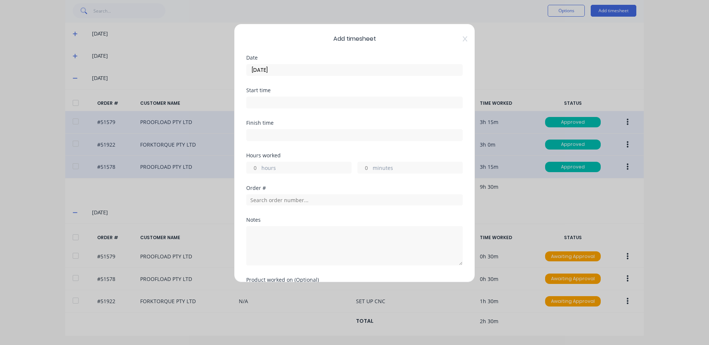
click at [316, 165] on label "hours" at bounding box center [306, 168] width 90 height 9
click at [259, 165] on input "hours" at bounding box center [252, 167] width 13 height 11
type input "7"
click at [308, 196] on input "text" at bounding box center [354, 200] width 216 height 11
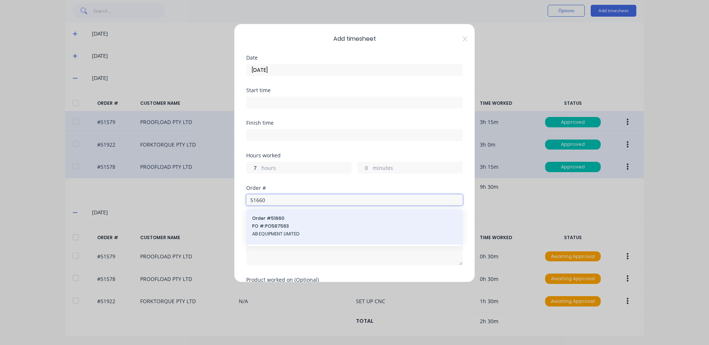
type input "51660"
click at [311, 220] on span "Order # 51660" at bounding box center [354, 218] width 205 height 7
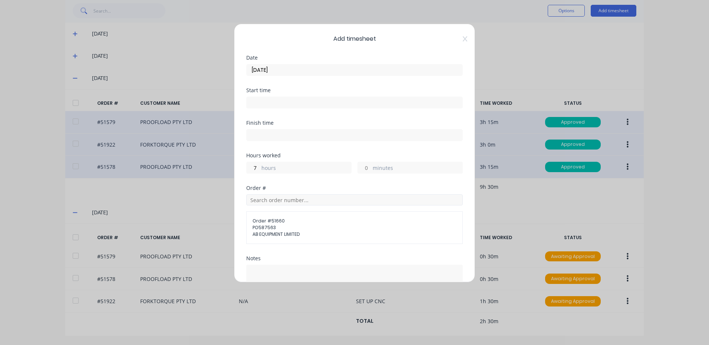
scroll to position [88, 0]
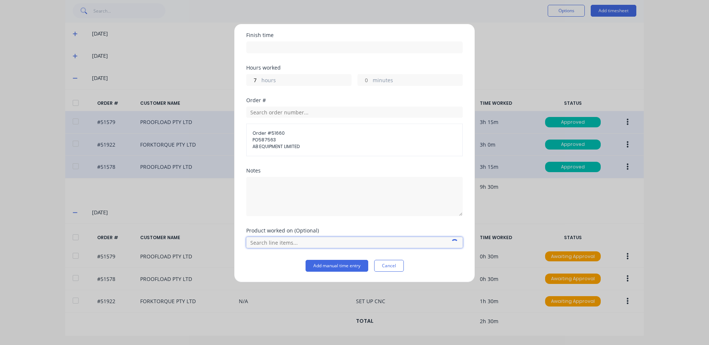
click at [322, 241] on input "text" at bounding box center [354, 242] width 216 height 11
click at [255, 215] on icon at bounding box center [254, 217] width 5 height 5
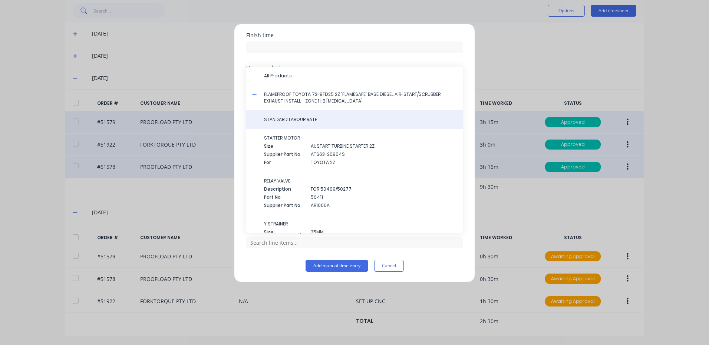
click at [281, 116] on span "STANDARD LABOUR RATE" at bounding box center [360, 119] width 193 height 7
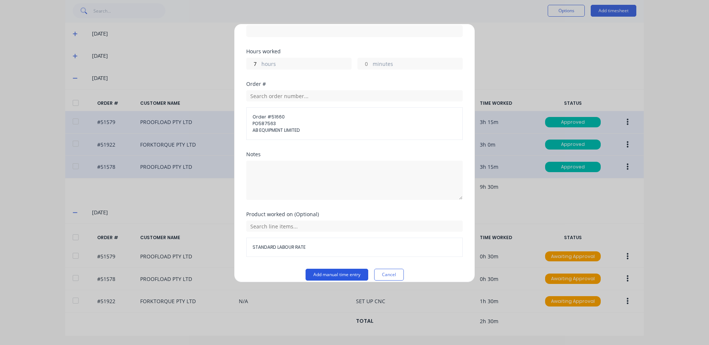
scroll to position [113, 0]
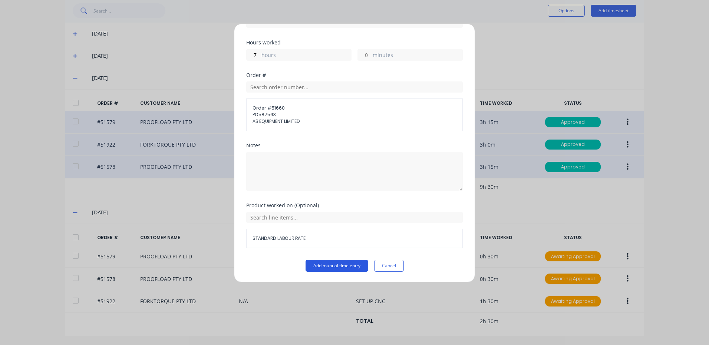
click at [327, 261] on button "Add manual time entry" at bounding box center [336, 266] width 63 height 12
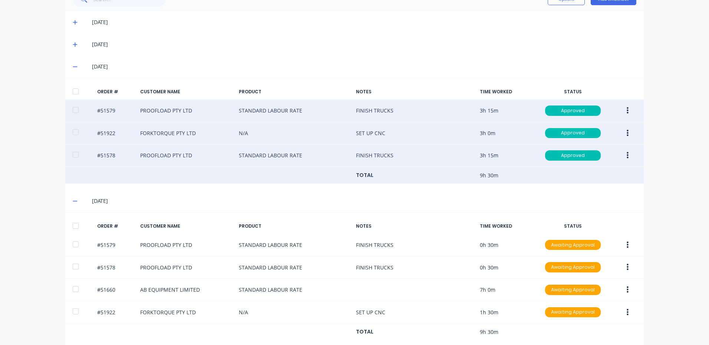
scroll to position [196, 0]
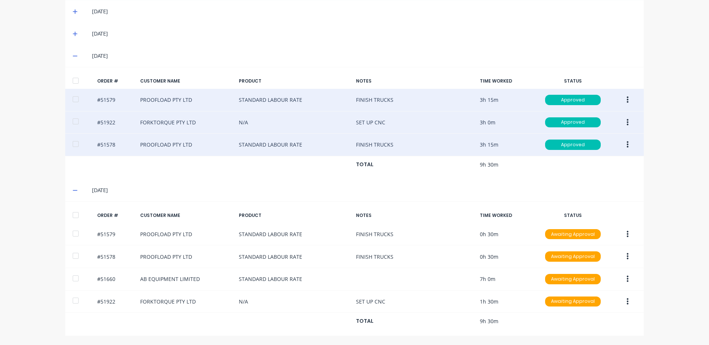
click at [74, 213] on div at bounding box center [75, 215] width 15 height 15
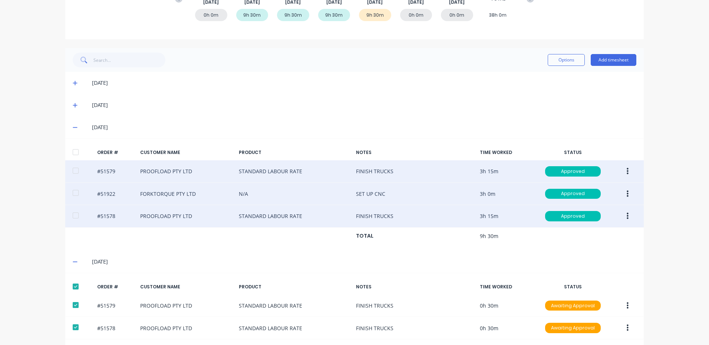
scroll to position [47, 0]
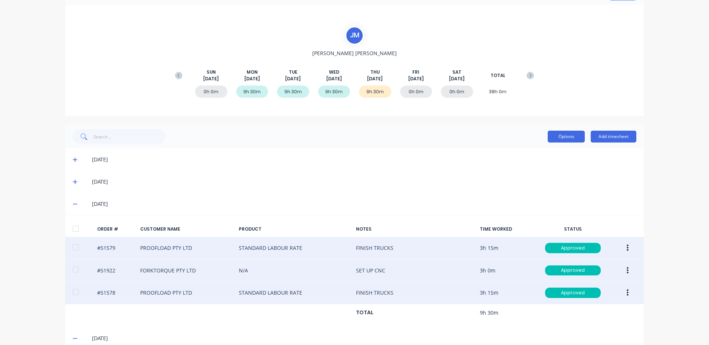
click at [559, 132] on button "Options" at bounding box center [565, 137] width 37 height 12
click at [553, 152] on div "Approve" at bounding box center [549, 155] width 57 height 11
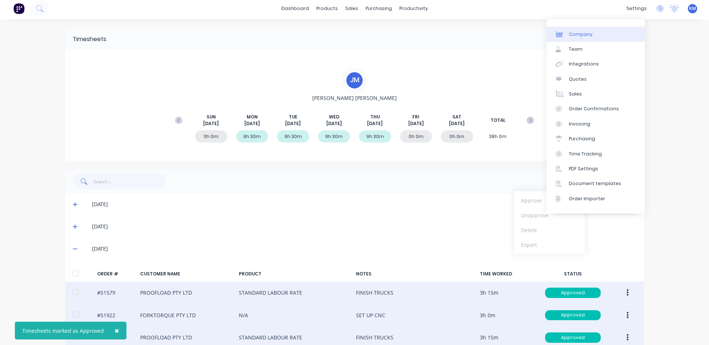
scroll to position [0, 0]
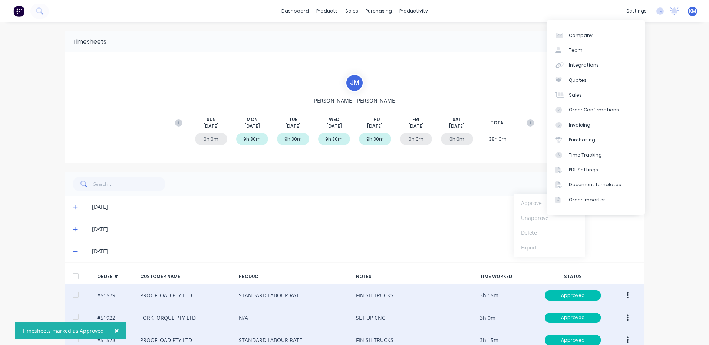
click at [497, 39] on div "Close" at bounding box center [371, 42] width 530 height 12
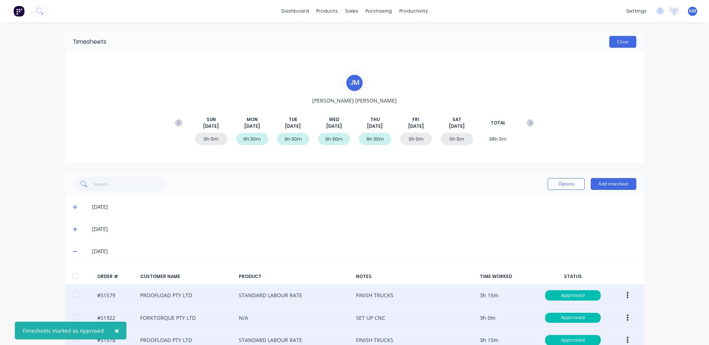
click at [623, 43] on button "Close" at bounding box center [622, 42] width 27 height 12
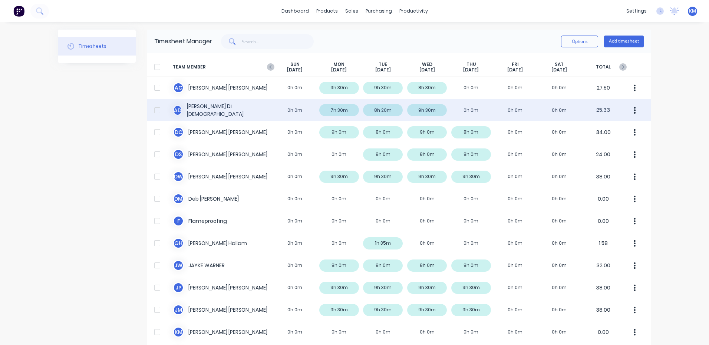
click at [431, 109] on div "A D [PERSON_NAME] 0h 0m 7h 30m 8h 20m 9h 30m 0h 0m 0h 0m 0h 0m 25.33" at bounding box center [399, 110] width 504 height 22
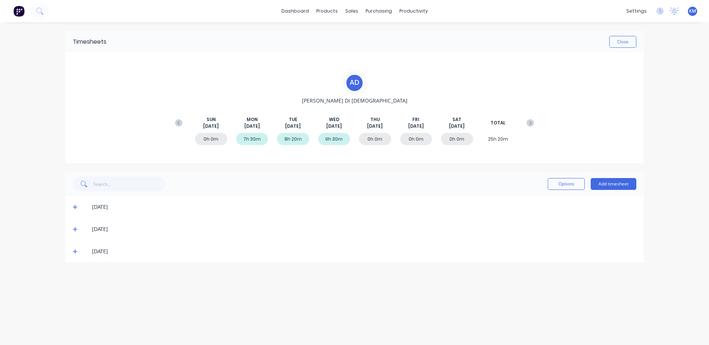
click at [75, 252] on icon at bounding box center [75, 252] width 4 height 4
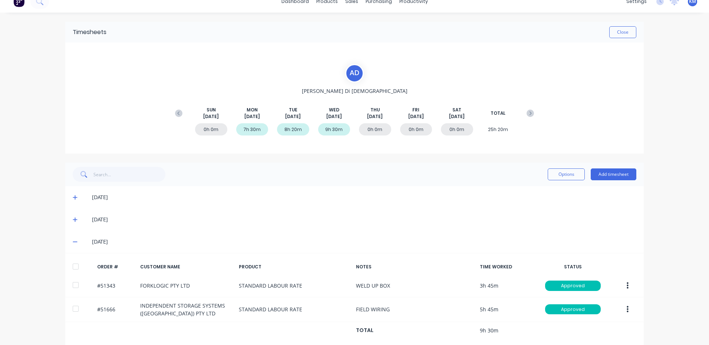
scroll to position [19, 0]
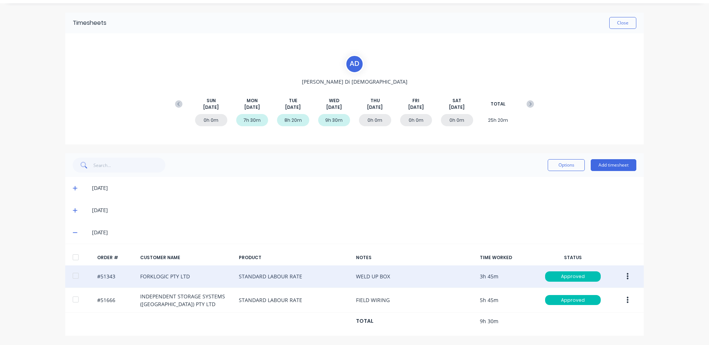
click at [623, 273] on button "button" at bounding box center [627, 276] width 17 height 13
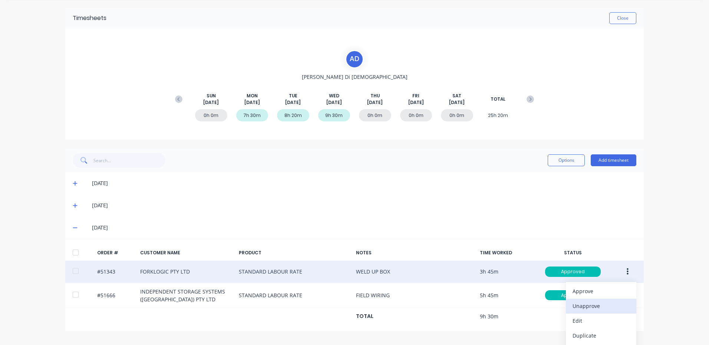
scroll to position [39, 0]
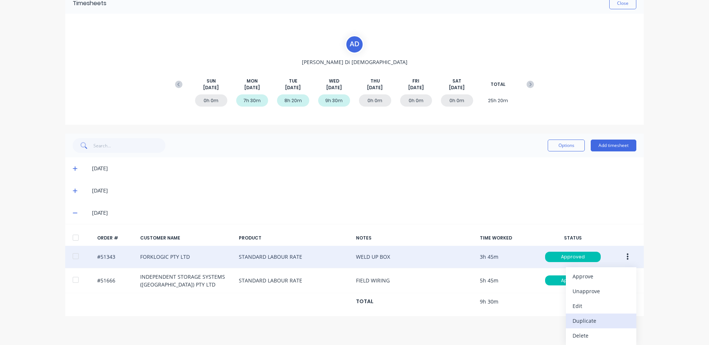
click at [585, 316] on div "Duplicate" at bounding box center [600, 321] width 57 height 11
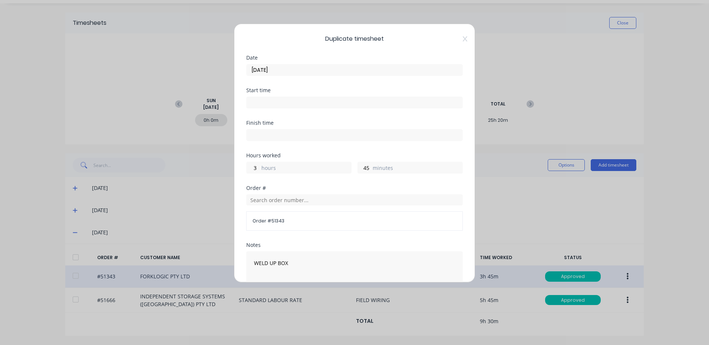
click at [316, 74] on input "[DATE]" at bounding box center [354, 69] width 216 height 11
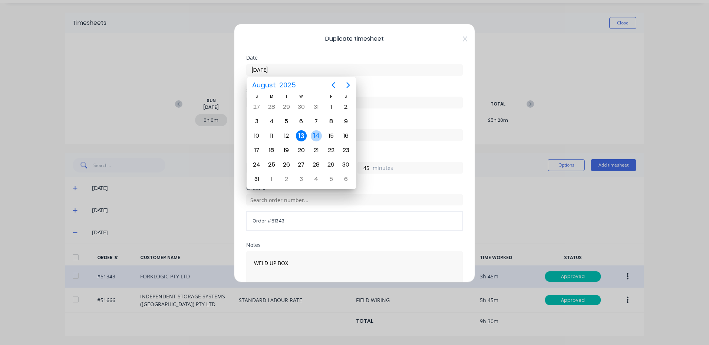
click at [321, 137] on div "14" at bounding box center [316, 135] width 11 height 11
type input "[DATE]"
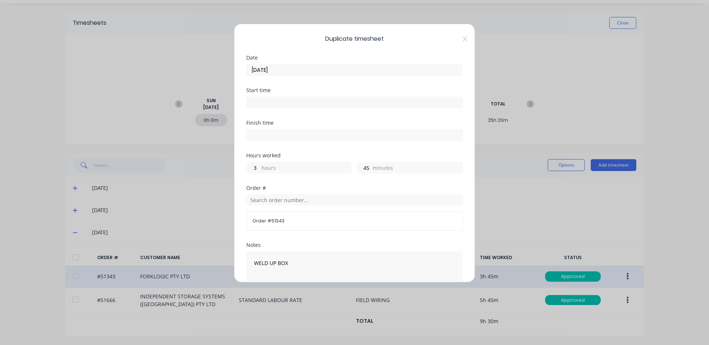
click at [271, 172] on label "hours" at bounding box center [306, 168] width 90 height 9
click at [259, 172] on input "3" at bounding box center [252, 167] width 13 height 11
click at [263, 168] on label "hours" at bounding box center [306, 168] width 90 height 9
click at [259, 168] on input "3" at bounding box center [252, 167] width 13 height 11
click at [263, 168] on label "hours" at bounding box center [306, 168] width 90 height 9
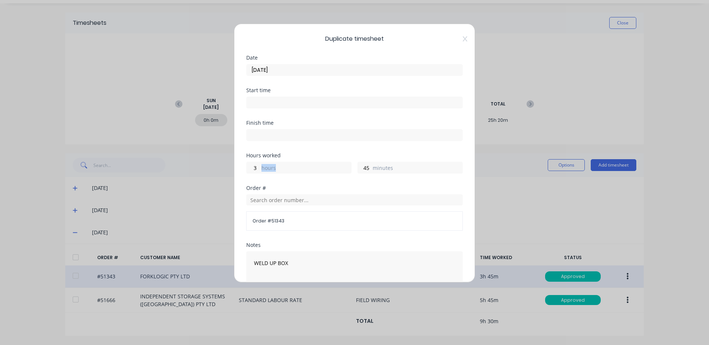
click at [259, 168] on input "3" at bounding box center [252, 167] width 13 height 11
click at [255, 169] on input "3" at bounding box center [252, 167] width 13 height 11
click at [258, 167] on input "3" at bounding box center [252, 167] width 13 height 11
type input "9"
type input "30"
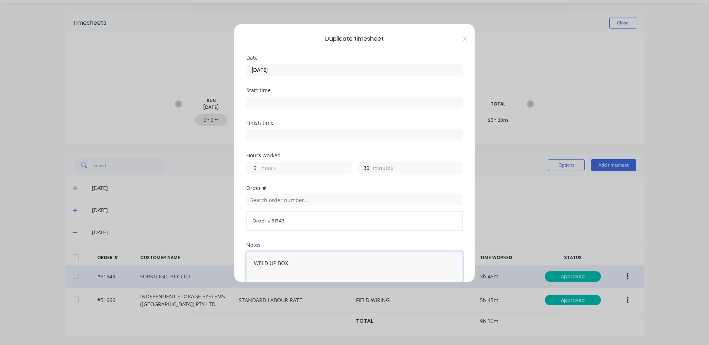
drag, startPoint x: 291, startPoint y: 264, endPoint x: 248, endPoint y: 258, distance: 43.9
click at [248, 258] on textarea "WELD UP BOX" at bounding box center [354, 271] width 216 height 39
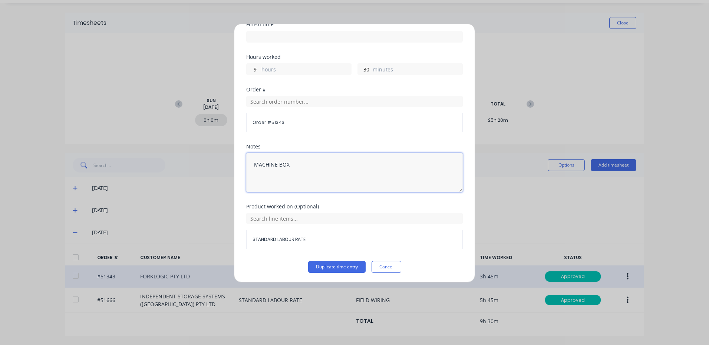
scroll to position [100, 0]
type textarea "MACHINE BOX"
click at [331, 263] on button "Duplicate time entry" at bounding box center [336, 266] width 57 height 12
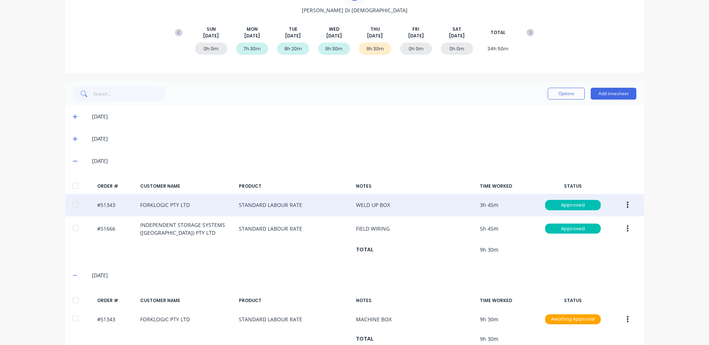
scroll to position [108, 0]
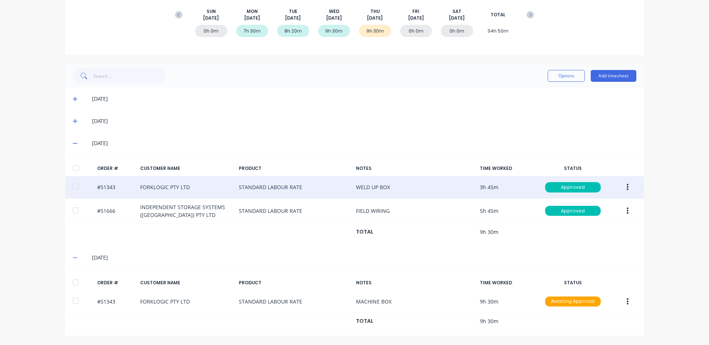
click at [75, 286] on div at bounding box center [75, 282] width 15 height 15
click at [567, 78] on button "Options" at bounding box center [565, 76] width 37 height 12
click at [563, 93] on div "Approve" at bounding box center [549, 95] width 57 height 11
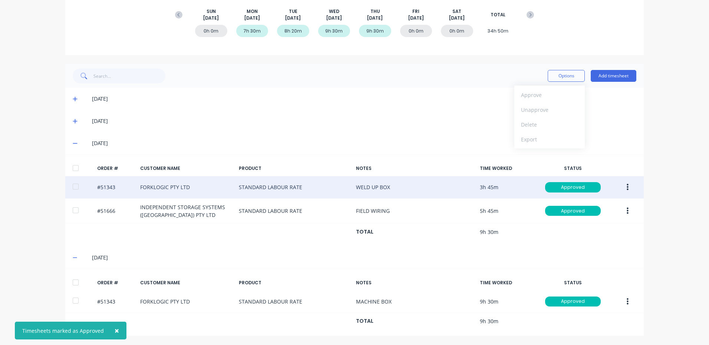
scroll to position [0, 0]
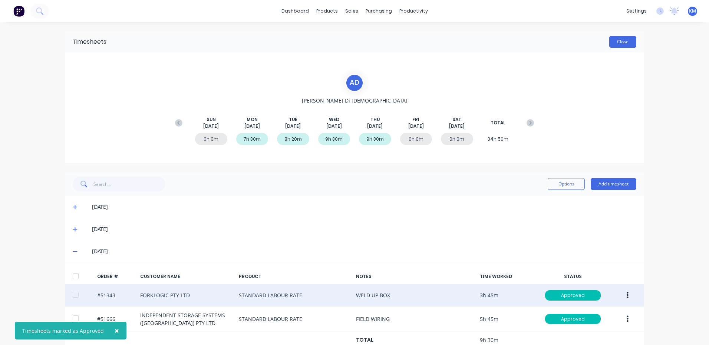
click at [624, 41] on button "Close" at bounding box center [622, 42] width 27 height 12
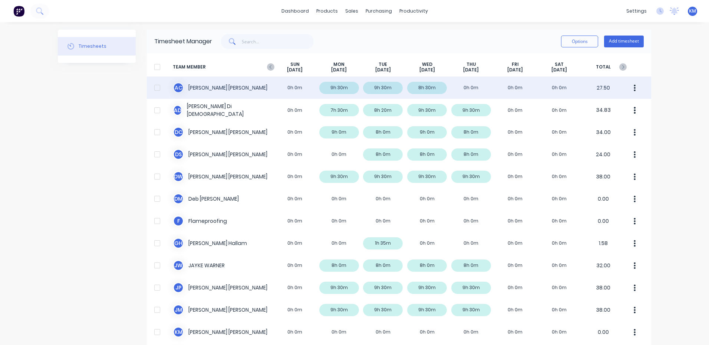
click at [286, 85] on div "A C [PERSON_NAME] 0h 0m 9h 30m 9h 30m 8h 30m 0h 0m 0h 0m 0h 0m 27.50" at bounding box center [399, 88] width 504 height 22
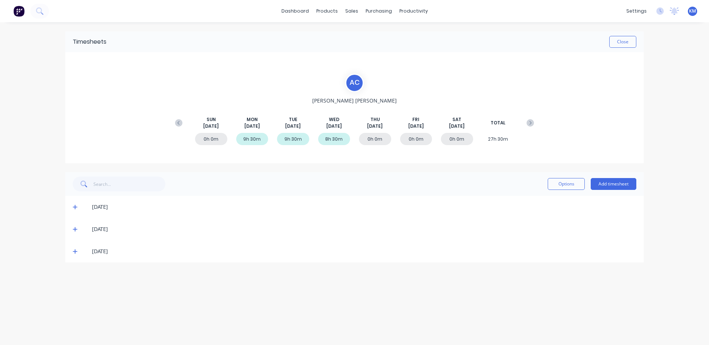
click at [73, 251] on icon at bounding box center [75, 251] width 5 height 5
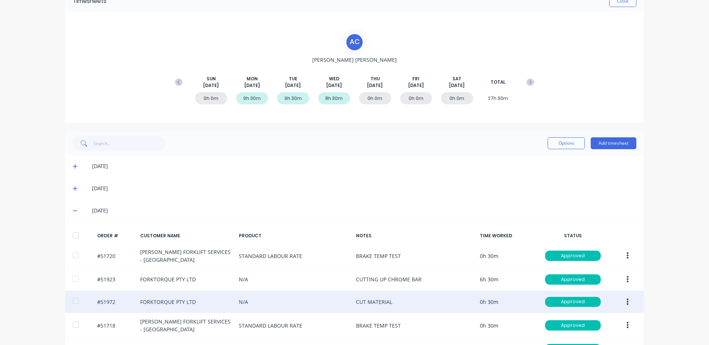
scroll to position [89, 0]
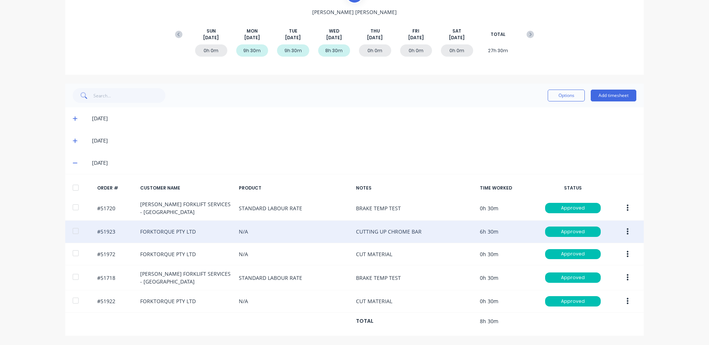
click at [623, 232] on button "button" at bounding box center [627, 231] width 17 height 13
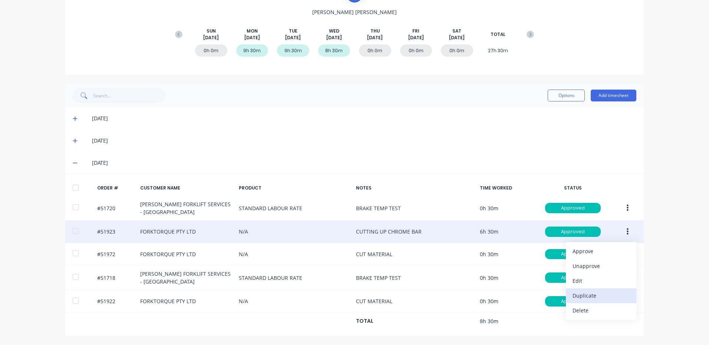
click at [585, 293] on div "Duplicate" at bounding box center [600, 296] width 57 height 11
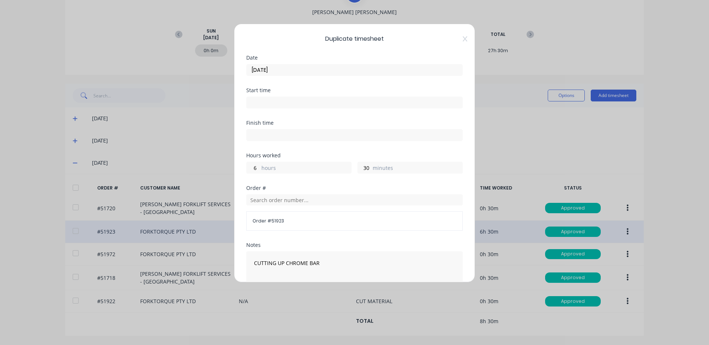
click at [273, 167] on label "hours" at bounding box center [306, 168] width 90 height 9
click at [259, 167] on input "6" at bounding box center [252, 167] width 13 height 11
click at [273, 167] on label "hours" at bounding box center [306, 168] width 90 height 9
click at [259, 167] on input "6" at bounding box center [252, 167] width 13 height 11
click at [252, 171] on input "6" at bounding box center [252, 167] width 13 height 11
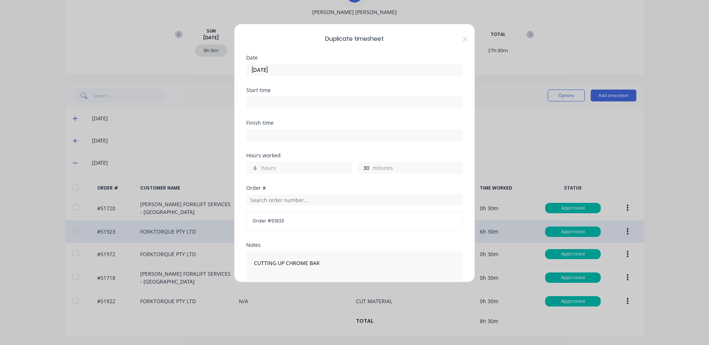
click at [252, 171] on input "6" at bounding box center [252, 167] width 13 height 11
type input "2"
click at [322, 199] on input "text" at bounding box center [354, 200] width 216 height 11
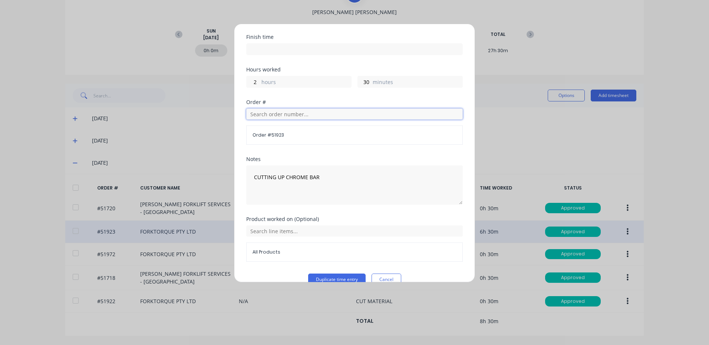
scroll to position [100, 0]
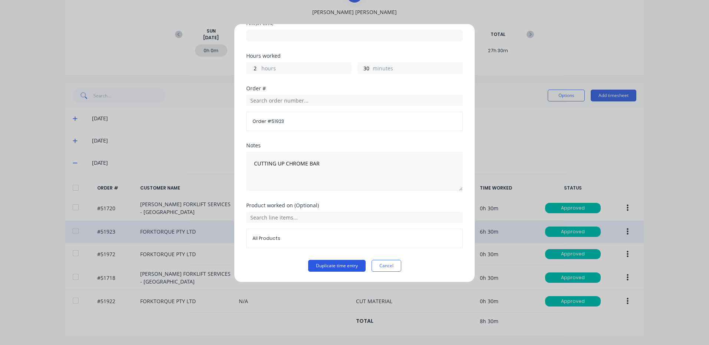
click at [327, 262] on button "Duplicate time entry" at bounding box center [336, 266] width 57 height 12
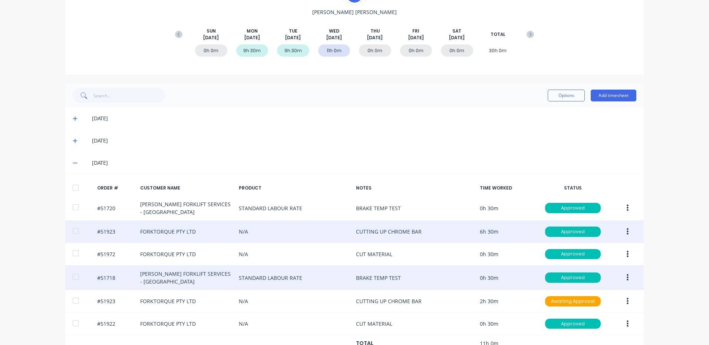
scroll to position [111, 0]
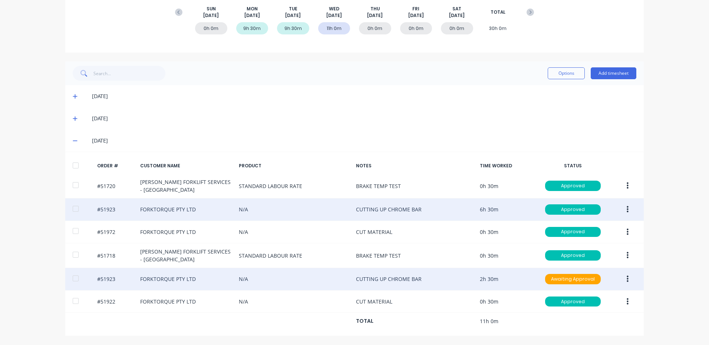
click at [630, 278] on button "button" at bounding box center [627, 279] width 17 height 13
click at [595, 323] on button "Edit" at bounding box center [601, 328] width 70 height 15
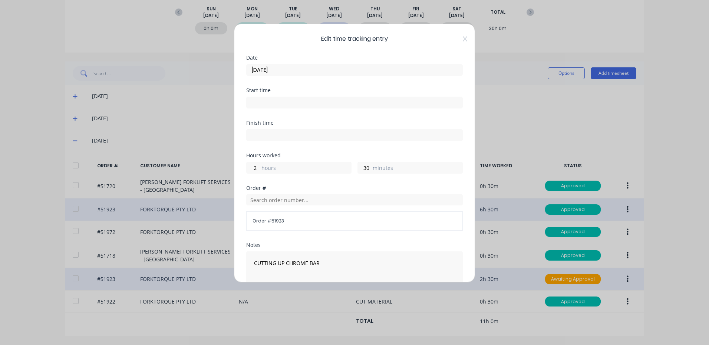
click at [326, 76] on div "Date [DATE]" at bounding box center [354, 71] width 216 height 33
click at [326, 72] on input "[DATE]" at bounding box center [354, 69] width 216 height 11
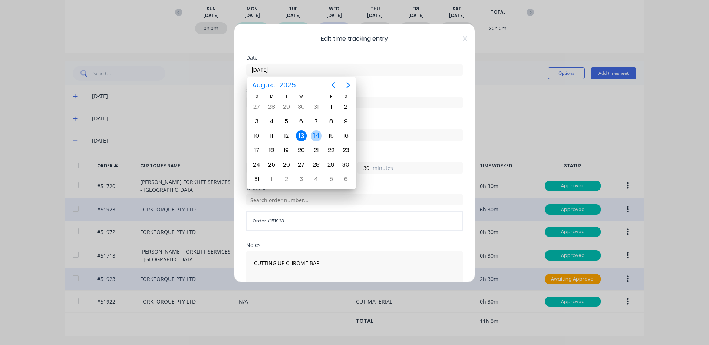
click at [322, 139] on div "14" at bounding box center [316, 136] width 15 height 14
type input "[DATE]"
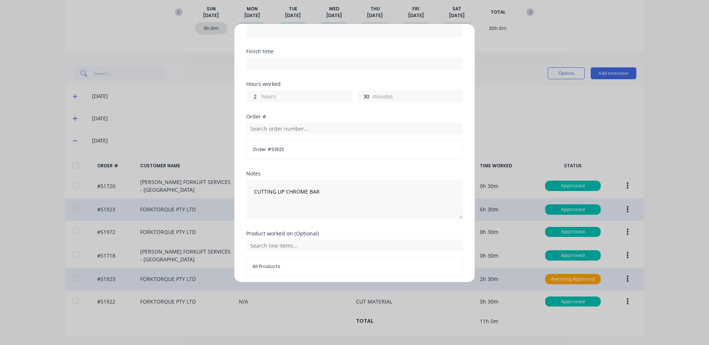
scroll to position [100, 0]
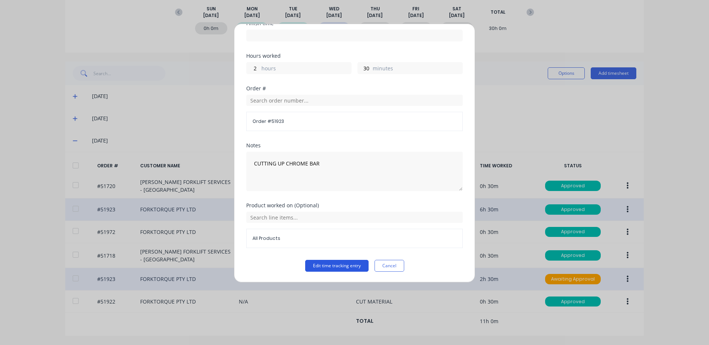
click at [325, 262] on button "Edit time tracking entry" at bounding box center [336, 266] width 63 height 12
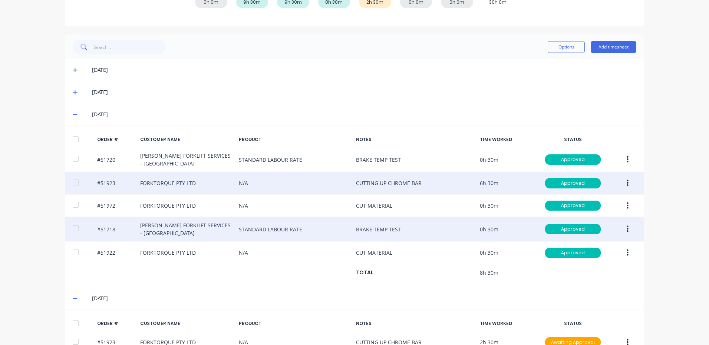
scroll to position [67, 0]
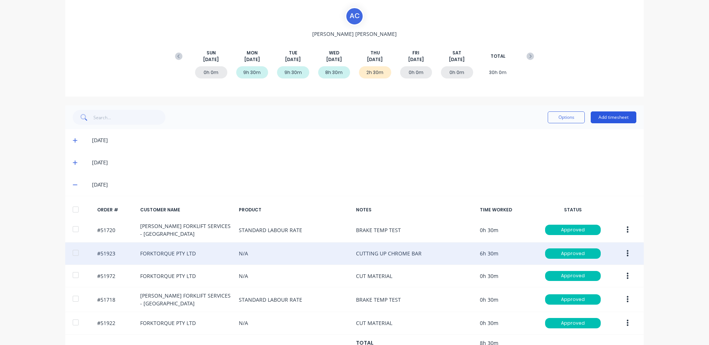
click at [603, 120] on button "Add timesheet" at bounding box center [613, 118] width 46 height 12
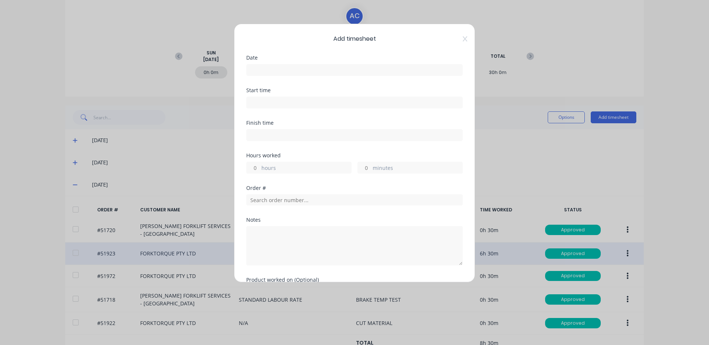
click at [312, 73] on input at bounding box center [354, 69] width 216 height 11
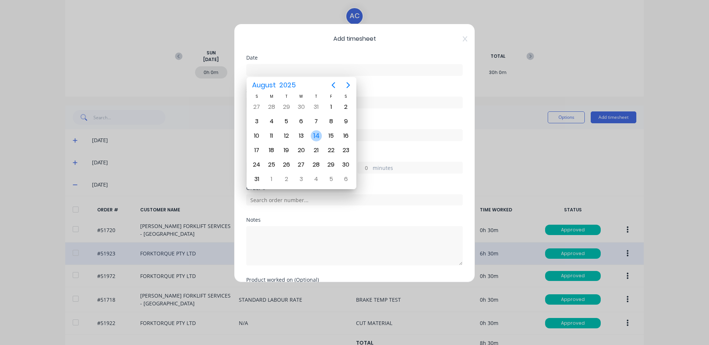
click at [312, 135] on div "14" at bounding box center [316, 135] width 11 height 11
type input "[DATE]"
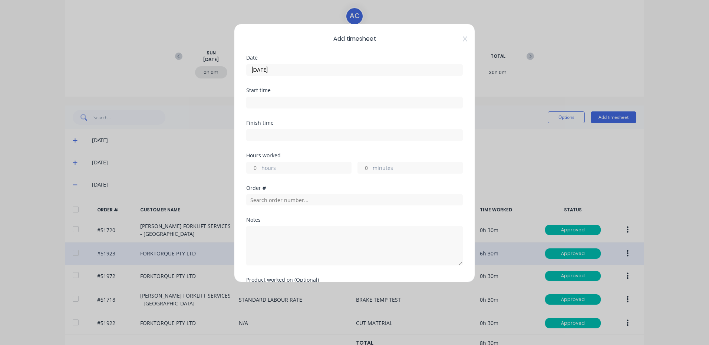
click at [298, 169] on label "hours" at bounding box center [306, 168] width 90 height 9
click at [259, 169] on input "hours" at bounding box center [252, 167] width 13 height 11
type input "7"
click at [287, 199] on input "text" at bounding box center [354, 200] width 216 height 11
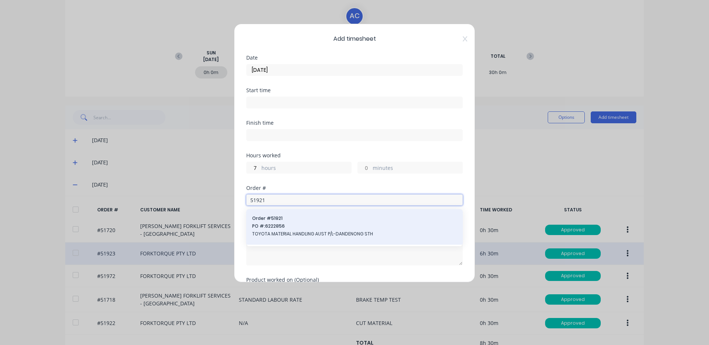
type input "51921"
click at [296, 220] on span "Order # 51921" at bounding box center [354, 218] width 205 height 7
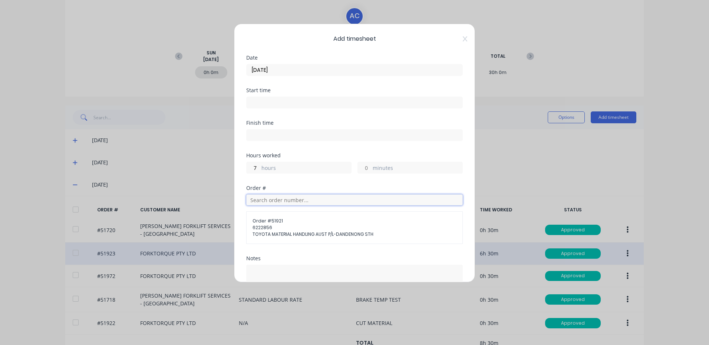
click at [309, 198] on input "text" at bounding box center [354, 200] width 216 height 11
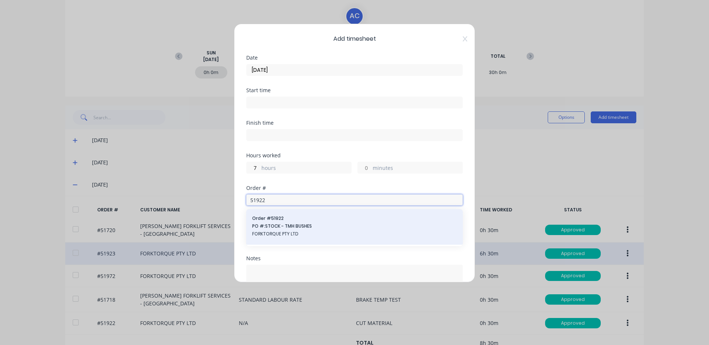
type input "51922"
click at [285, 218] on span "Order # 51922" at bounding box center [354, 218] width 205 height 7
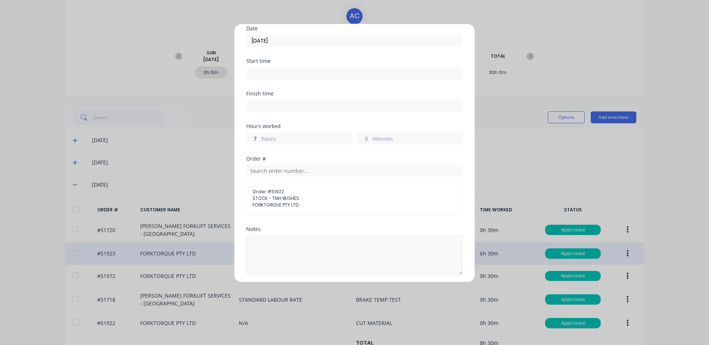
scroll to position [88, 0]
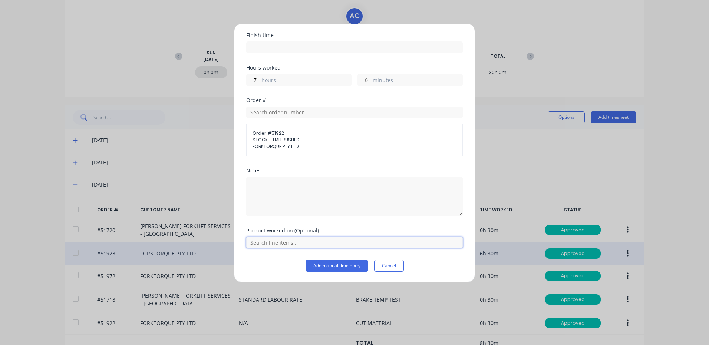
click at [299, 243] on input "text" at bounding box center [354, 242] width 216 height 11
click at [253, 225] on icon at bounding box center [254, 224] width 5 height 5
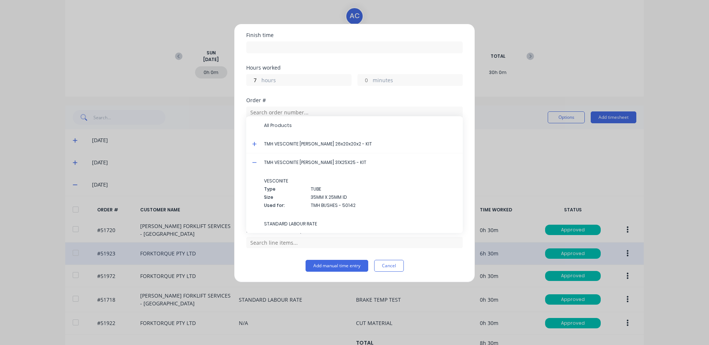
click at [253, 161] on icon at bounding box center [254, 162] width 5 height 5
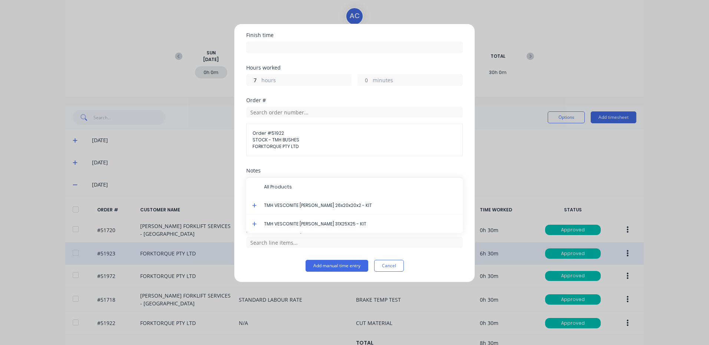
click at [255, 223] on icon at bounding box center [254, 224] width 4 height 4
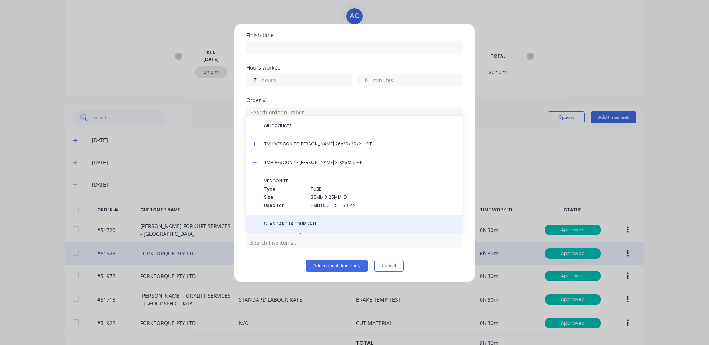
click at [289, 225] on span "STANDARD LABOUR RATE" at bounding box center [360, 224] width 193 height 7
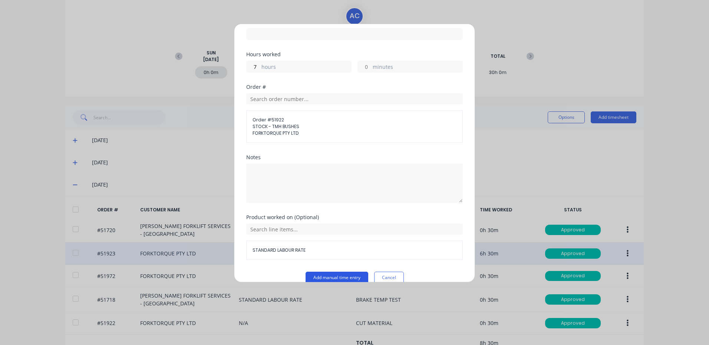
scroll to position [113, 0]
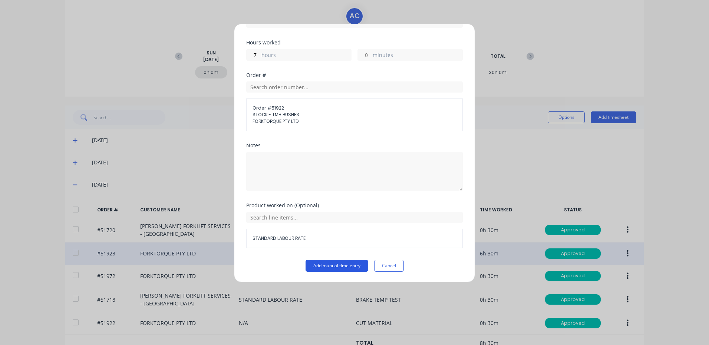
click at [336, 264] on button "Add manual time entry" at bounding box center [336, 266] width 63 height 12
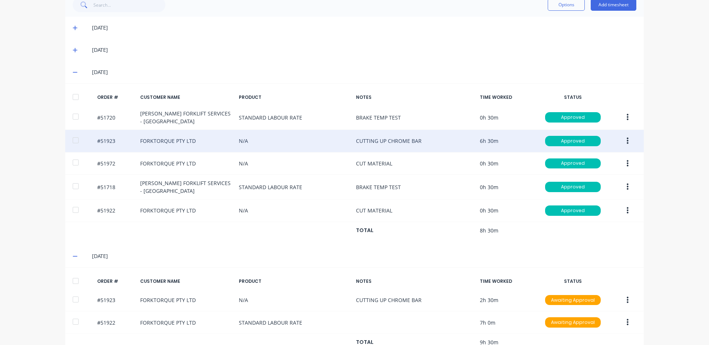
scroll to position [200, 0]
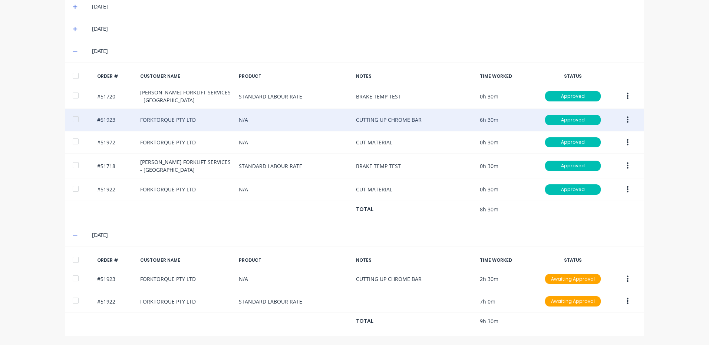
click at [79, 256] on div at bounding box center [75, 260] width 15 height 15
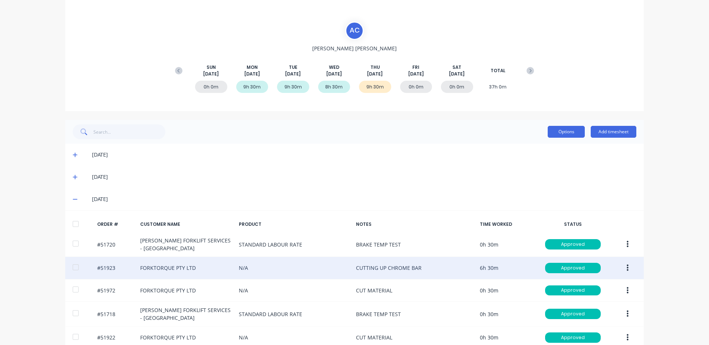
click at [553, 136] on button "Options" at bounding box center [565, 132] width 37 height 12
drag, startPoint x: 547, startPoint y: 157, endPoint x: 549, endPoint y: 153, distance: 4.8
click at [547, 157] on button "Approve" at bounding box center [549, 150] width 70 height 15
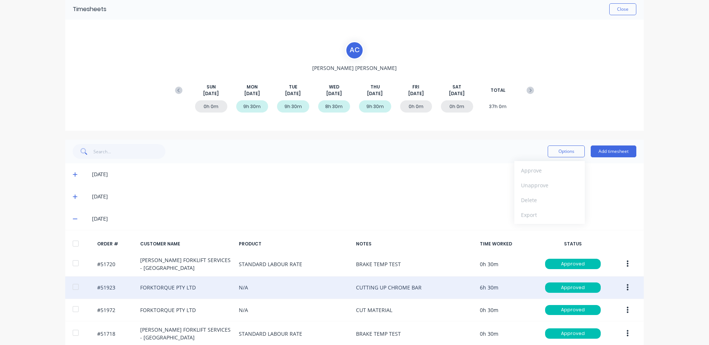
scroll to position [15, 0]
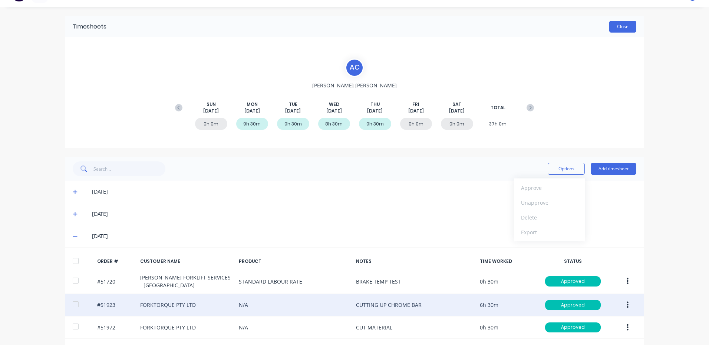
click at [617, 30] on button "Close" at bounding box center [622, 27] width 27 height 12
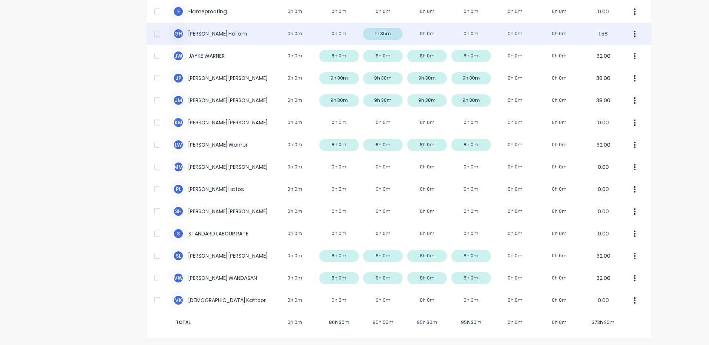
scroll to position [210, 0]
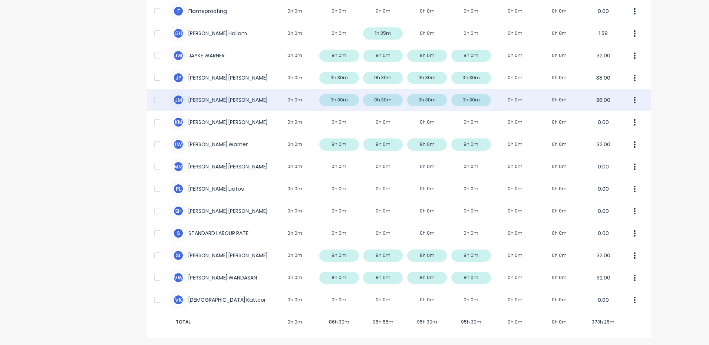
click at [485, 105] on div "[PERSON_NAME] [PERSON_NAME] 0h 0m 9h 30m 9h 30m 9h 30m 9h 30m 0h 0m 0h 0m 38.00" at bounding box center [399, 100] width 504 height 22
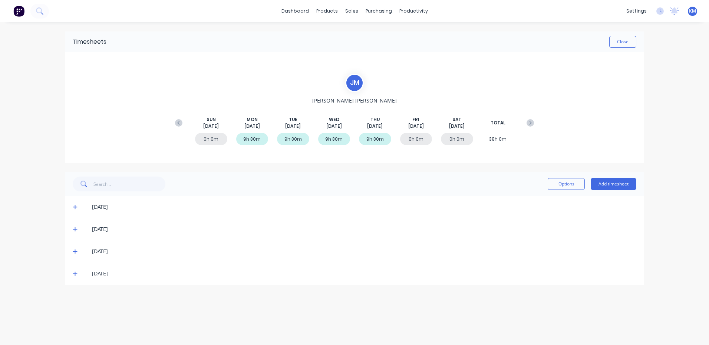
click at [78, 253] on span at bounding box center [76, 251] width 7 height 7
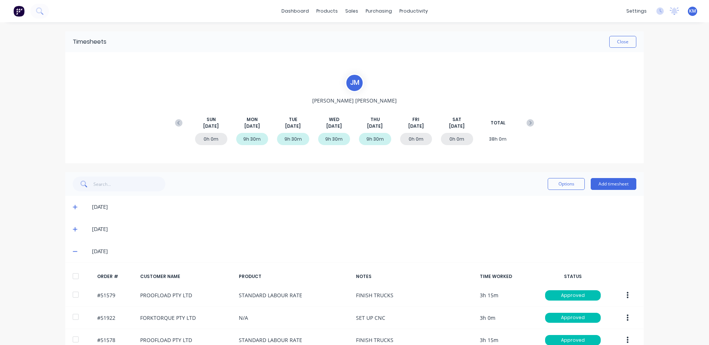
scroll to position [61, 0]
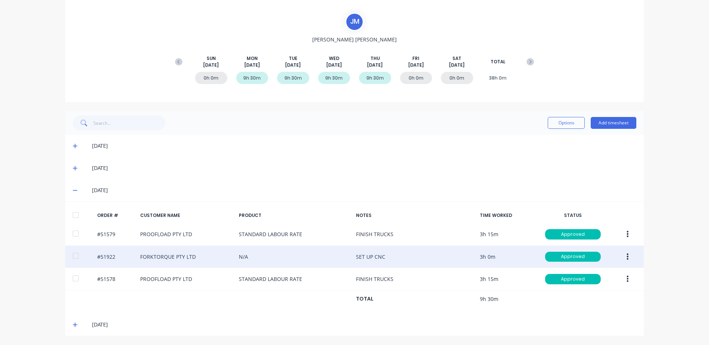
click at [626, 257] on icon "button" at bounding box center [627, 256] width 2 height 7
click at [586, 308] on div "Edit" at bounding box center [600, 306] width 57 height 11
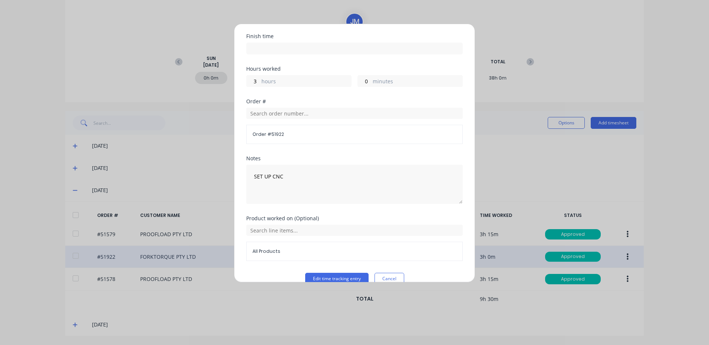
scroll to position [100, 0]
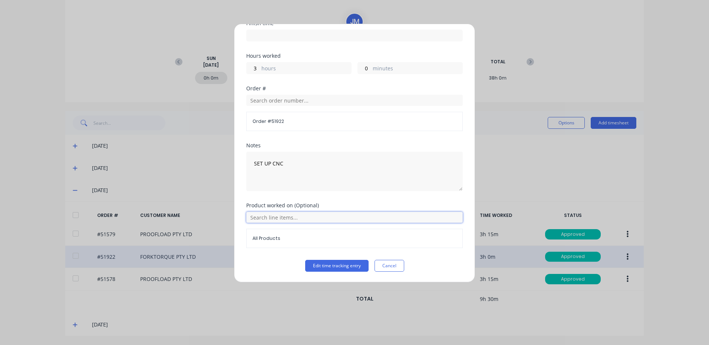
click at [290, 218] on input "text" at bounding box center [354, 217] width 216 height 11
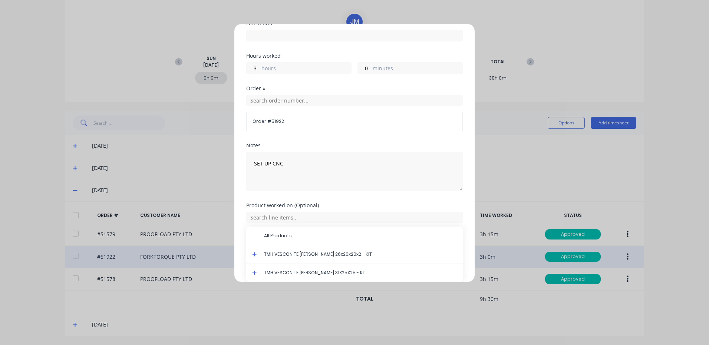
click at [255, 271] on icon at bounding box center [254, 273] width 5 height 5
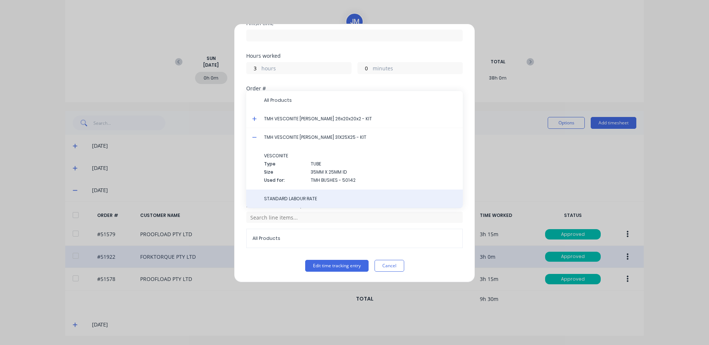
click at [303, 193] on div "STANDARD LABOUR RATE" at bounding box center [354, 199] width 216 height 19
click at [303, 197] on span "STANDARD LABOUR RATE" at bounding box center [360, 199] width 193 height 7
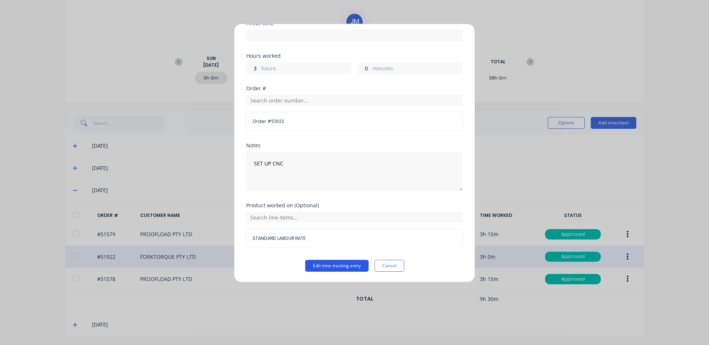
click at [333, 262] on button "Edit time tracking entry" at bounding box center [336, 266] width 63 height 12
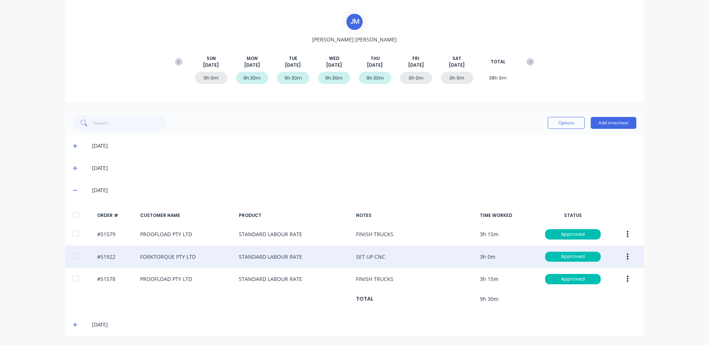
click at [73, 323] on icon at bounding box center [75, 324] width 5 height 5
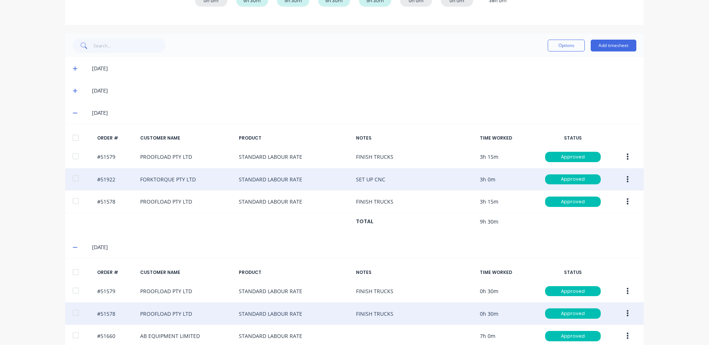
scroll to position [196, 0]
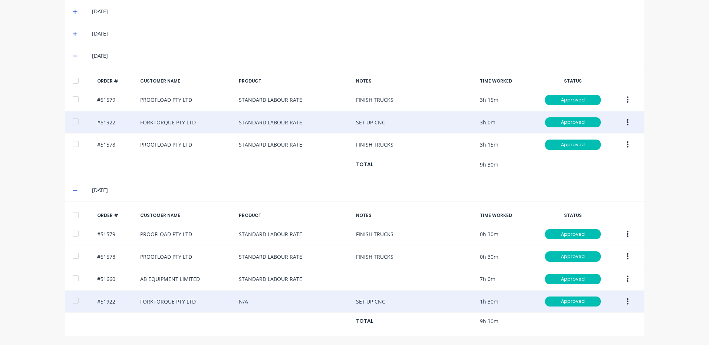
click at [623, 296] on button "button" at bounding box center [627, 301] width 17 height 13
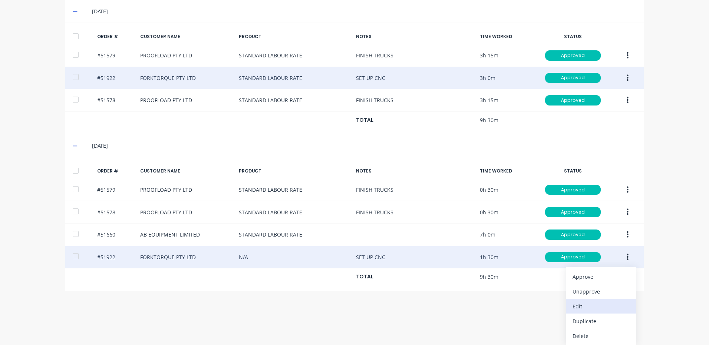
click at [597, 309] on div "Edit" at bounding box center [600, 306] width 57 height 11
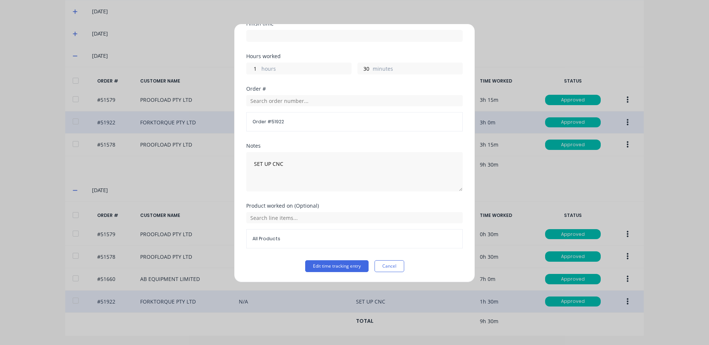
scroll to position [100, 0]
click at [265, 220] on input "text" at bounding box center [354, 217] width 216 height 11
click at [253, 272] on icon at bounding box center [254, 273] width 5 height 5
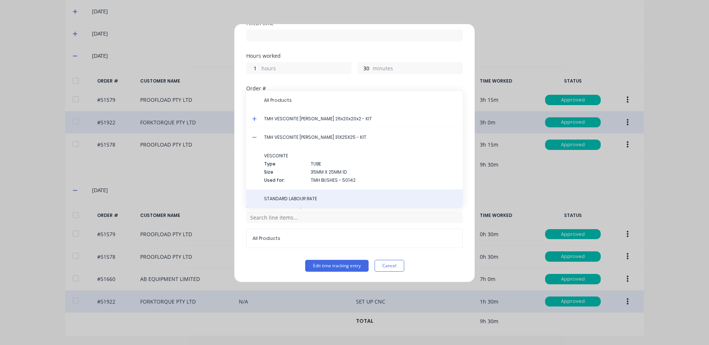
click at [301, 201] on span "STANDARD LABOUR RATE" at bounding box center [360, 199] width 193 height 7
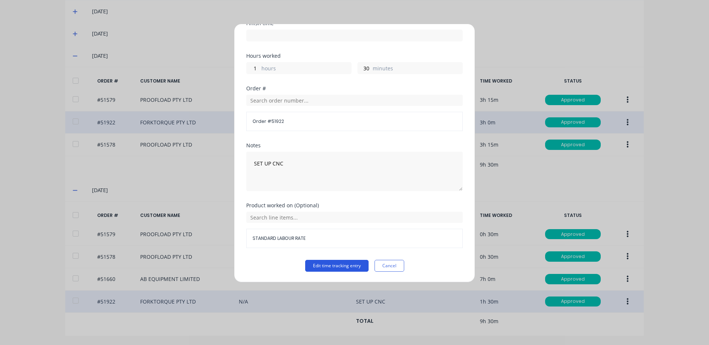
click at [320, 270] on button "Edit time tracking entry" at bounding box center [336, 266] width 63 height 12
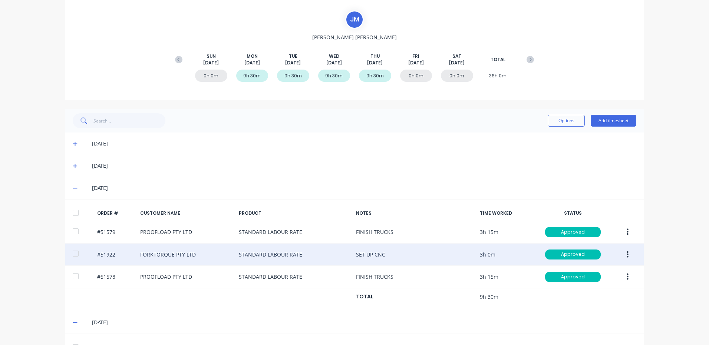
scroll to position [0, 0]
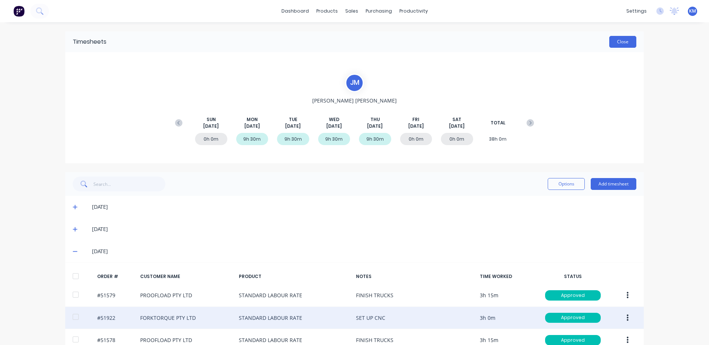
click at [633, 42] on button "Close" at bounding box center [622, 42] width 27 height 12
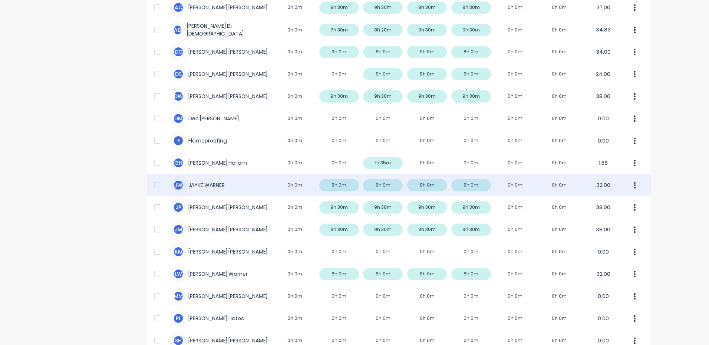
scroll to position [37, 0]
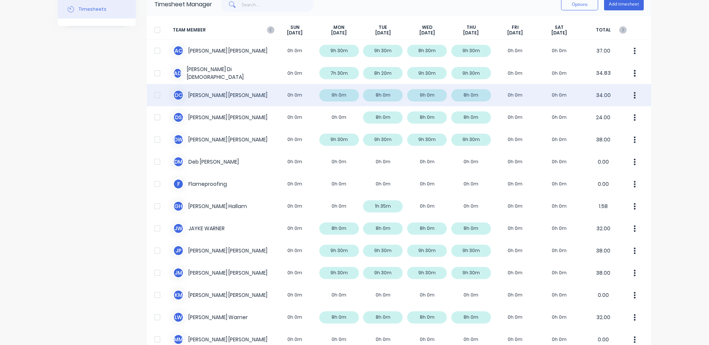
click at [273, 95] on div "D C [PERSON_NAME] 0h 0m 9h 0m 8h 0m 9h 0m 8h 0m 0h 0m 0h 0m 34.00" at bounding box center [399, 95] width 504 height 22
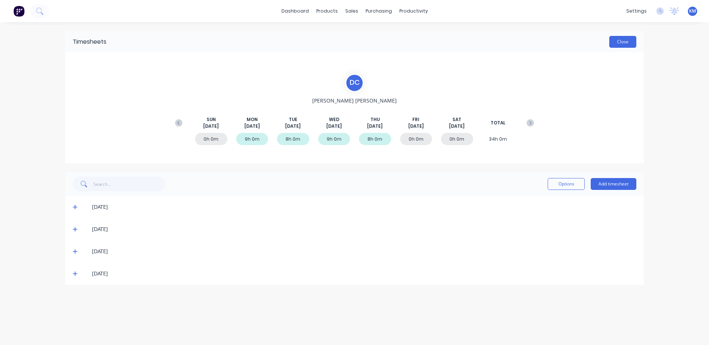
click at [611, 41] on button "Close" at bounding box center [622, 42] width 27 height 12
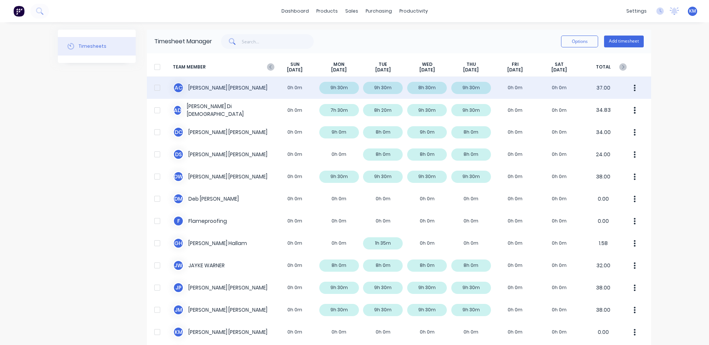
click at [247, 93] on div "A C [PERSON_NAME] 0h 0m 9h 30m 9h 30m 8h 30m 9h 30m 0h 0m 0h 0m 37.00" at bounding box center [399, 88] width 504 height 22
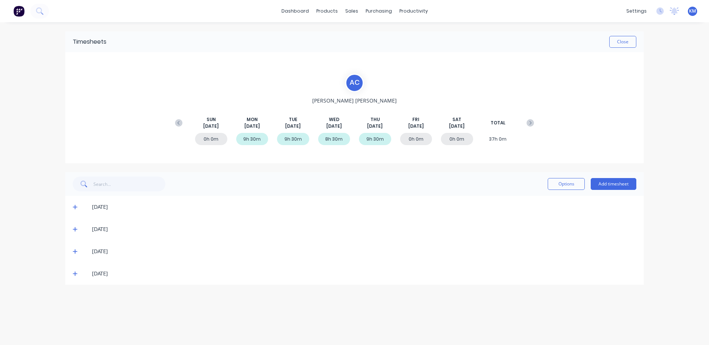
click at [73, 252] on icon at bounding box center [75, 251] width 5 height 5
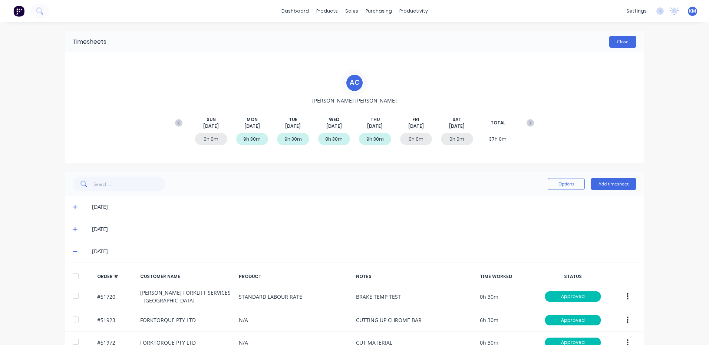
click at [617, 46] on button "Close" at bounding box center [622, 42] width 27 height 12
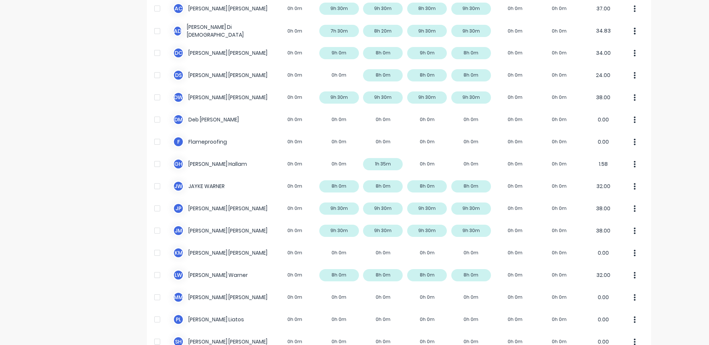
scroll to position [62, 0]
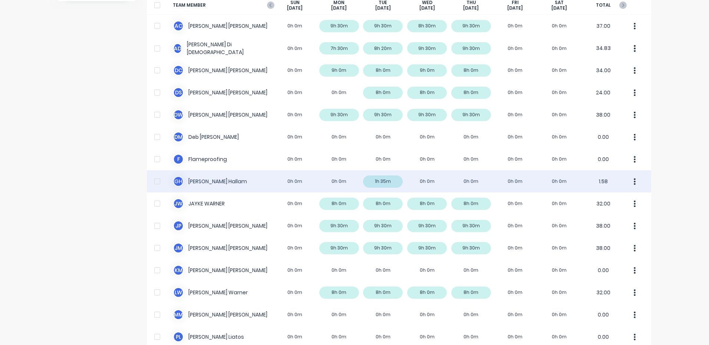
click at [457, 185] on div "G H [PERSON_NAME] 0h 0m 0h 0m 1h 35m 0h 0m 0h 0m 0h 0m 0h 0m 1.58" at bounding box center [399, 181] width 504 height 22
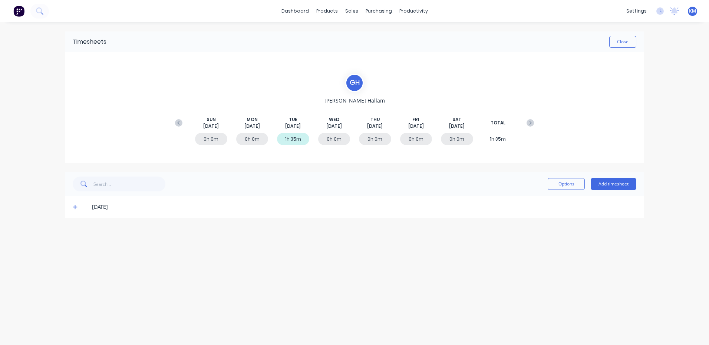
click at [77, 207] on span at bounding box center [76, 206] width 7 height 7
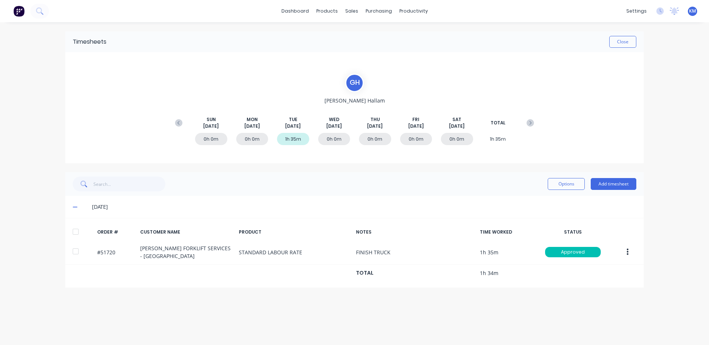
click at [73, 206] on icon at bounding box center [75, 207] width 5 height 5
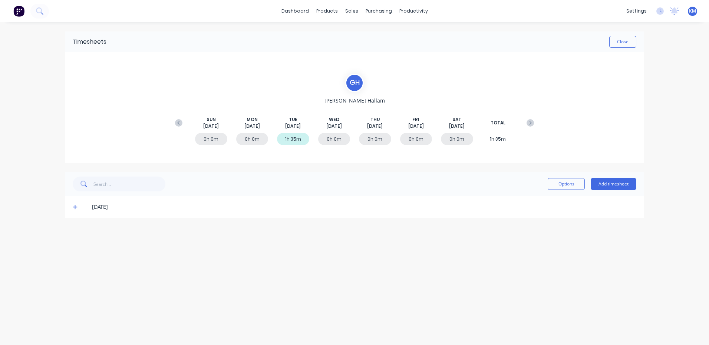
click at [73, 206] on icon at bounding box center [75, 207] width 5 height 5
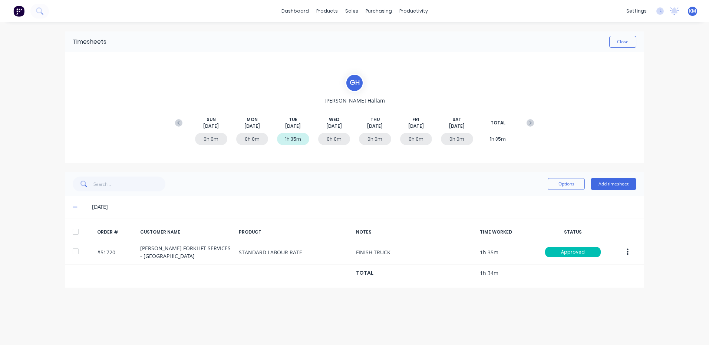
click at [73, 205] on icon at bounding box center [75, 207] width 5 height 5
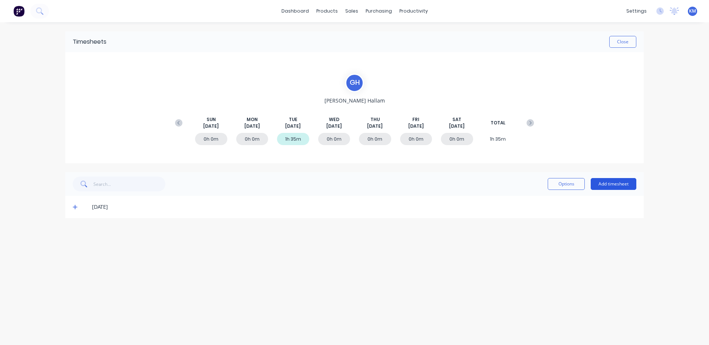
click at [624, 182] on button "Add timesheet" at bounding box center [613, 184] width 46 height 12
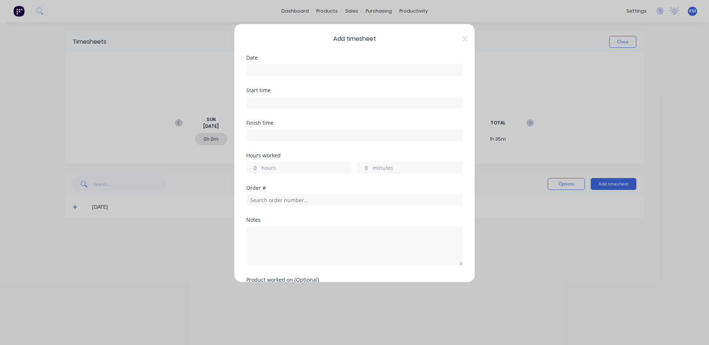
click at [414, 66] on input at bounding box center [354, 69] width 216 height 11
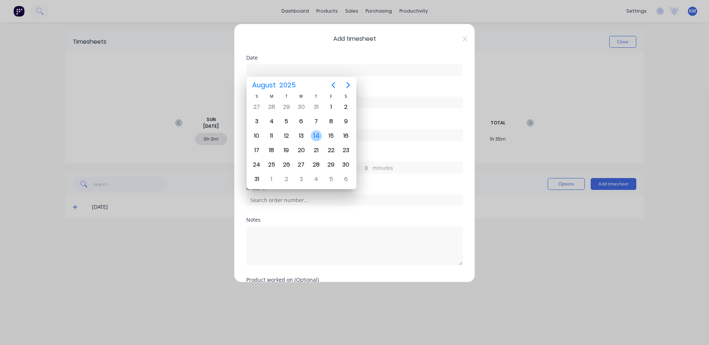
click at [318, 135] on div "14" at bounding box center [316, 135] width 11 height 11
type input "[DATE]"
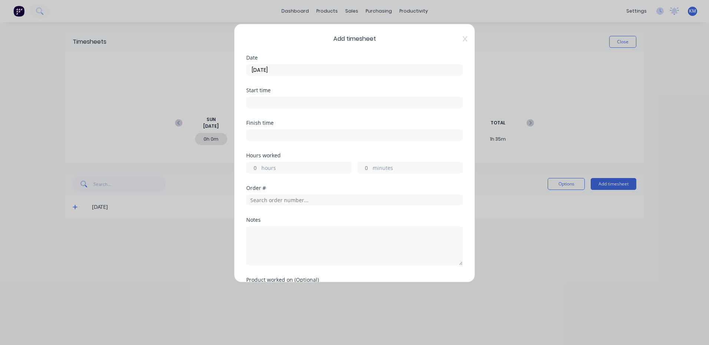
click at [288, 169] on label "hours" at bounding box center [306, 168] width 90 height 9
click at [259, 169] on input "hours" at bounding box center [252, 167] width 13 height 11
type input "3"
type input "30"
click at [401, 197] on input "text" at bounding box center [354, 200] width 216 height 11
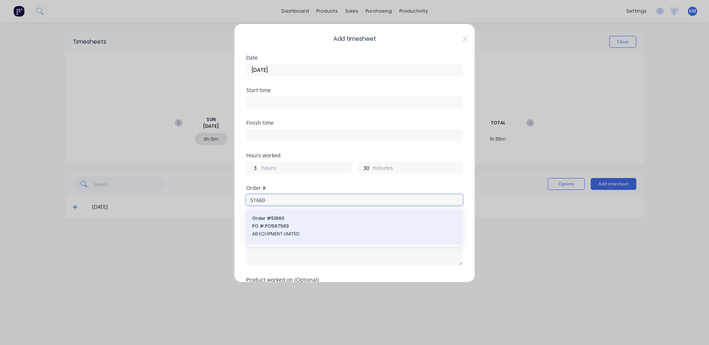
type input "51660"
click at [292, 230] on span "PO #: PO587563" at bounding box center [354, 226] width 205 height 7
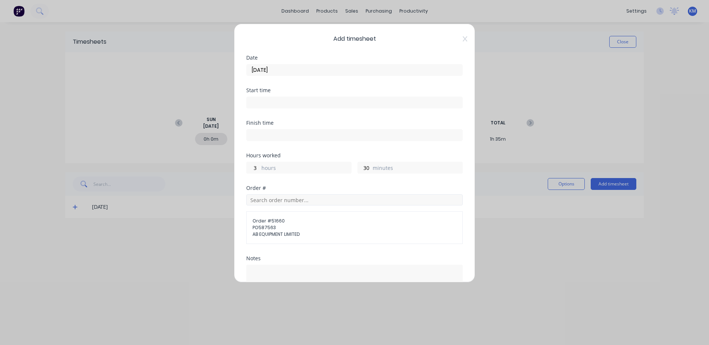
scroll to position [88, 0]
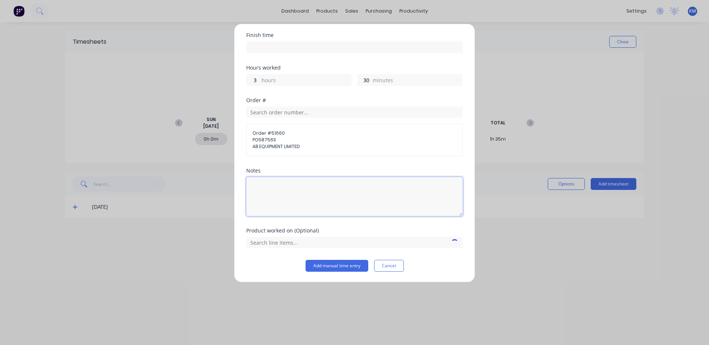
click at [302, 186] on textarea at bounding box center [354, 196] width 216 height 39
type textarea "CNC INLET MANIFOLD"
click at [320, 246] on input "text" at bounding box center [354, 242] width 216 height 11
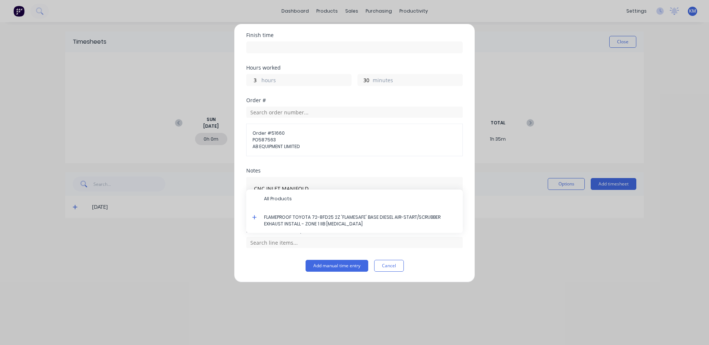
click at [254, 217] on icon at bounding box center [254, 217] width 4 height 4
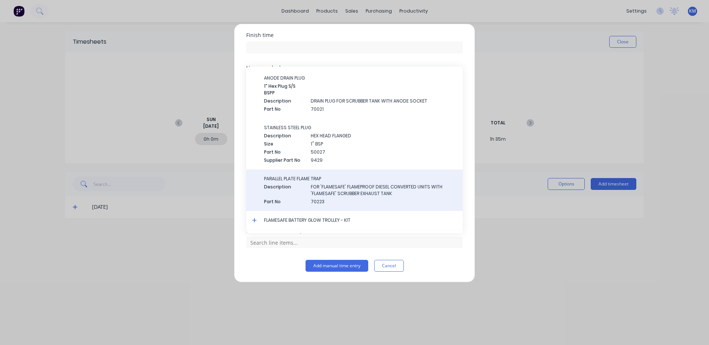
scroll to position [1993, 0]
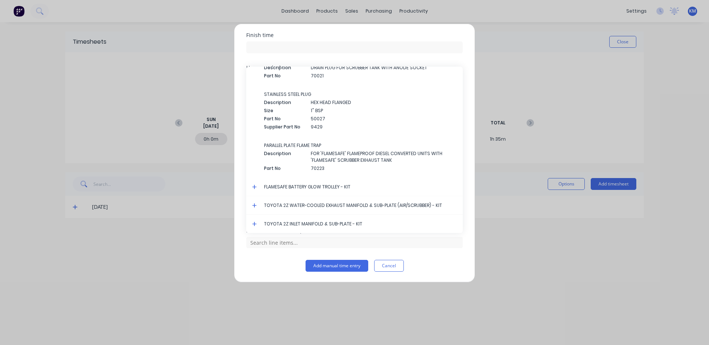
click at [255, 222] on icon at bounding box center [254, 224] width 5 height 5
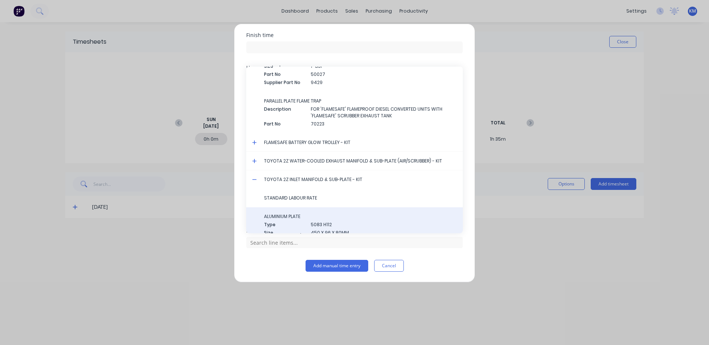
scroll to position [2055, 0]
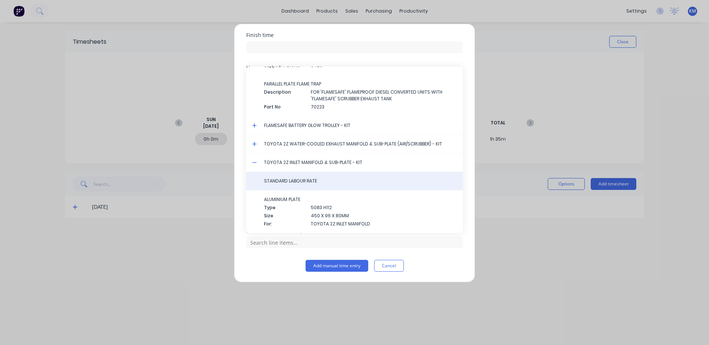
click at [301, 181] on span "STANDARD LABOUR RATE" at bounding box center [360, 181] width 193 height 7
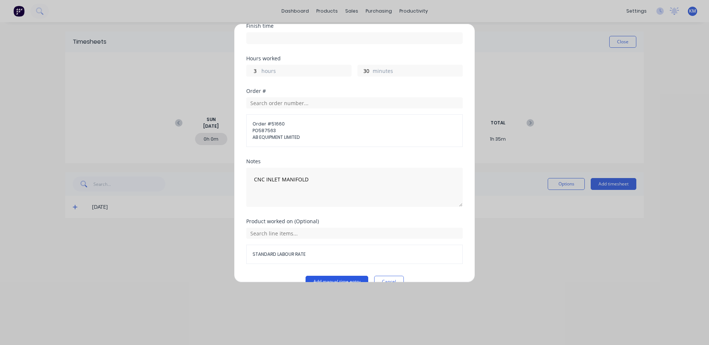
scroll to position [113, 0]
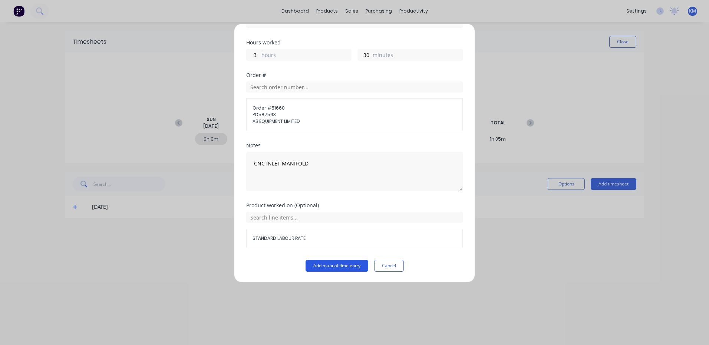
click at [334, 270] on button "Add manual time entry" at bounding box center [336, 266] width 63 height 12
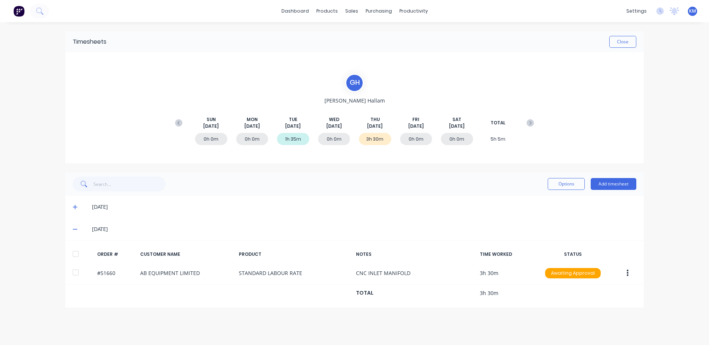
click at [76, 257] on div at bounding box center [75, 254] width 15 height 15
click at [564, 186] on button "Options" at bounding box center [565, 184] width 37 height 12
click at [552, 202] on div "Approve" at bounding box center [549, 203] width 57 height 11
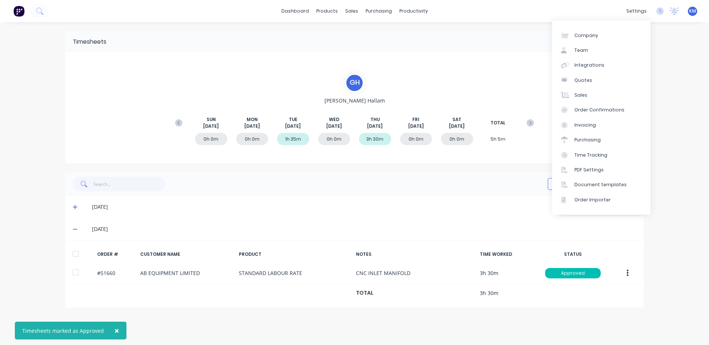
click at [495, 46] on div "Close" at bounding box center [371, 42] width 530 height 12
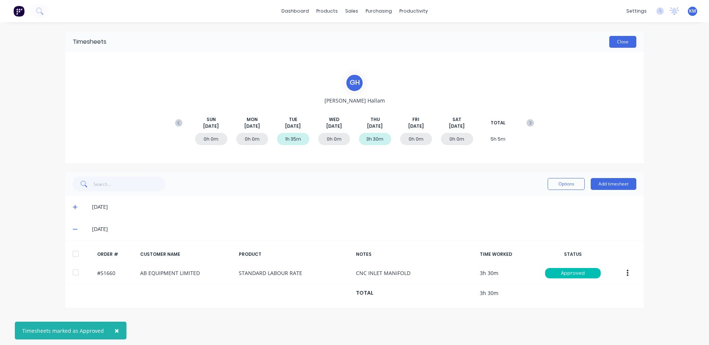
click at [621, 42] on button "Close" at bounding box center [622, 42] width 27 height 12
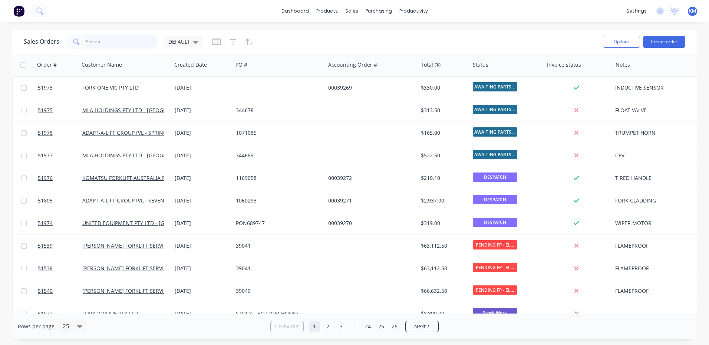
click at [105, 42] on input "text" at bounding box center [122, 41] width 72 height 15
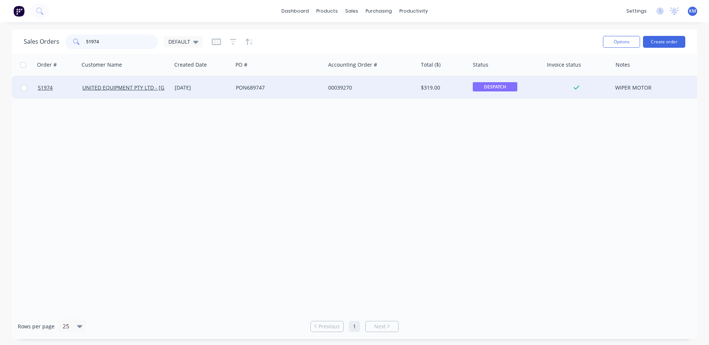
type input "51974"
click at [213, 89] on div "[DATE]" at bounding box center [202, 87] width 55 height 7
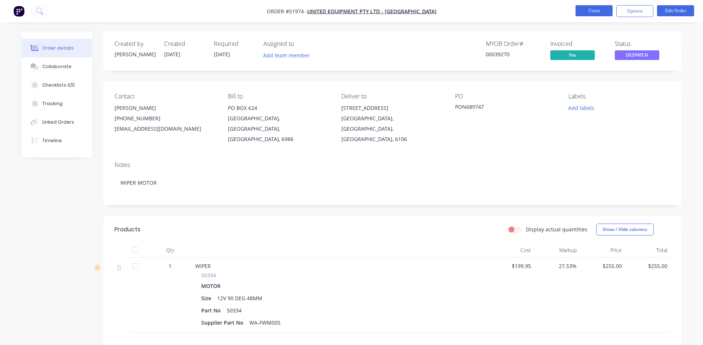
drag, startPoint x: 574, startPoint y: 8, endPoint x: 583, endPoint y: 9, distance: 9.6
click at [575, 8] on ul "Close Options Edit Order" at bounding box center [635, 11] width 136 height 12
click at [591, 8] on button "Close" at bounding box center [594, 10] width 37 height 11
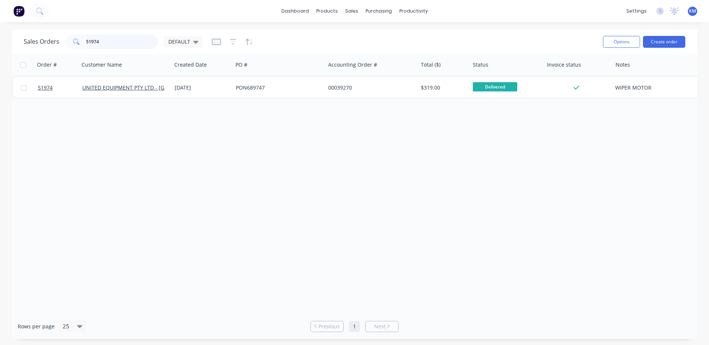
click at [109, 40] on input "51974" at bounding box center [122, 41] width 72 height 15
type input "51805"
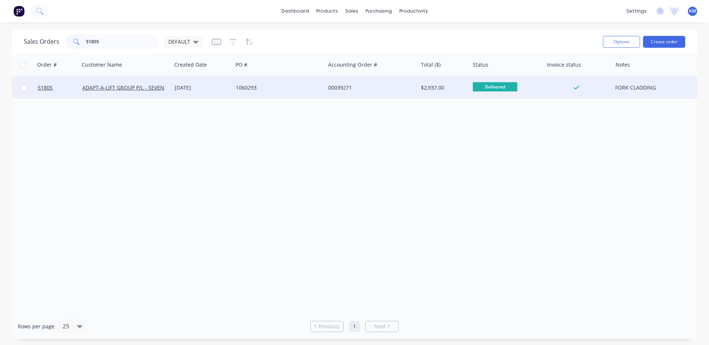
click at [200, 94] on div "[DATE]" at bounding box center [202, 88] width 61 height 22
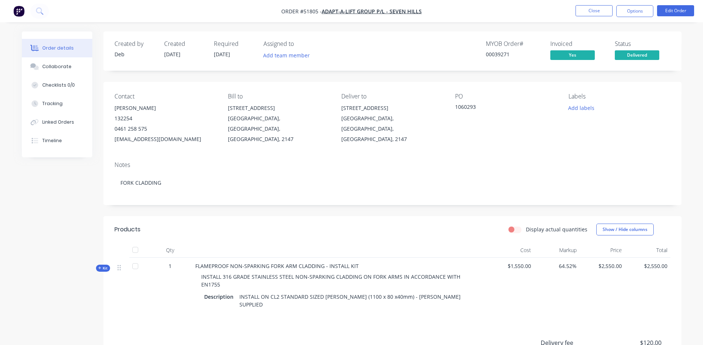
scroll to position [102, 0]
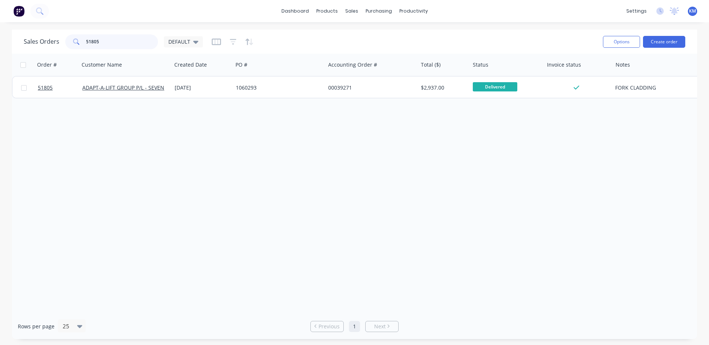
click at [128, 39] on input "51805" at bounding box center [122, 41] width 72 height 15
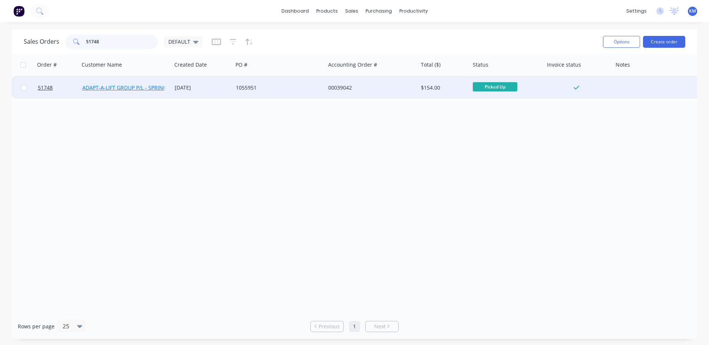
type input "51748"
click at [153, 89] on link "ADAPT-A-LIFT GROUP P/L - SPRINGVALE" at bounding box center [130, 87] width 96 height 7
click at [223, 83] on div "05 May 2025" at bounding box center [202, 88] width 61 height 22
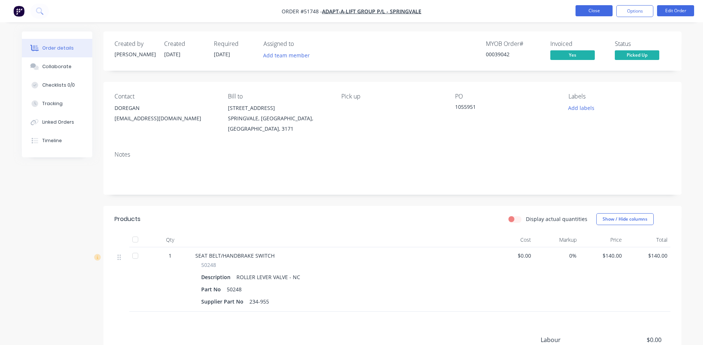
click at [577, 11] on button "Close" at bounding box center [594, 10] width 37 height 11
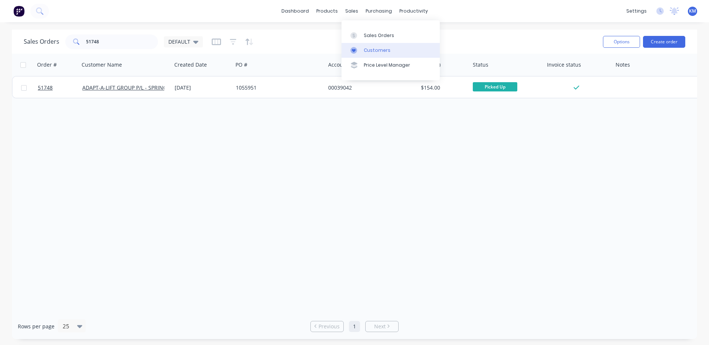
click at [354, 56] on link "Customers" at bounding box center [390, 50] width 98 height 15
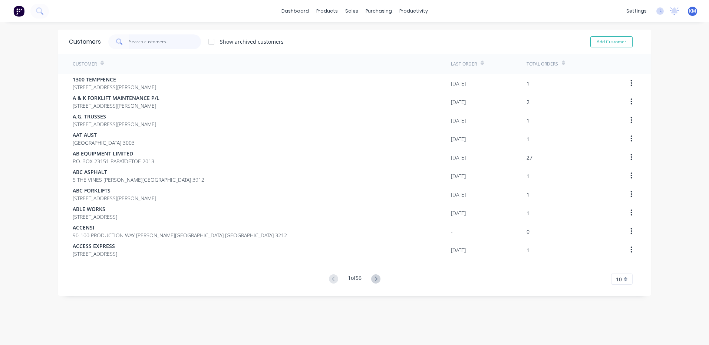
click at [142, 40] on input "text" at bounding box center [165, 41] width 72 height 15
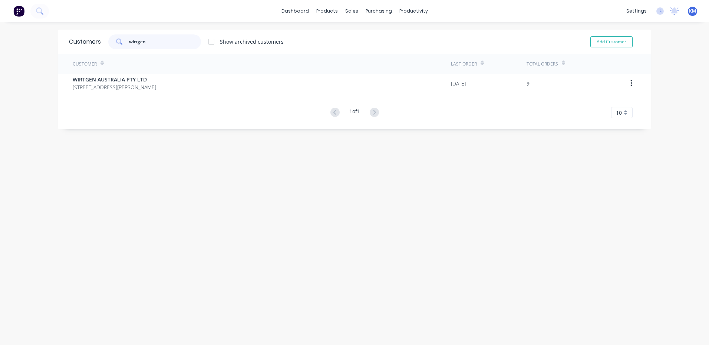
type input "wirtgen"
click at [150, 72] on div "Customer" at bounding box center [262, 64] width 378 height 20
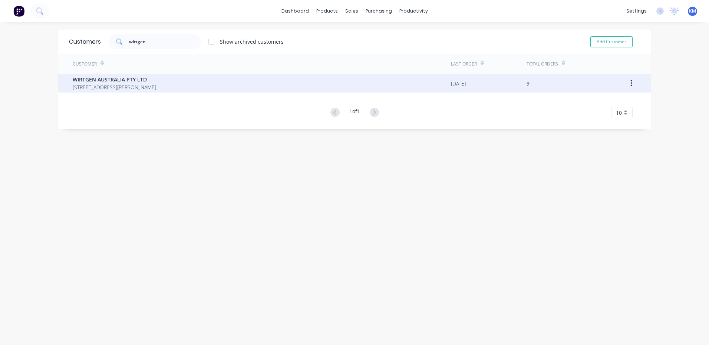
click at [148, 80] on span "WIRTGEN AUSTRALIA PTY LTD" at bounding box center [114, 80] width 83 height 8
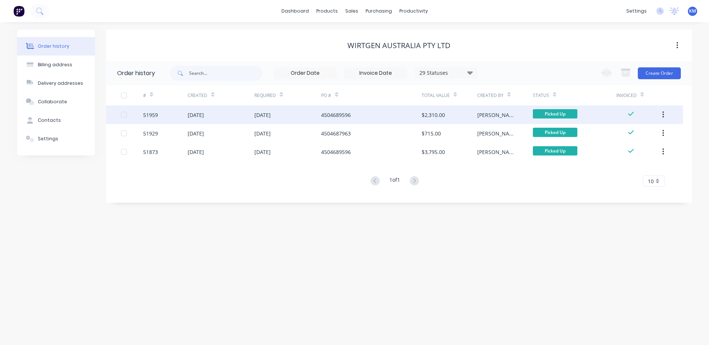
click at [507, 116] on div "[PERSON_NAME]" at bounding box center [505, 115] width 56 height 19
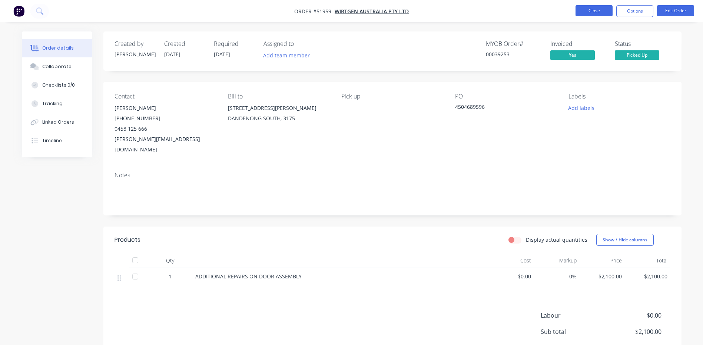
click at [597, 14] on button "Close" at bounding box center [594, 10] width 37 height 11
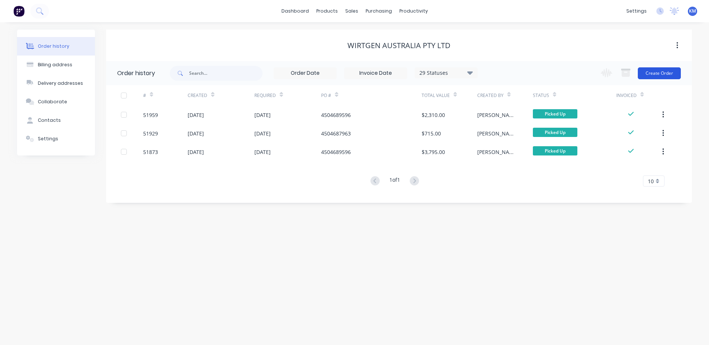
click at [649, 72] on button "Create Order" at bounding box center [658, 73] width 43 height 12
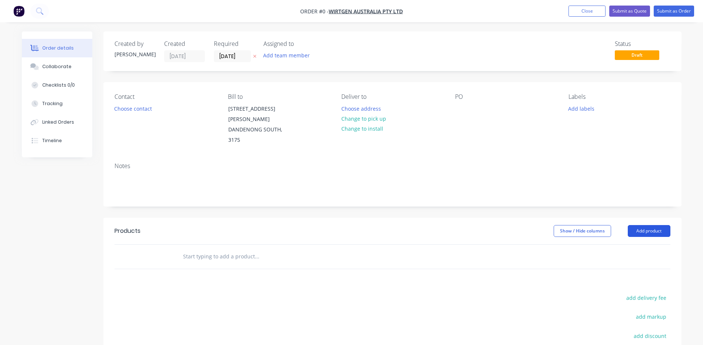
click at [642, 225] on button "Add product" at bounding box center [649, 231] width 43 height 12
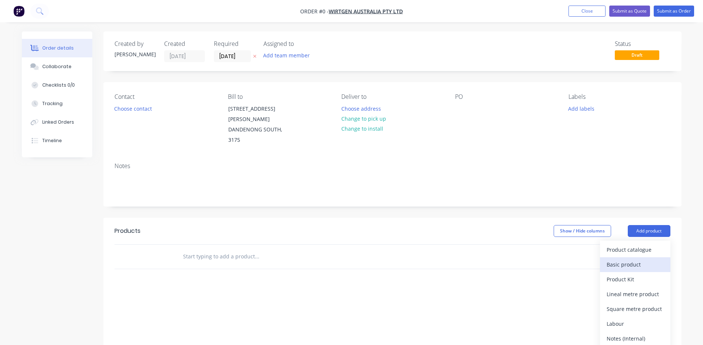
click at [638, 259] on div "Basic product" at bounding box center [635, 264] width 57 height 11
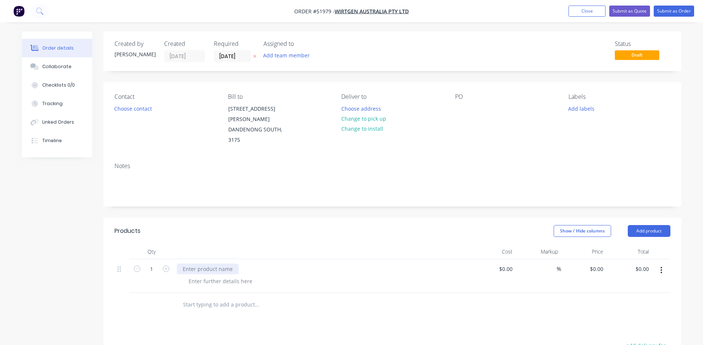
click at [218, 264] on div at bounding box center [208, 269] width 62 height 11
click at [369, 119] on button "Change to pick up" at bounding box center [363, 119] width 53 height 10
click at [141, 110] on button "Choose contact" at bounding box center [133, 108] width 46 height 10
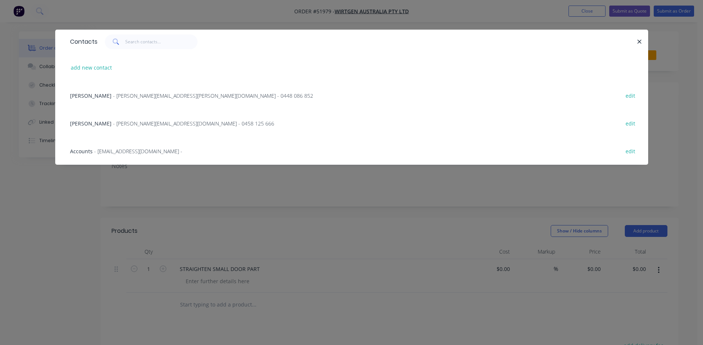
click at [130, 121] on span "- ian.gimani@wirtgen-group.com - 0458 125 666" at bounding box center [193, 123] width 161 height 7
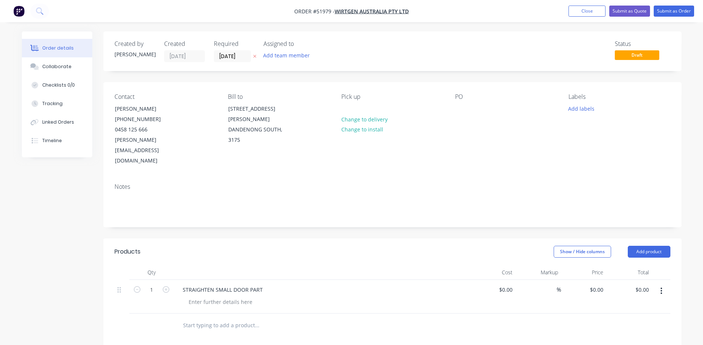
click at [493, 88] on div "Contact IAN GIMANI (03) 8793 2400 0458 125 666 ian.gimani@wirtgen-group.com Bil…" at bounding box center [392, 129] width 578 height 95
click at [600, 13] on button "Close" at bounding box center [586, 11] width 37 height 11
